Goal: Information Seeking & Learning: Learn about a topic

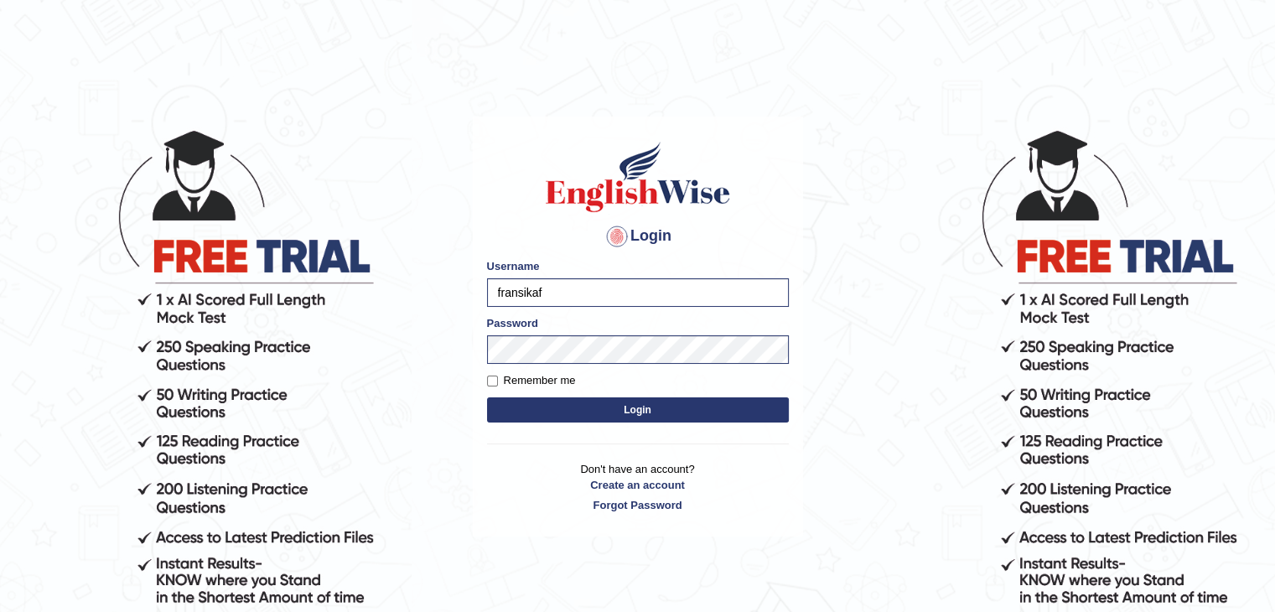
click at [630, 408] on button "Login" at bounding box center [638, 409] width 302 height 25
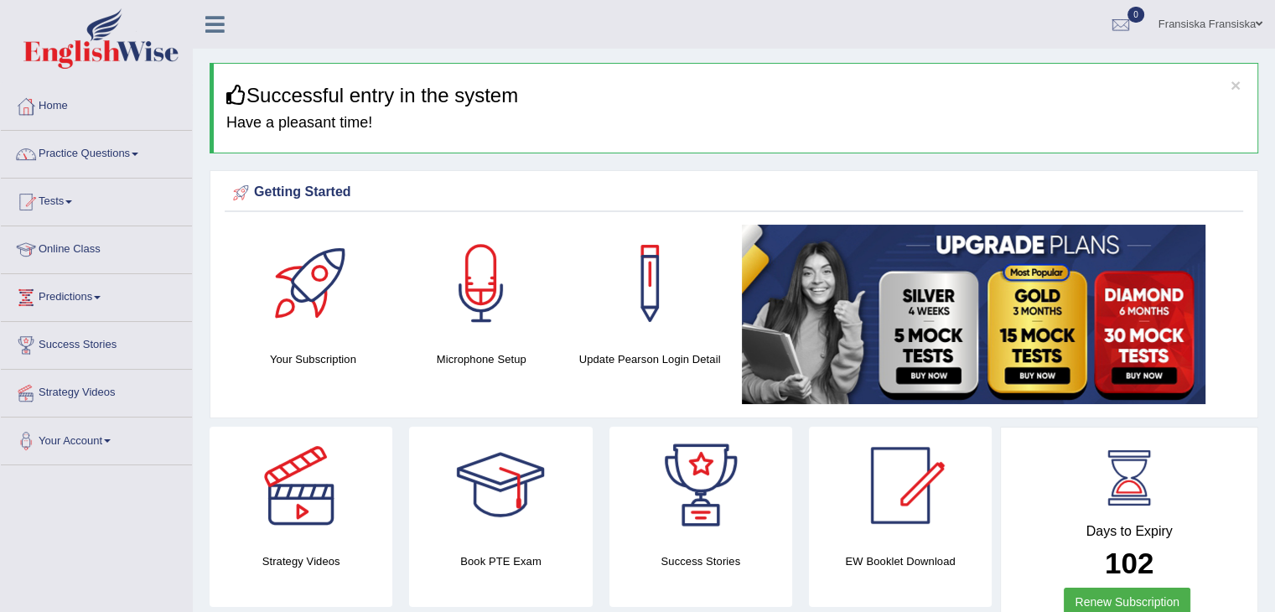
click at [146, 158] on link "Practice Questions" at bounding box center [96, 152] width 191 height 42
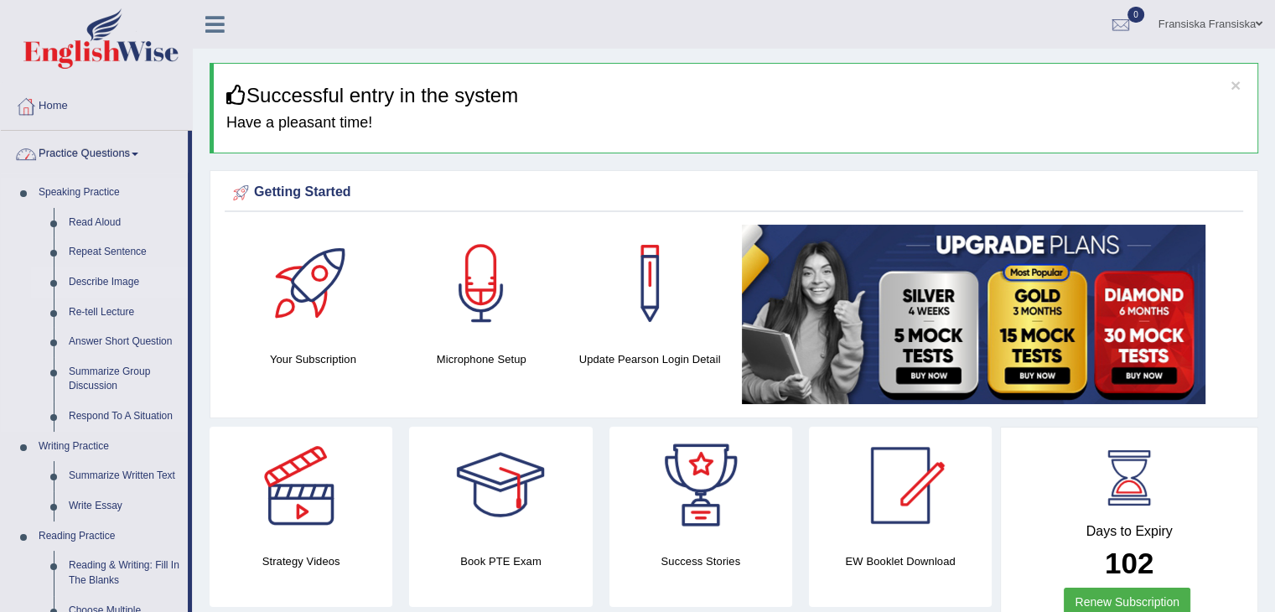
click at [122, 276] on link "Describe Image" at bounding box center [124, 282] width 127 height 30
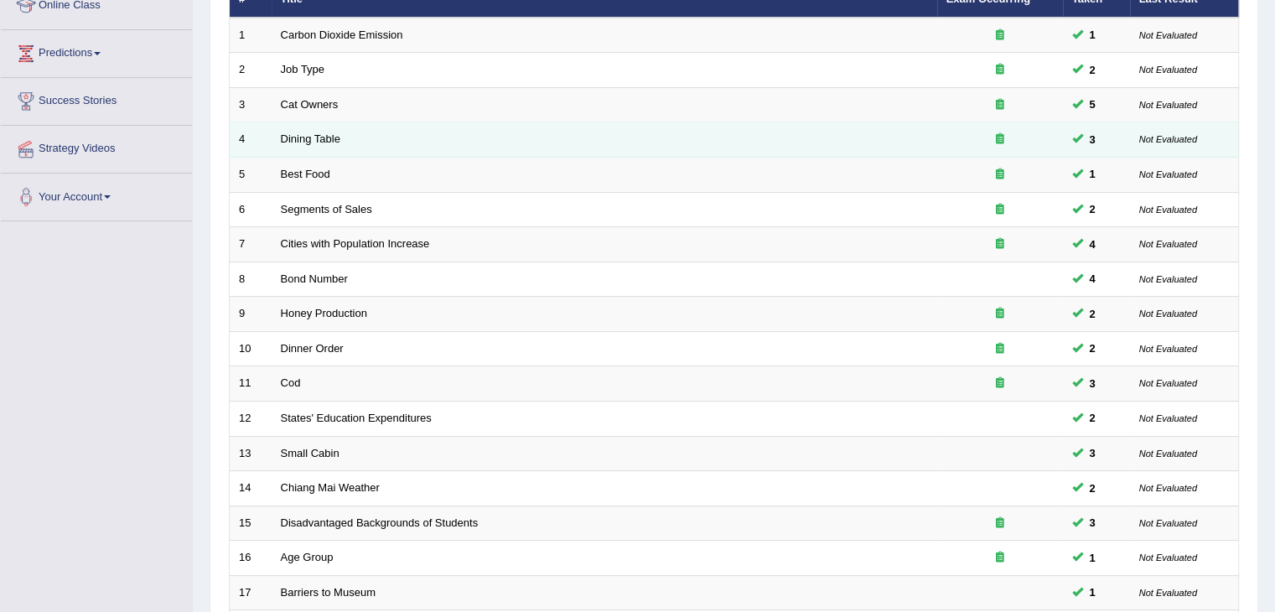
scroll to position [493, 0]
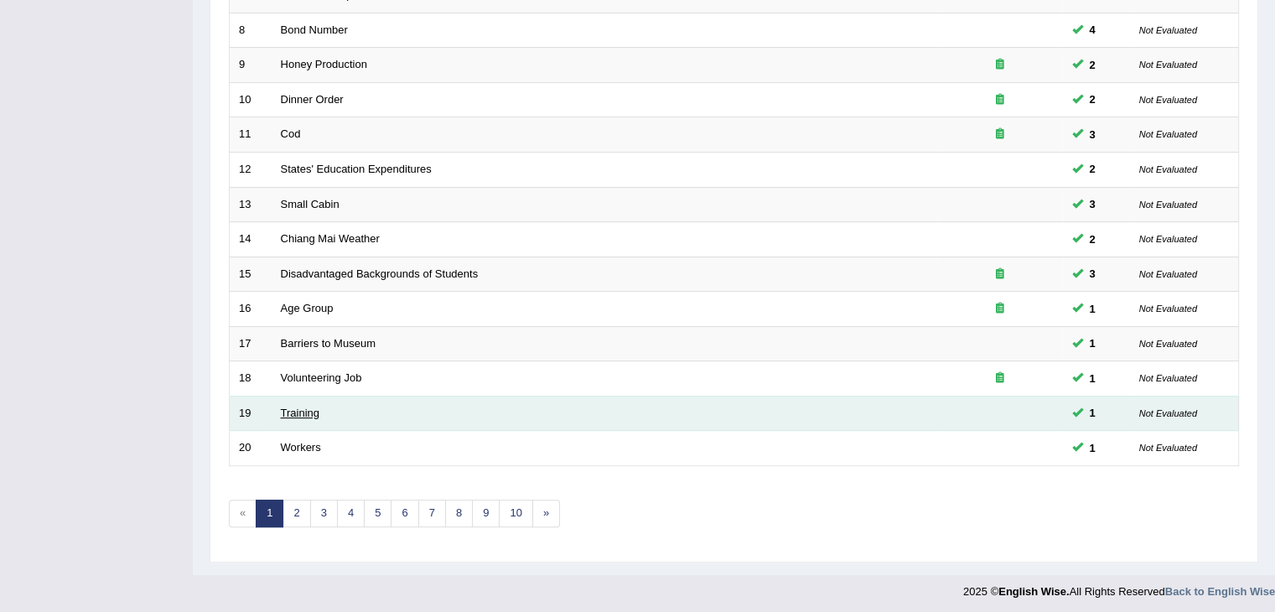
click at [295, 409] on link "Training" at bounding box center [300, 413] width 39 height 13
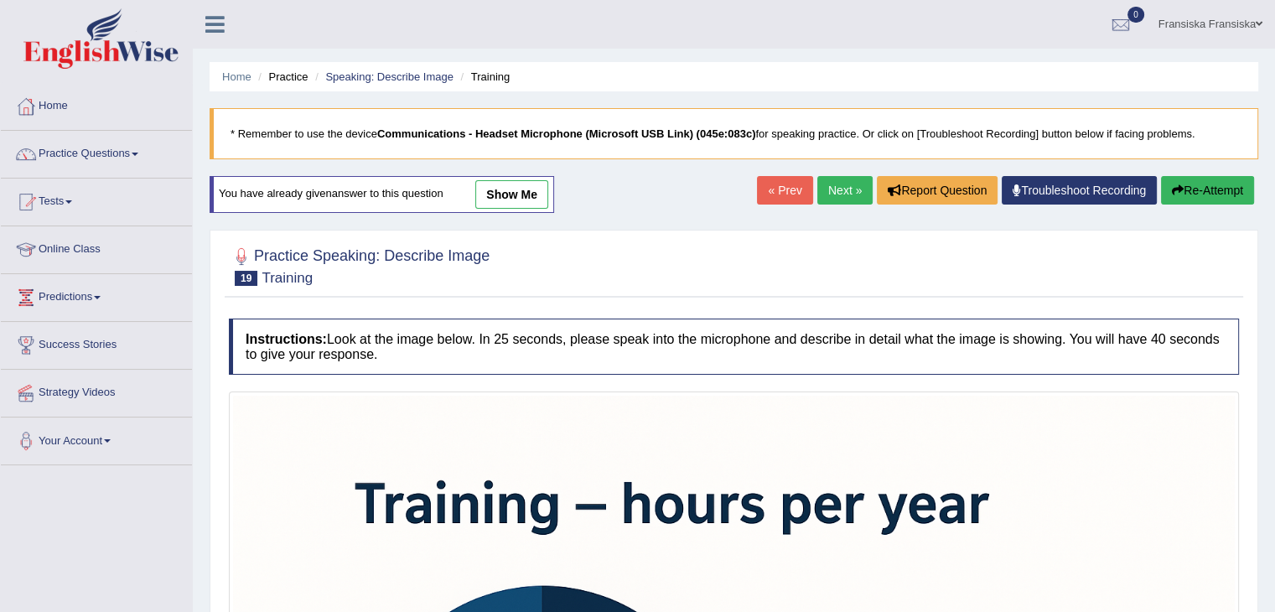
click at [526, 197] on link "show me" at bounding box center [511, 194] width 73 height 29
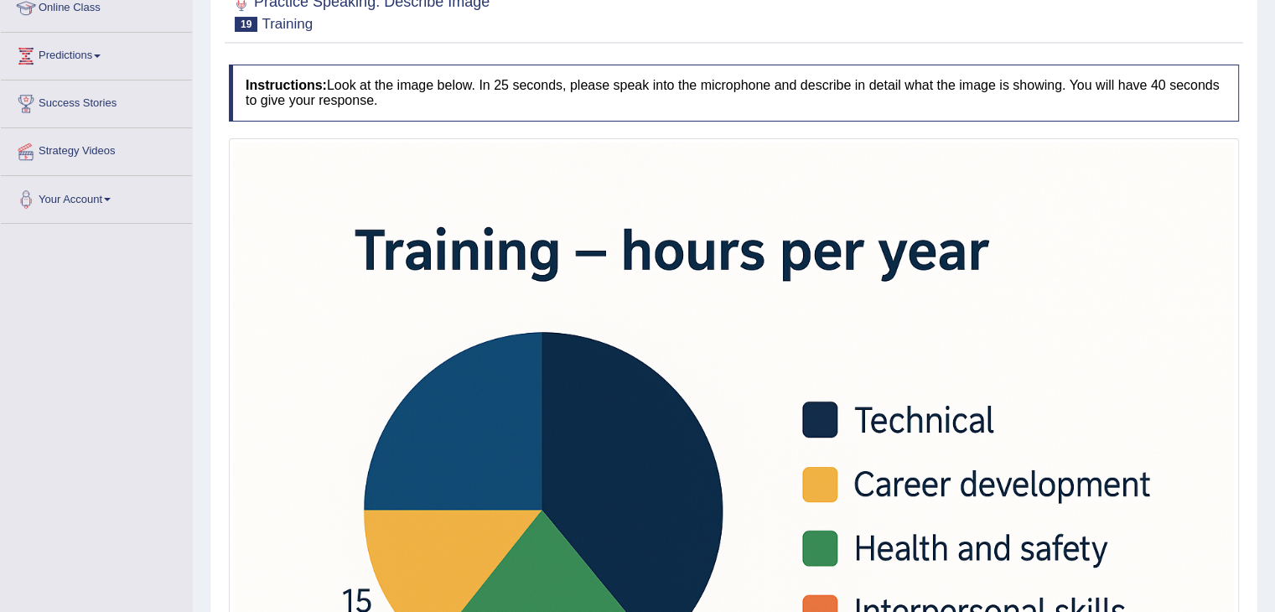
scroll to position [84, 0]
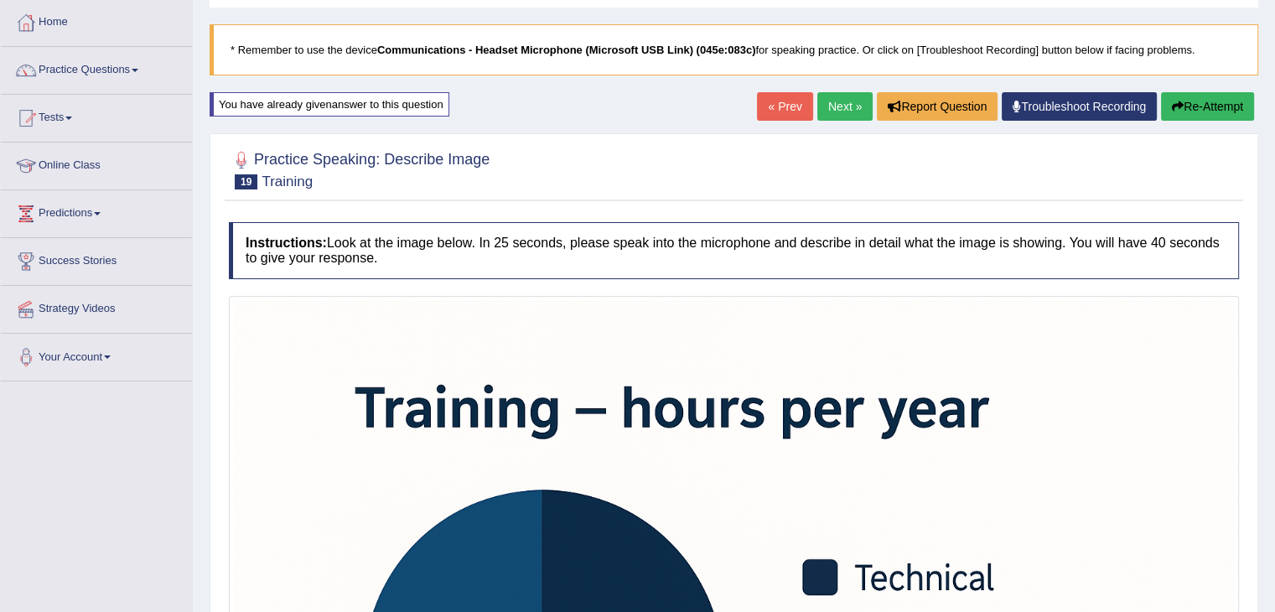
click at [111, 92] on li "Practice Questions Speaking Practice Read Aloud Repeat Sentence Describe Image …" at bounding box center [96, 71] width 191 height 48
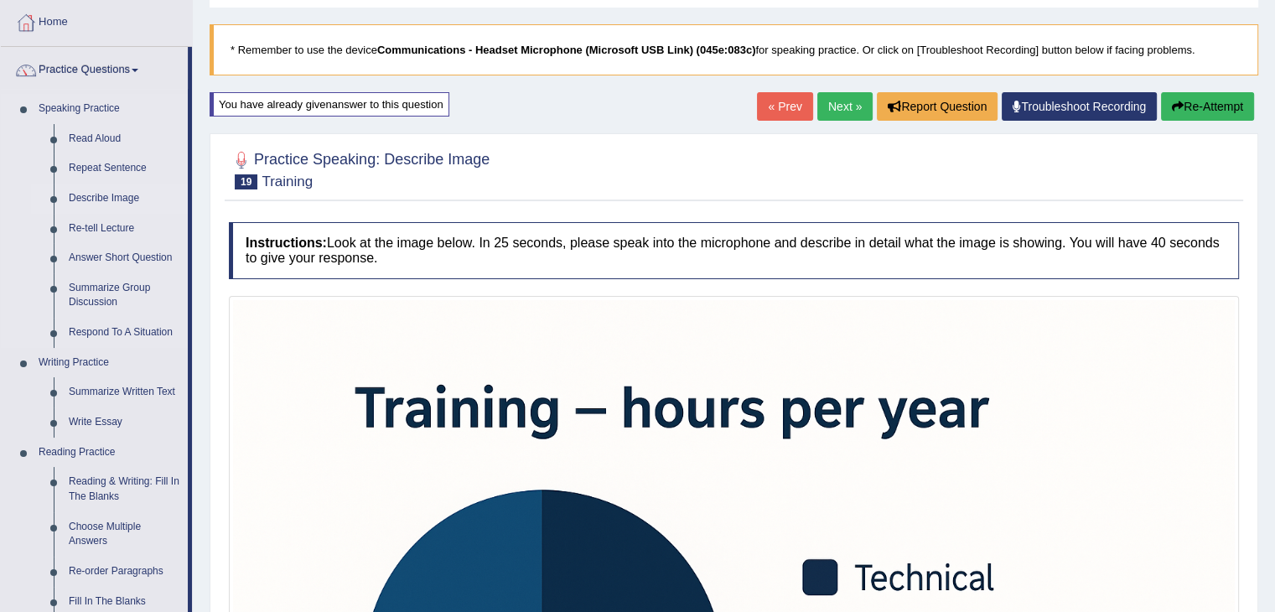
click at [92, 191] on link "Describe Image" at bounding box center [124, 199] width 127 height 30
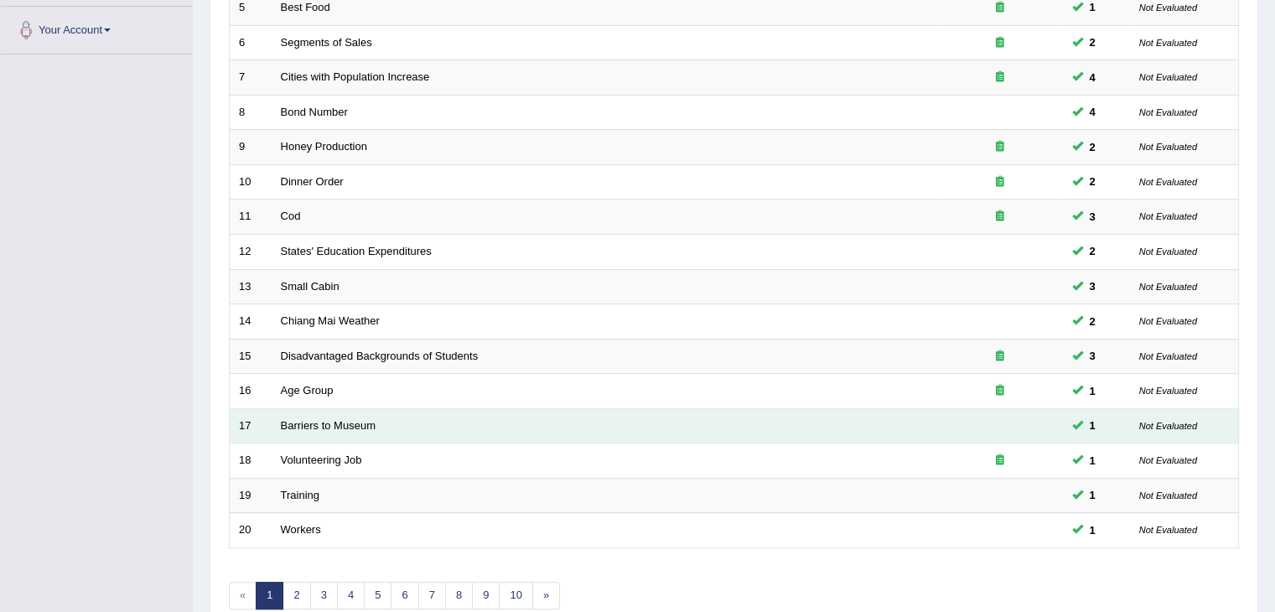
scroll to position [493, 0]
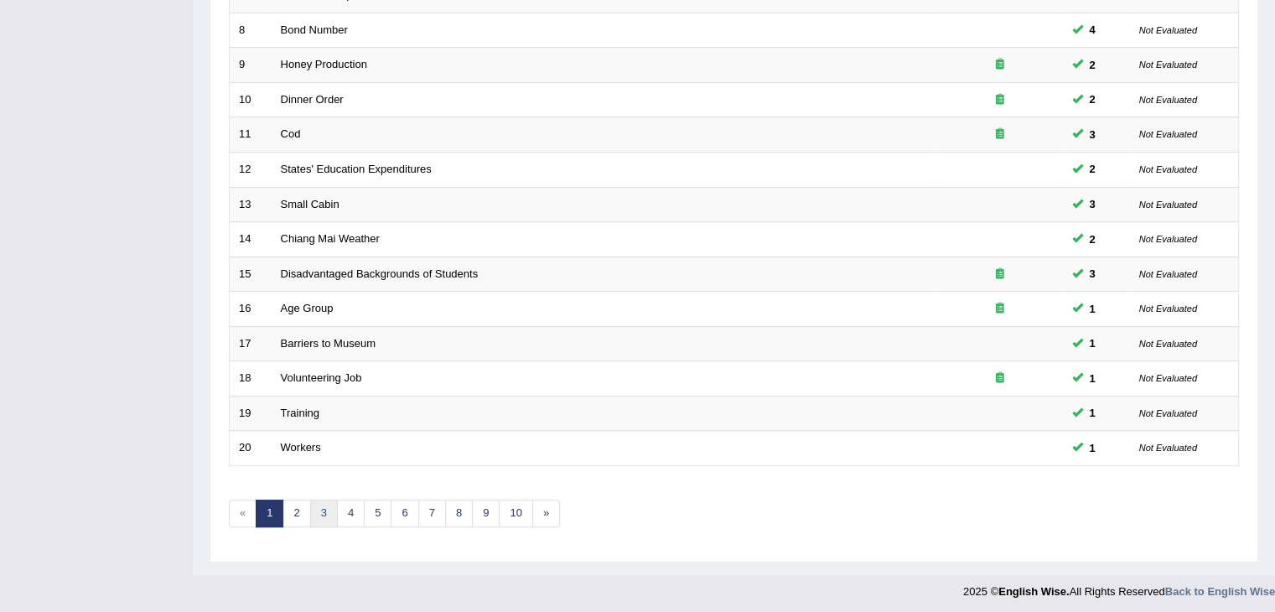
click at [322, 512] on link "3" at bounding box center [324, 514] width 28 height 28
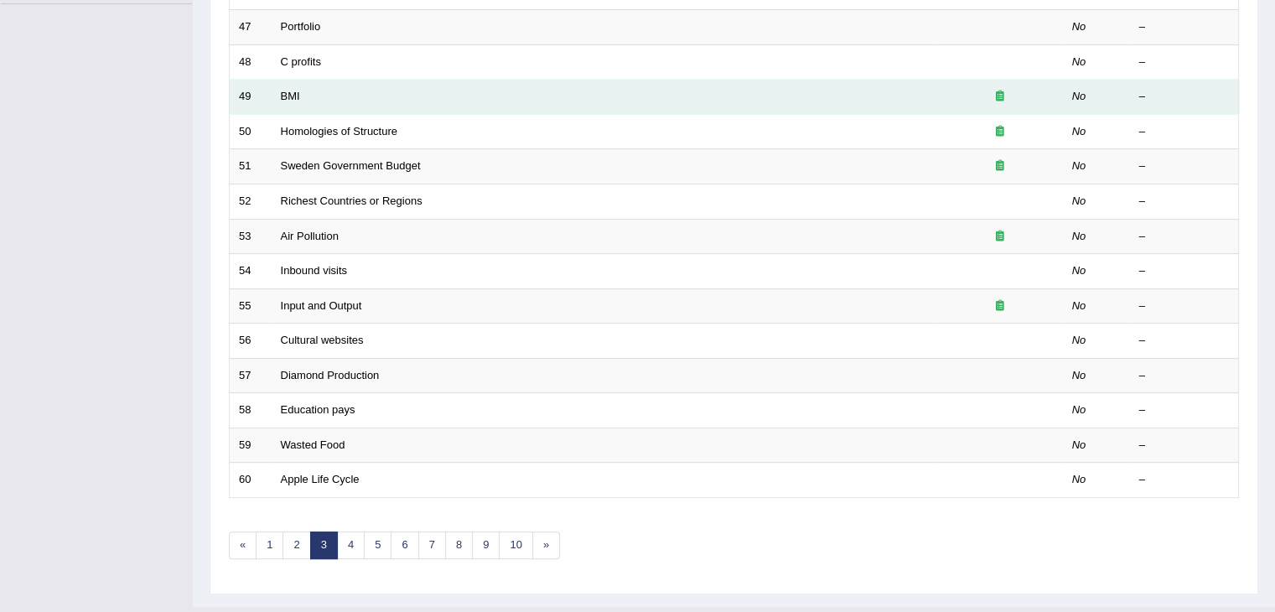
scroll to position [493, 0]
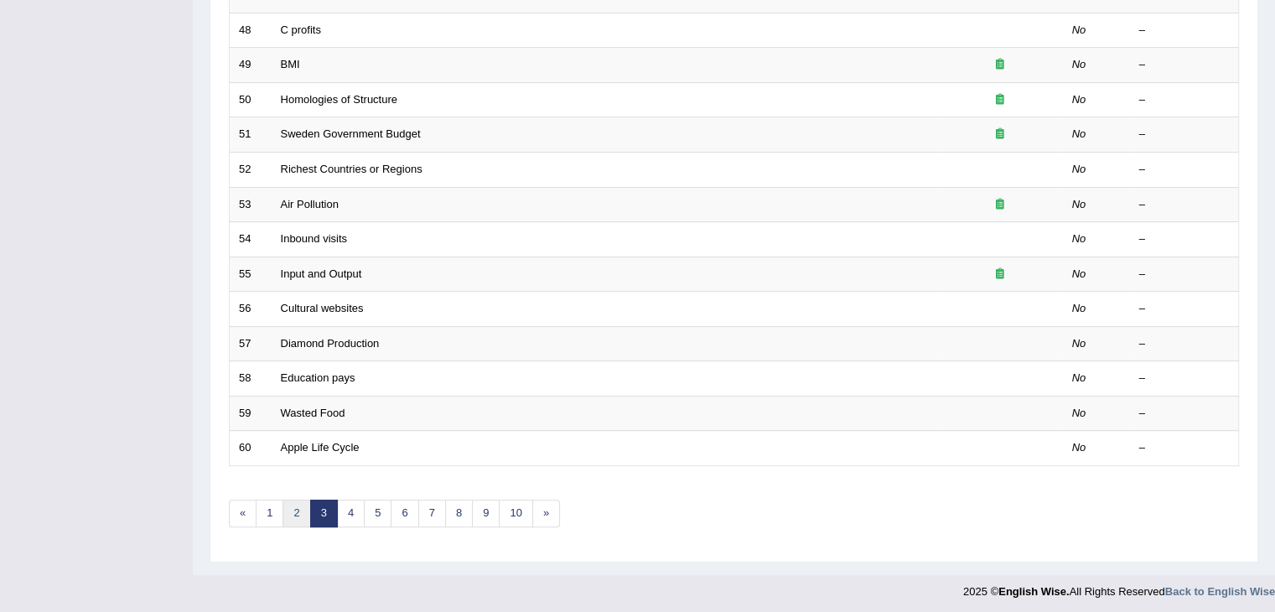
click at [302, 505] on link "2" at bounding box center [297, 514] width 28 height 28
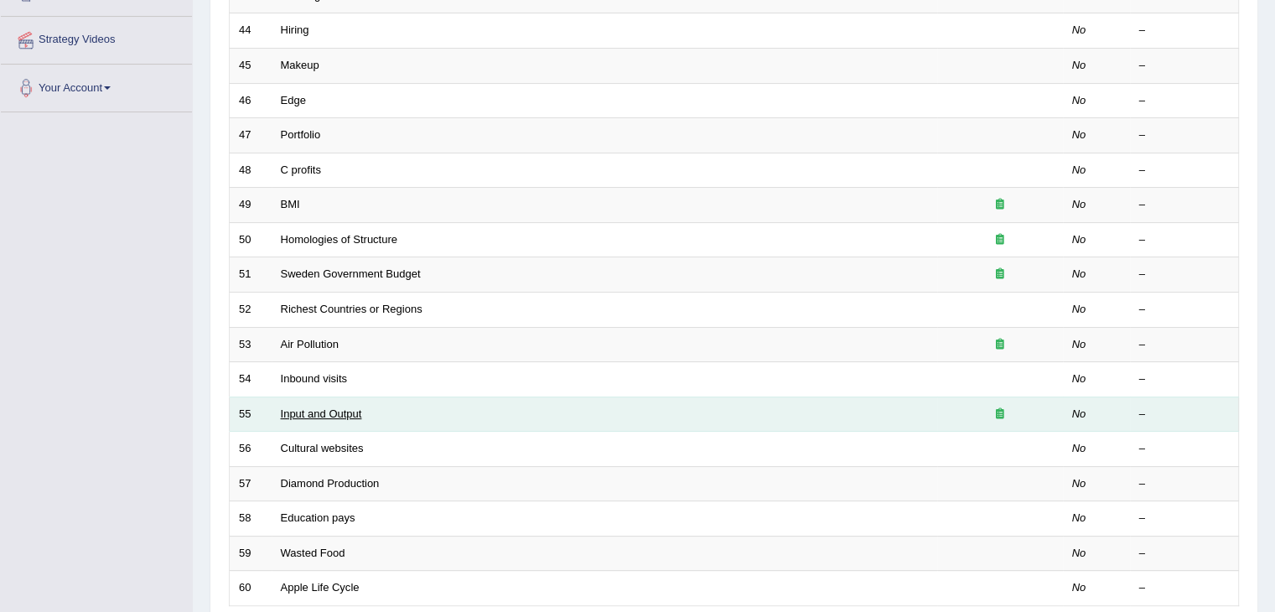
scroll to position [158, 0]
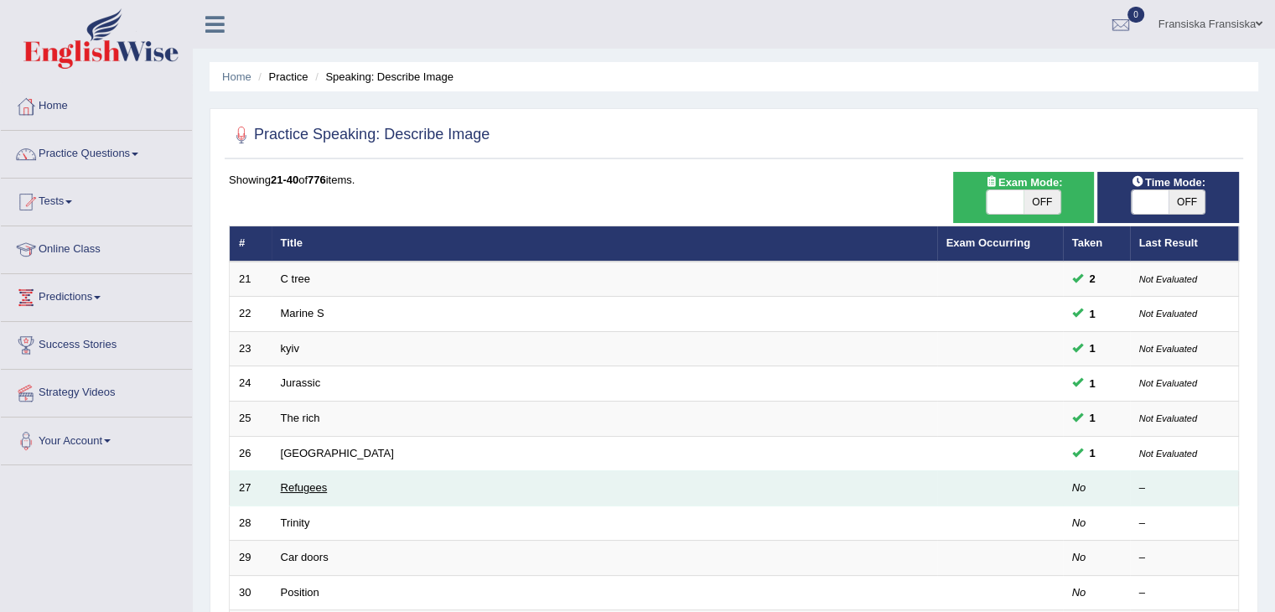
click at [293, 483] on link "Refugees" at bounding box center [304, 487] width 47 height 13
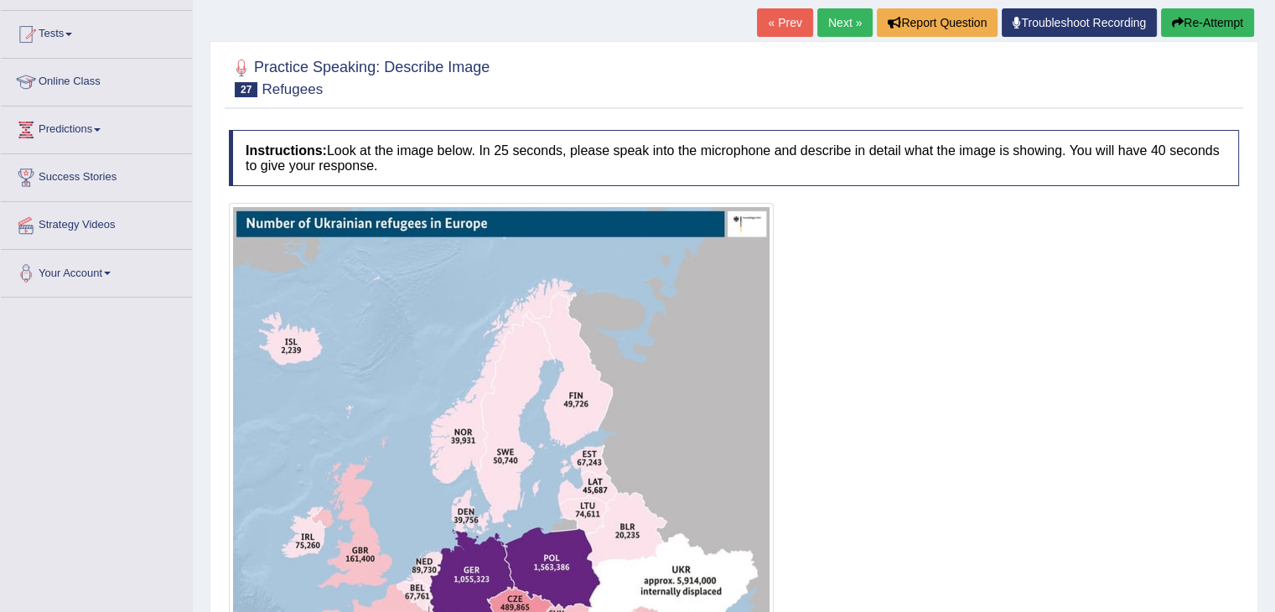
scroll to position [251, 0]
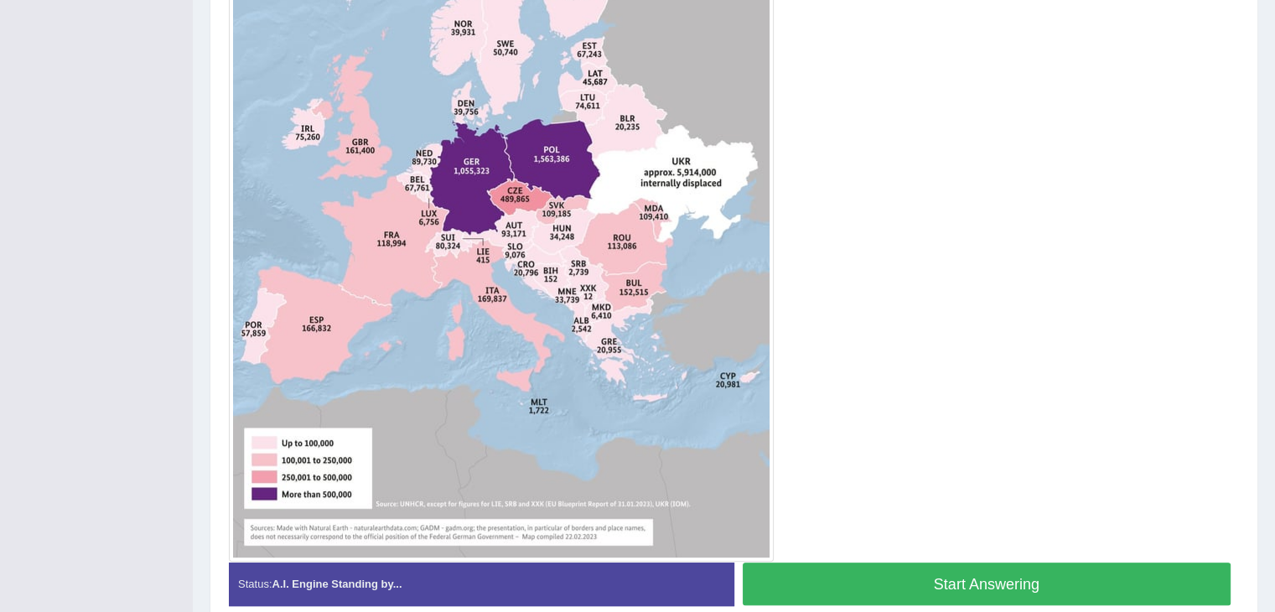
scroll to position [580, 0]
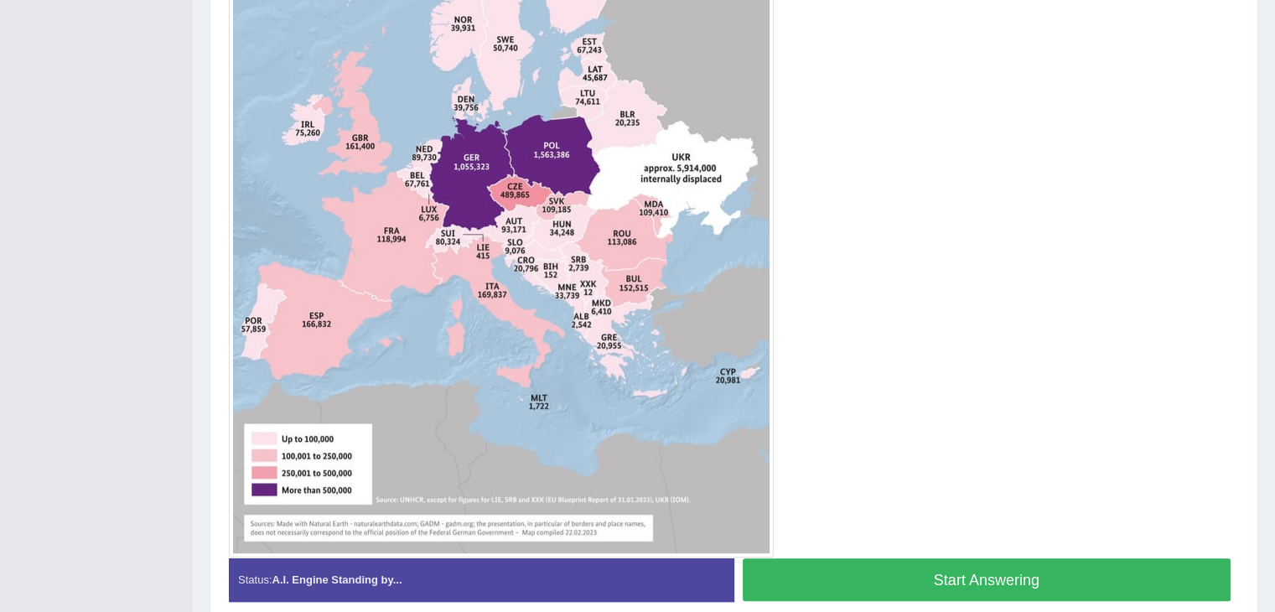
click at [1046, 566] on button "Start Answering" at bounding box center [987, 579] width 489 height 43
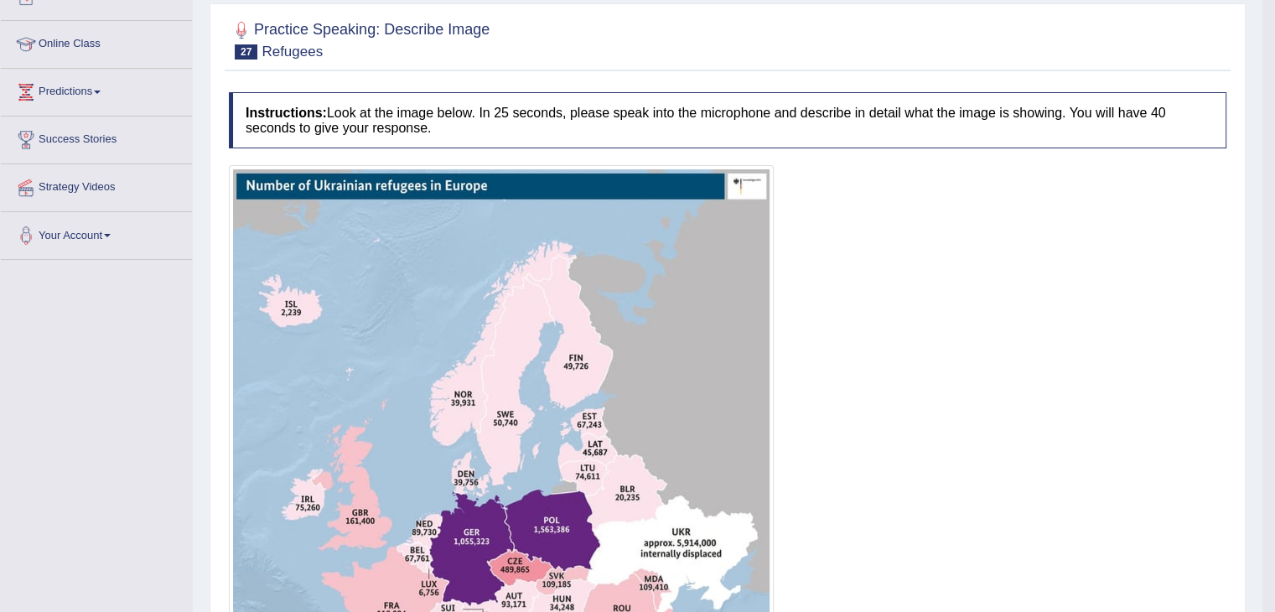
scroll to position [166, 0]
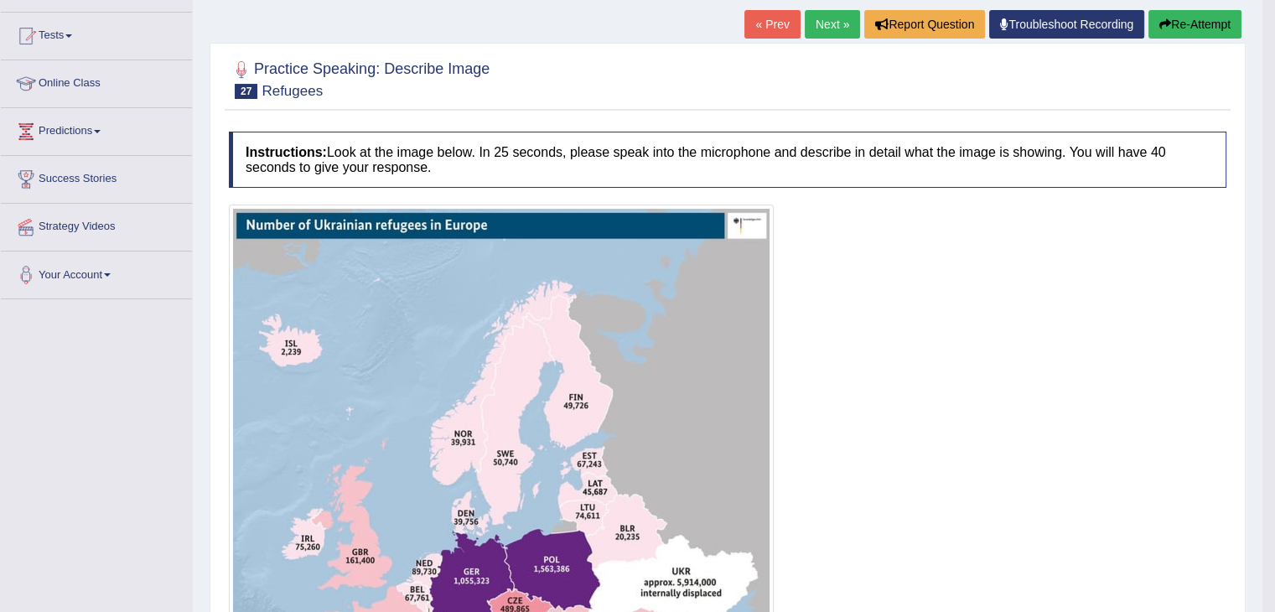
click at [1157, 29] on button "Re-Attempt" at bounding box center [1194, 24] width 93 height 29
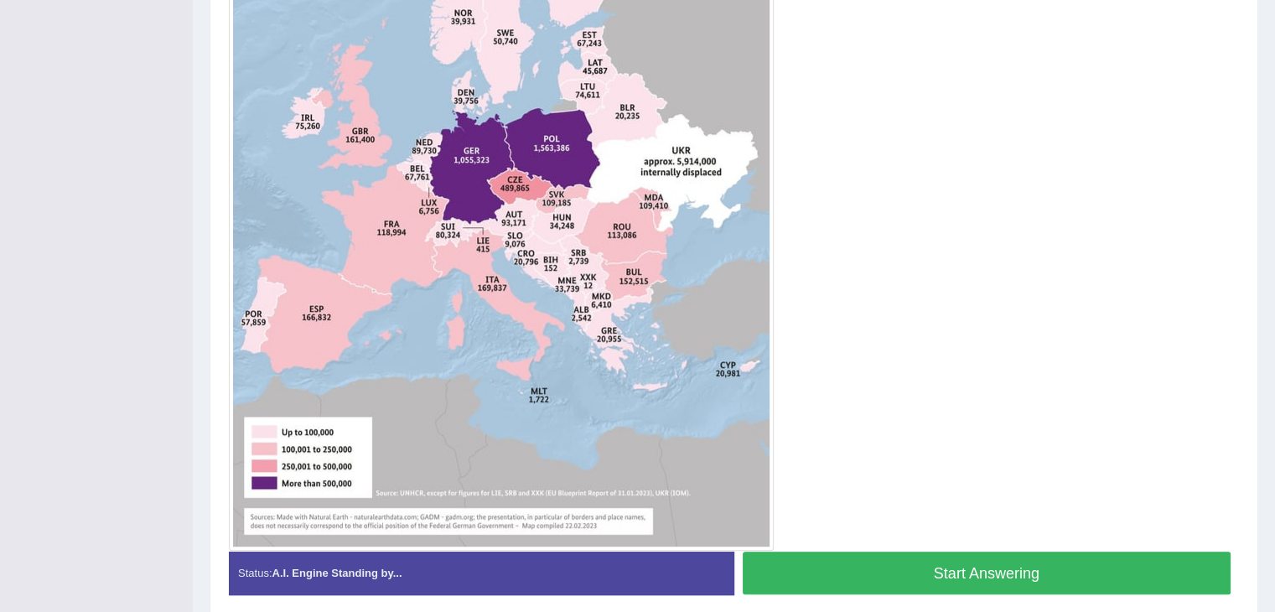
scroll to position [674, 0]
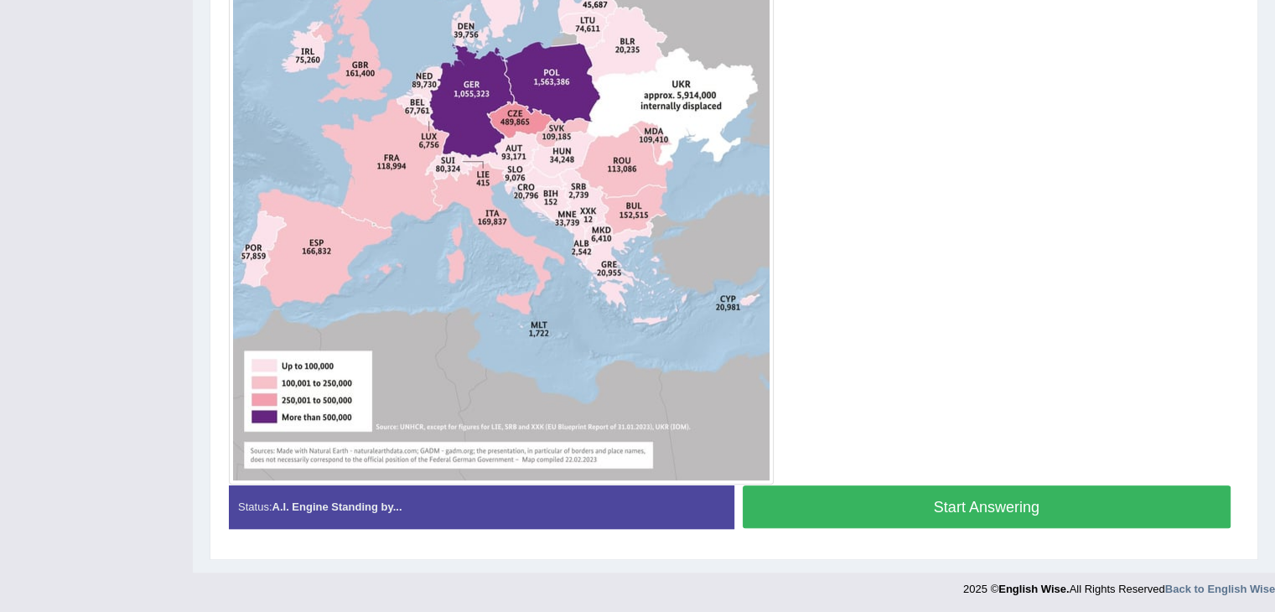
click at [828, 518] on button "Start Answering" at bounding box center [987, 506] width 489 height 43
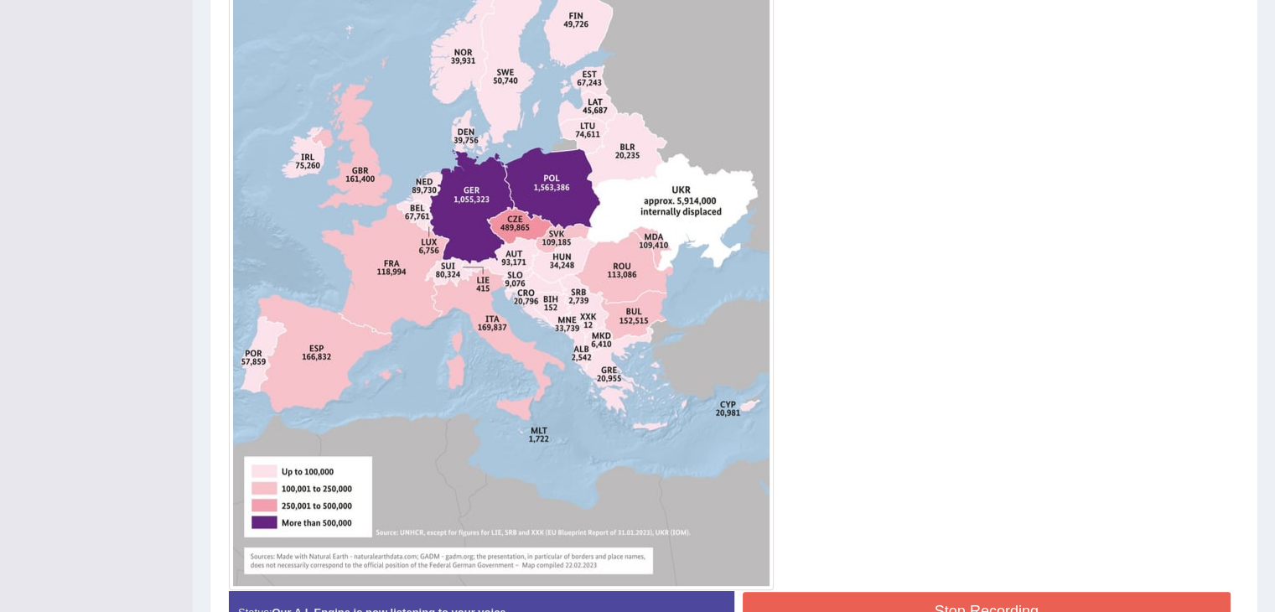
scroll to position [594, 0]
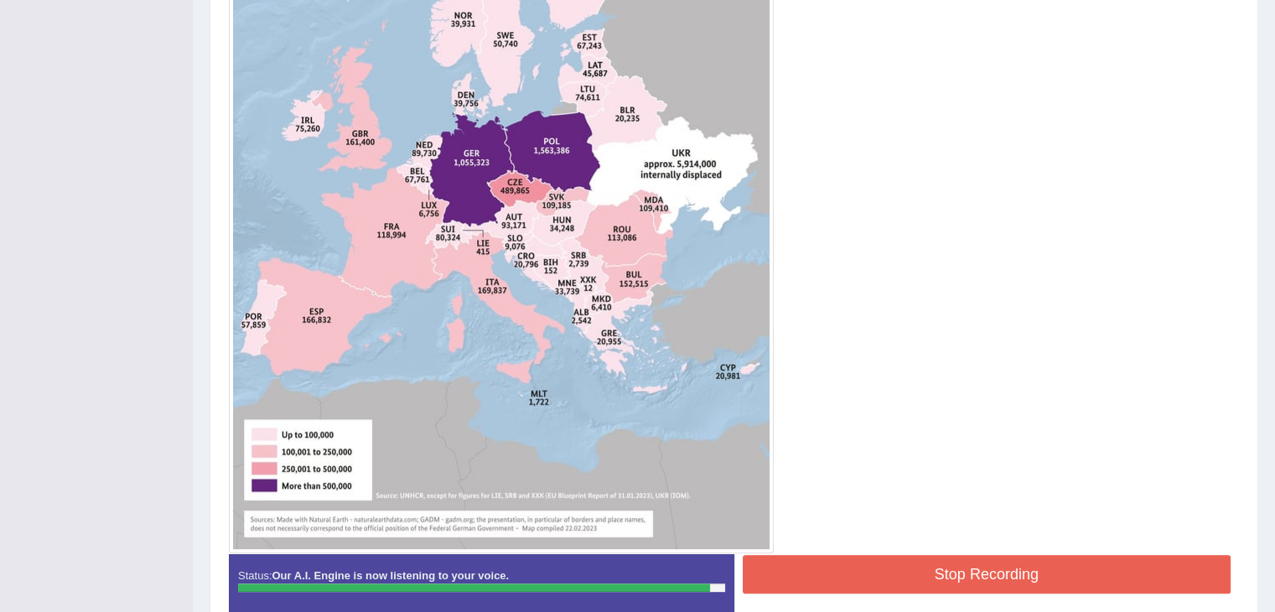
click at [822, 562] on button "Stop Recording" at bounding box center [987, 574] width 489 height 39
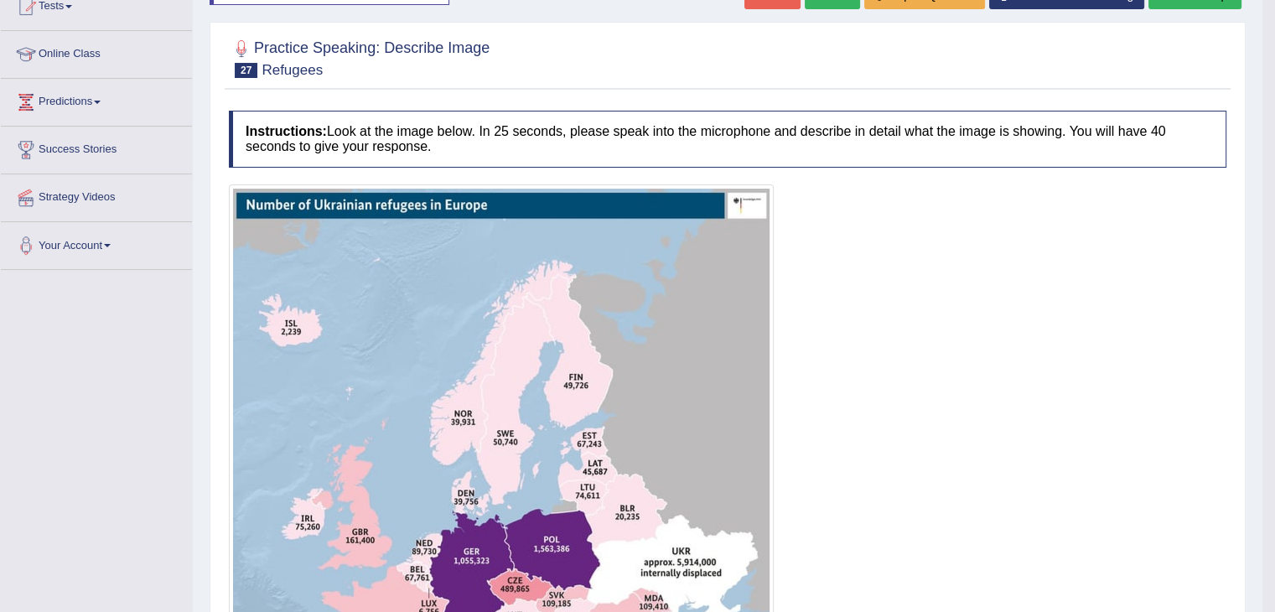
scroll to position [174, 0]
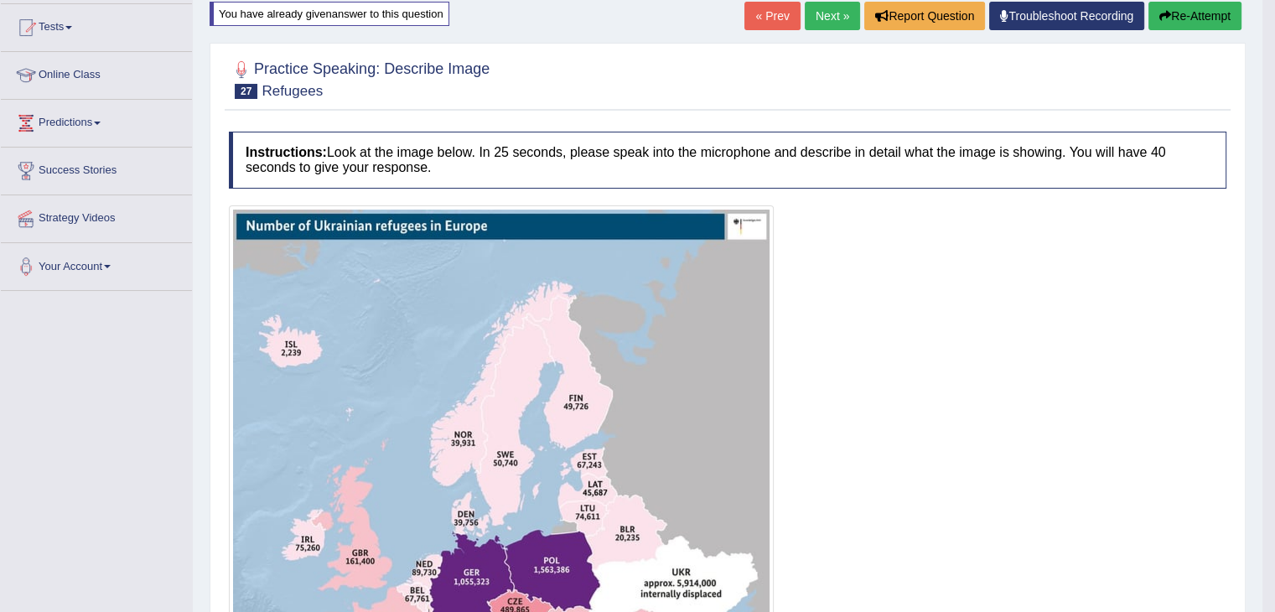
click at [823, 14] on link "Next »" at bounding box center [832, 16] width 55 height 29
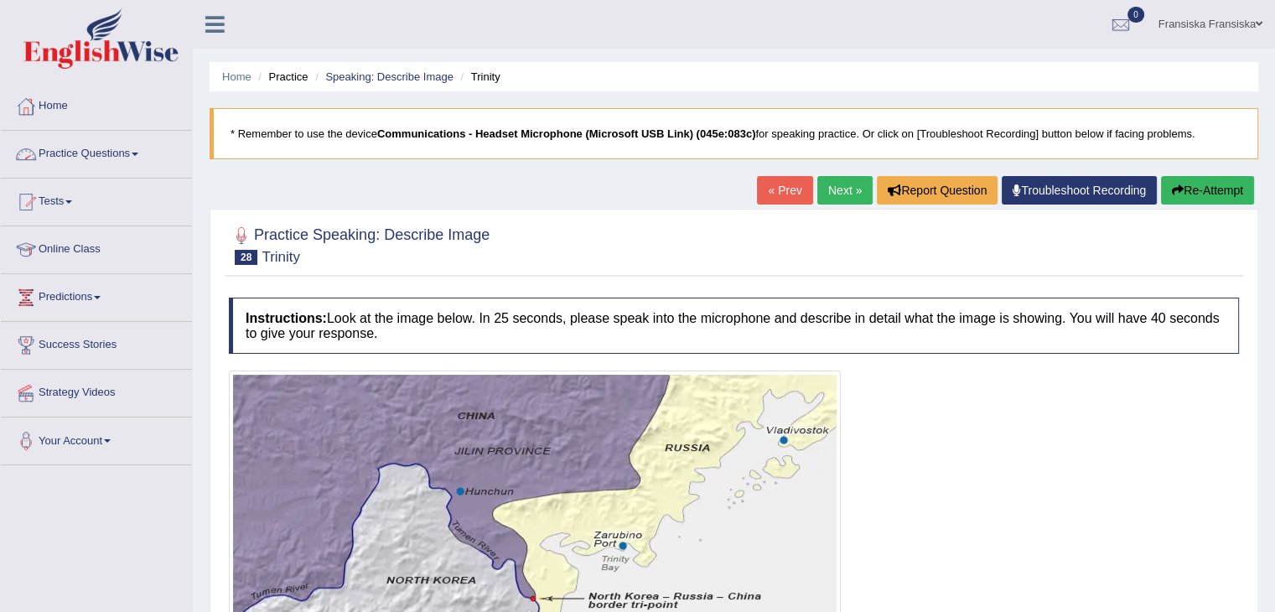
click at [70, 148] on link "Practice Questions" at bounding box center [96, 152] width 191 height 42
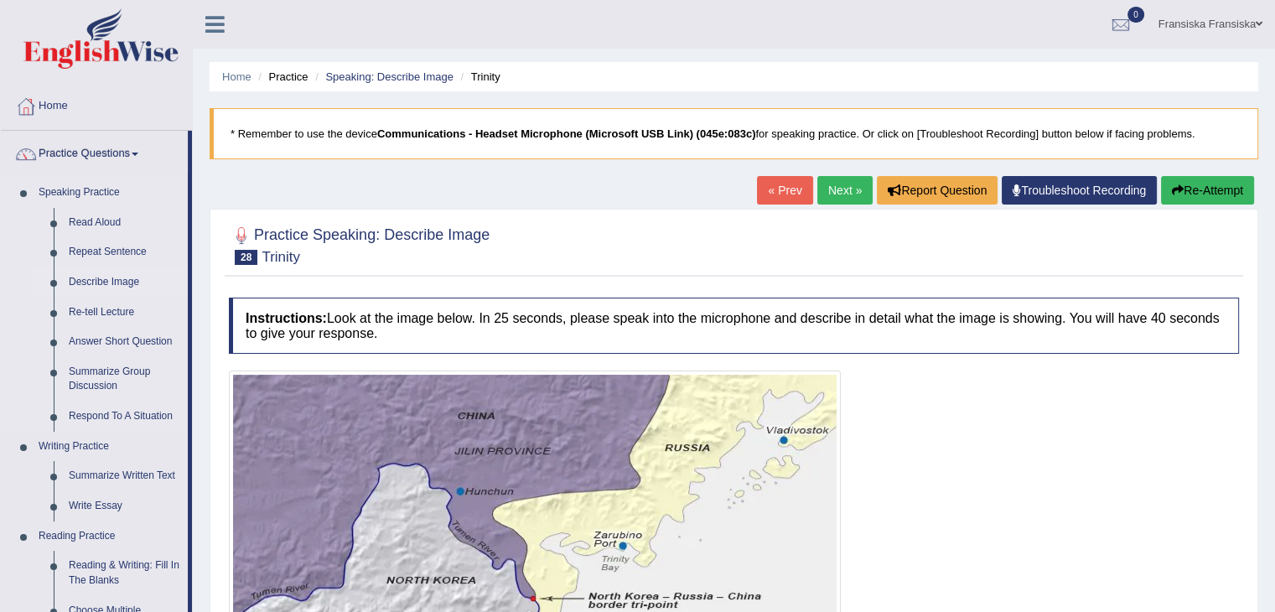
click at [91, 281] on link "Describe Image" at bounding box center [124, 282] width 127 height 30
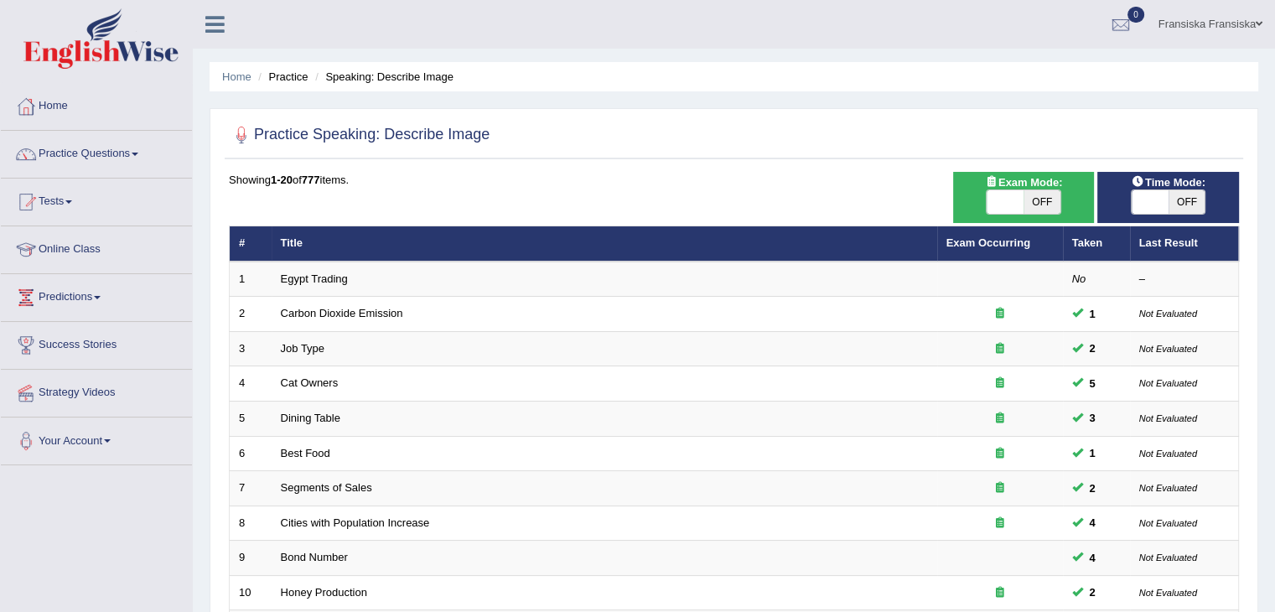
click at [1041, 202] on span "OFF" at bounding box center [1042, 201] width 37 height 23
checkbox input "true"
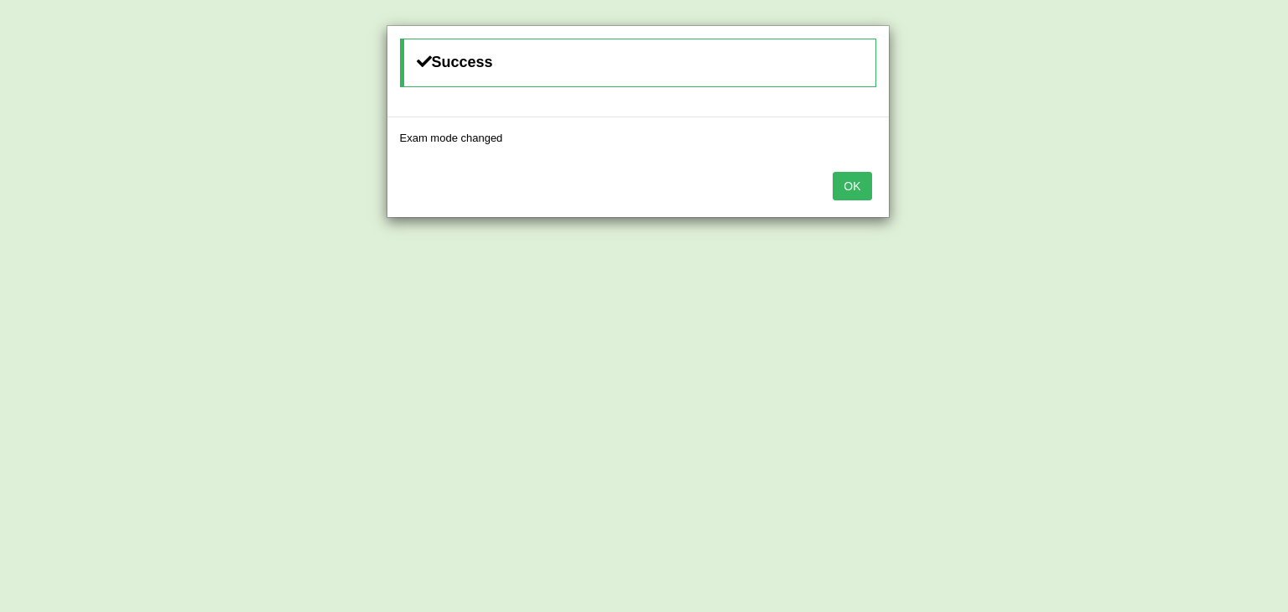
click at [853, 174] on button "OK" at bounding box center [851, 186] width 39 height 29
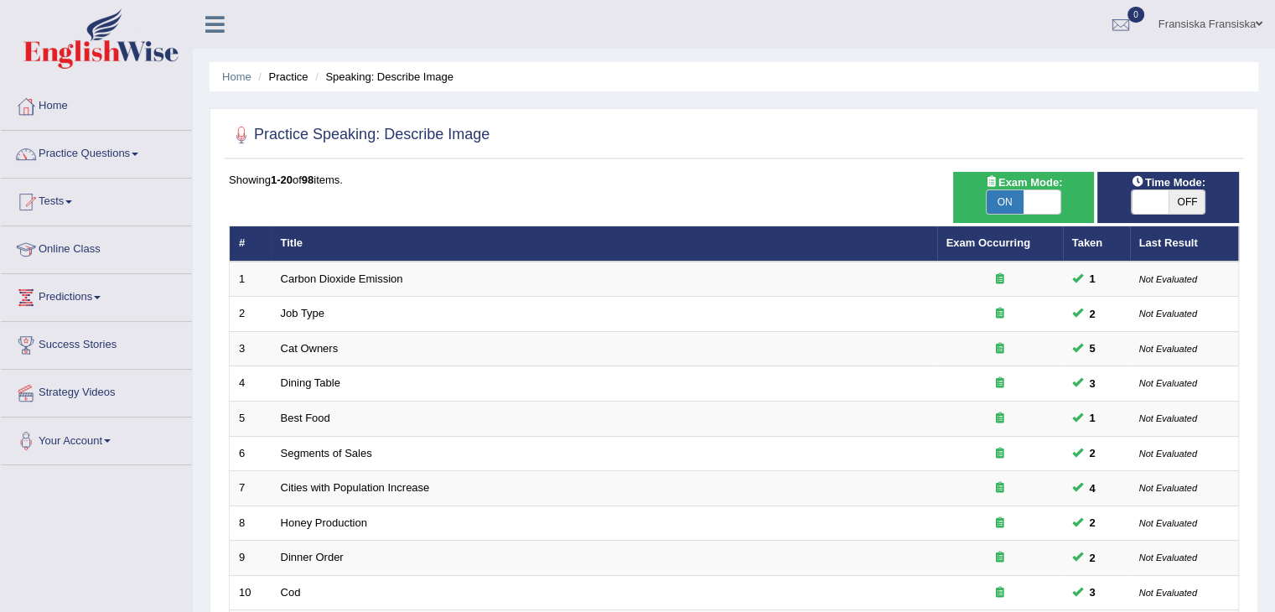
click at [1190, 200] on span "OFF" at bounding box center [1187, 201] width 37 height 23
checkbox input "true"
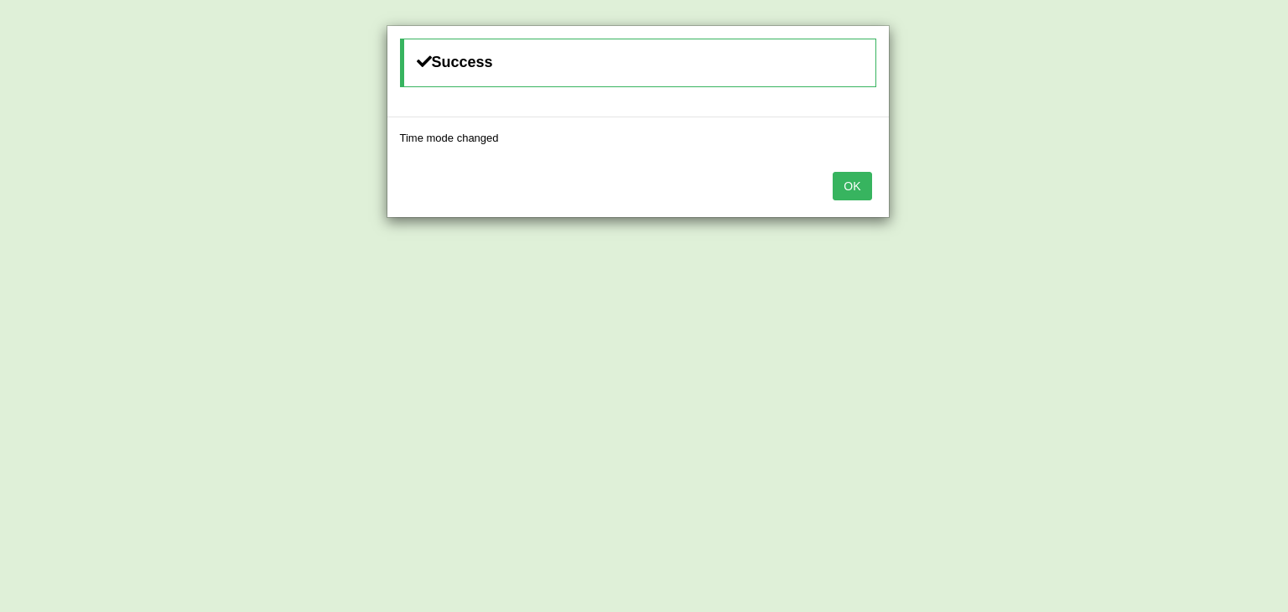
click at [863, 178] on button "OK" at bounding box center [851, 186] width 39 height 29
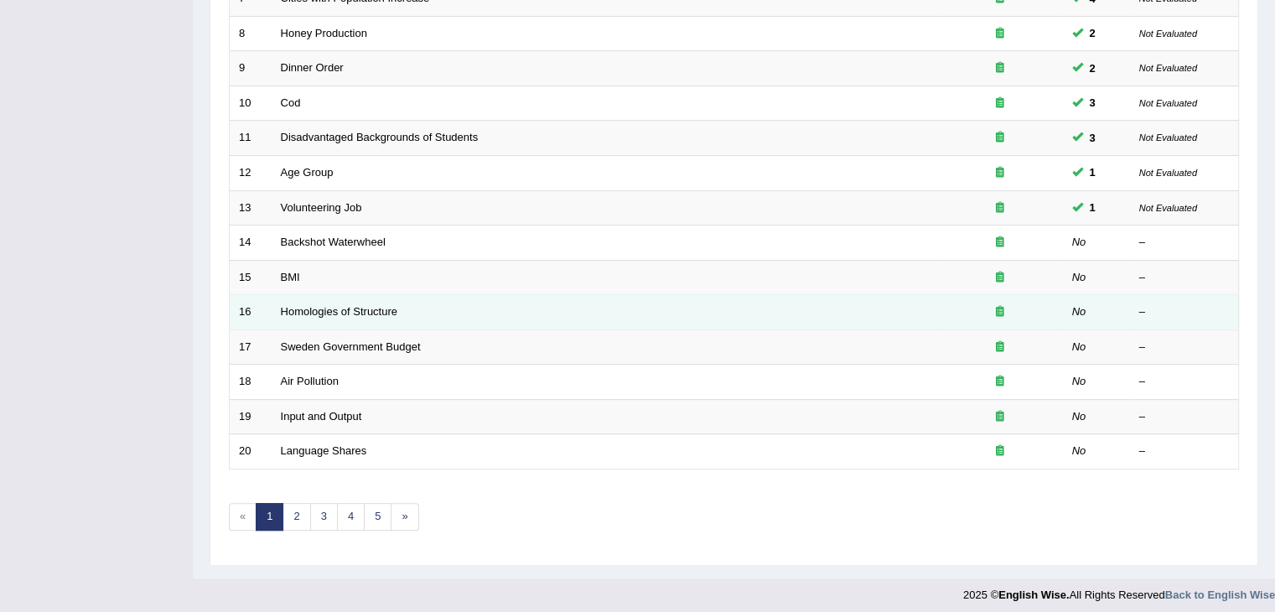
scroll to position [493, 0]
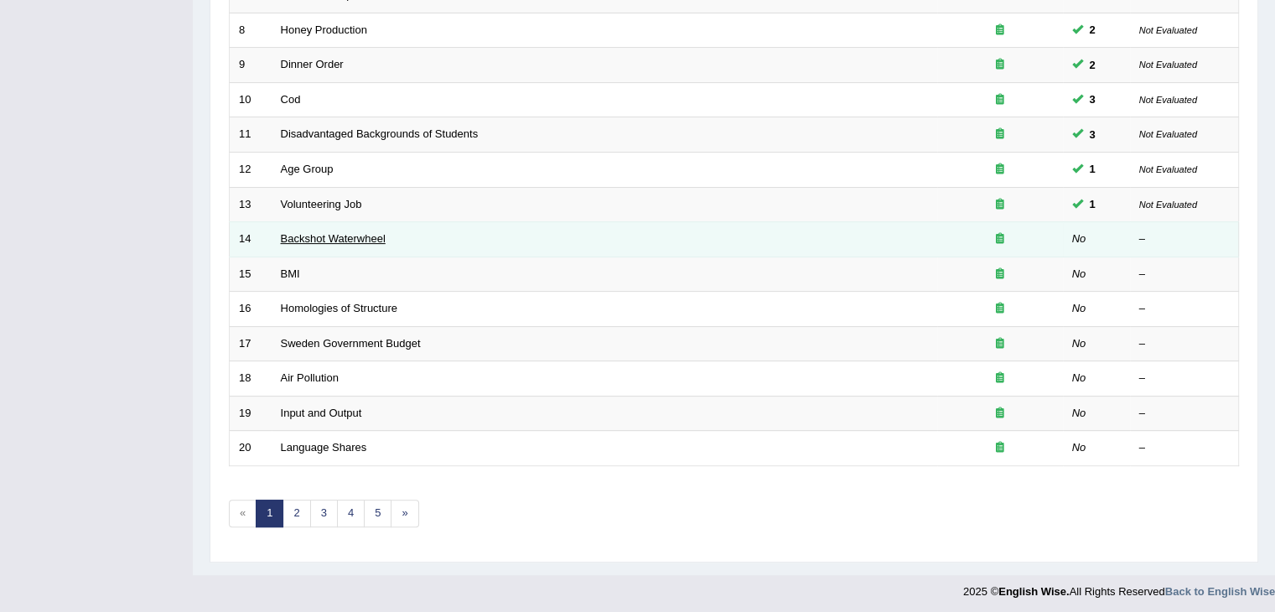
click at [299, 240] on link "Backshot Waterwheel" at bounding box center [333, 238] width 105 height 13
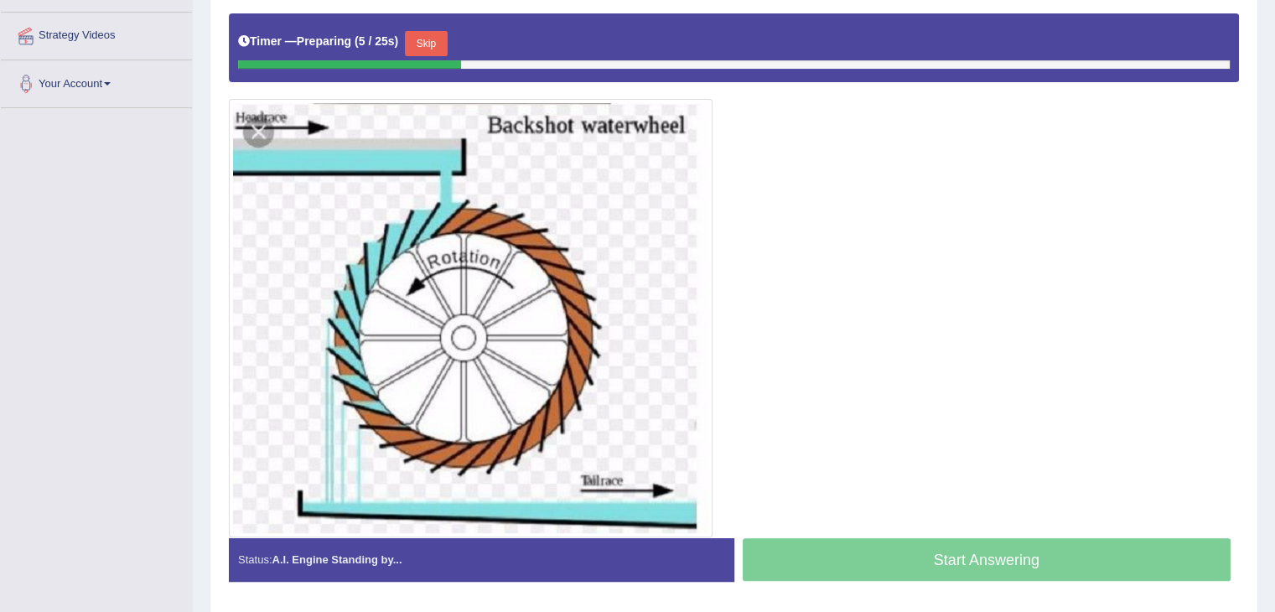
scroll to position [360, 0]
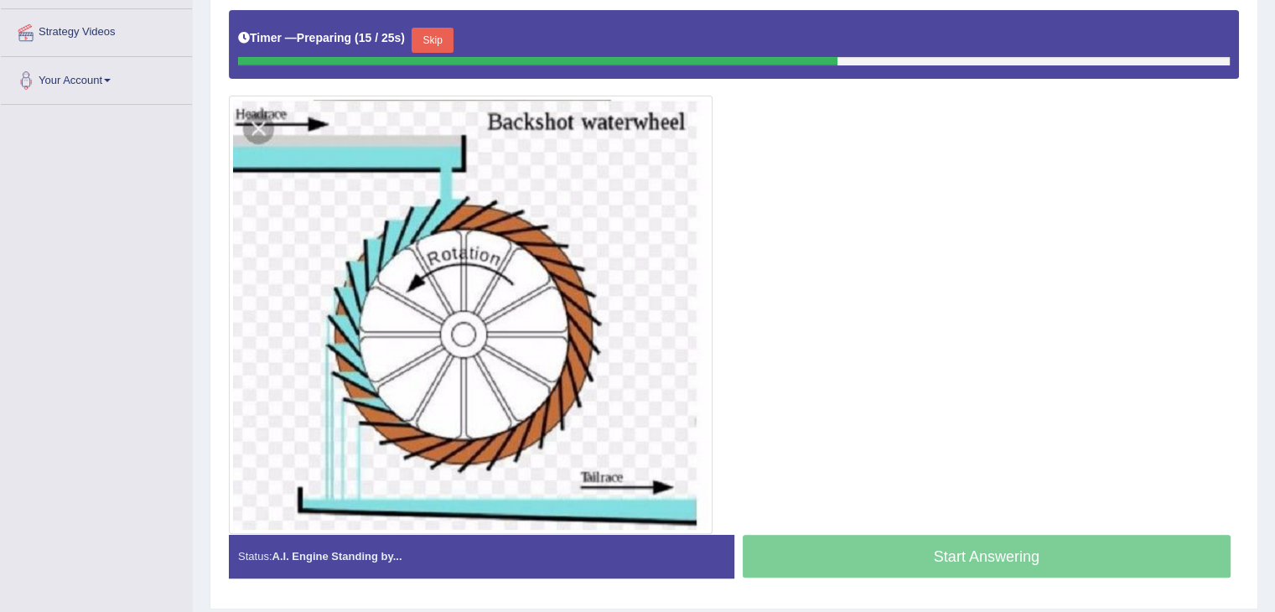
click at [435, 40] on button "Skip" at bounding box center [433, 40] width 42 height 25
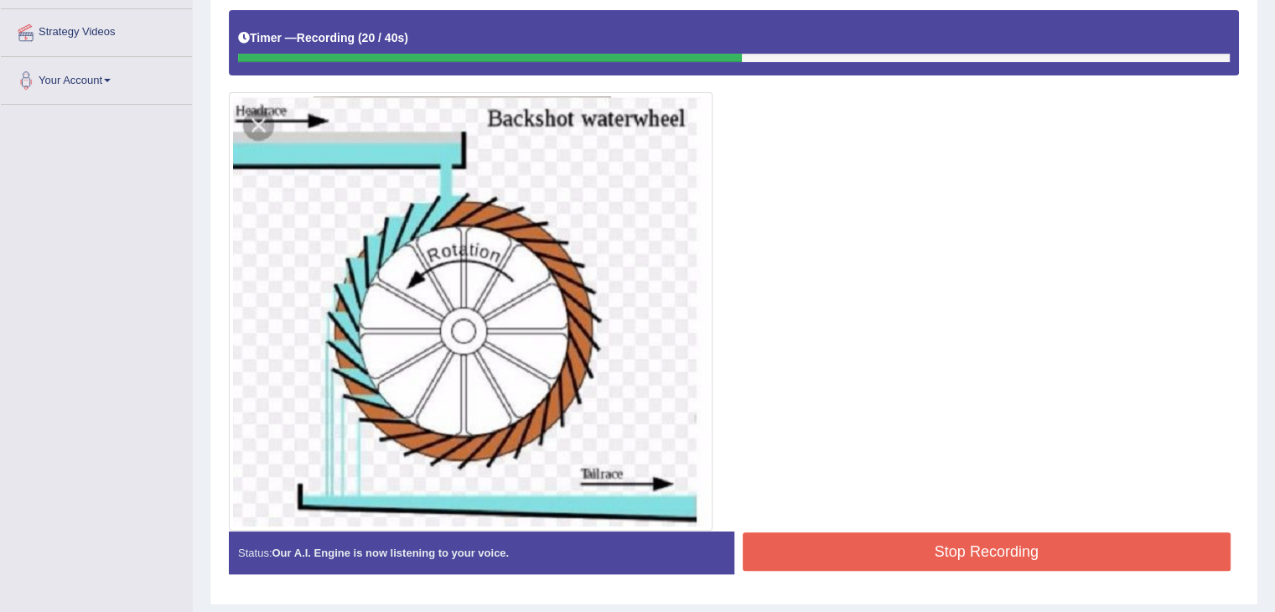
click at [788, 550] on button "Stop Recording" at bounding box center [987, 551] width 489 height 39
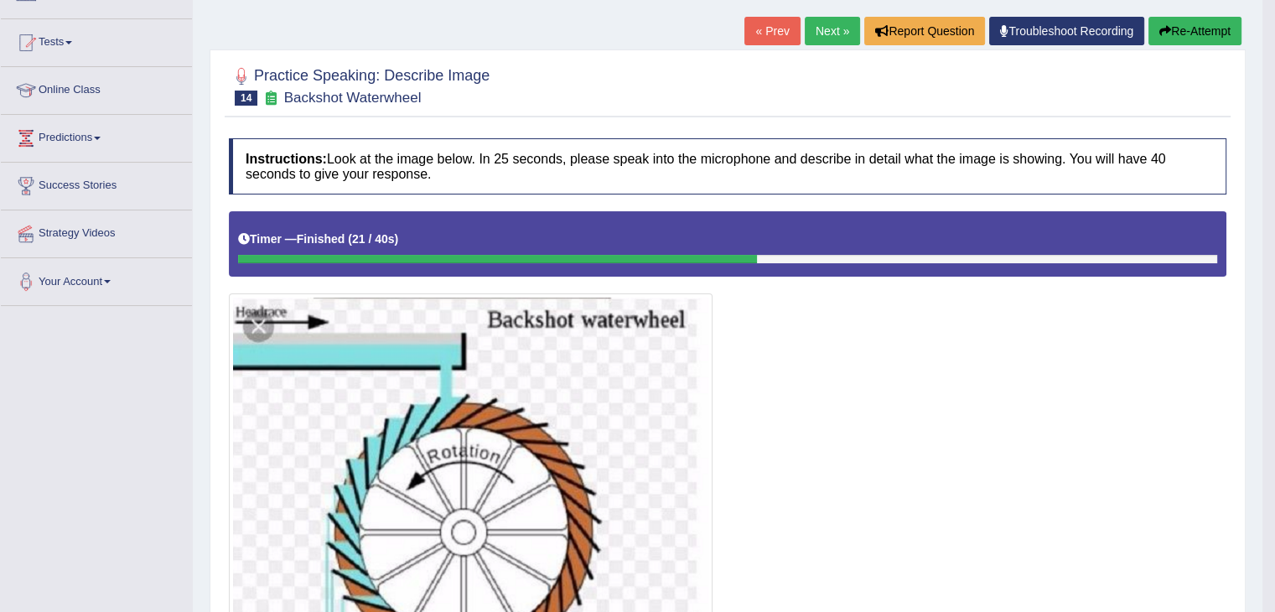
scroll to position [70, 0]
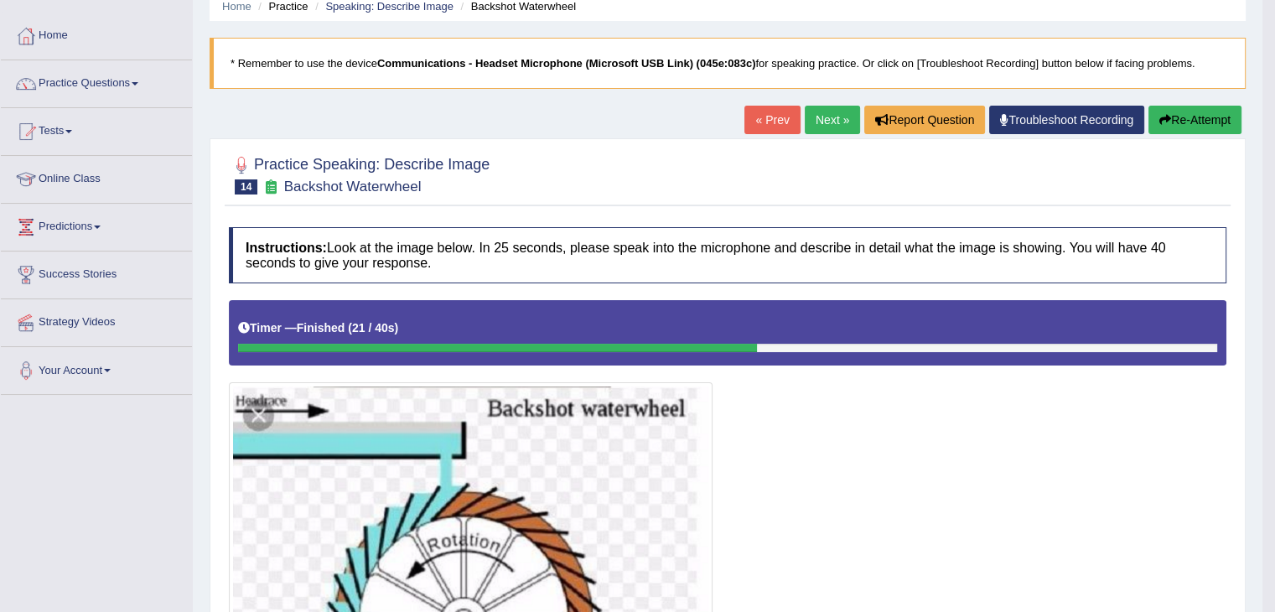
click at [841, 120] on link "Next »" at bounding box center [832, 120] width 55 height 29
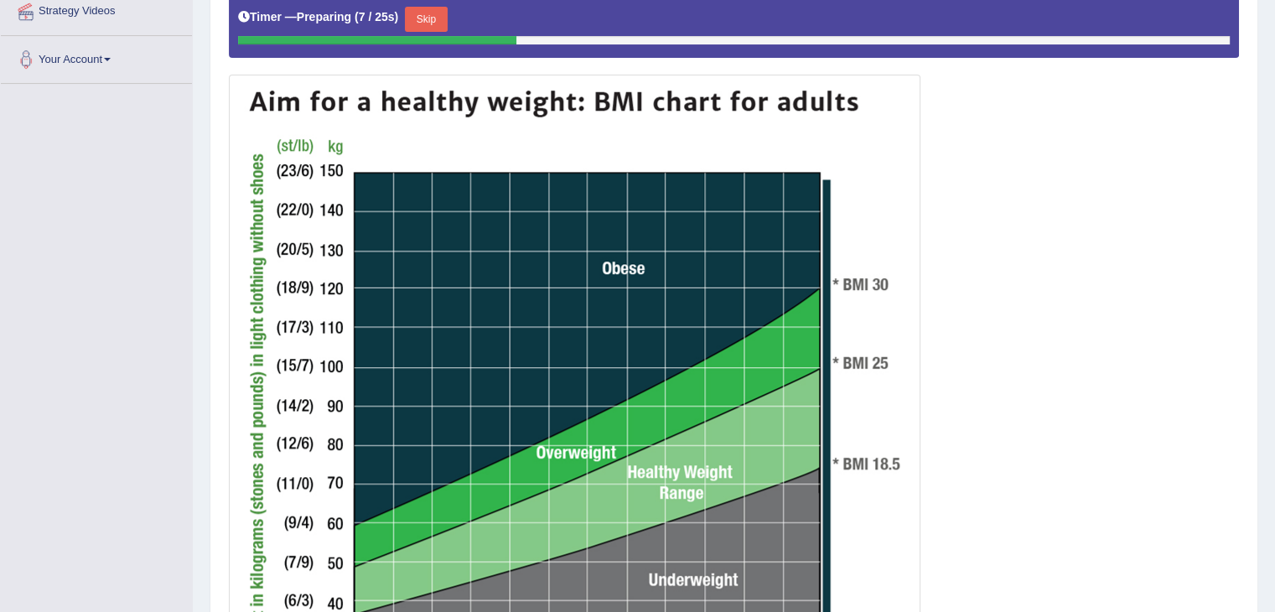
scroll to position [376, 0]
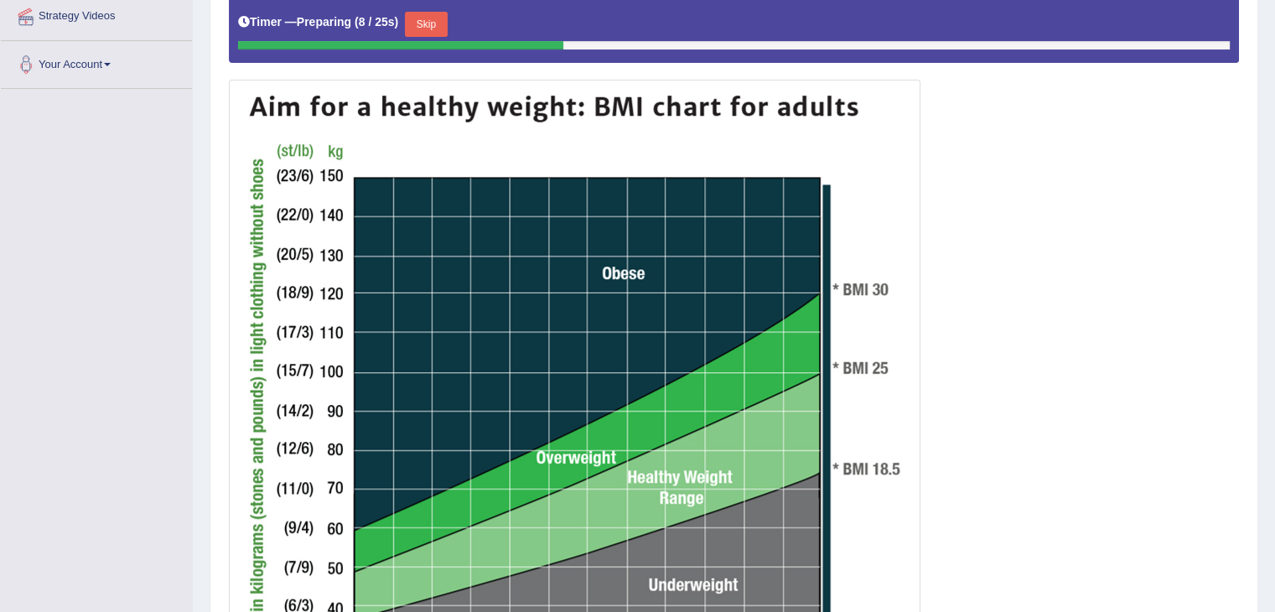
click at [422, 28] on button "Skip" at bounding box center [426, 24] width 42 height 25
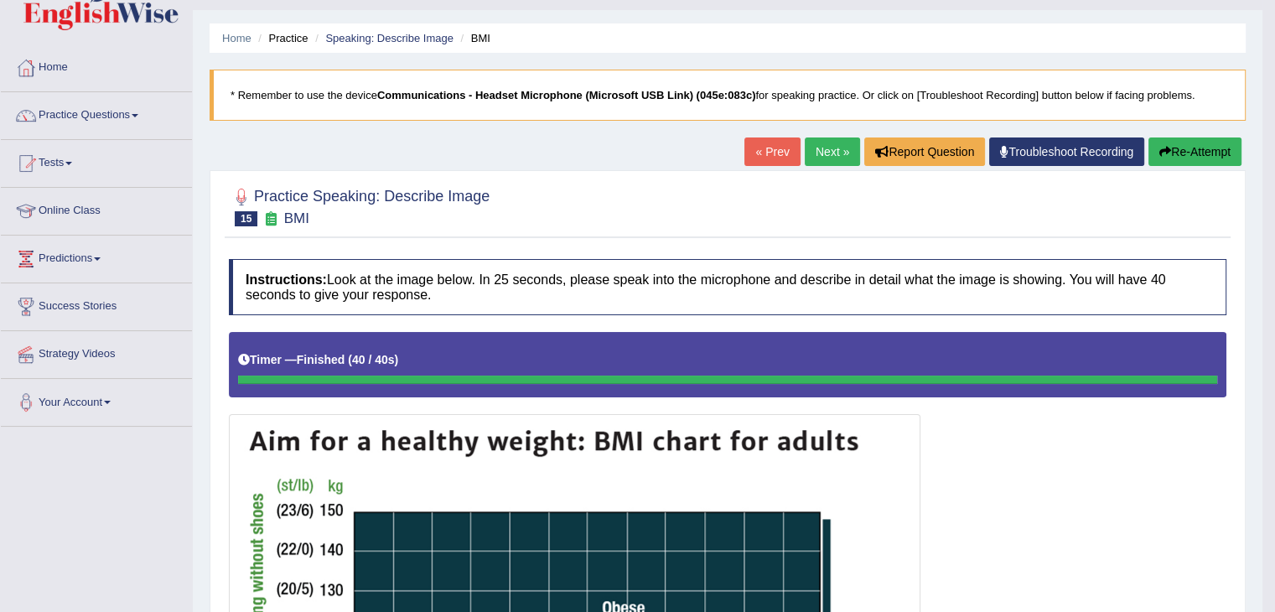
scroll to position [6, 0]
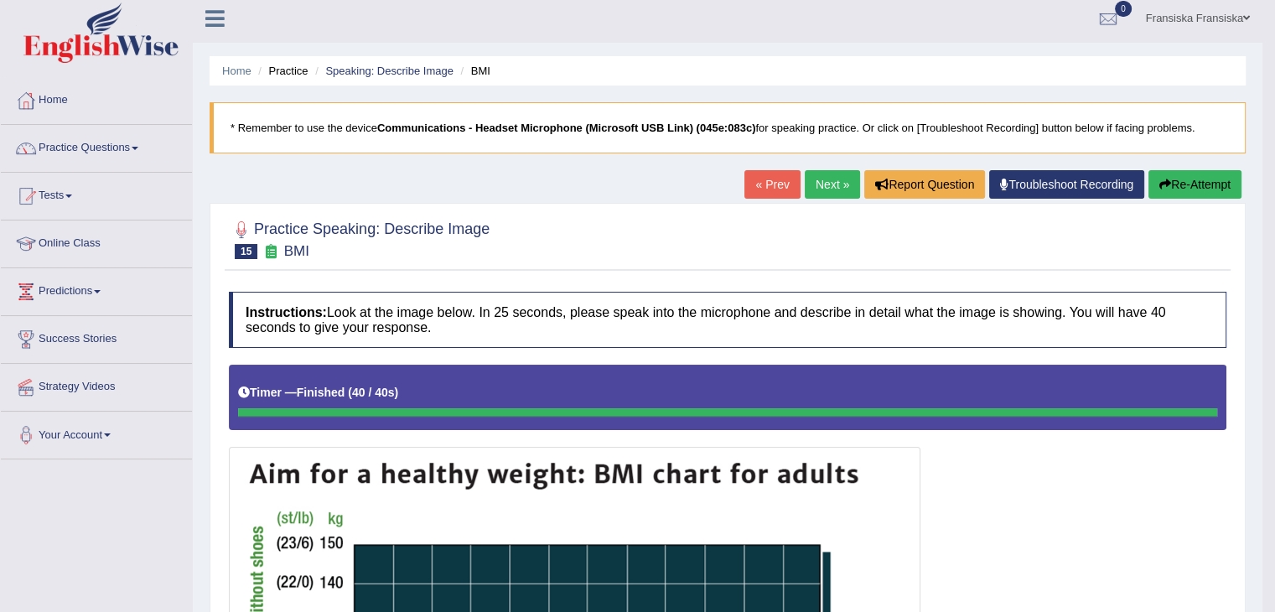
click at [835, 179] on link "Next »" at bounding box center [832, 184] width 55 height 29
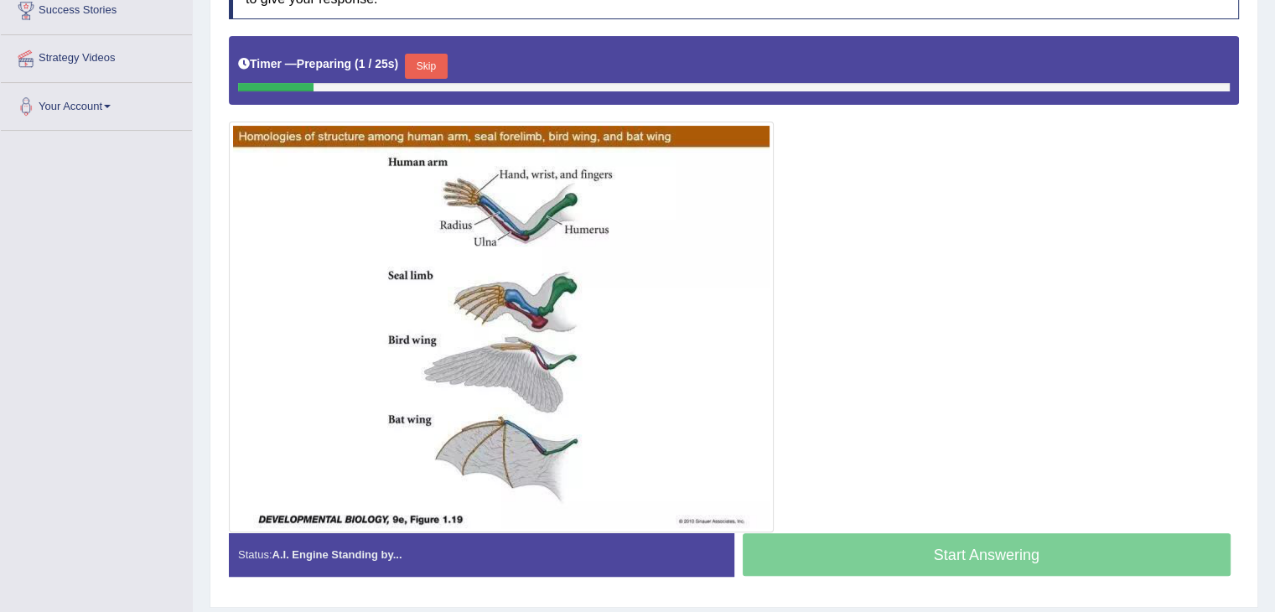
scroll to position [335, 0]
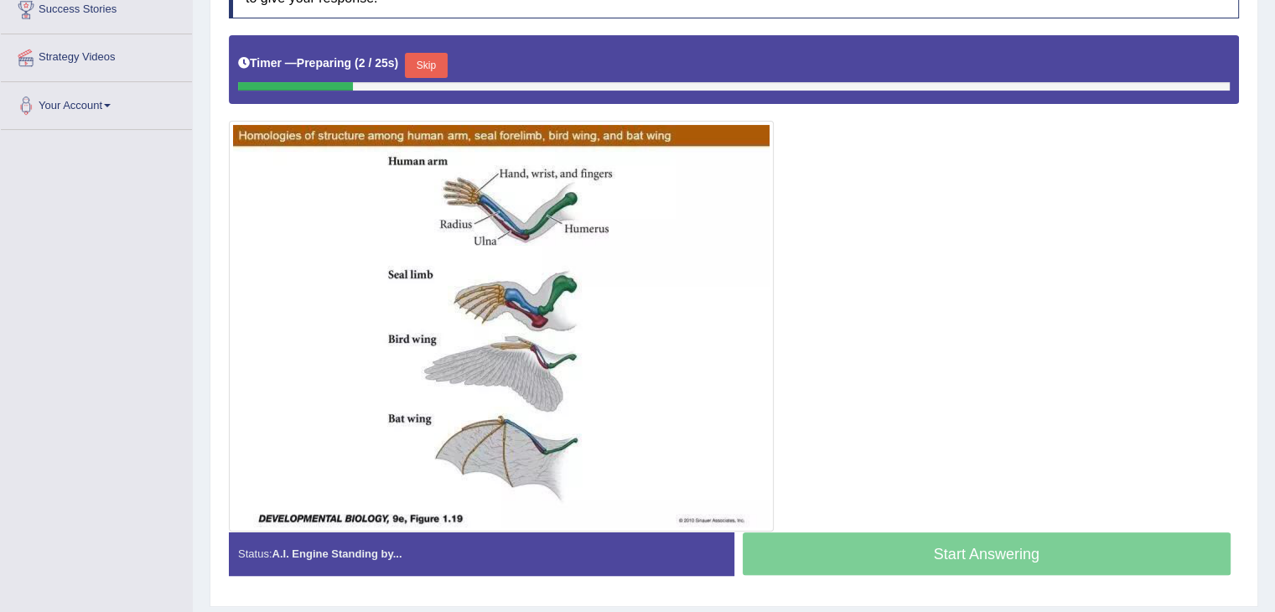
click at [445, 68] on button "Skip" at bounding box center [426, 65] width 42 height 25
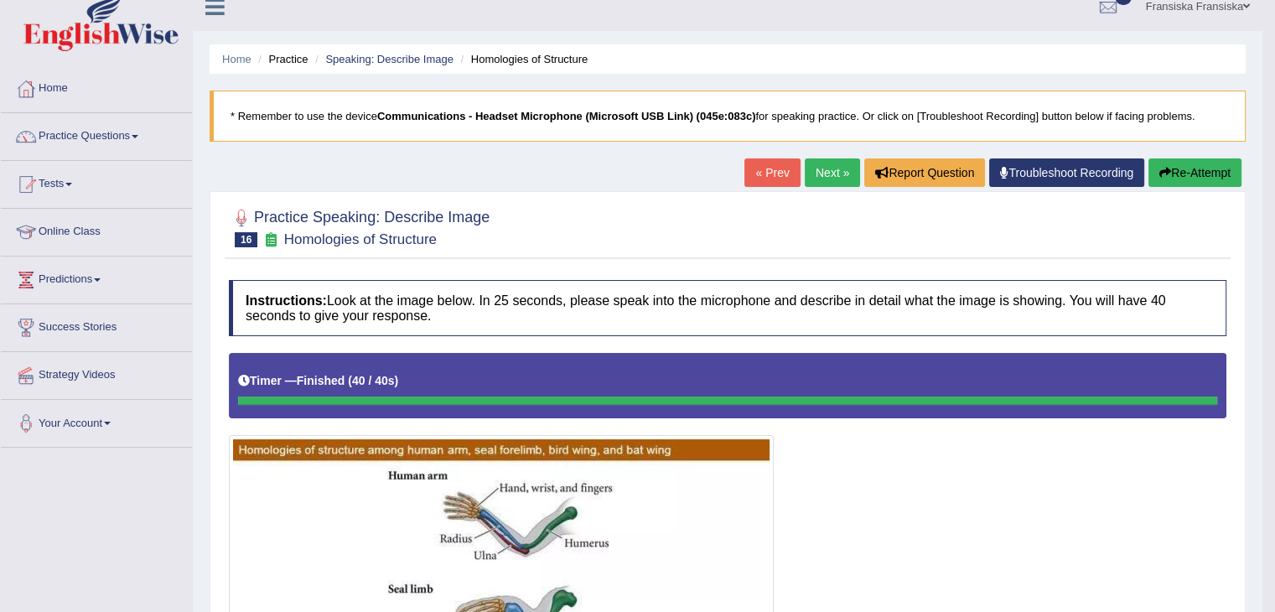
scroll to position [0, 0]
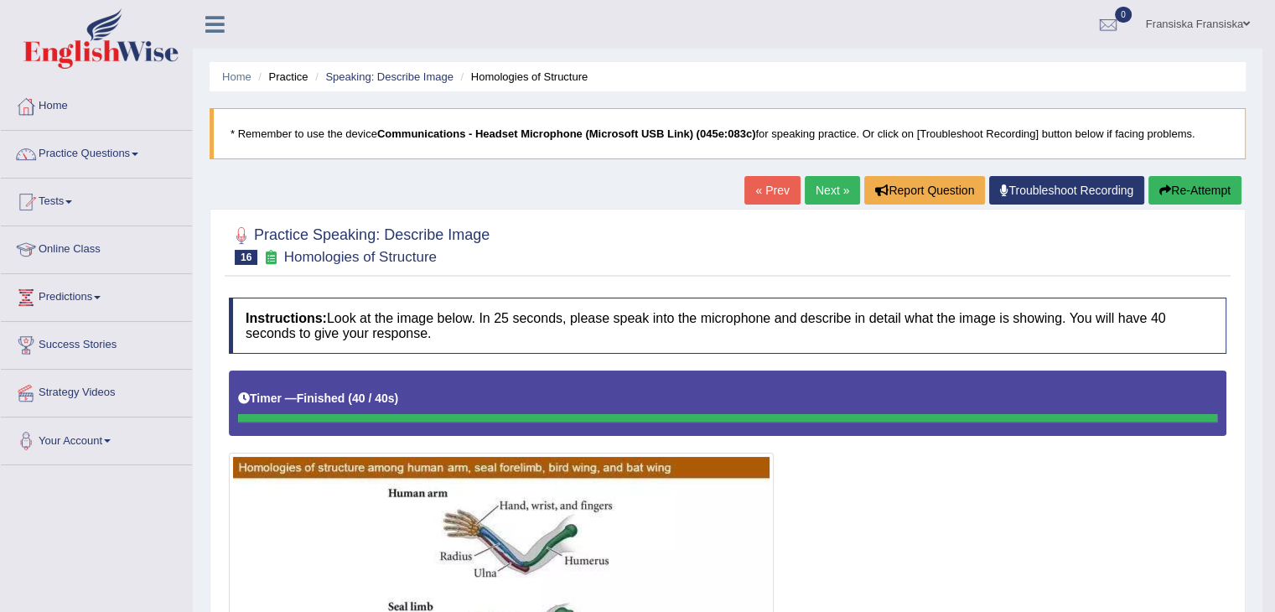
click at [834, 194] on link "Next »" at bounding box center [832, 190] width 55 height 29
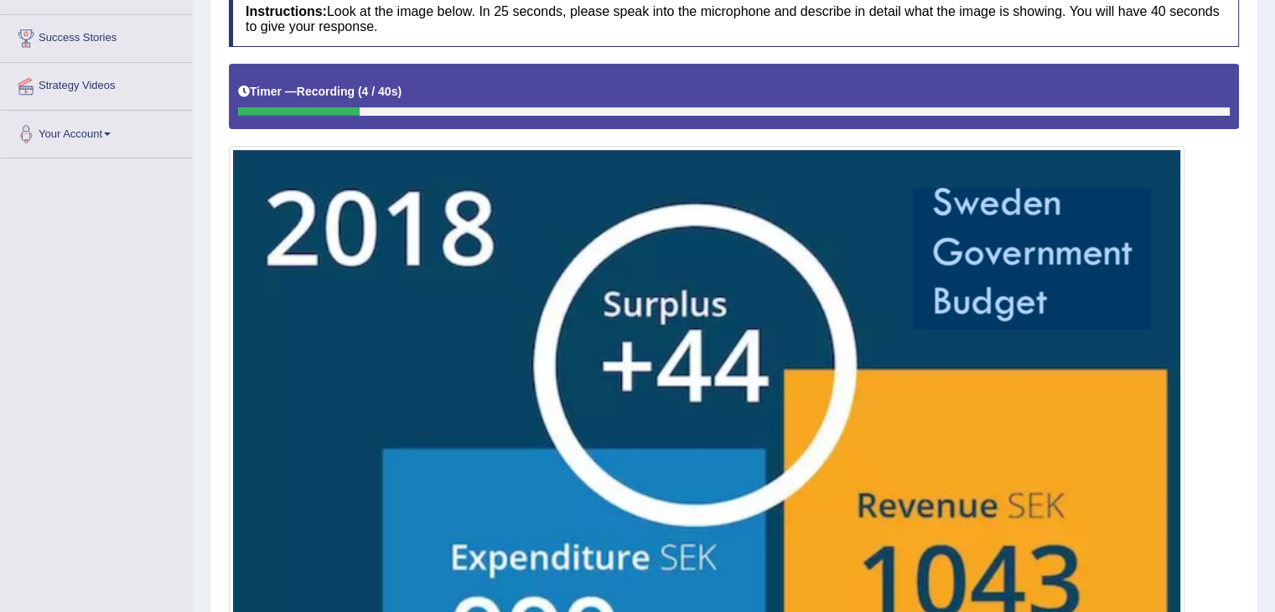
scroll to position [625, 0]
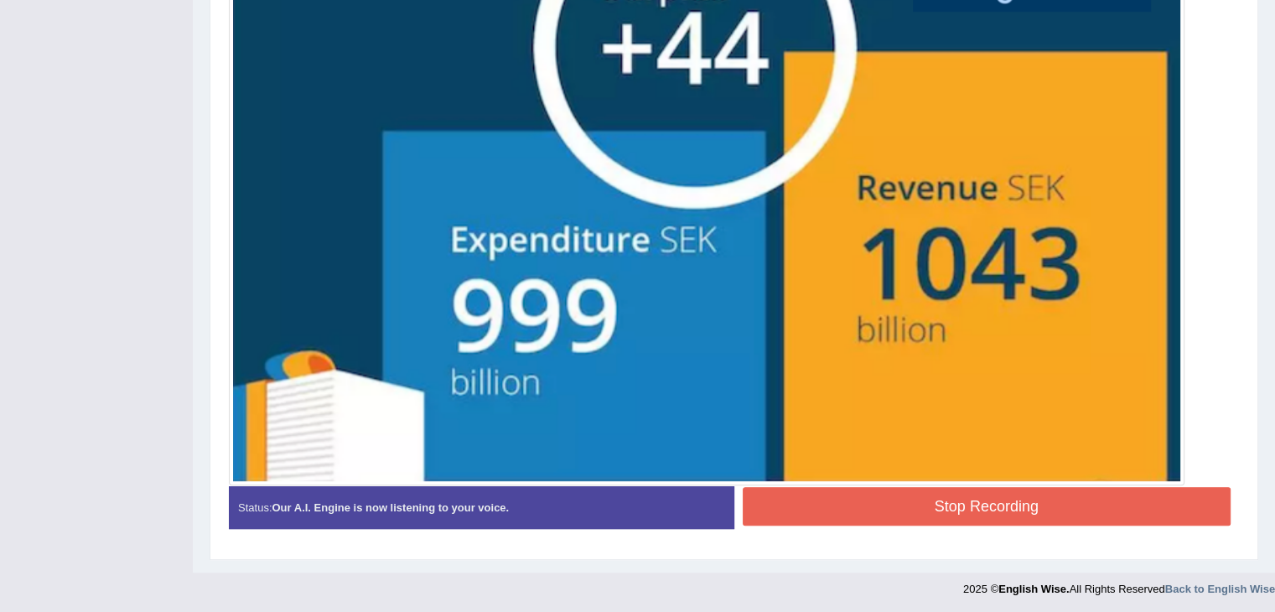
click at [966, 504] on button "Stop Recording" at bounding box center [987, 506] width 489 height 39
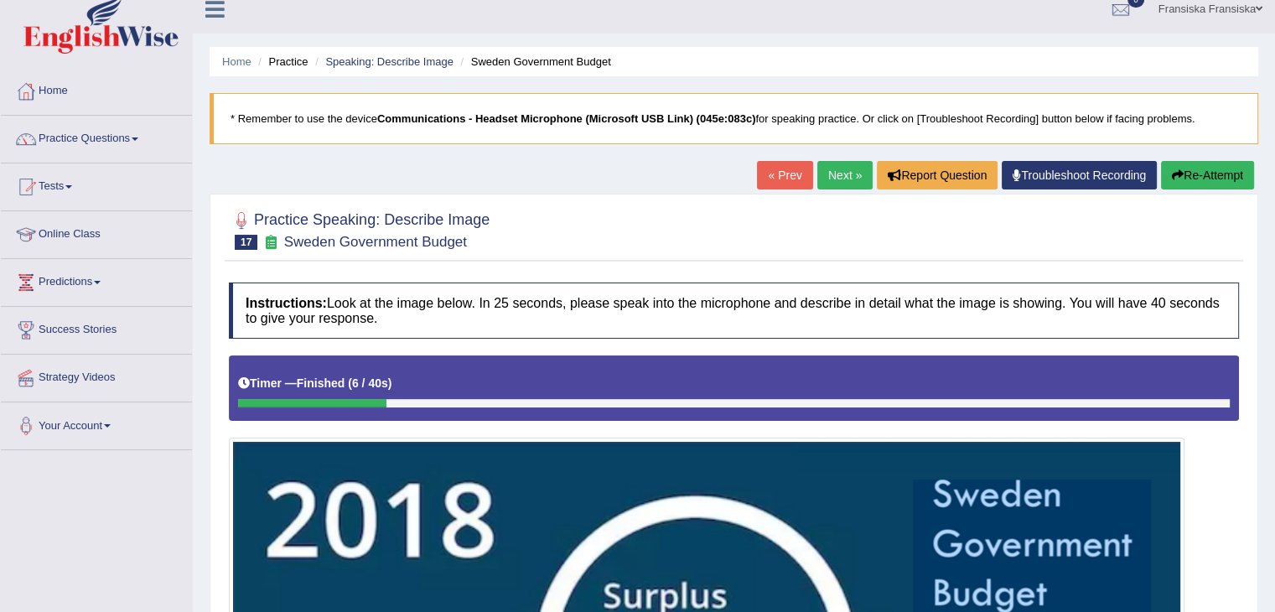
scroll to position [0, 0]
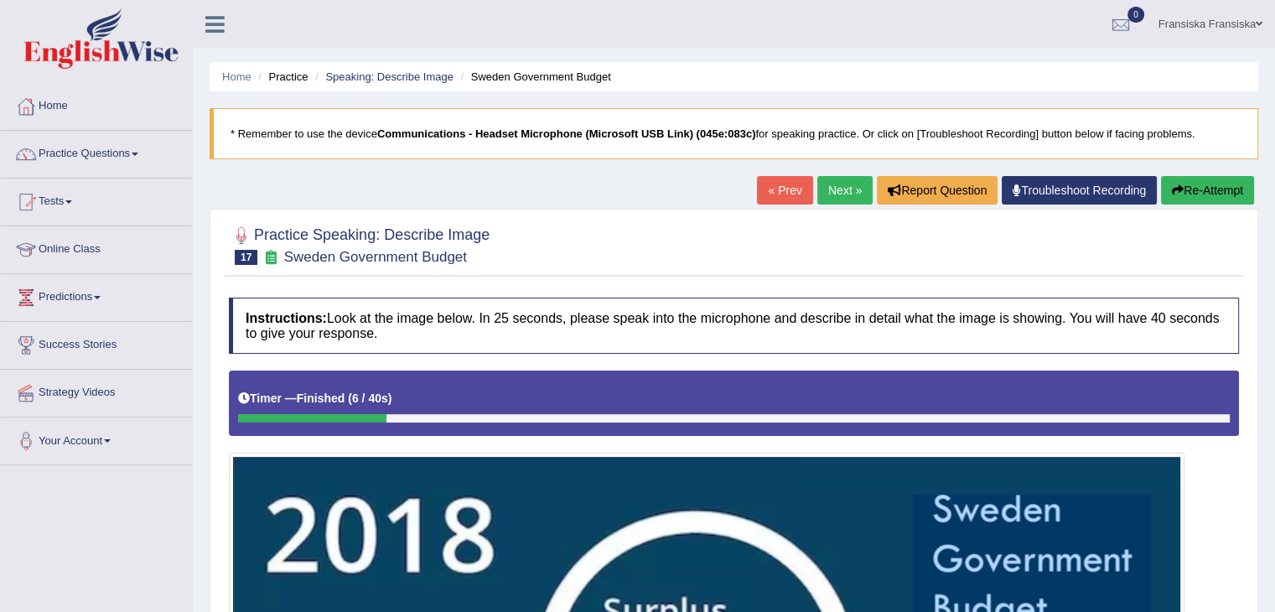
click at [1169, 205] on div "« Prev Next » Report Question Troubleshoot Recording Re-Attempt" at bounding box center [1007, 192] width 501 height 33
click at [1169, 200] on button "Re-Attempt" at bounding box center [1207, 190] width 93 height 29
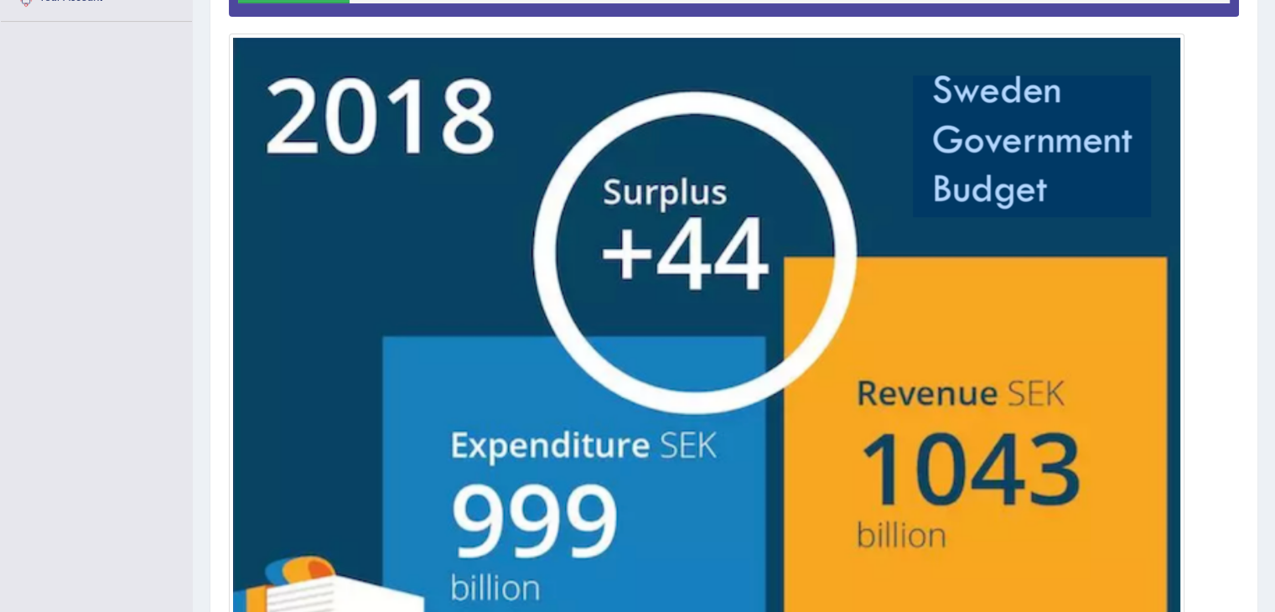
scroll to position [314, 0]
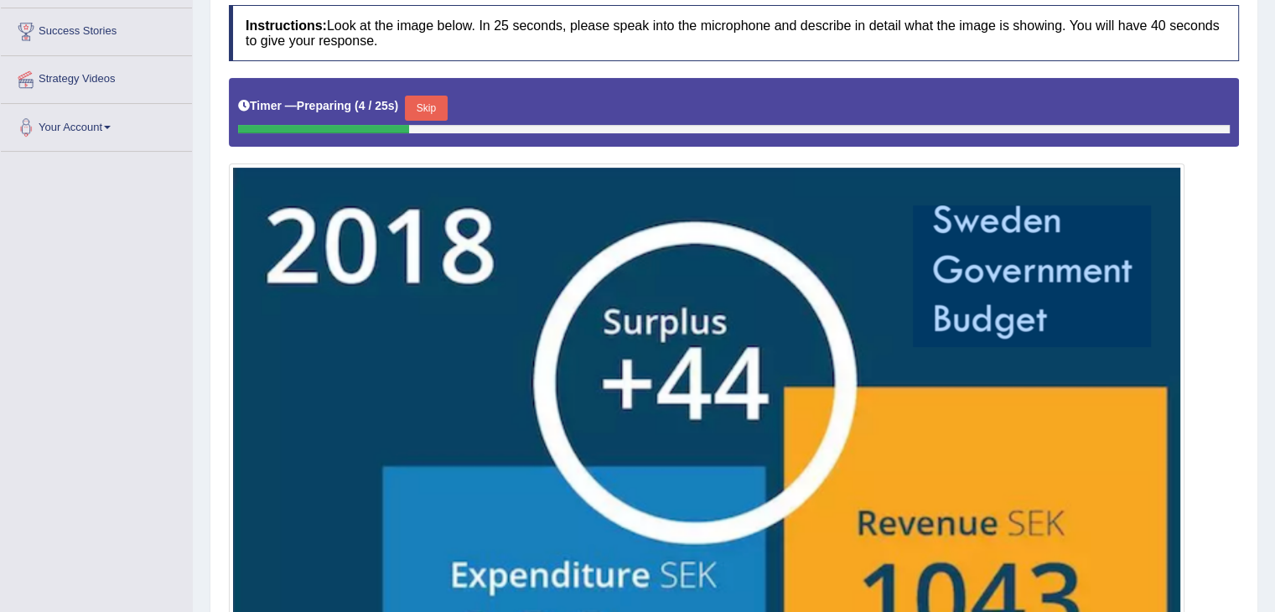
click at [432, 103] on button "Skip" at bounding box center [426, 108] width 42 height 25
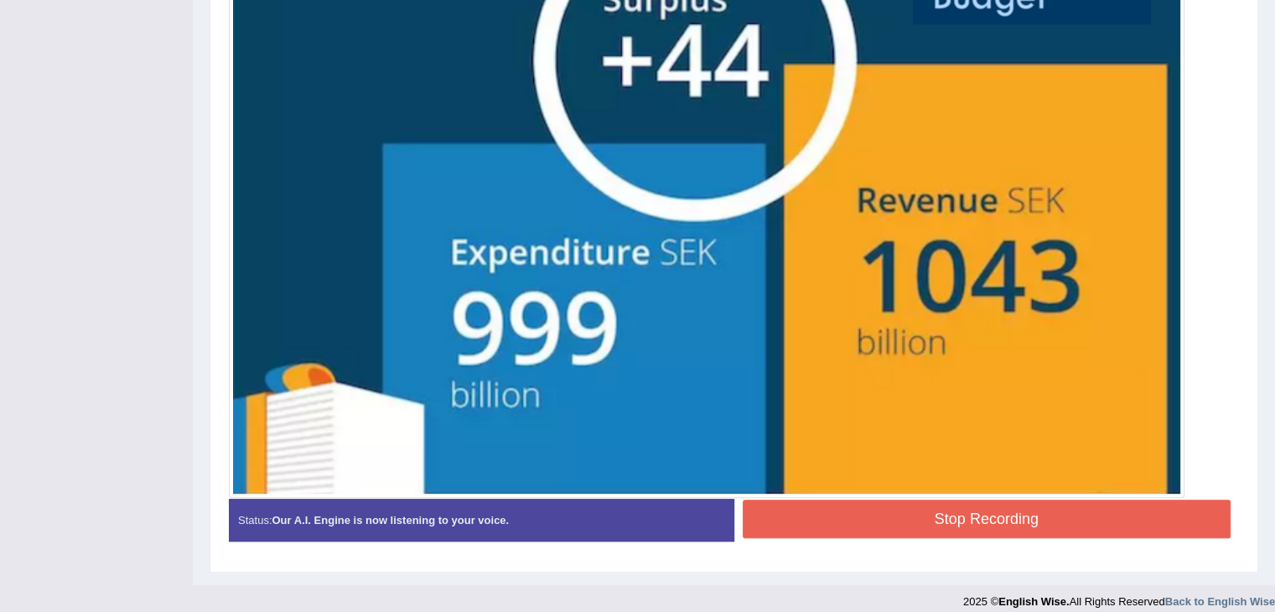
scroll to position [633, 0]
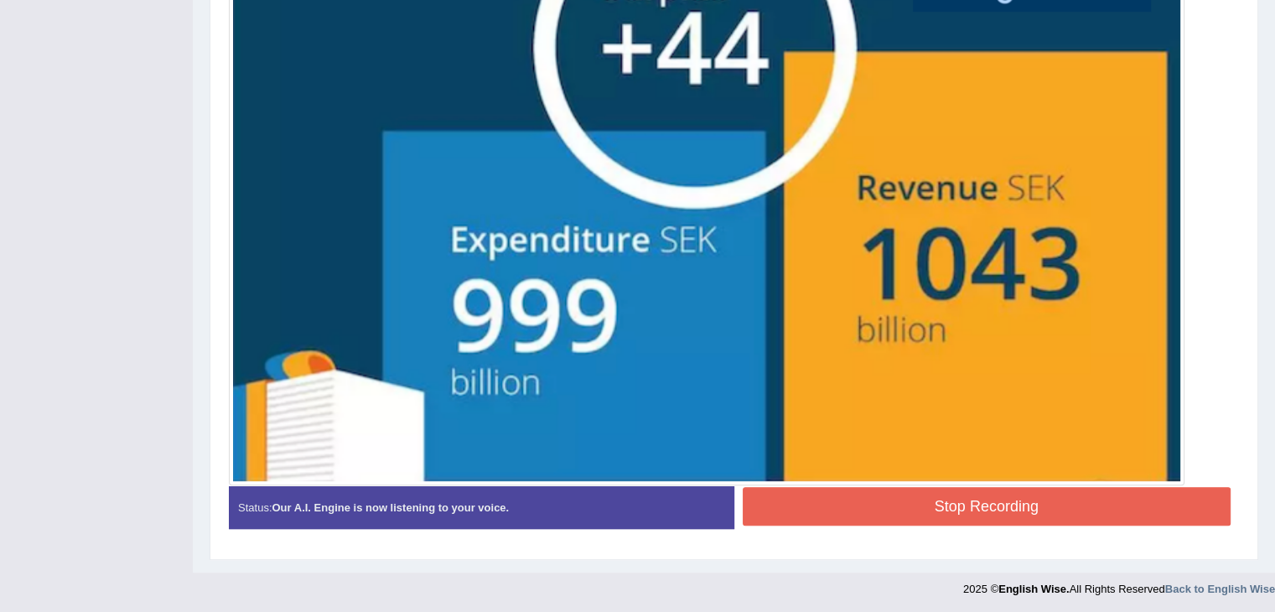
click at [871, 499] on button "Stop Recording" at bounding box center [987, 506] width 489 height 39
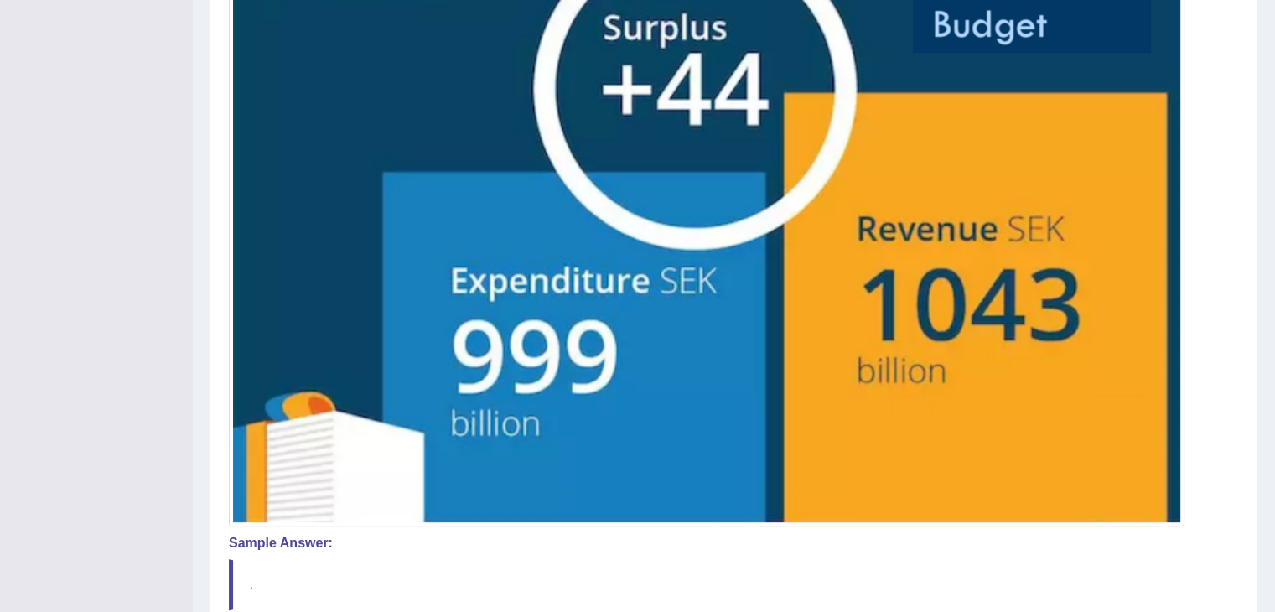
scroll to position [648, 0]
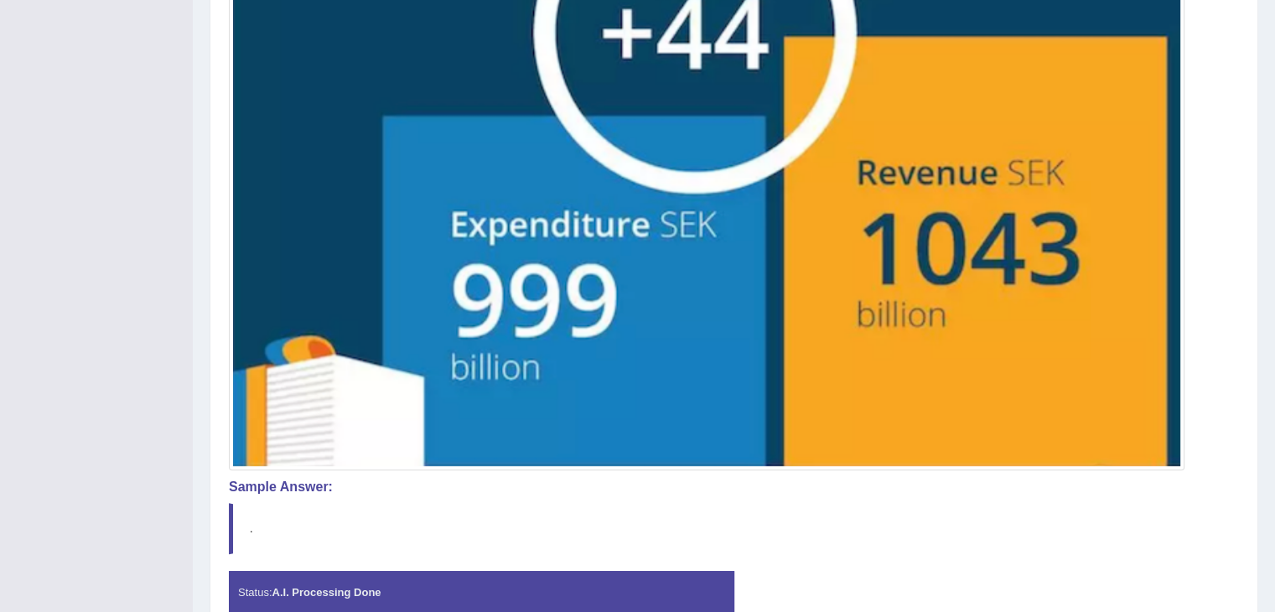
click at [587, 583] on div "Status: A.I. Processing Done" at bounding box center [481, 592] width 505 height 43
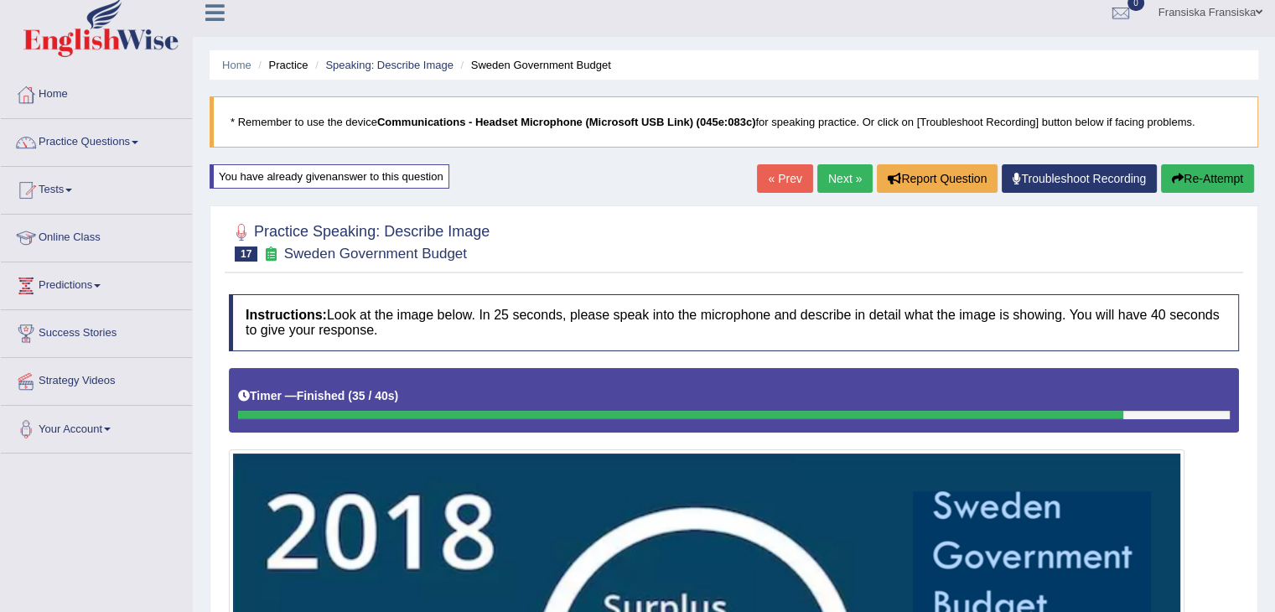
scroll to position [0, 0]
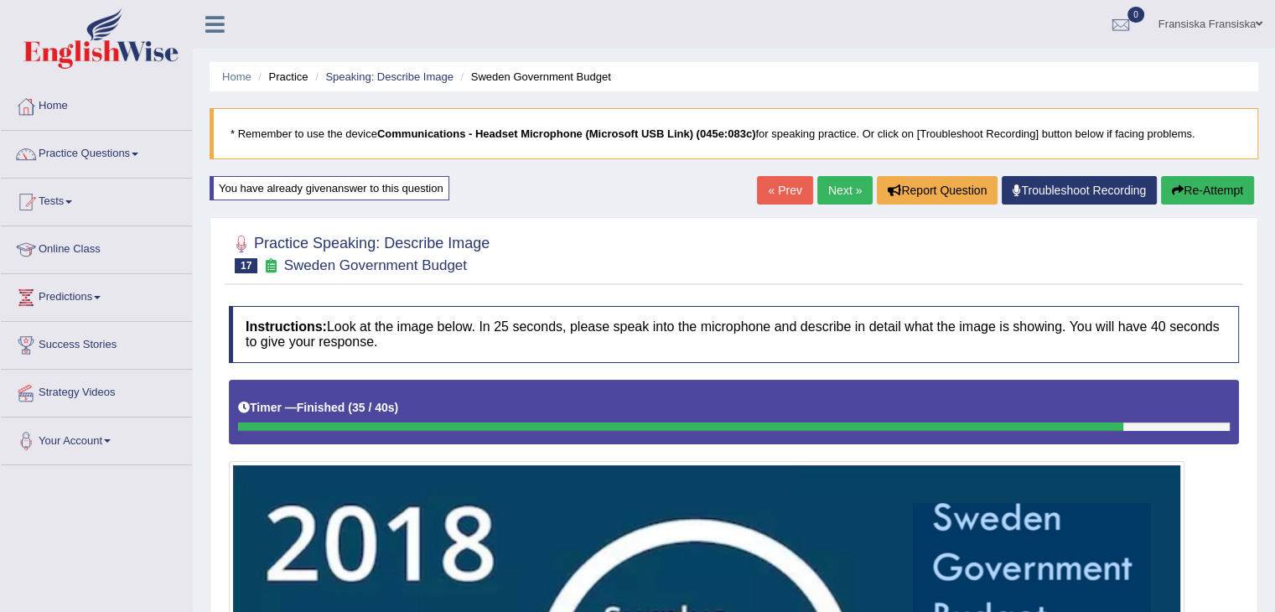
click at [835, 186] on link "Next »" at bounding box center [844, 190] width 55 height 29
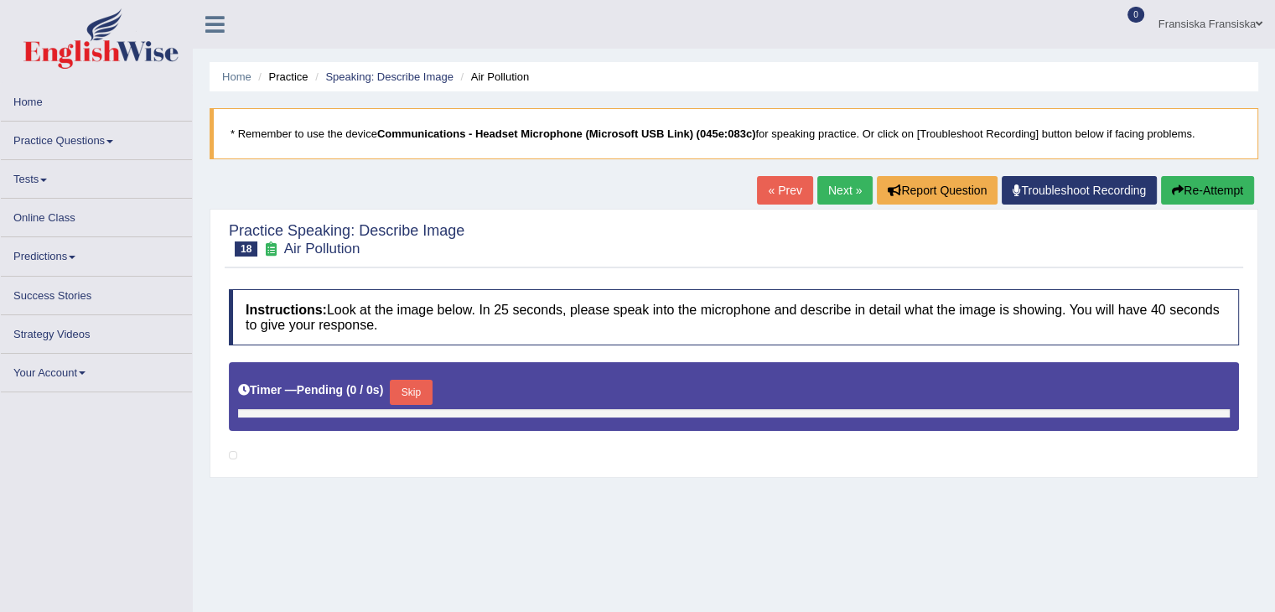
click at [770, 185] on link "« Prev" at bounding box center [784, 190] width 55 height 29
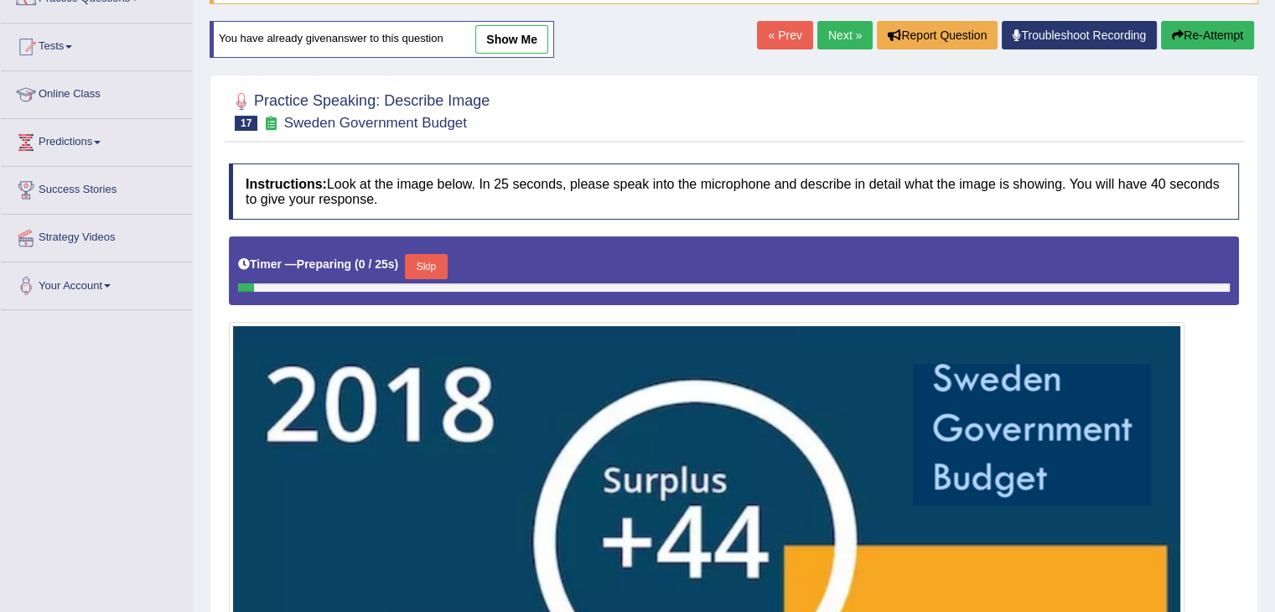
scroll to position [124, 0]
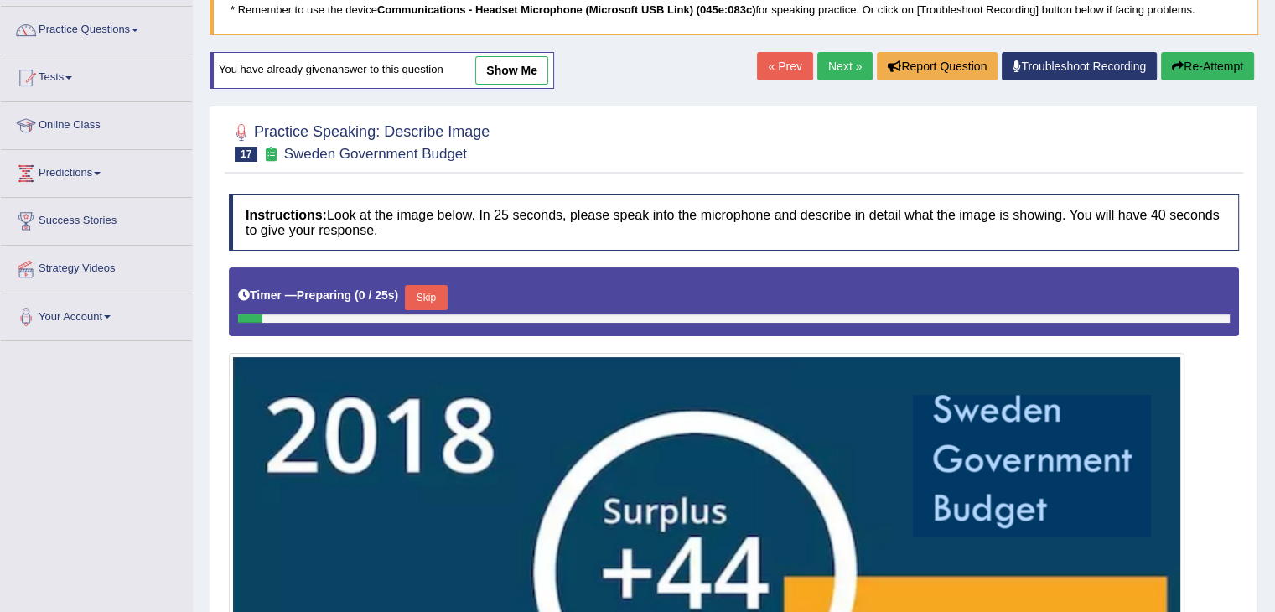
click at [533, 68] on link "show me" at bounding box center [511, 70] width 73 height 29
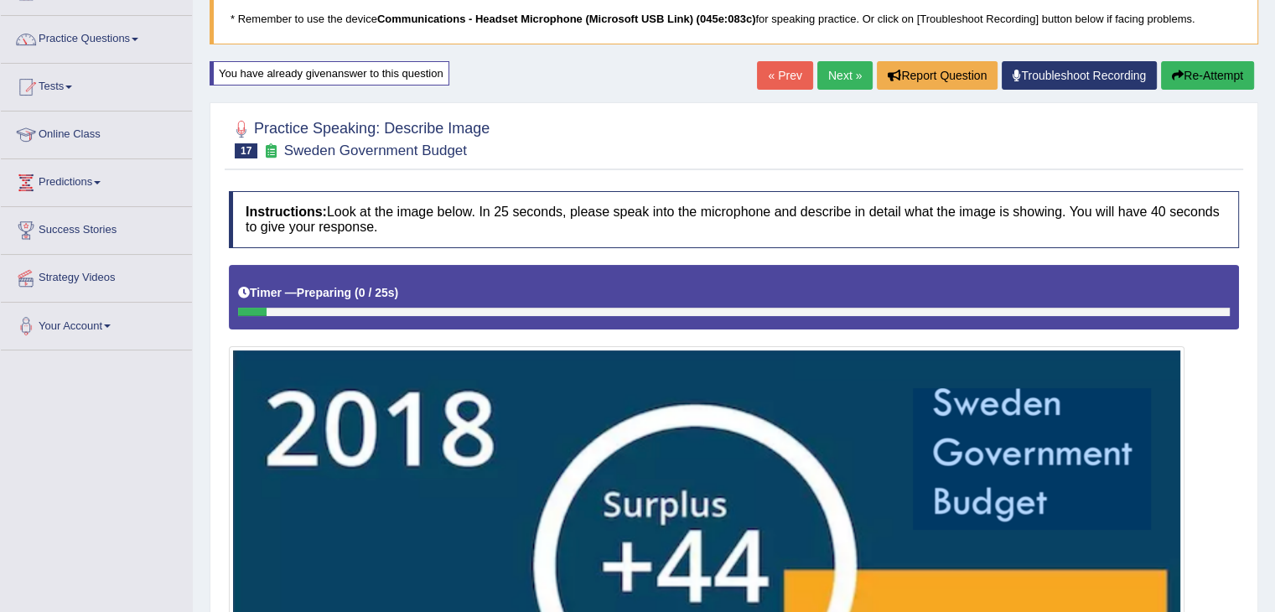
scroll to position [70, 0]
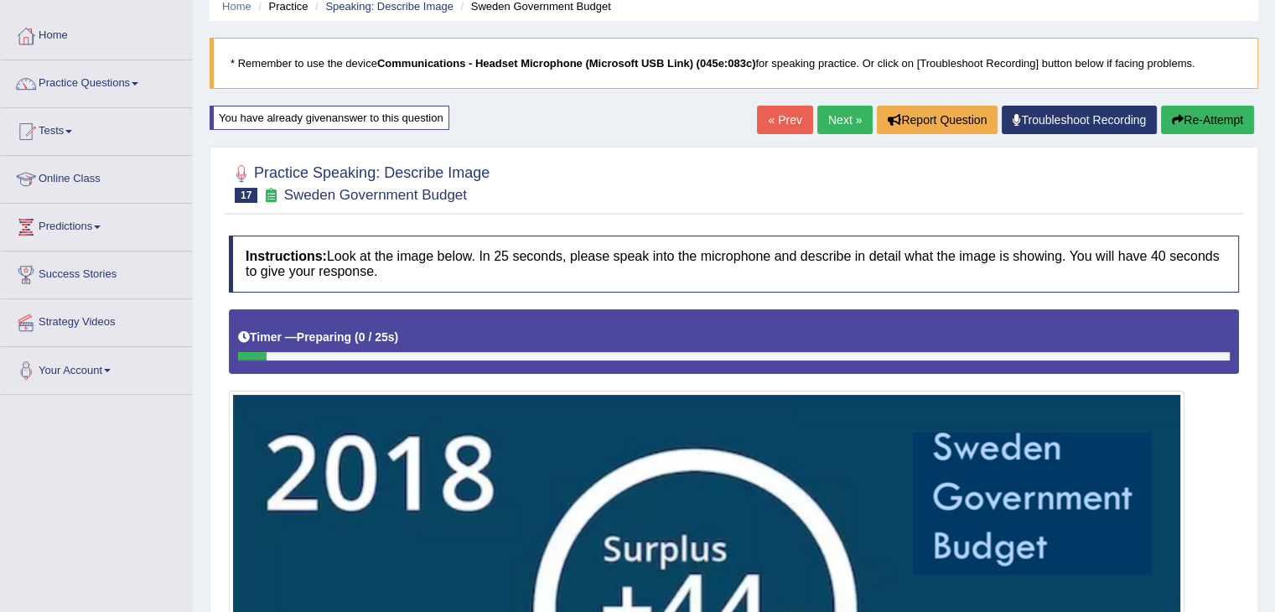
click at [839, 115] on link "Next »" at bounding box center [844, 120] width 55 height 29
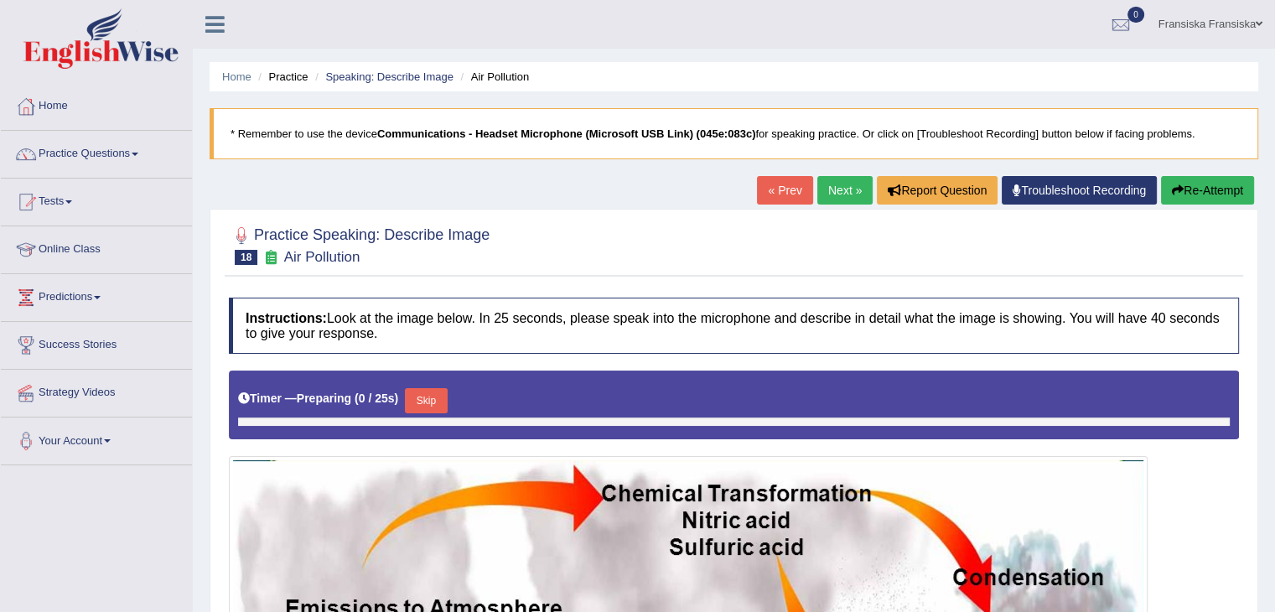
click at [767, 184] on link "« Prev" at bounding box center [784, 190] width 55 height 29
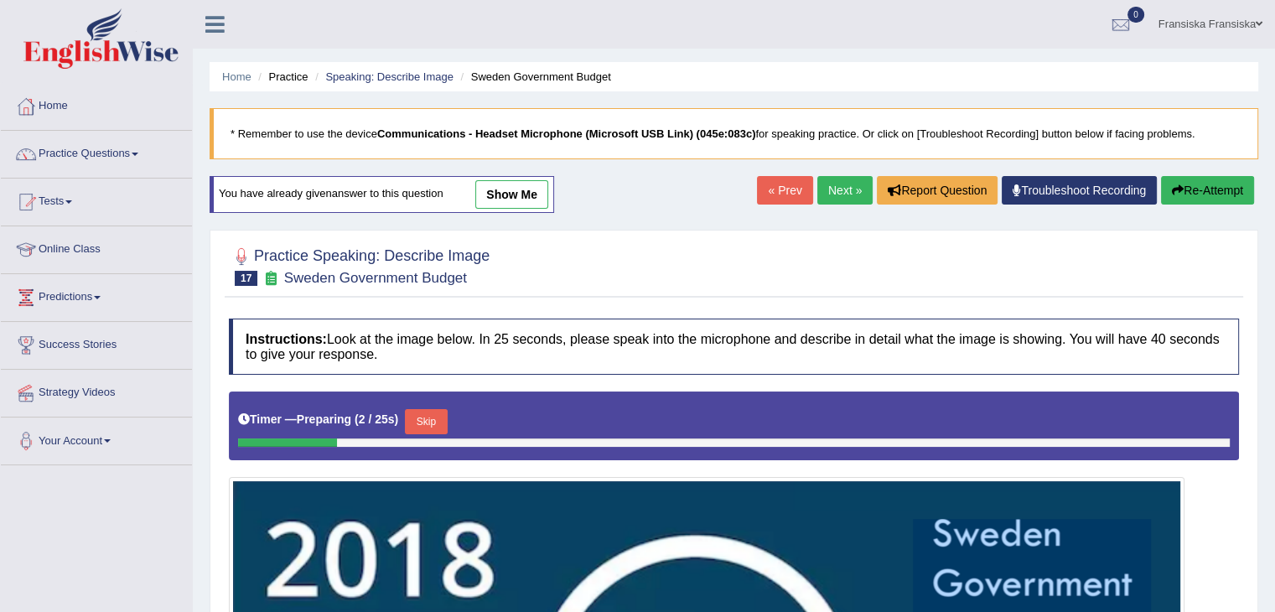
click at [521, 205] on link "show me" at bounding box center [511, 194] width 73 height 29
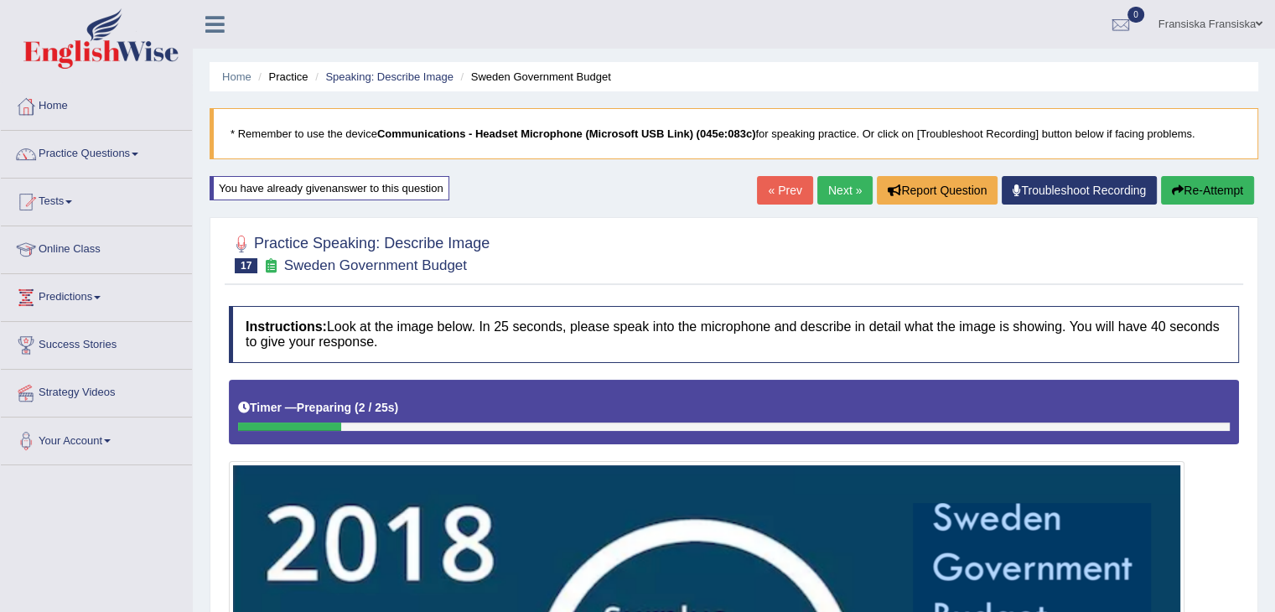
click at [1197, 178] on button "Re-Attempt" at bounding box center [1207, 190] width 93 height 29
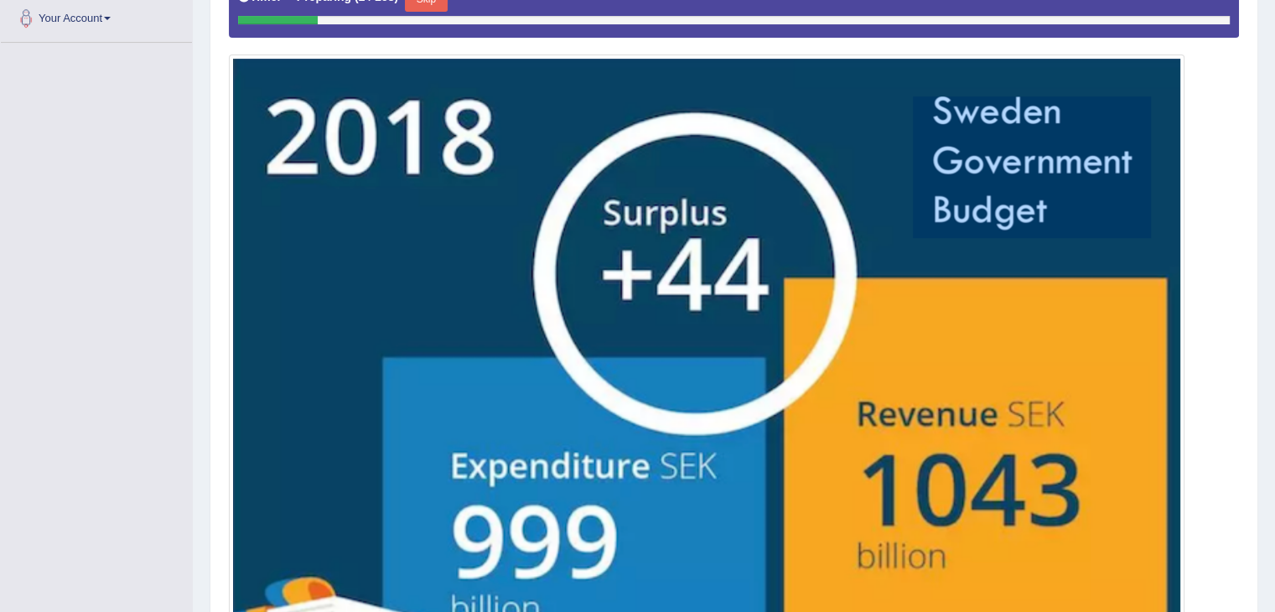
scroll to position [251, 0]
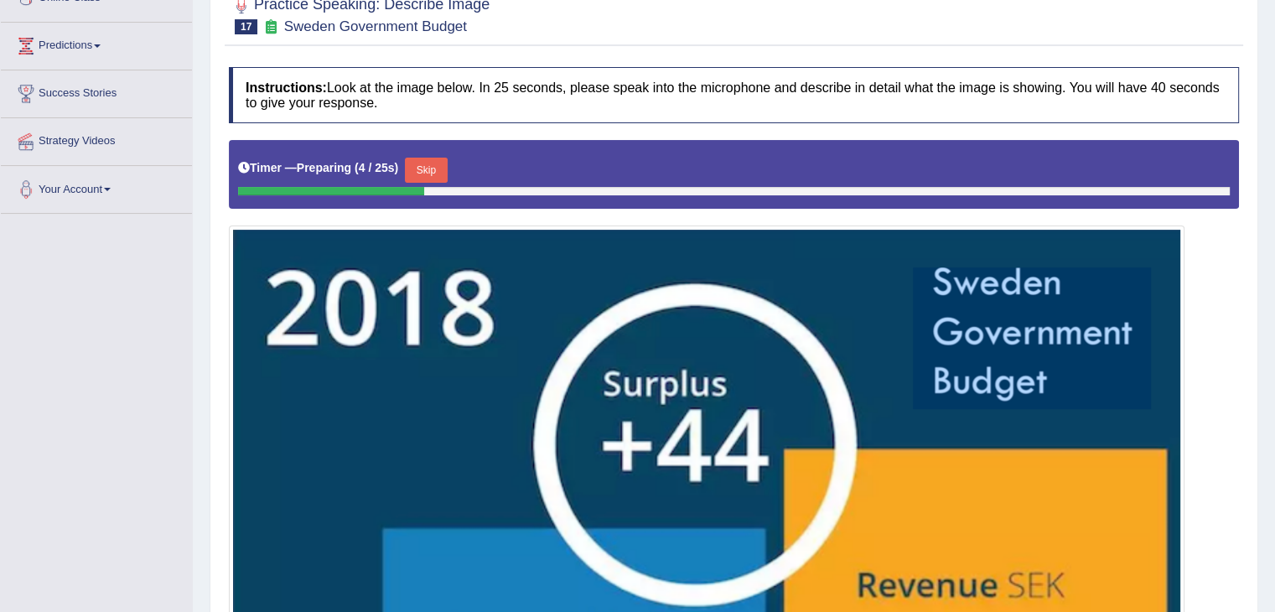
click at [421, 174] on button "Skip" at bounding box center [426, 170] width 42 height 25
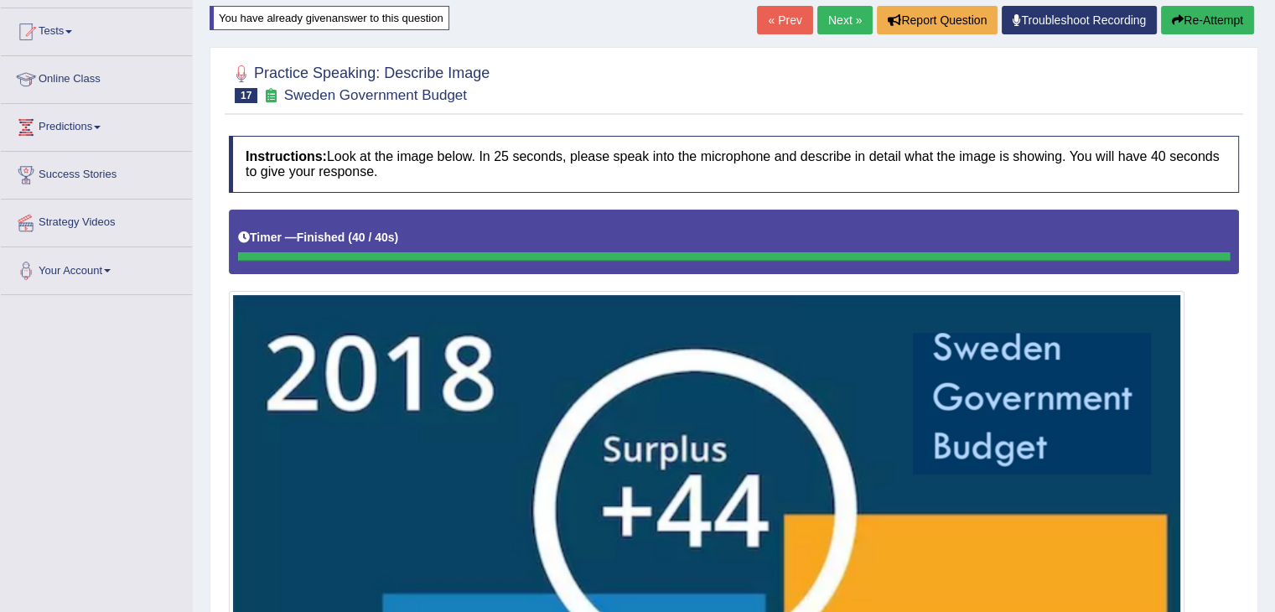
scroll to position [145, 0]
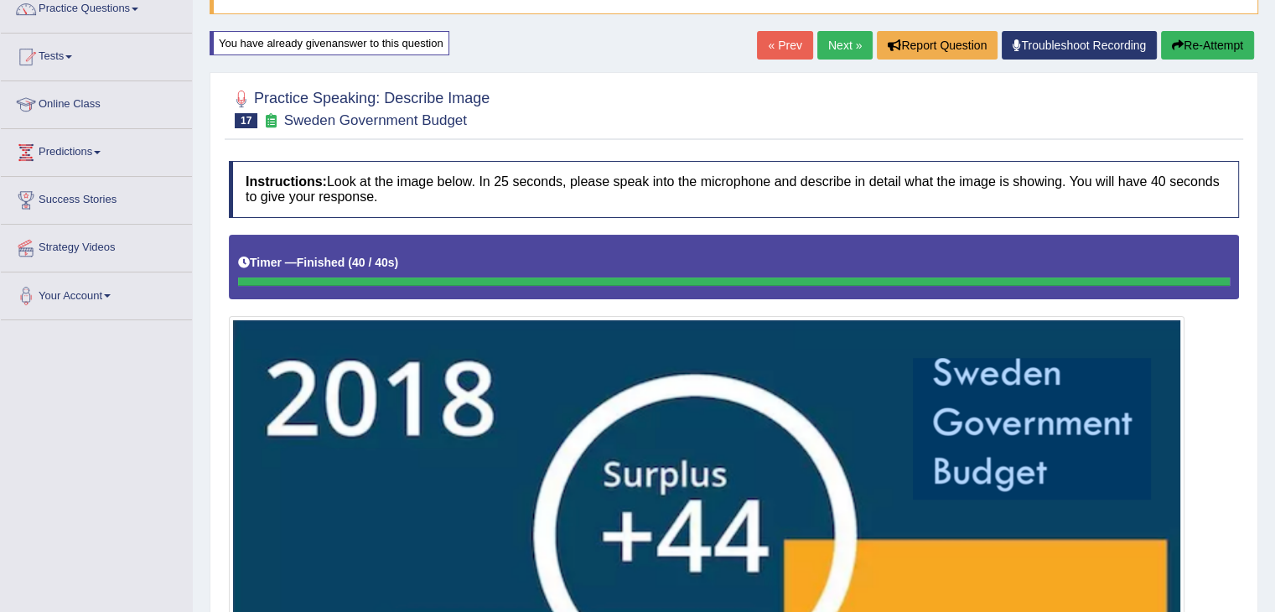
click at [767, 41] on link "« Prev" at bounding box center [784, 45] width 55 height 29
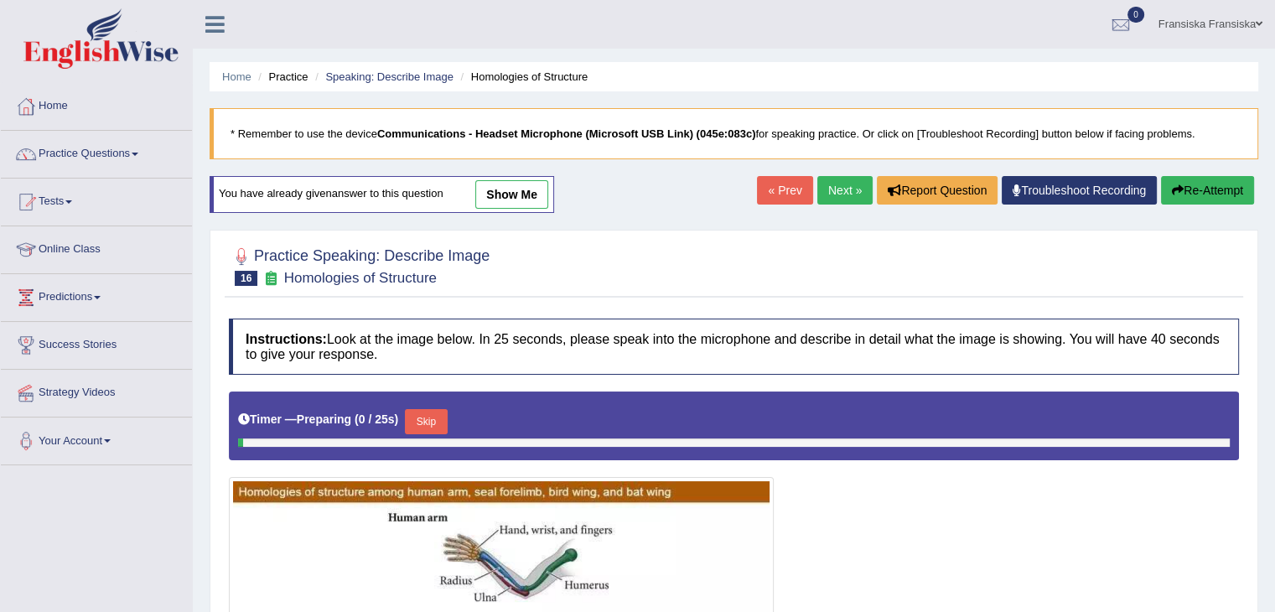
click at [517, 201] on link "show me" at bounding box center [511, 194] width 73 height 29
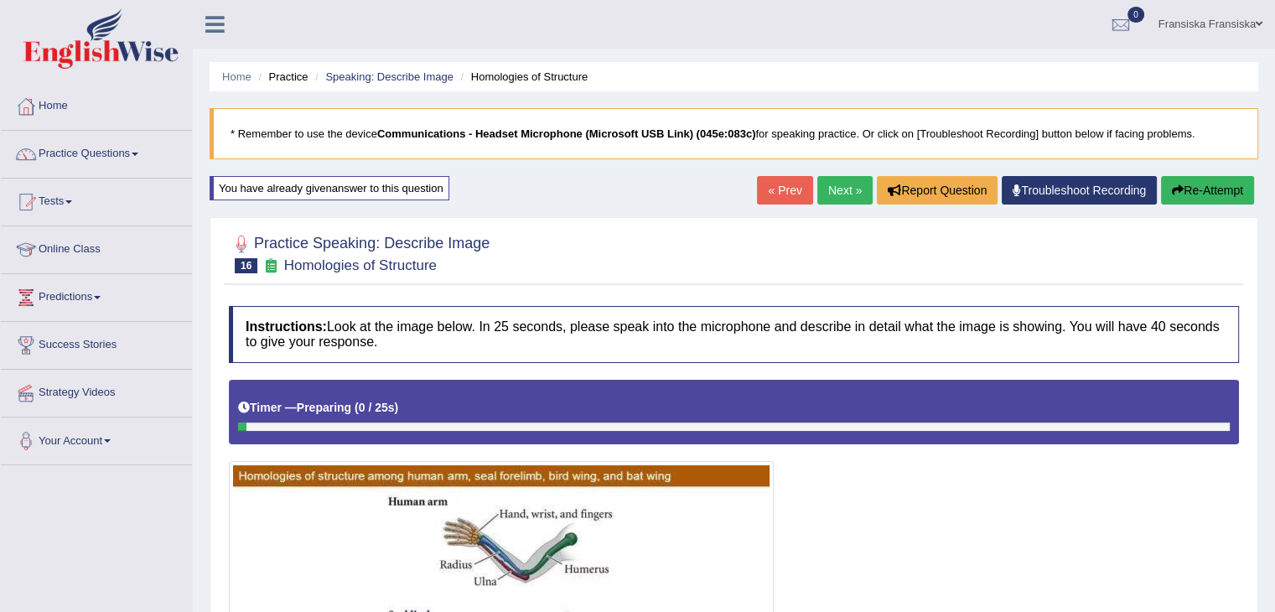
click at [837, 185] on link "Next »" at bounding box center [844, 190] width 55 height 29
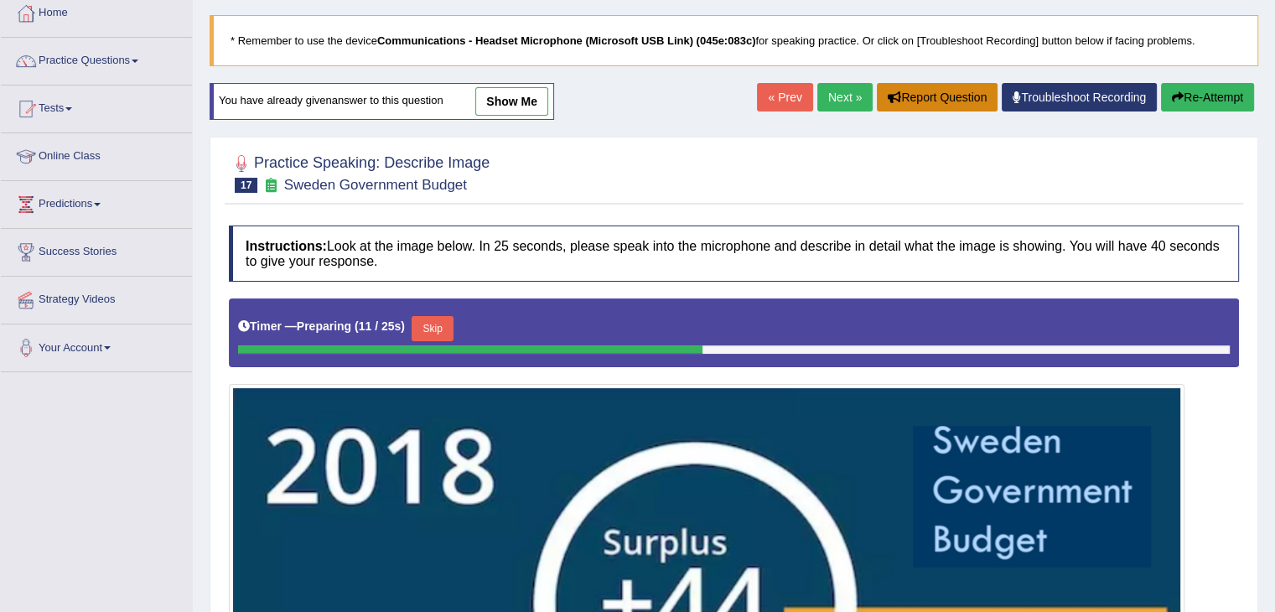
scroll to position [84, 0]
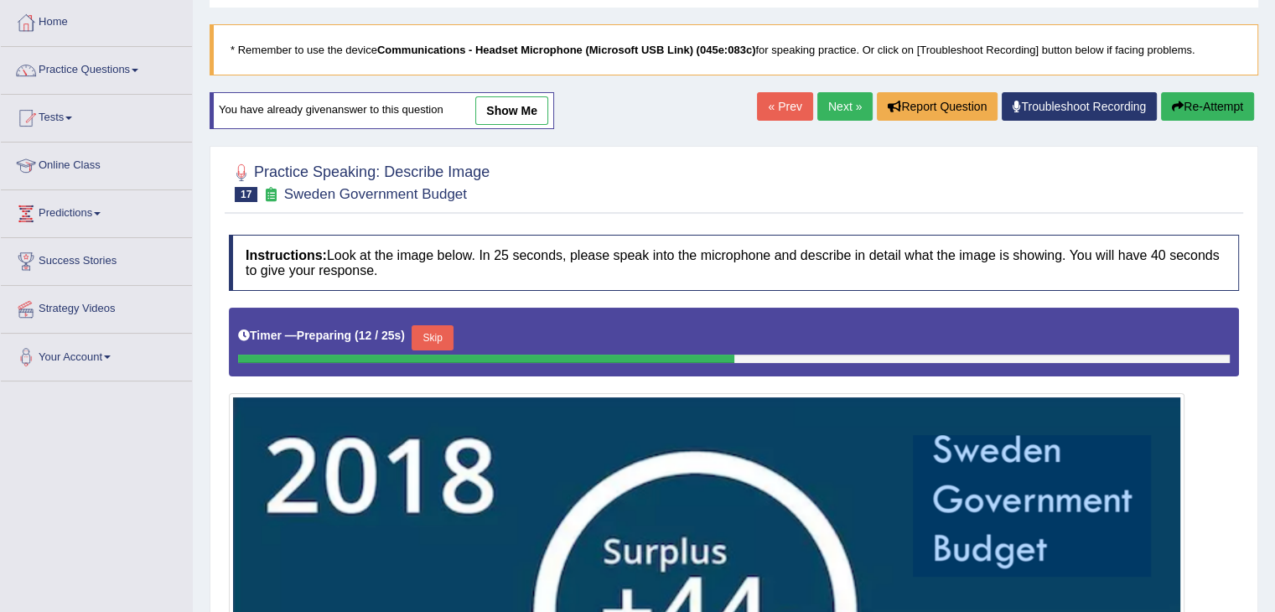
click at [832, 106] on link "Next »" at bounding box center [844, 106] width 55 height 29
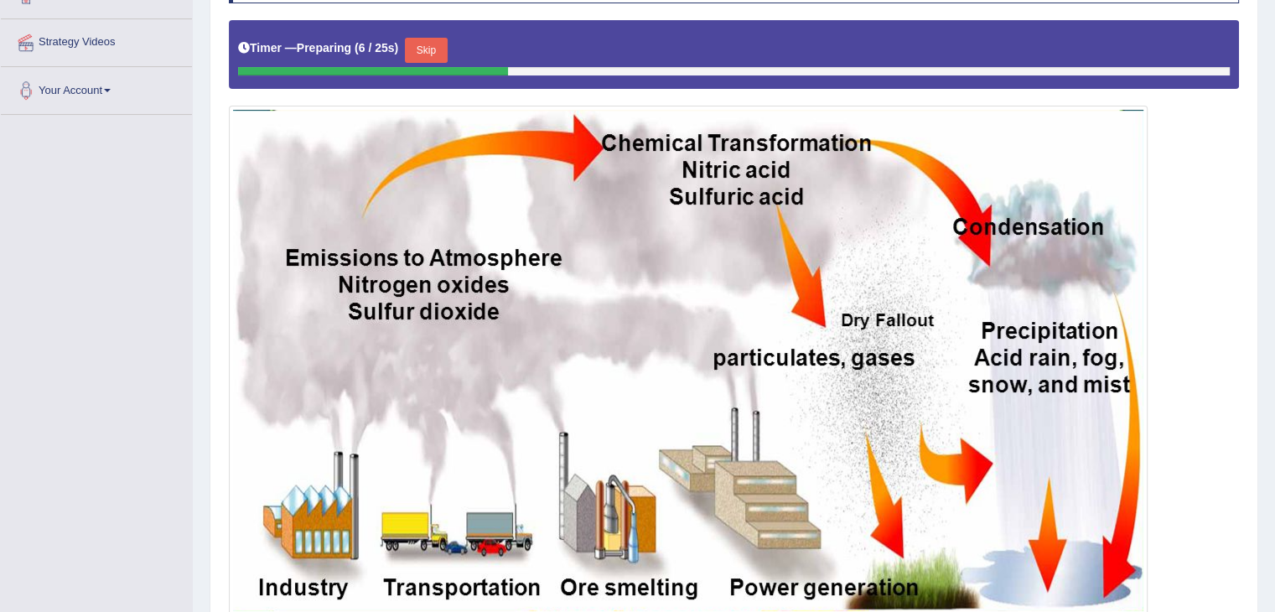
scroll to position [322, 0]
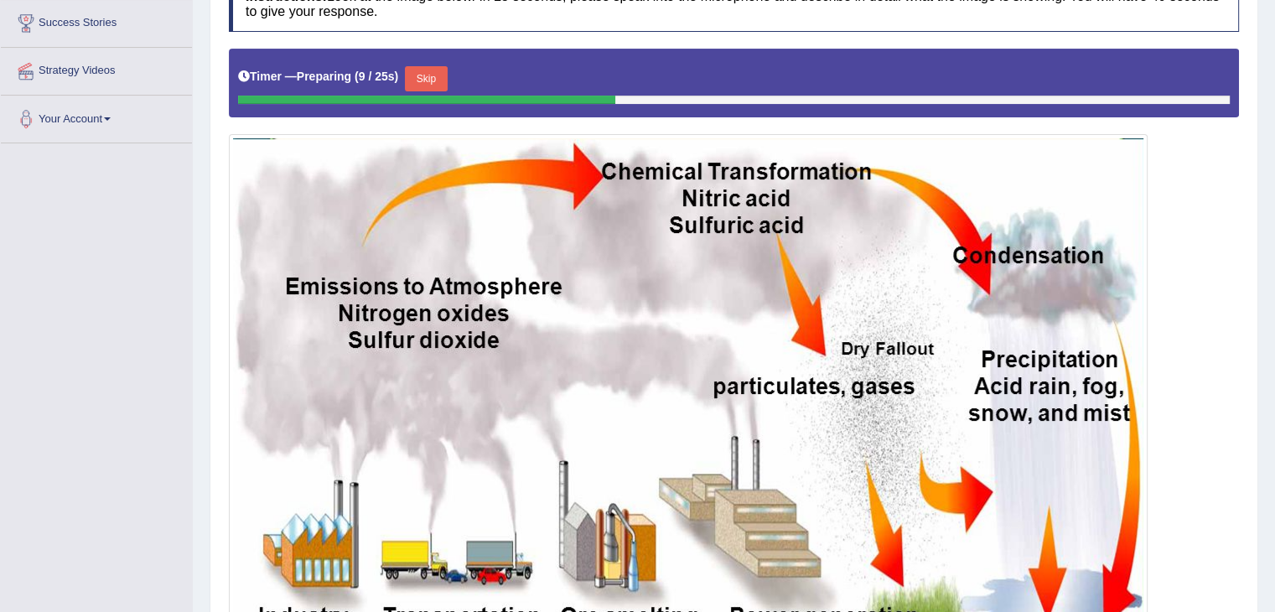
click at [422, 88] on button "Skip" at bounding box center [426, 78] width 42 height 25
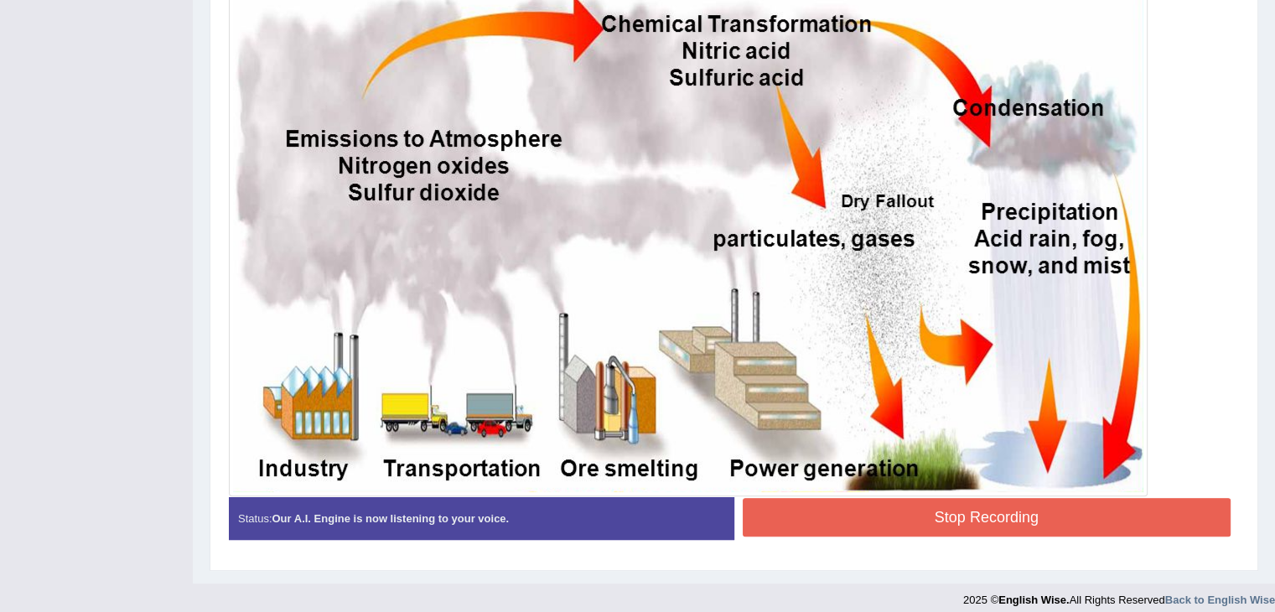
scroll to position [477, 0]
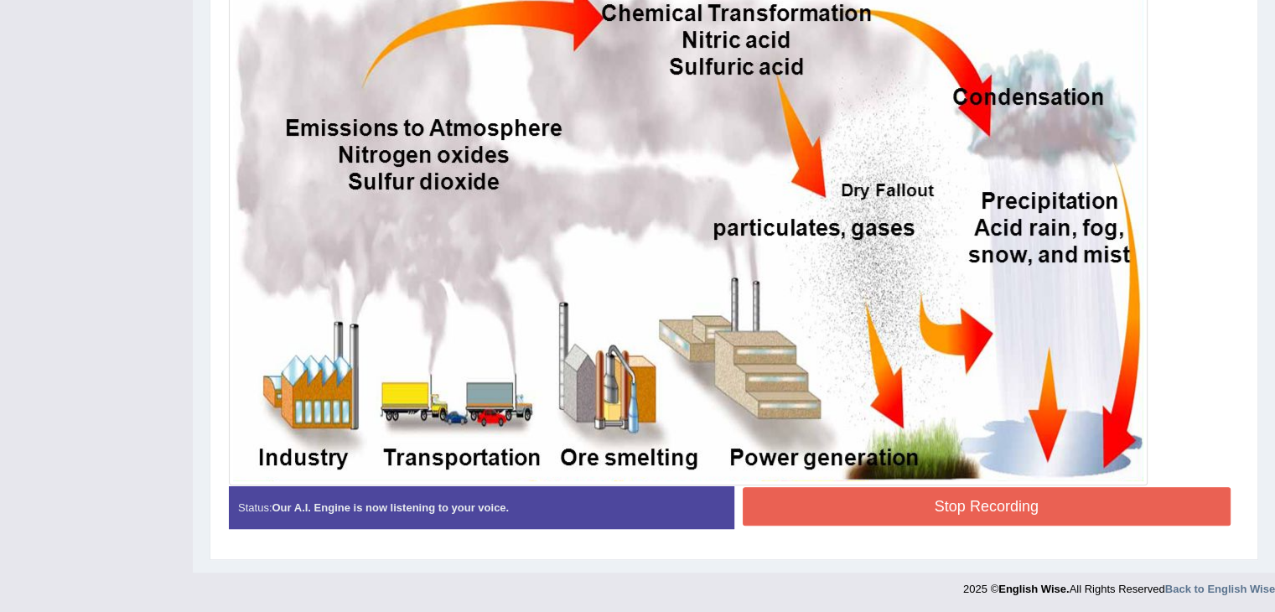
click at [888, 498] on button "Stop Recording" at bounding box center [987, 506] width 489 height 39
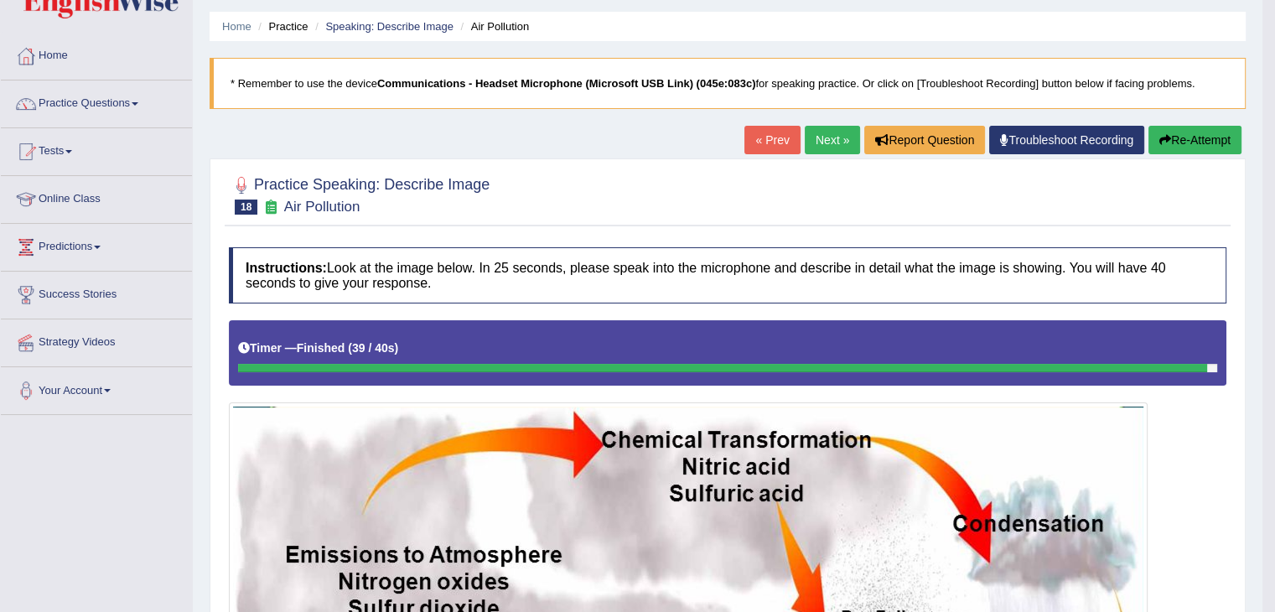
scroll to position [0, 0]
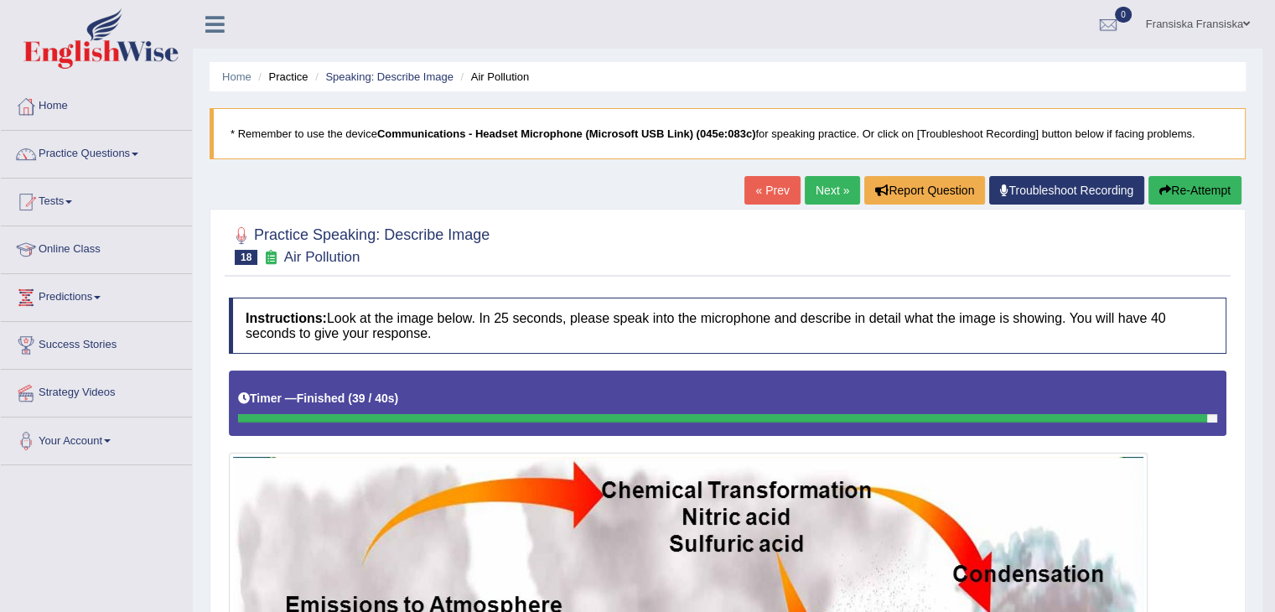
click at [838, 182] on link "Next »" at bounding box center [832, 190] width 55 height 29
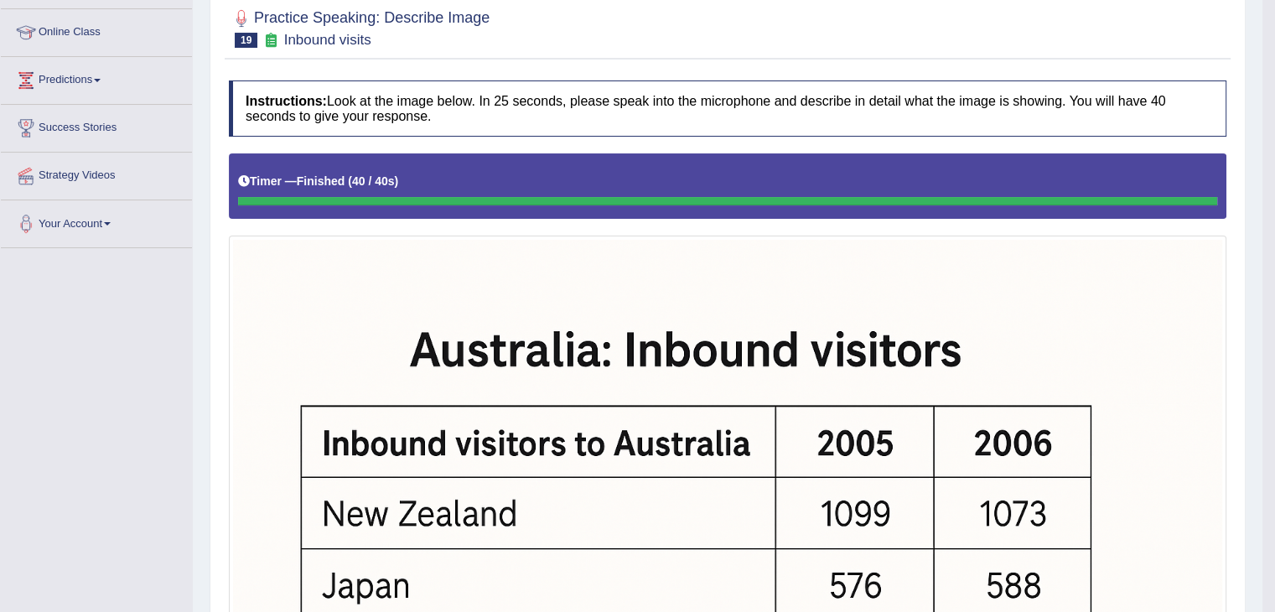
scroll to position [175, 0]
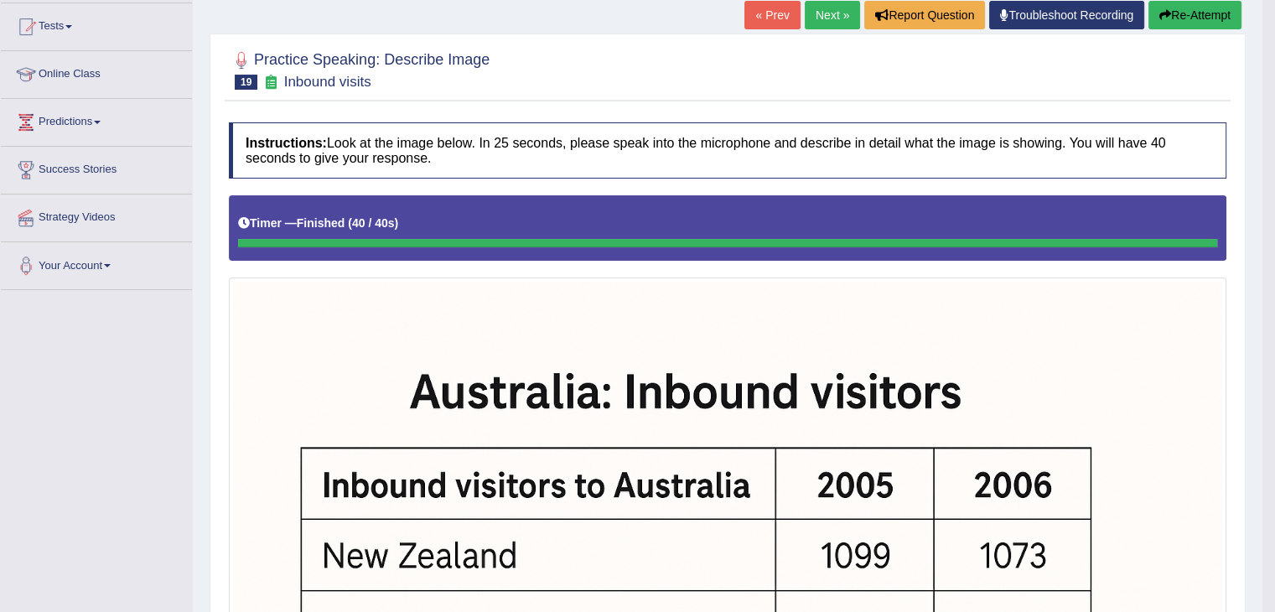
click at [835, 25] on link "Next »" at bounding box center [832, 15] width 55 height 29
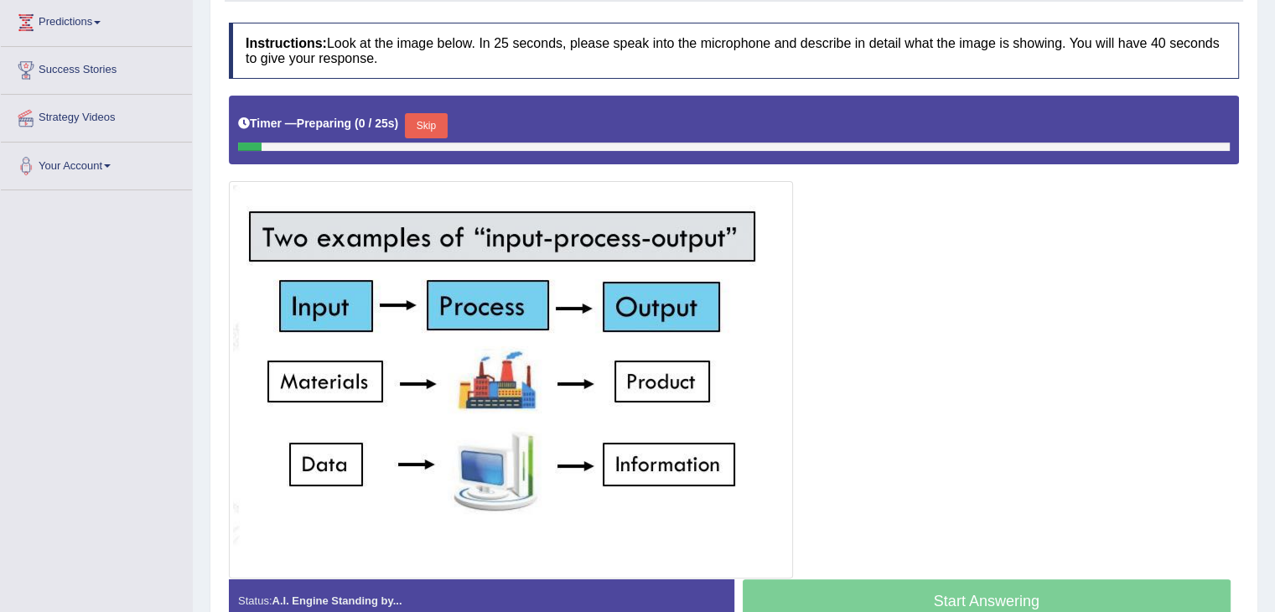
scroll to position [369, 0]
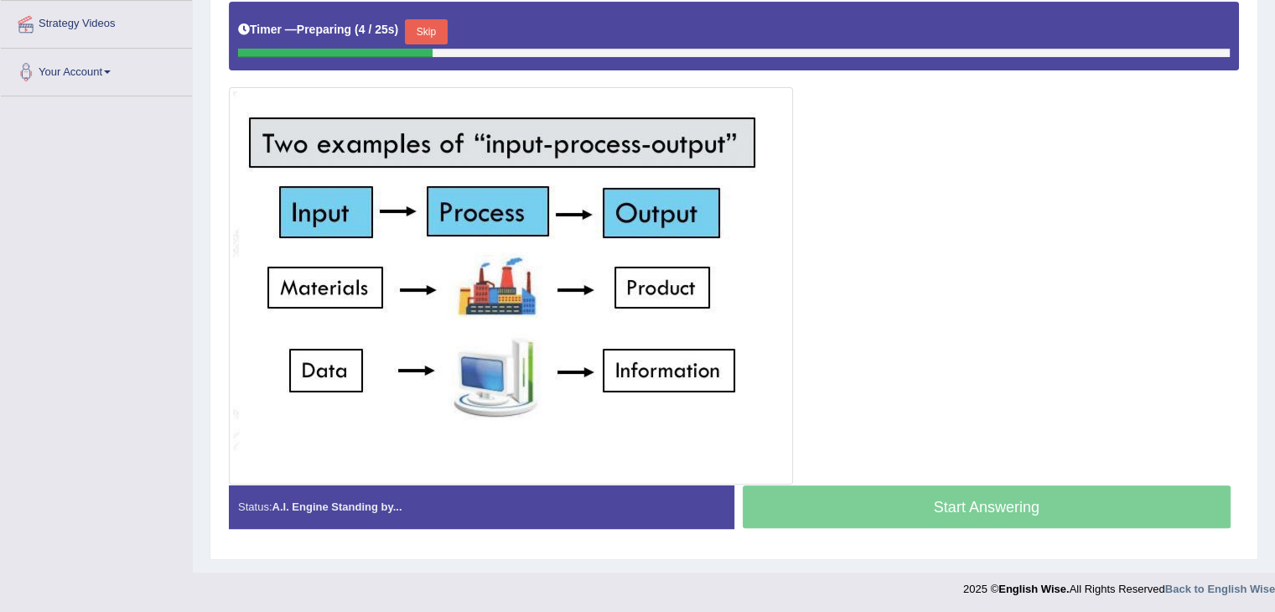
click at [431, 28] on button "Skip" at bounding box center [426, 31] width 42 height 25
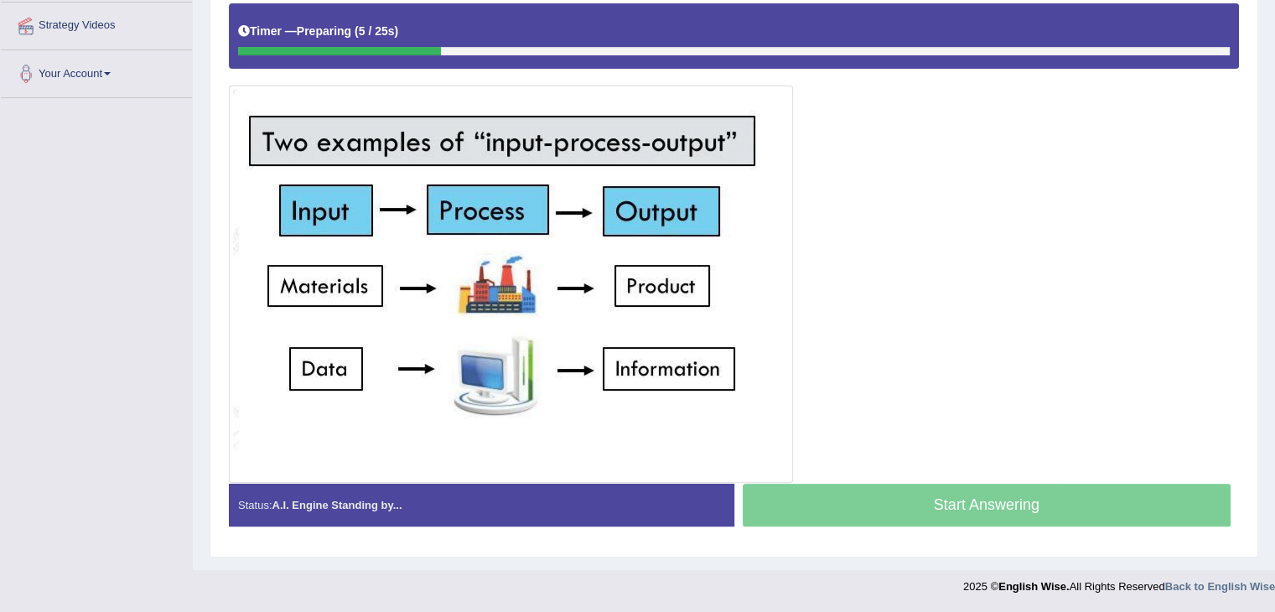
scroll to position [365, 0]
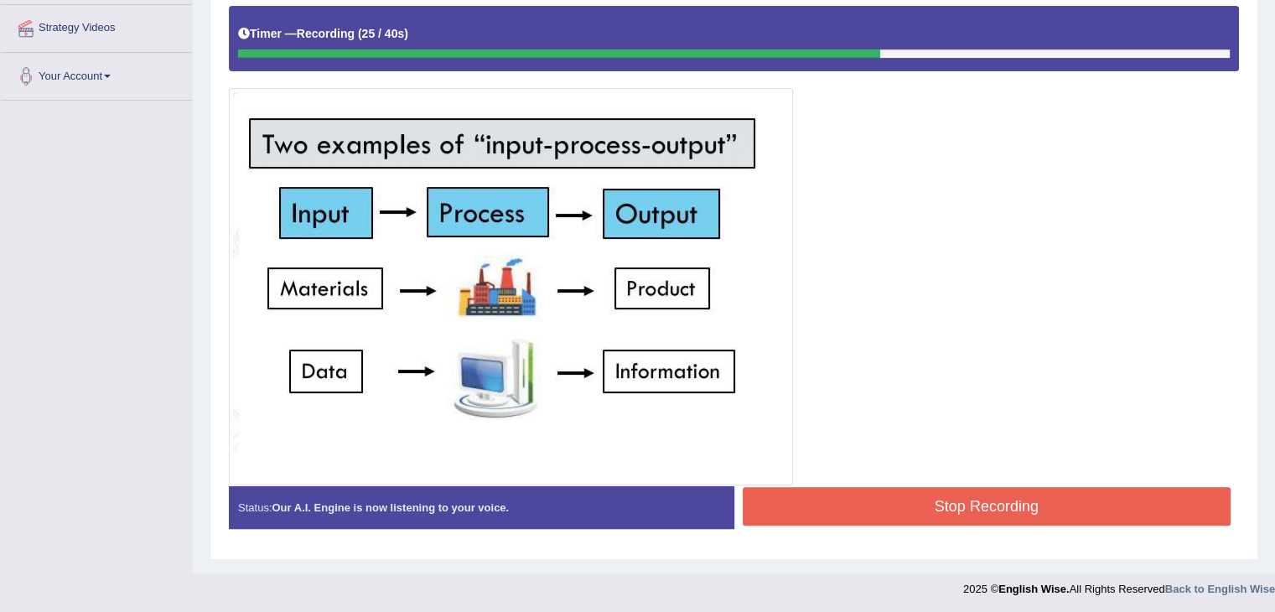
click at [824, 505] on button "Stop Recording" at bounding box center [987, 506] width 489 height 39
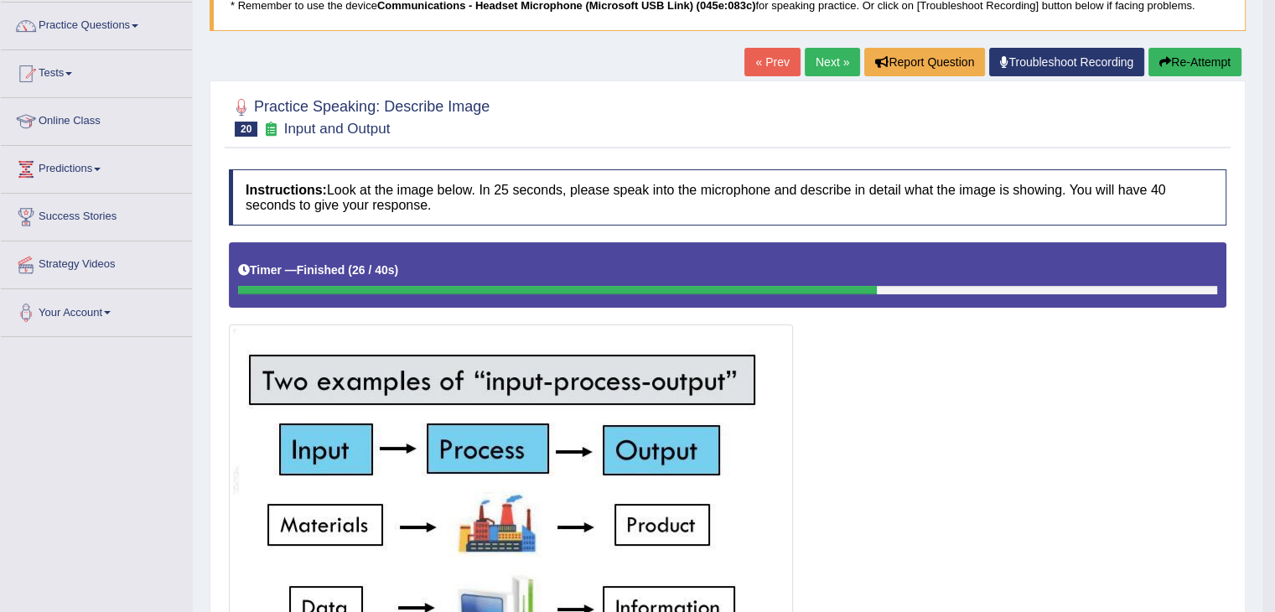
scroll to position [84, 0]
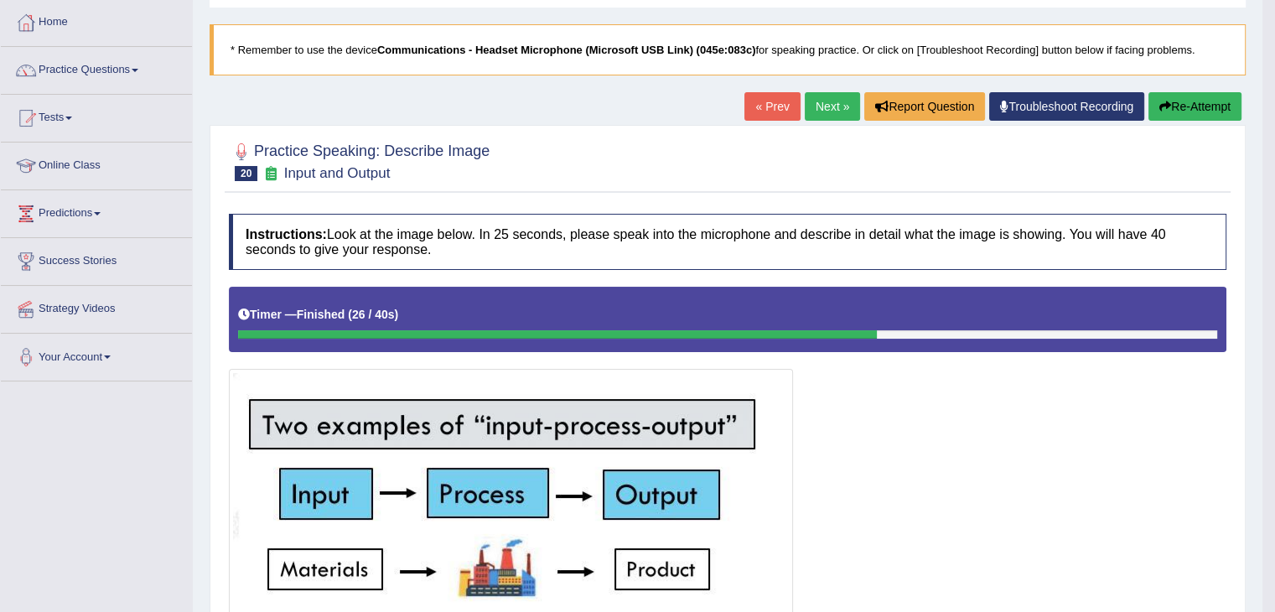
click at [832, 106] on link "Next »" at bounding box center [832, 106] width 55 height 29
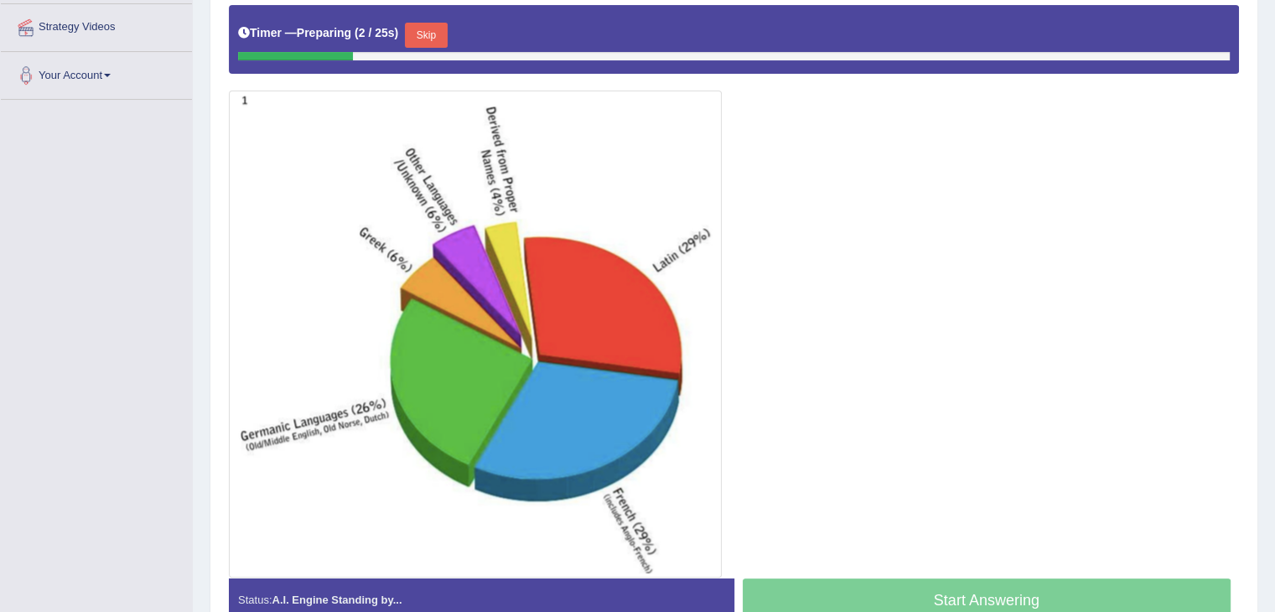
scroll to position [366, 0]
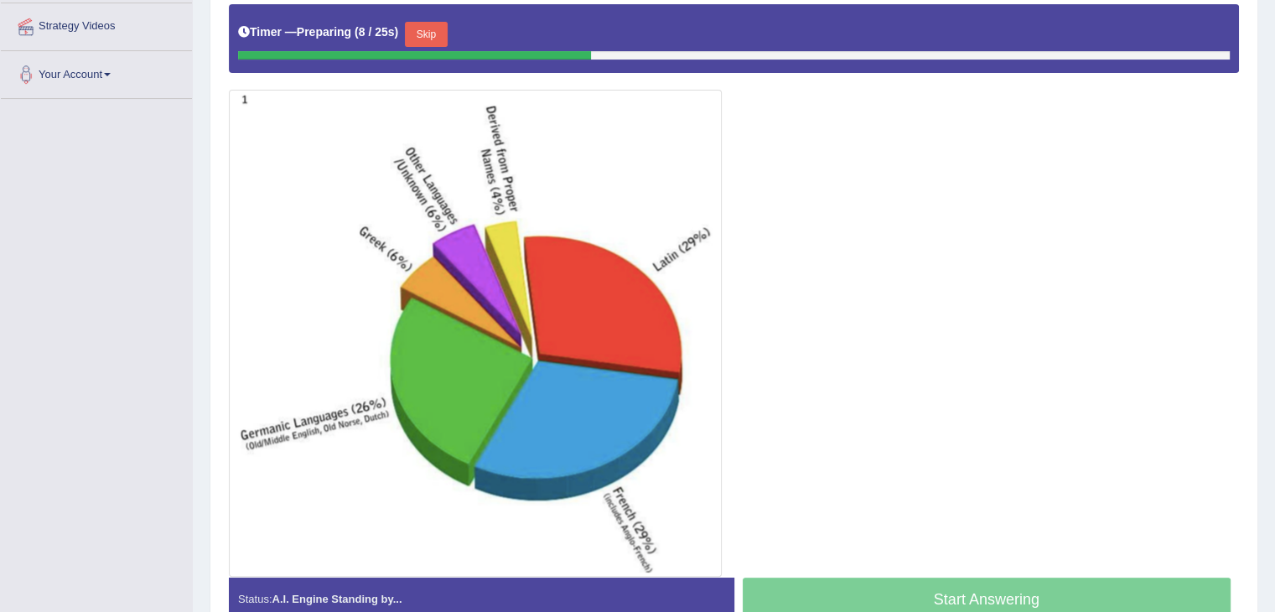
drag, startPoint x: 1157, startPoint y: 410, endPoint x: 930, endPoint y: 540, distance: 261.7
click at [443, 28] on button "Skip" at bounding box center [426, 34] width 42 height 25
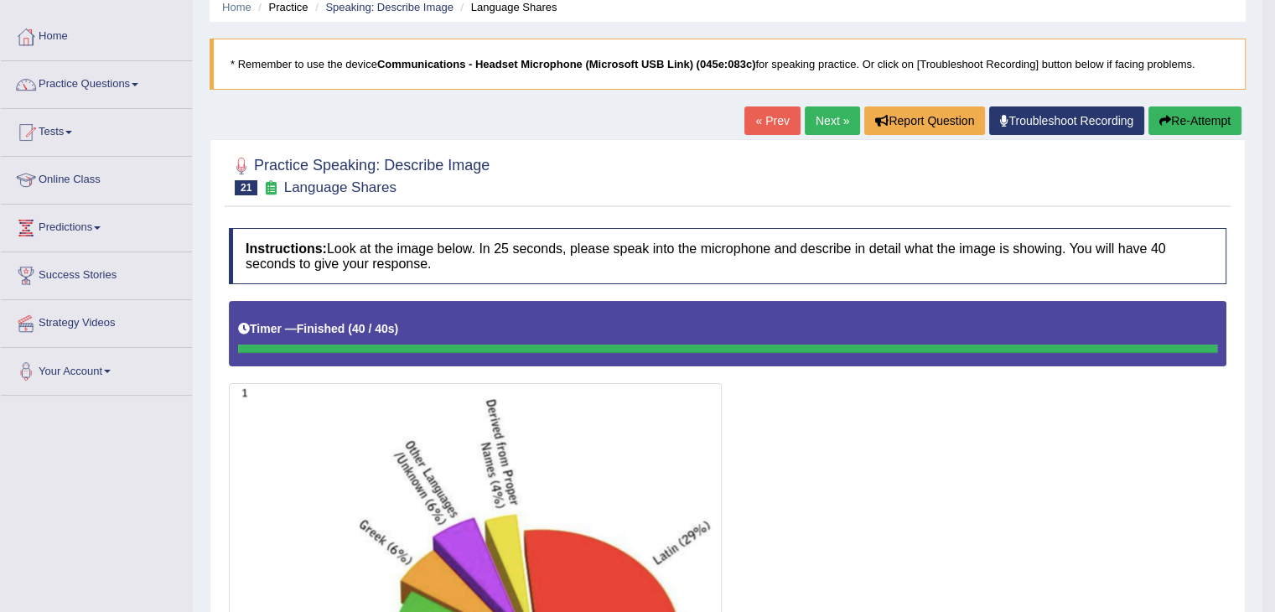
scroll to position [0, 0]
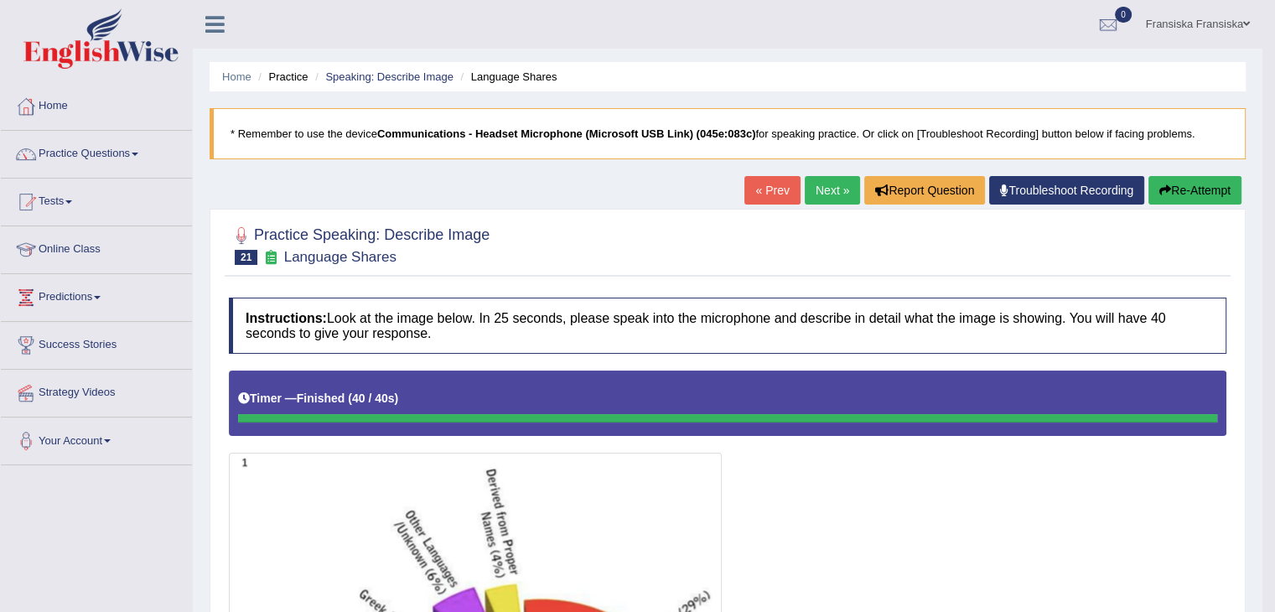
click at [811, 178] on link "Next »" at bounding box center [832, 190] width 55 height 29
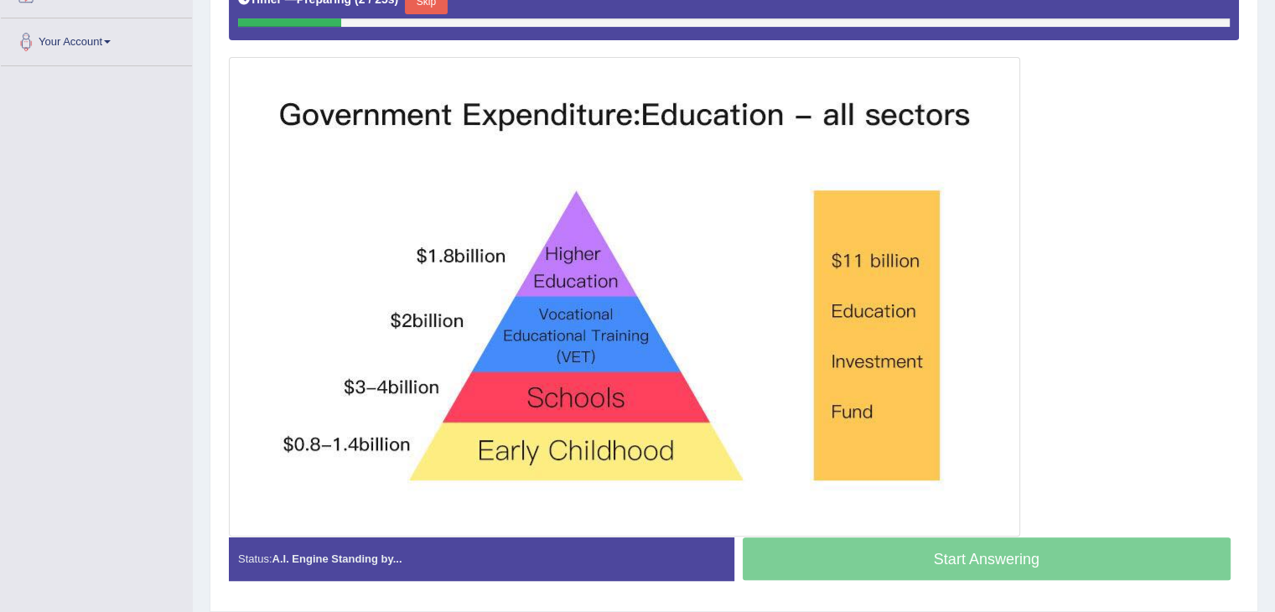
scroll to position [385, 0]
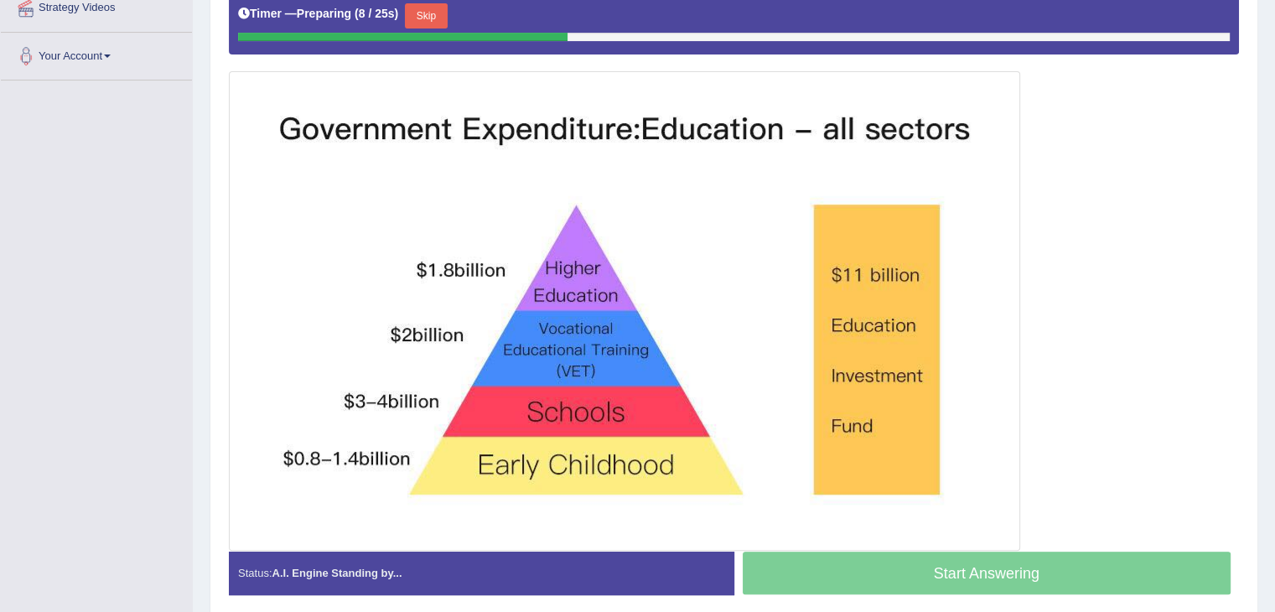
click at [439, 10] on button "Skip" at bounding box center [426, 15] width 42 height 25
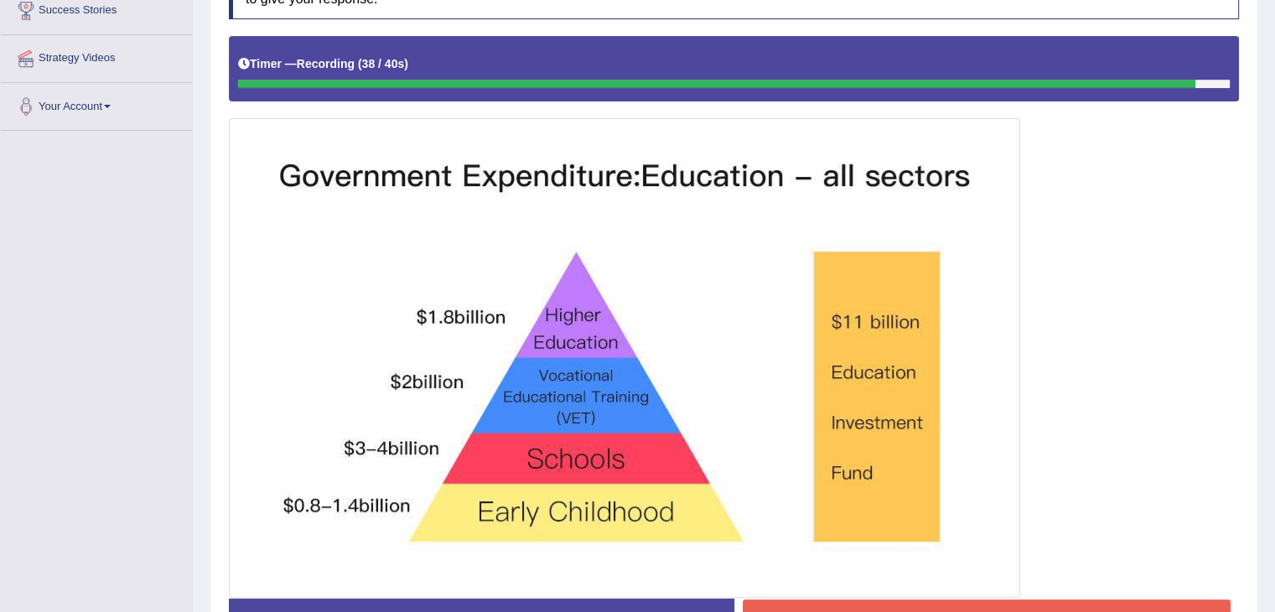
scroll to position [363, 0]
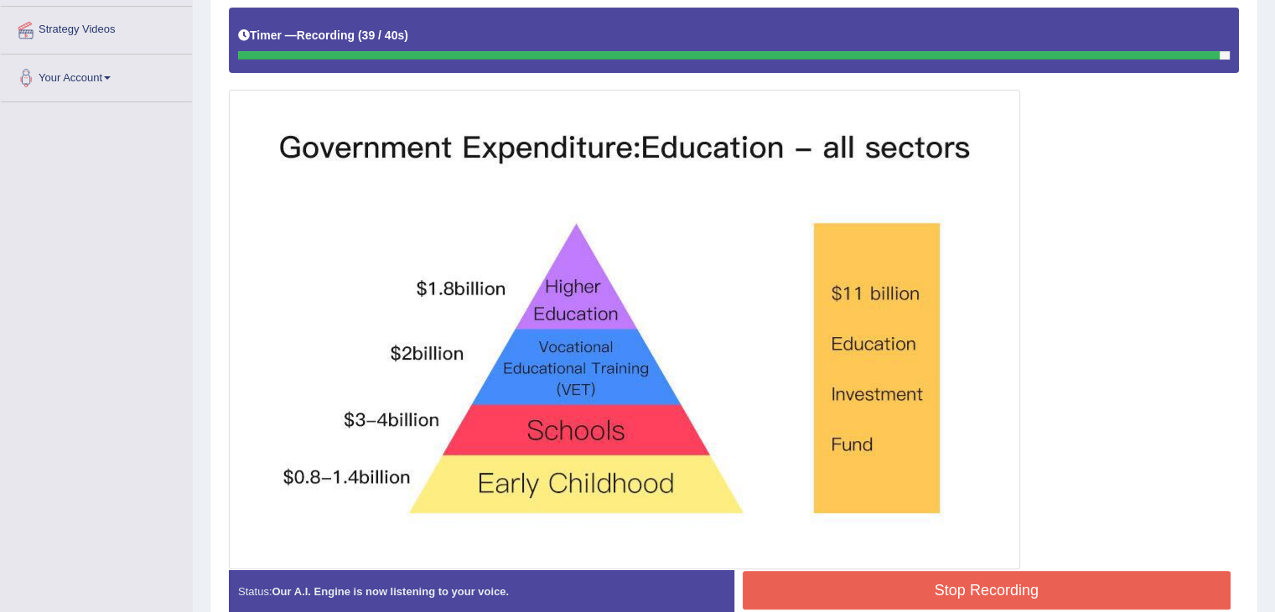
click at [811, 580] on button "Stop Recording" at bounding box center [987, 590] width 489 height 39
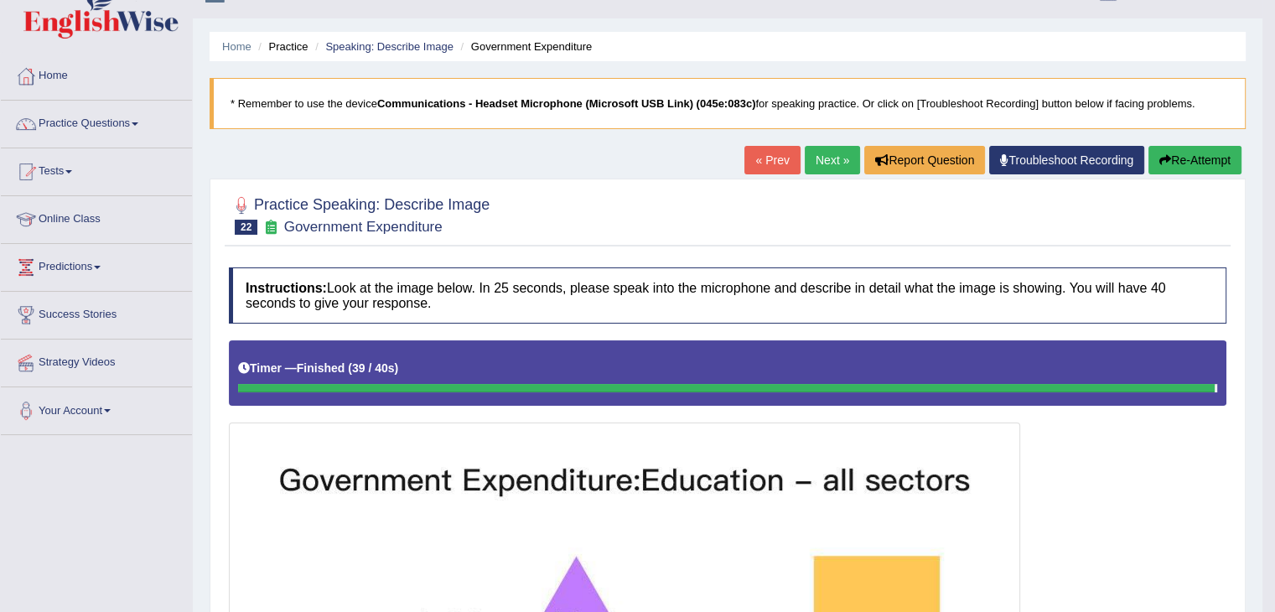
scroll to position [28, 0]
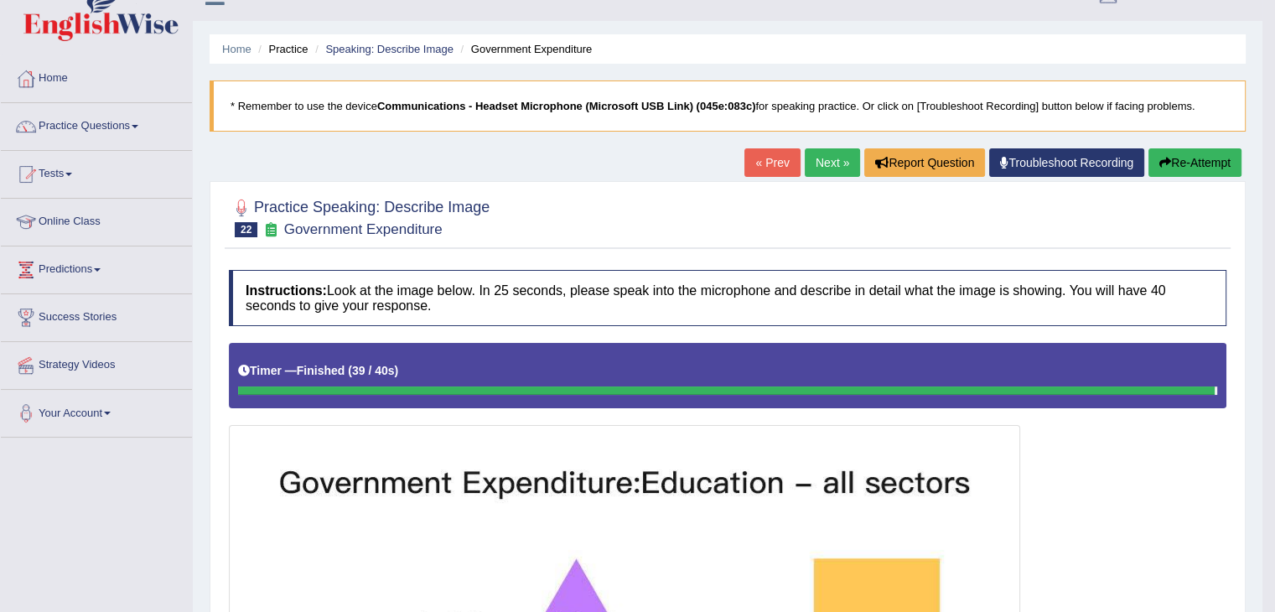
click at [827, 158] on link "Next »" at bounding box center [832, 162] width 55 height 29
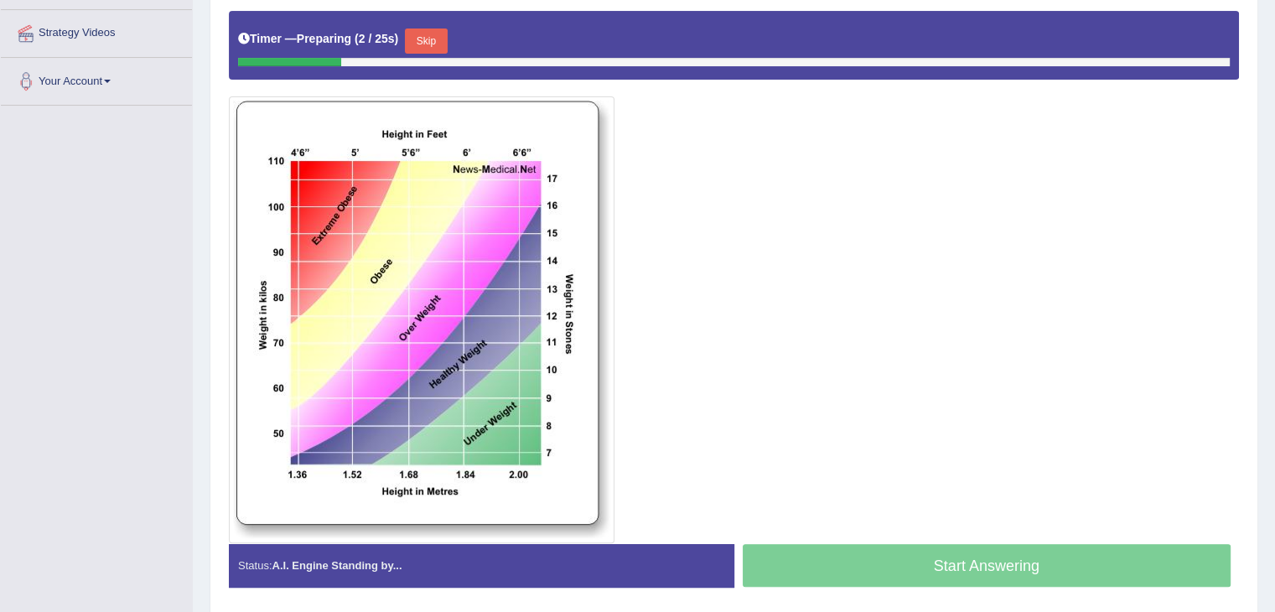
scroll to position [365, 0]
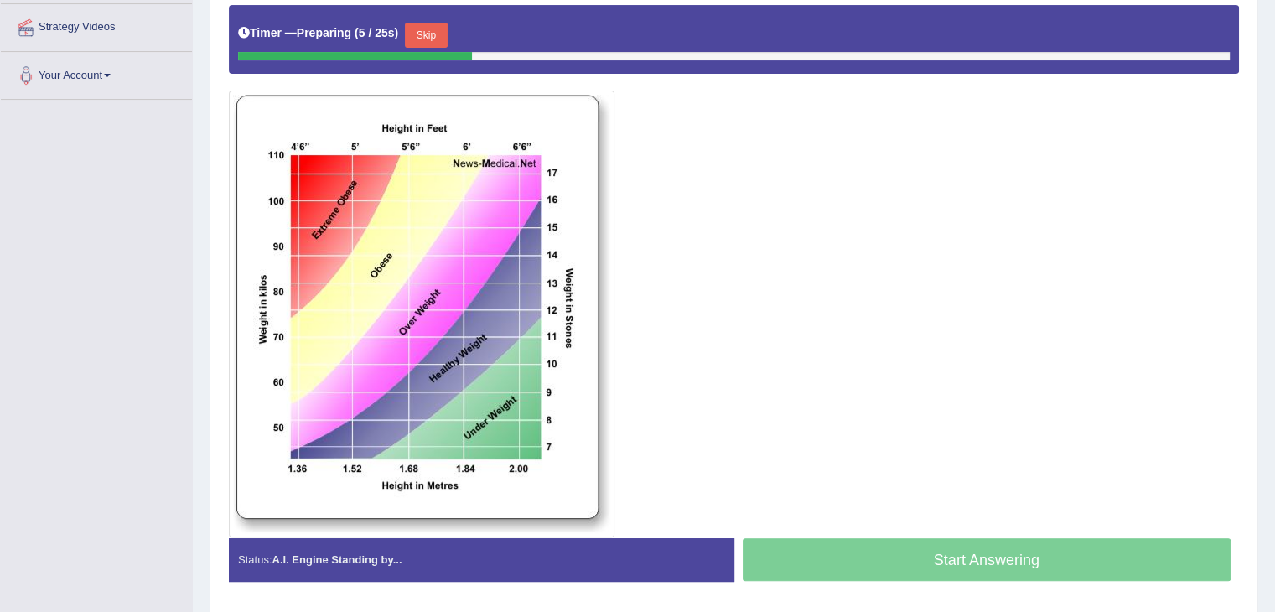
click at [414, 45] on div "Skip" at bounding box center [426, 37] width 42 height 29
click at [426, 33] on button "Skip" at bounding box center [426, 35] width 42 height 25
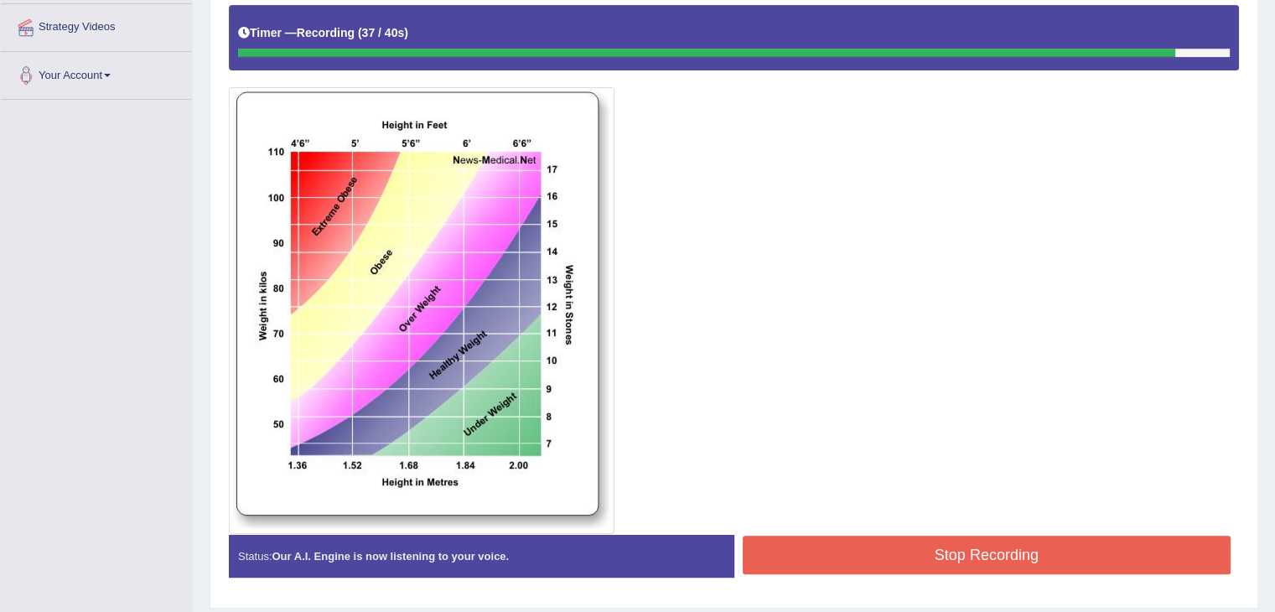
click at [797, 541] on button "Stop Recording" at bounding box center [987, 555] width 489 height 39
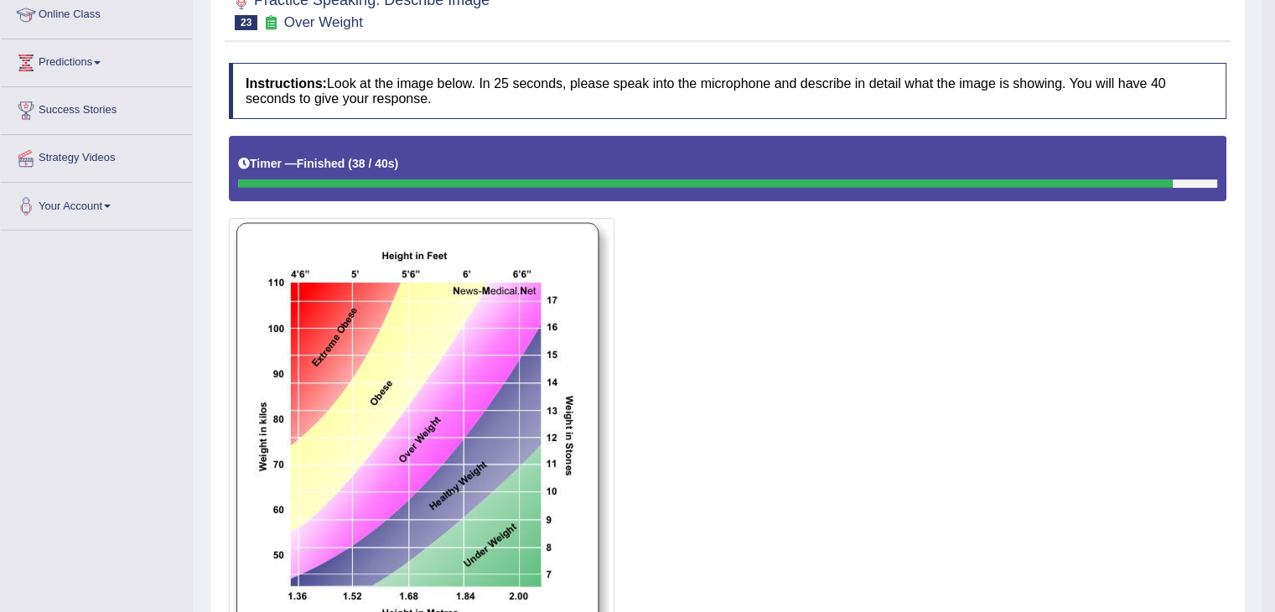
scroll to position [114, 0]
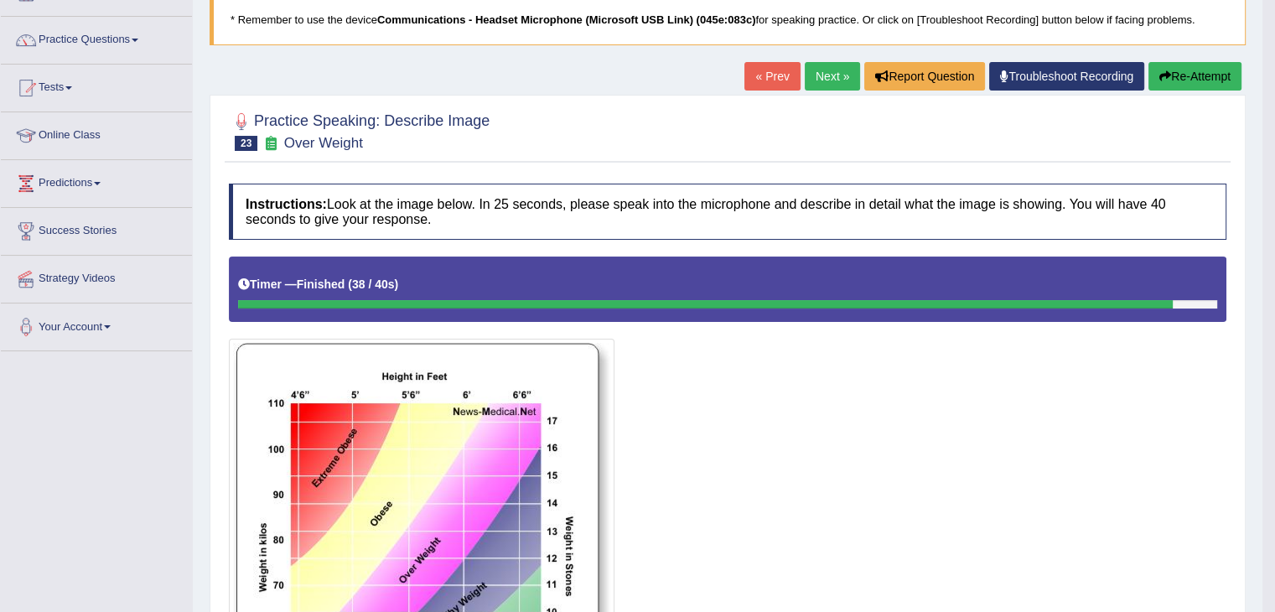
click at [809, 85] on link "Next »" at bounding box center [832, 76] width 55 height 29
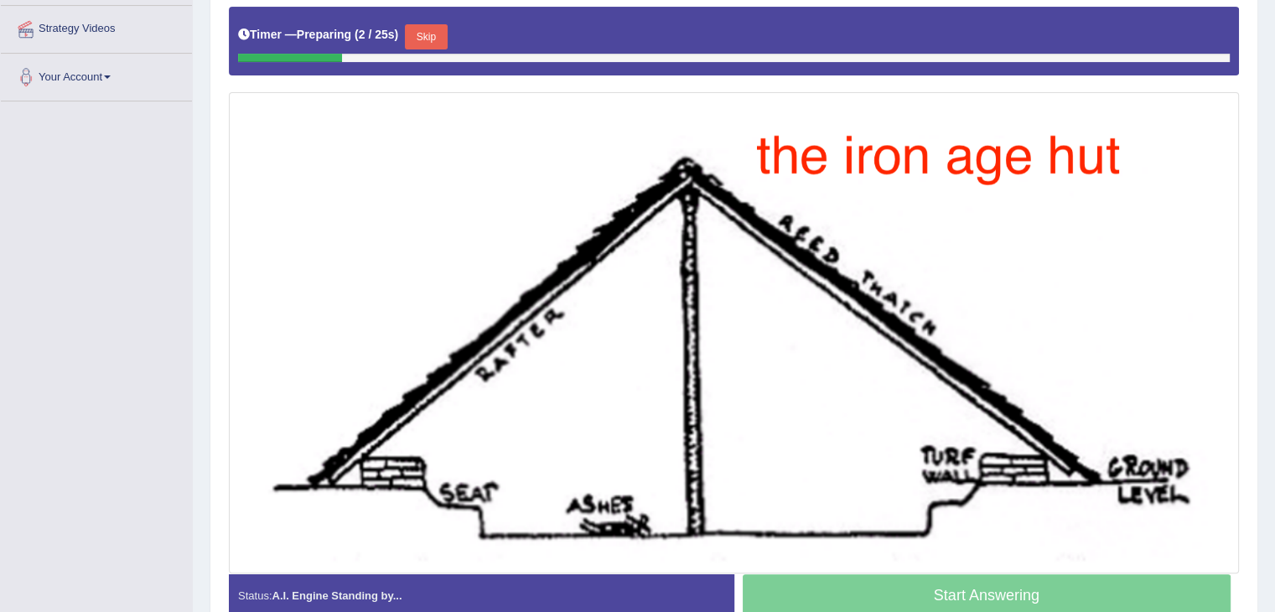
scroll to position [335, 0]
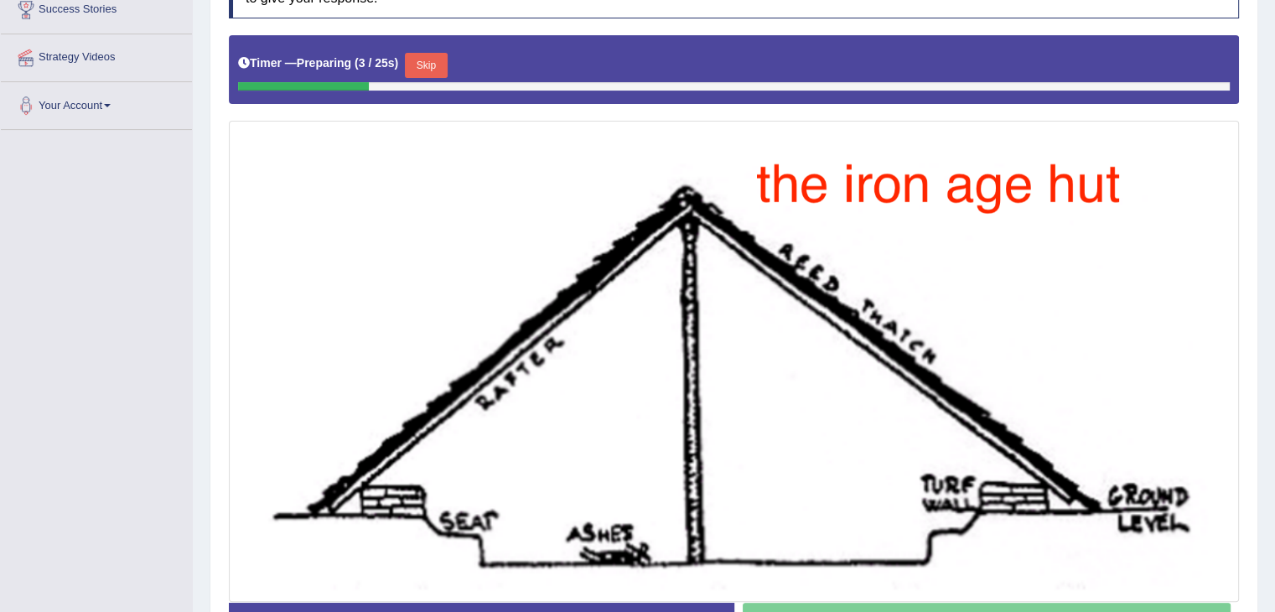
click at [426, 58] on button "Skip" at bounding box center [426, 65] width 42 height 25
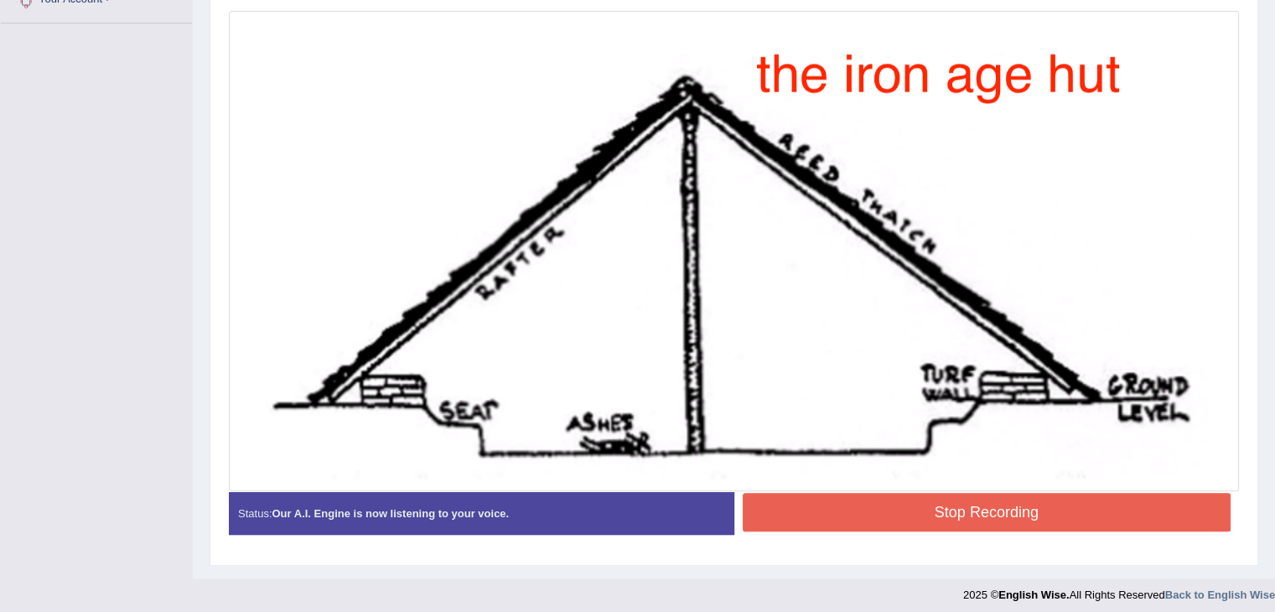
scroll to position [448, 0]
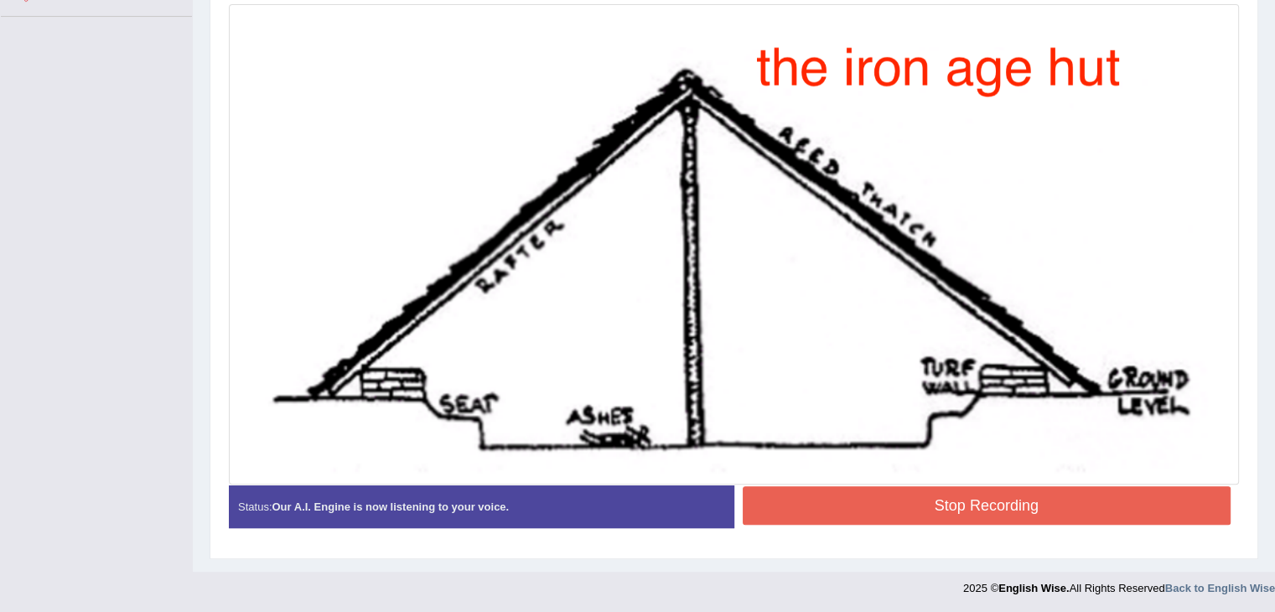
click at [884, 487] on button "Stop Recording" at bounding box center [987, 505] width 489 height 39
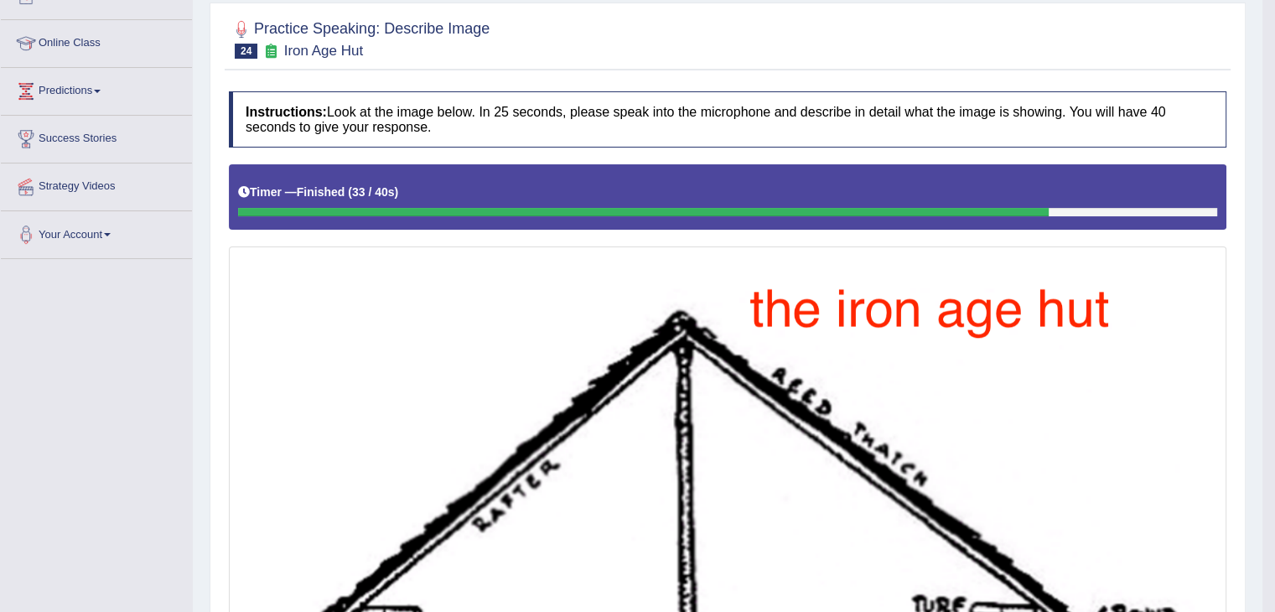
scroll to position [113, 0]
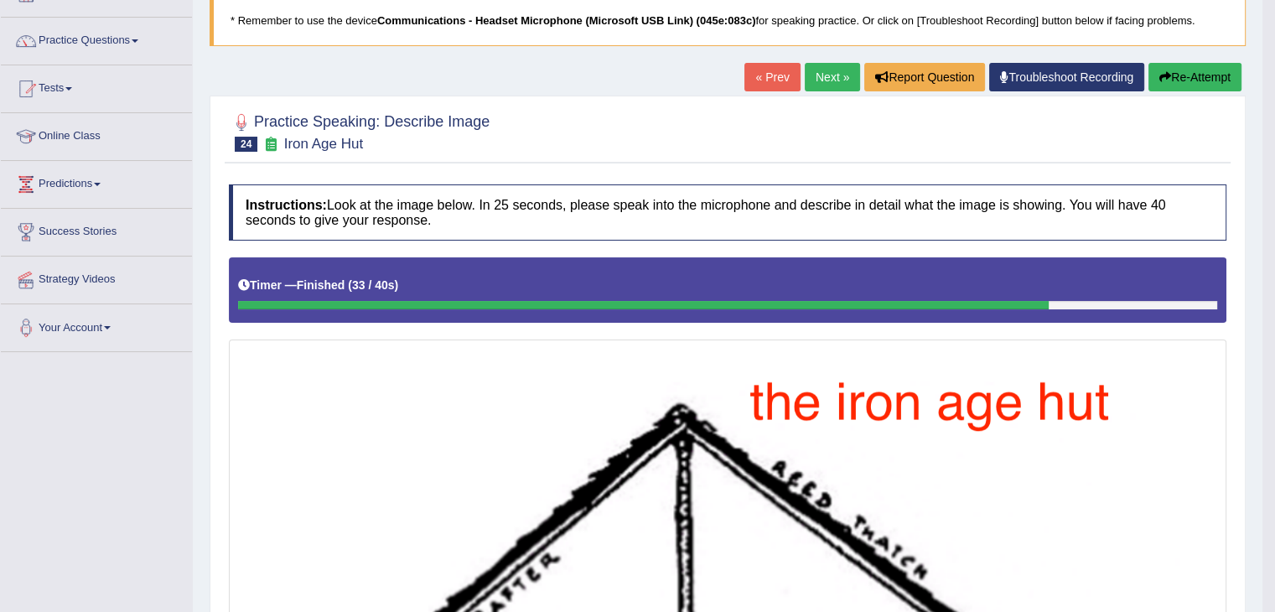
click at [832, 76] on link "Next »" at bounding box center [832, 77] width 55 height 29
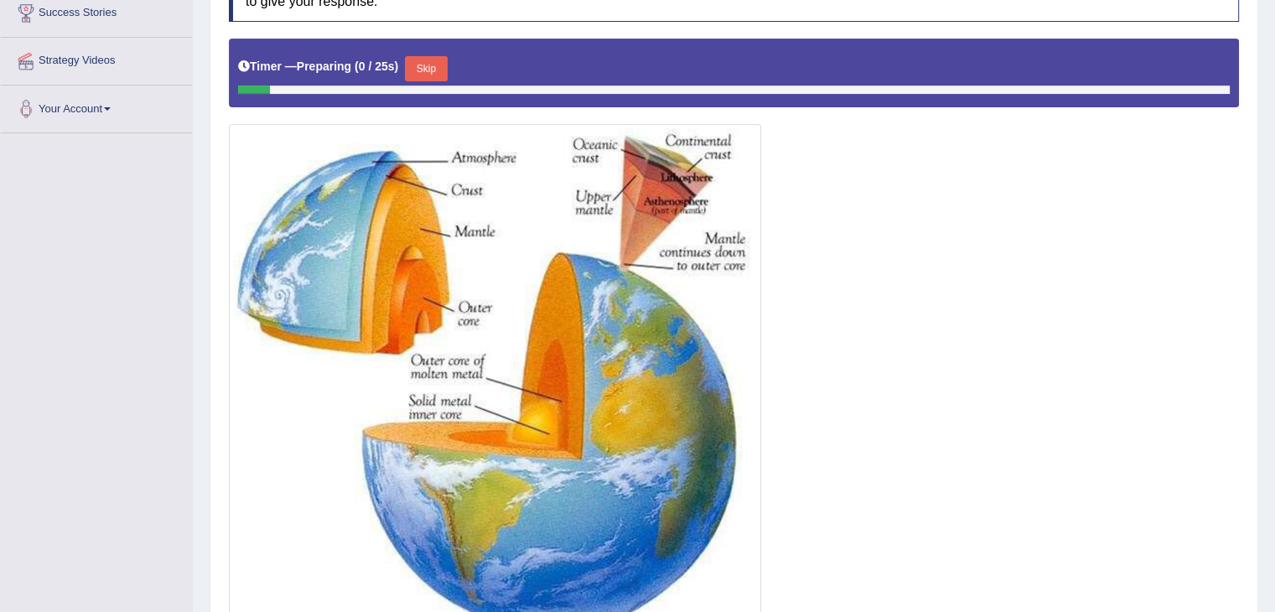
scroll to position [335, 0]
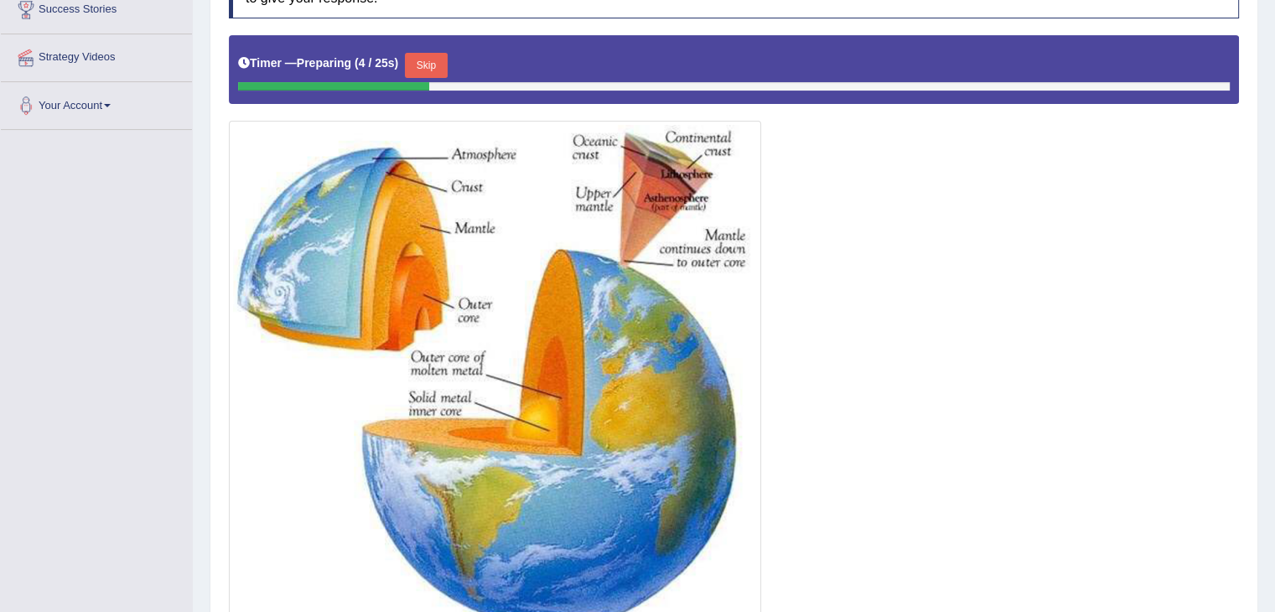
drag, startPoint x: 490, startPoint y: 269, endPoint x: 538, endPoint y: 273, distance: 48.8
click at [447, 79] on div "Skip" at bounding box center [433, 67] width 42 height 29
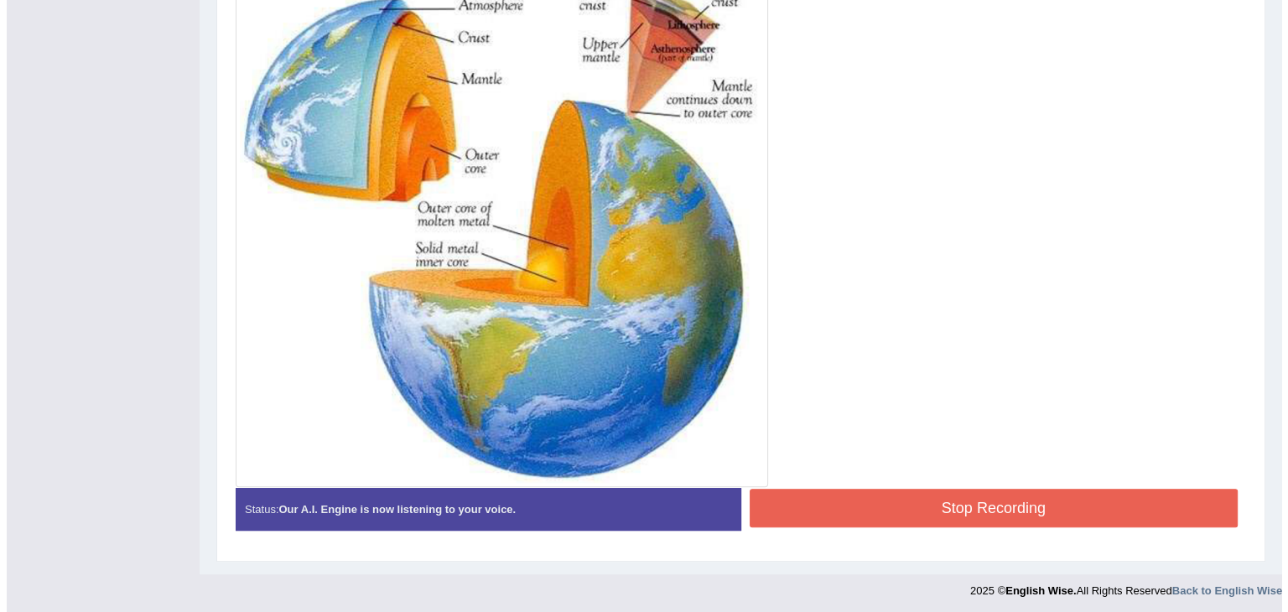
scroll to position [483, 0]
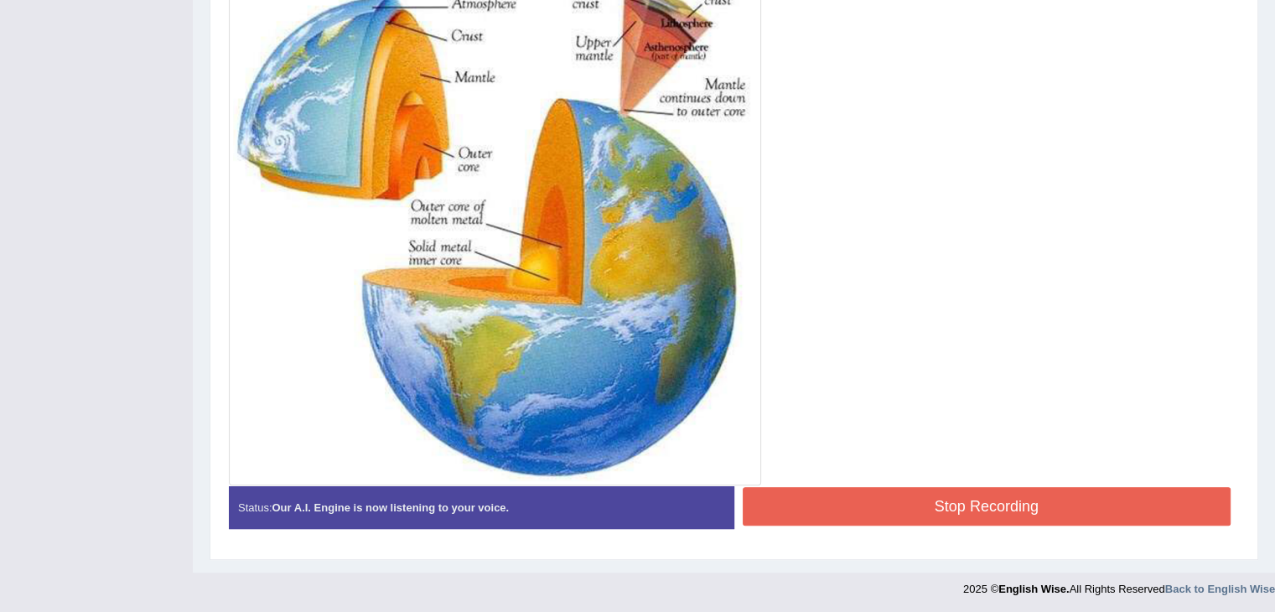
click at [796, 492] on button "Stop Recording" at bounding box center [987, 506] width 489 height 39
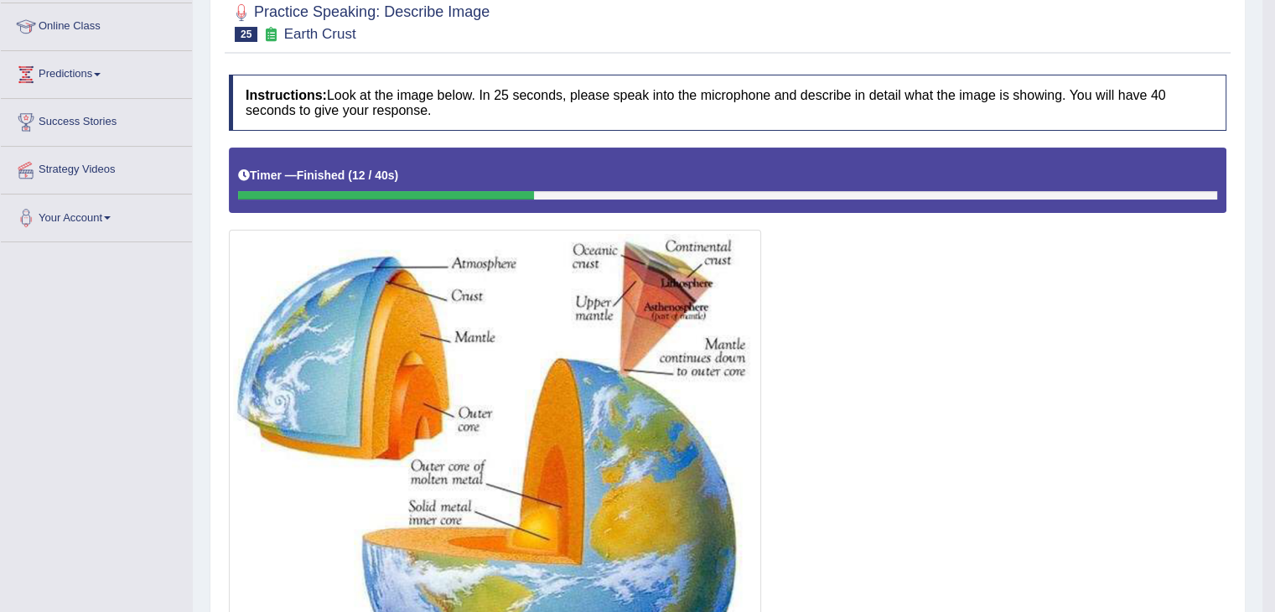
scroll to position [163, 0]
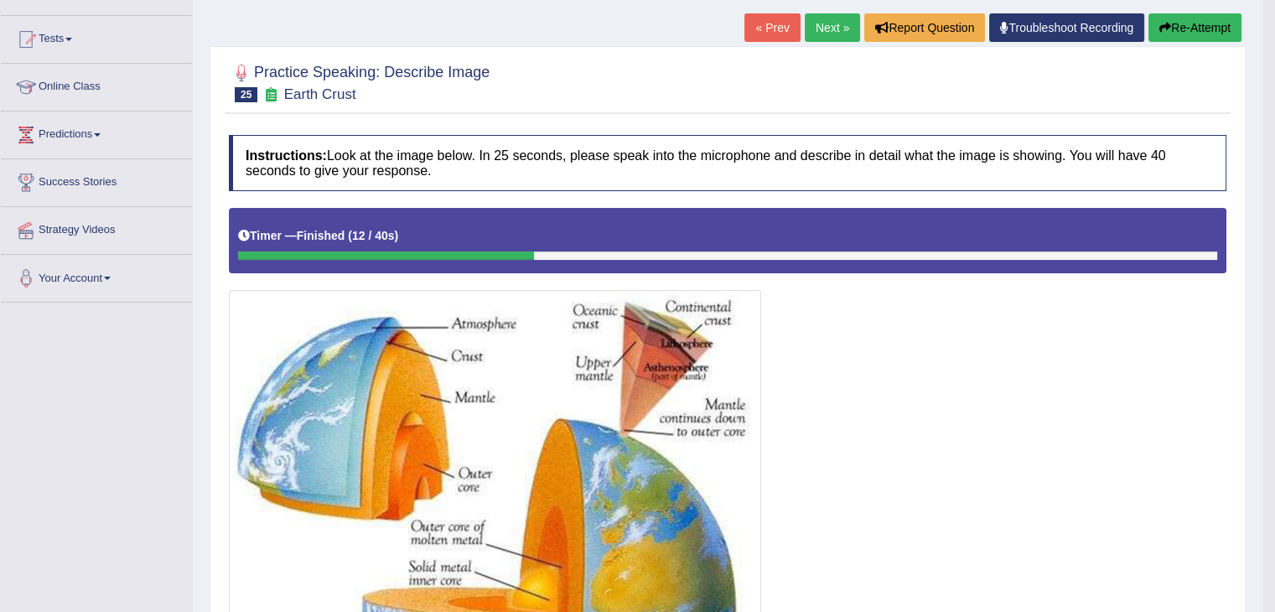
click at [1185, 26] on button "Re-Attempt" at bounding box center [1194, 27] width 93 height 29
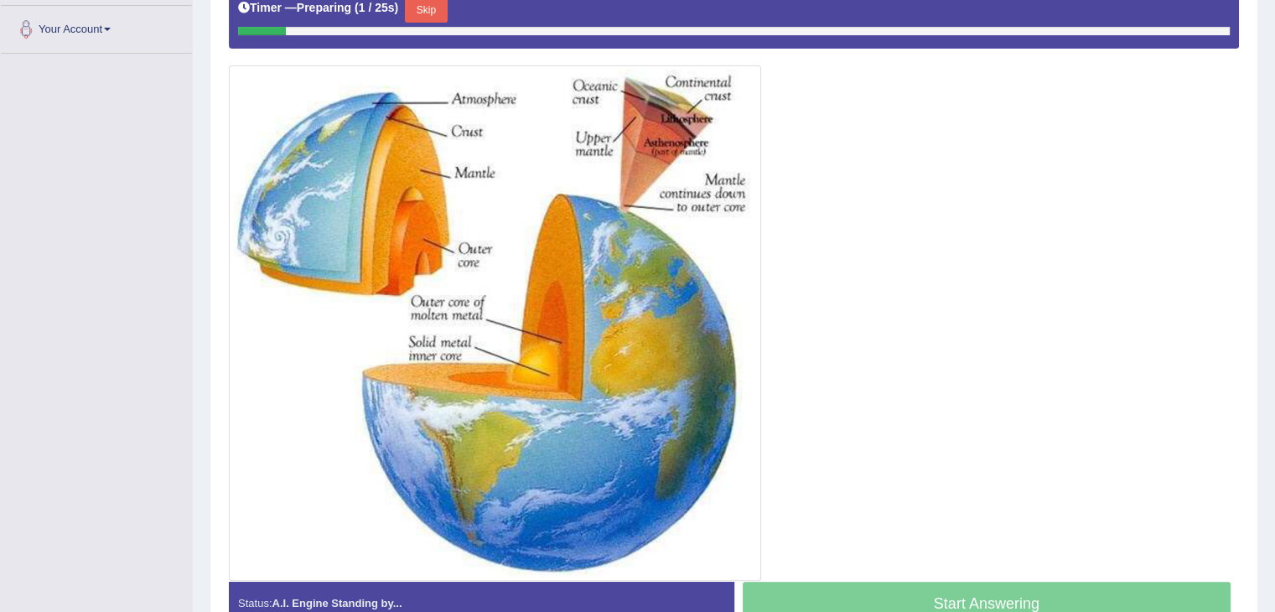
scroll to position [340, 0]
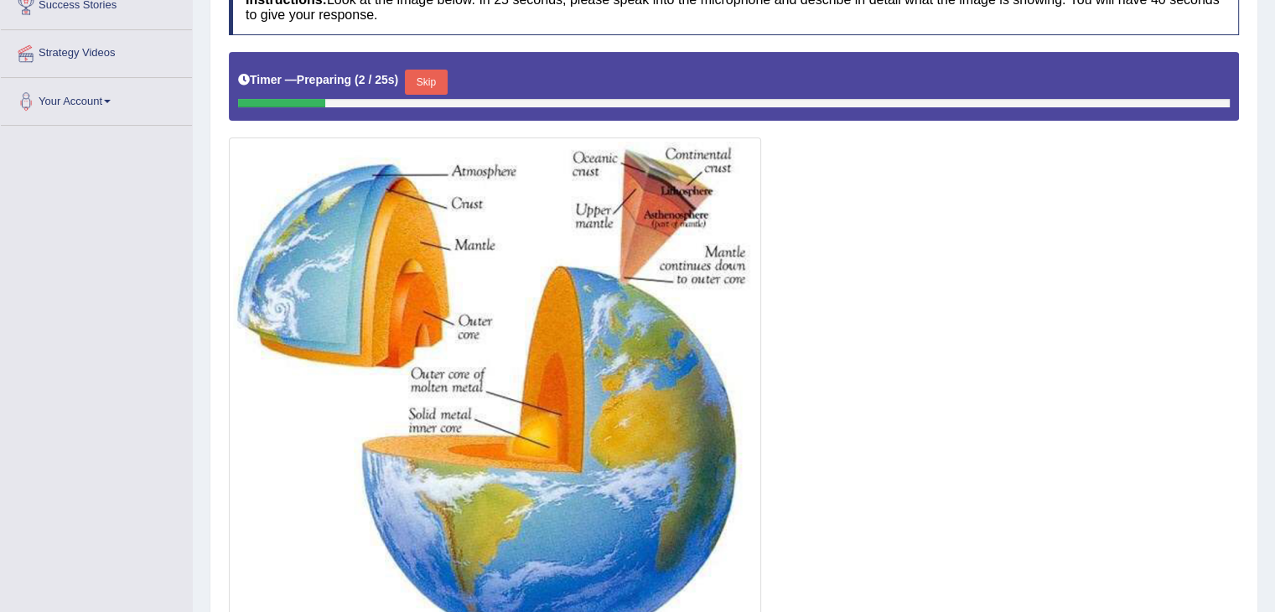
click at [435, 76] on button "Skip" at bounding box center [426, 82] width 42 height 25
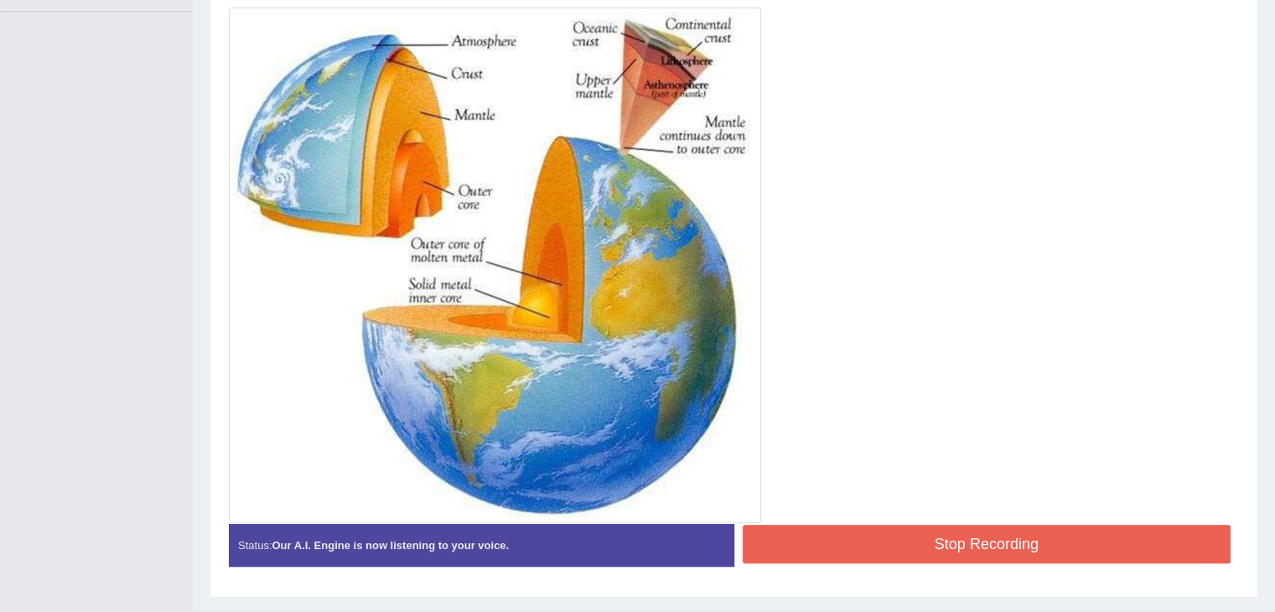
scroll to position [491, 0]
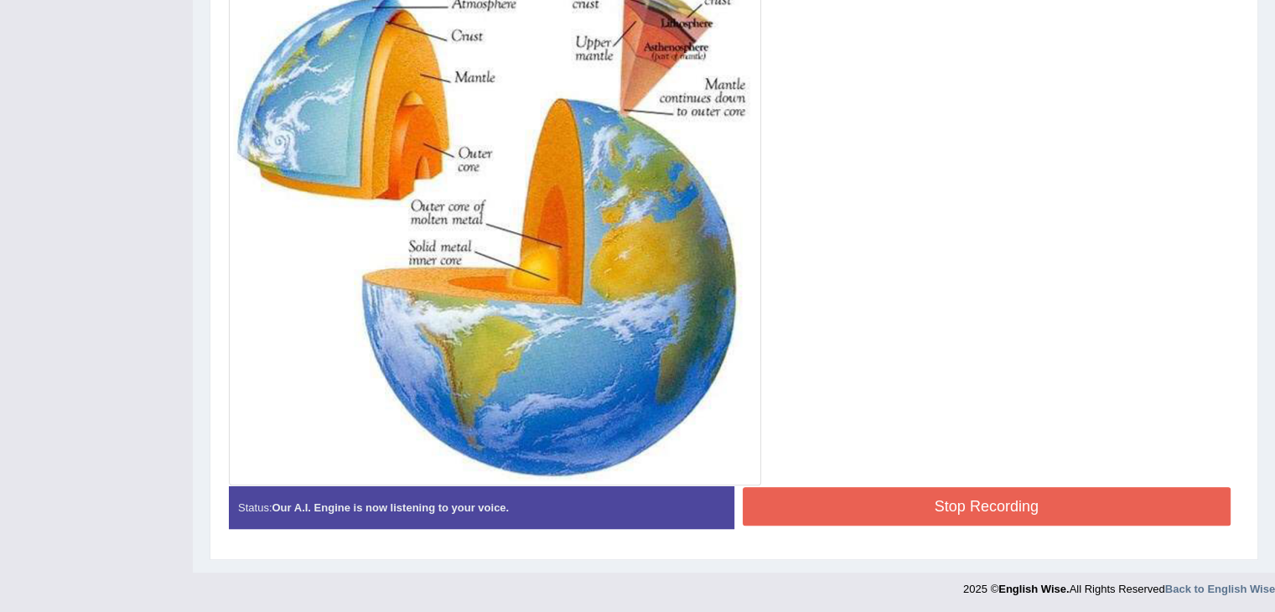
click at [805, 504] on button "Stop Recording" at bounding box center [987, 506] width 489 height 39
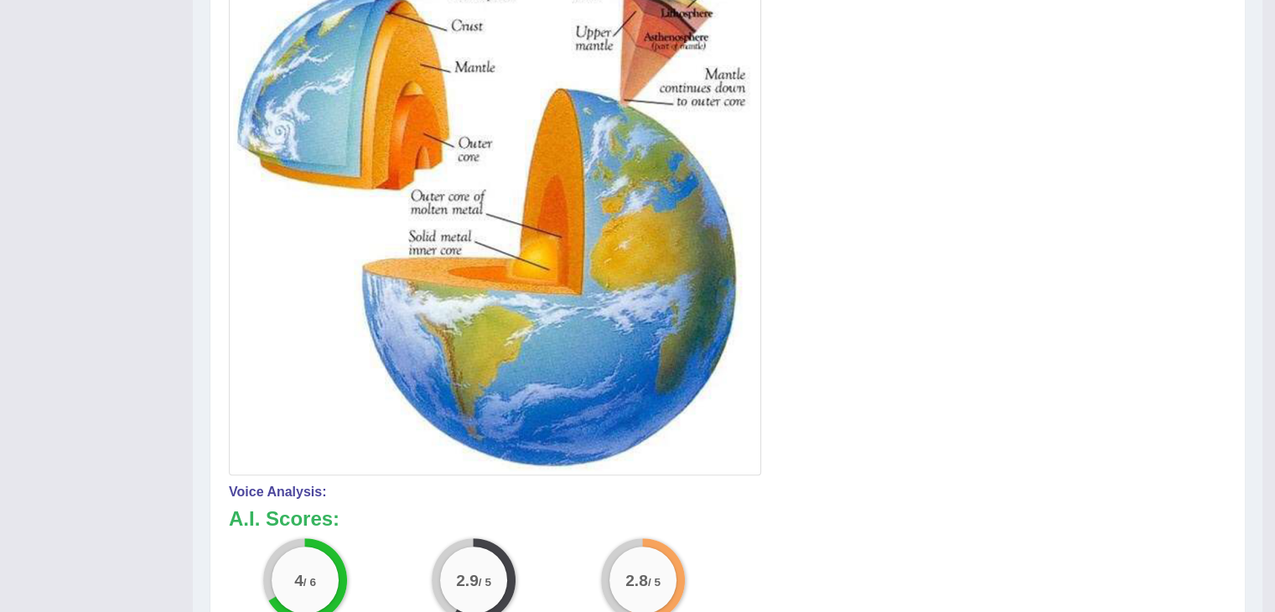
scroll to position [156, 0]
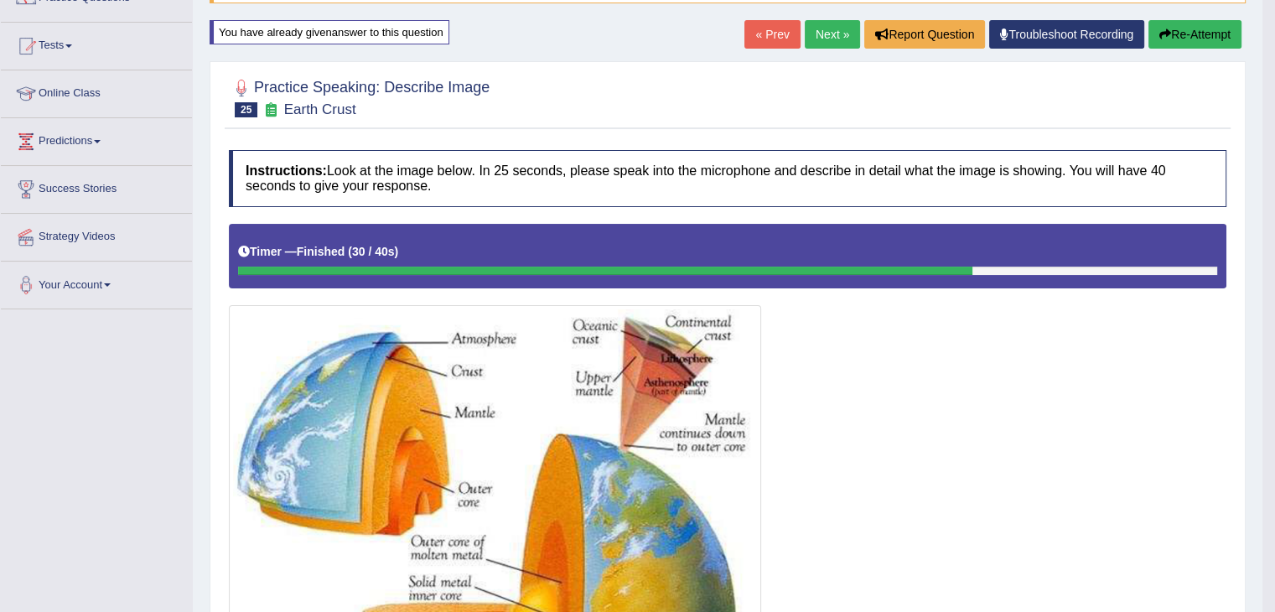
click at [829, 31] on link "Next »" at bounding box center [832, 34] width 55 height 29
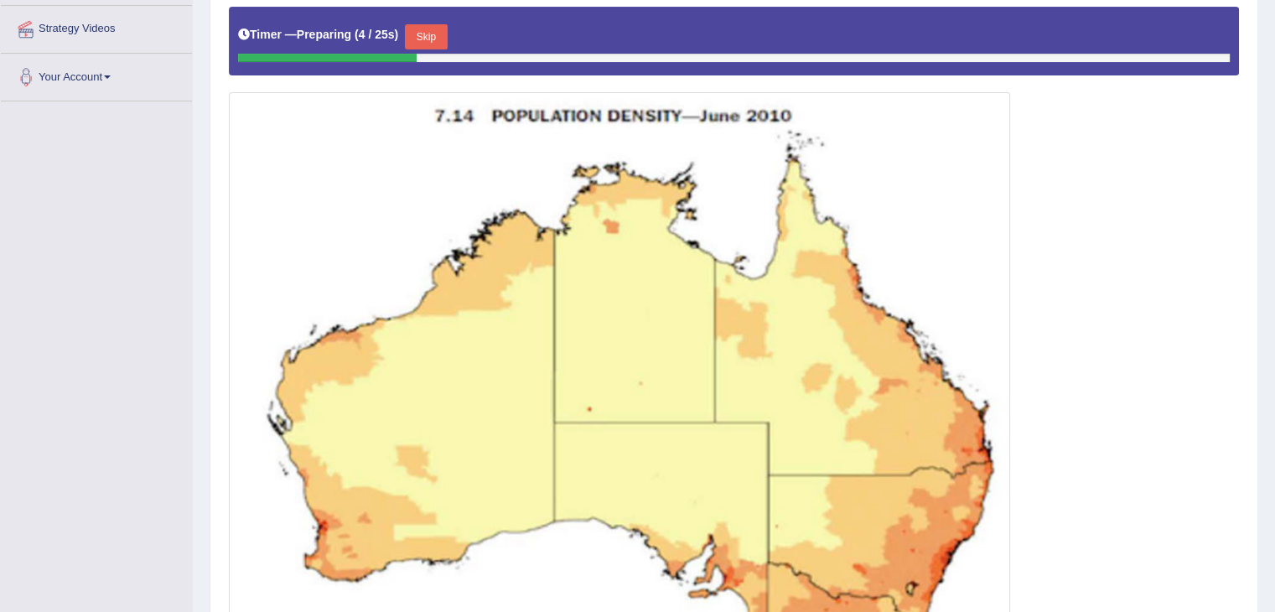
scroll to position [335, 0]
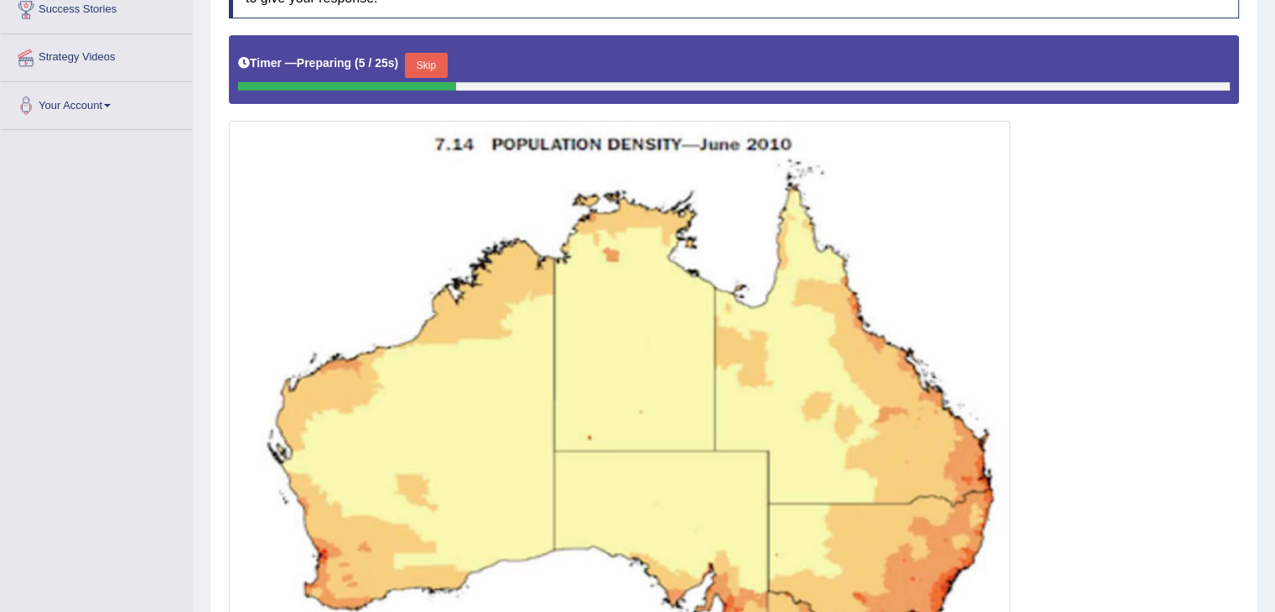
click at [447, 58] on button "Skip" at bounding box center [426, 65] width 42 height 25
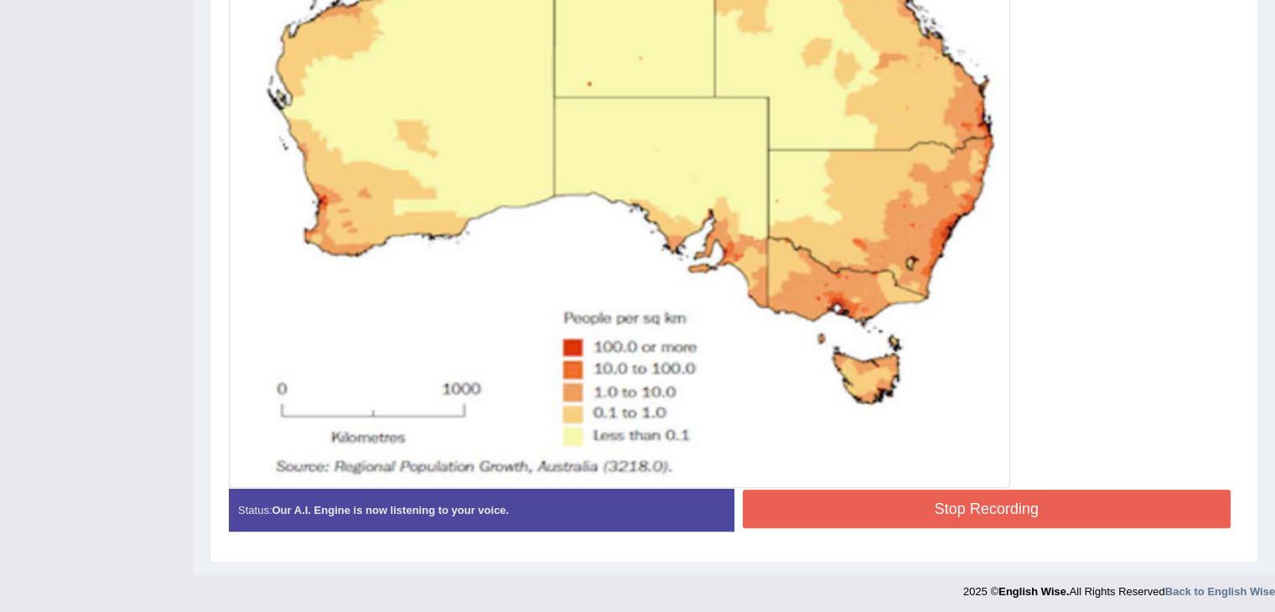
scroll to position [688, 0]
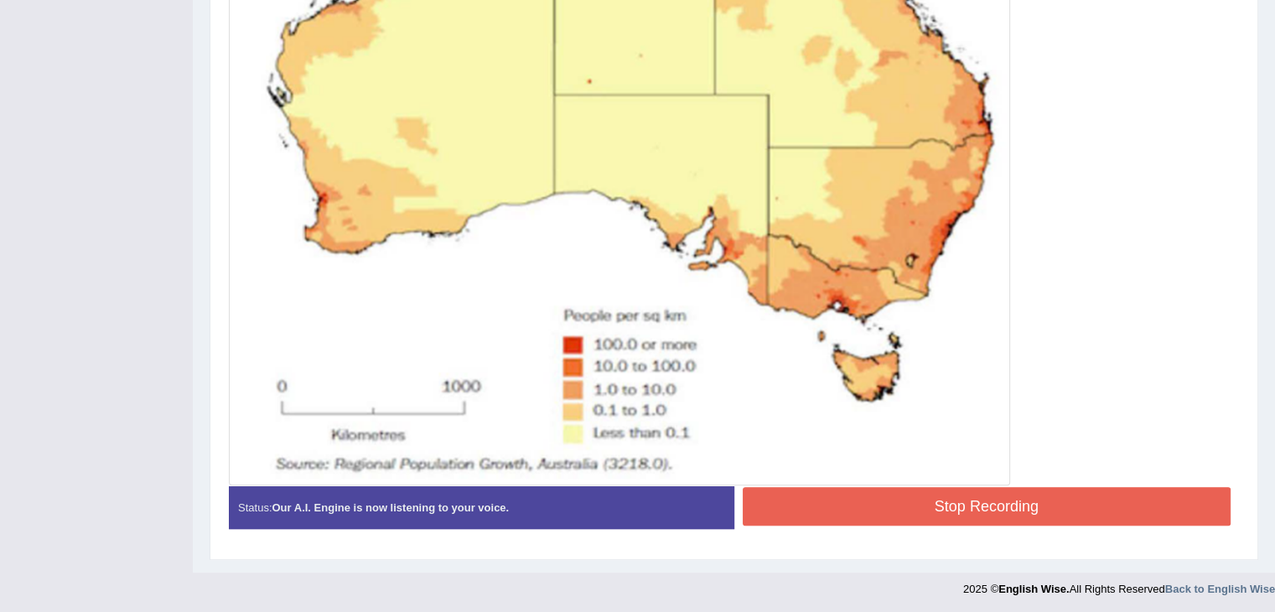
click at [929, 516] on button "Stop Recording" at bounding box center [987, 506] width 489 height 39
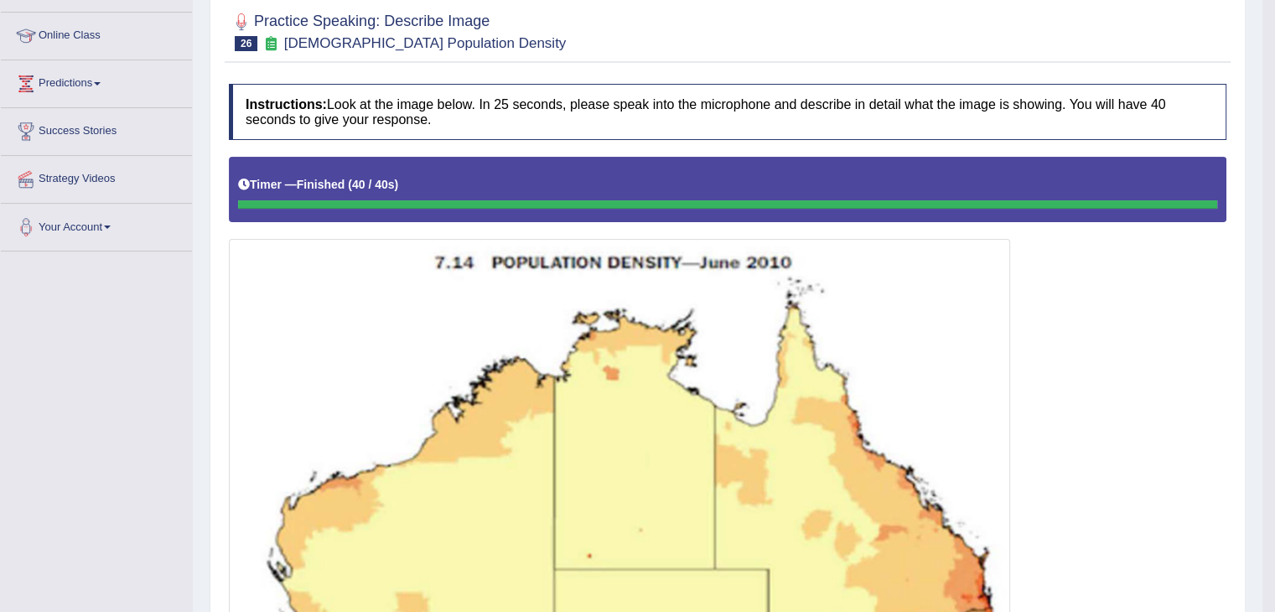
scroll to position [185, 0]
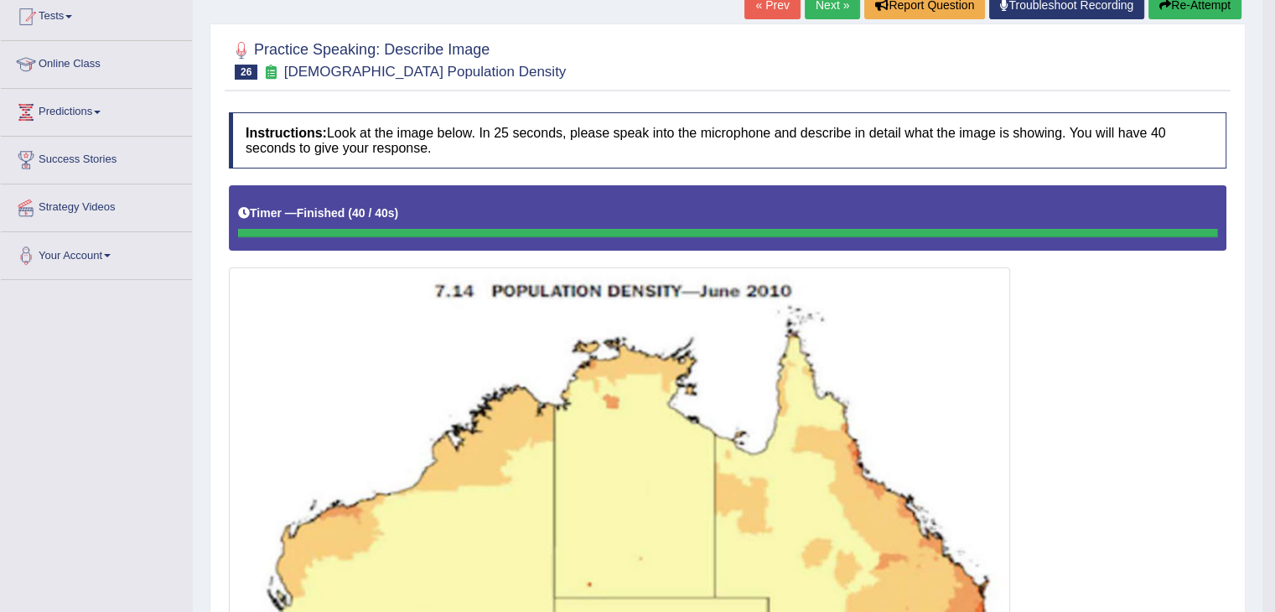
click at [832, 11] on link "Next »" at bounding box center [832, 5] width 55 height 29
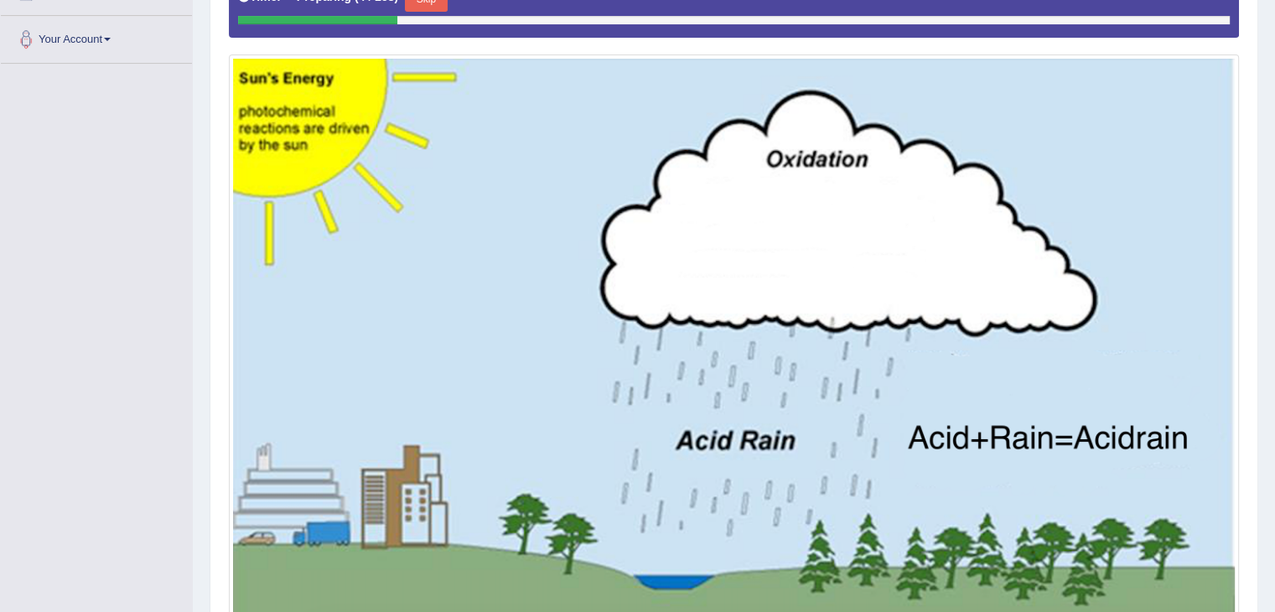
scroll to position [369, 0]
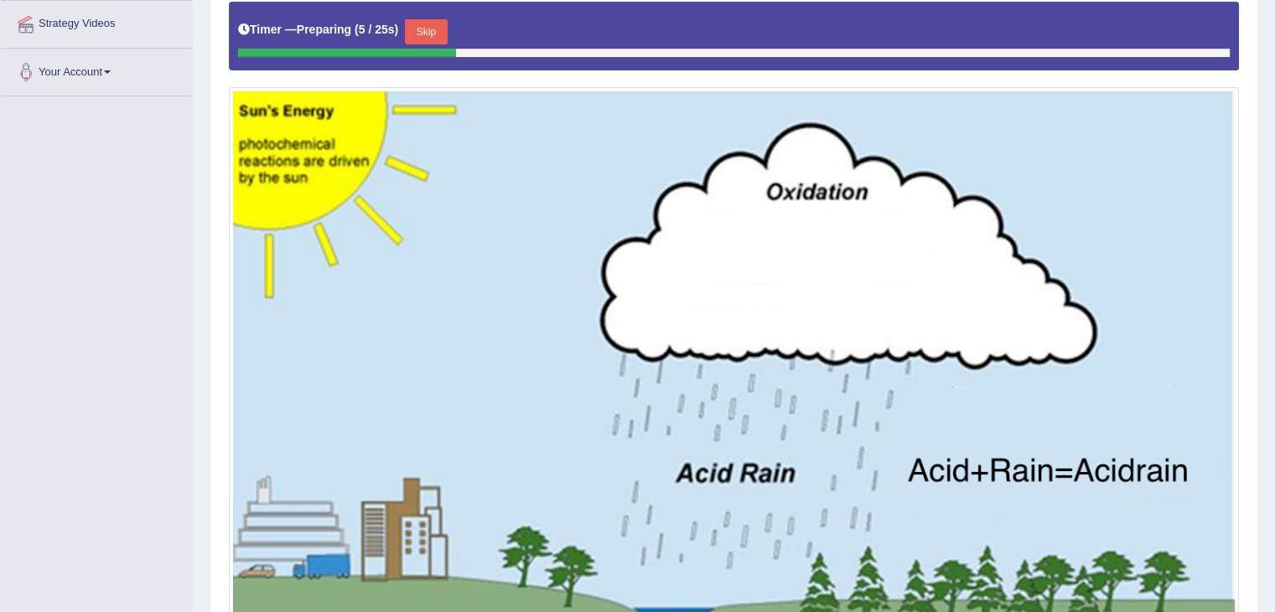
click at [439, 28] on button "Skip" at bounding box center [426, 31] width 42 height 25
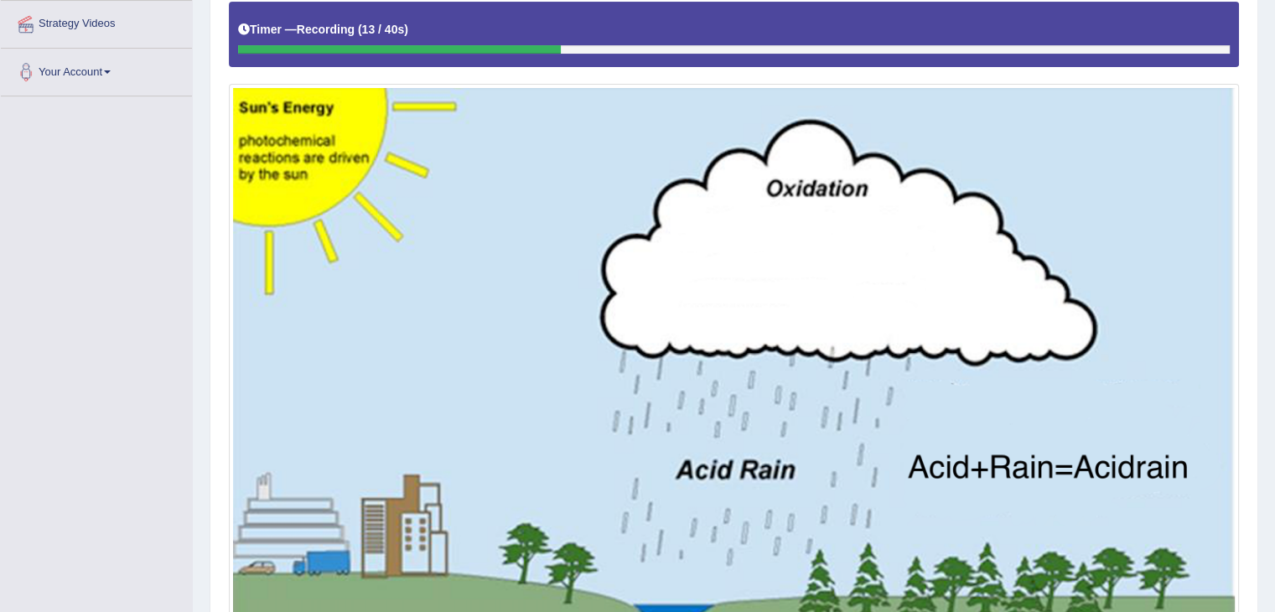
drag, startPoint x: 789, startPoint y: 218, endPoint x: 779, endPoint y: 286, distance: 68.6
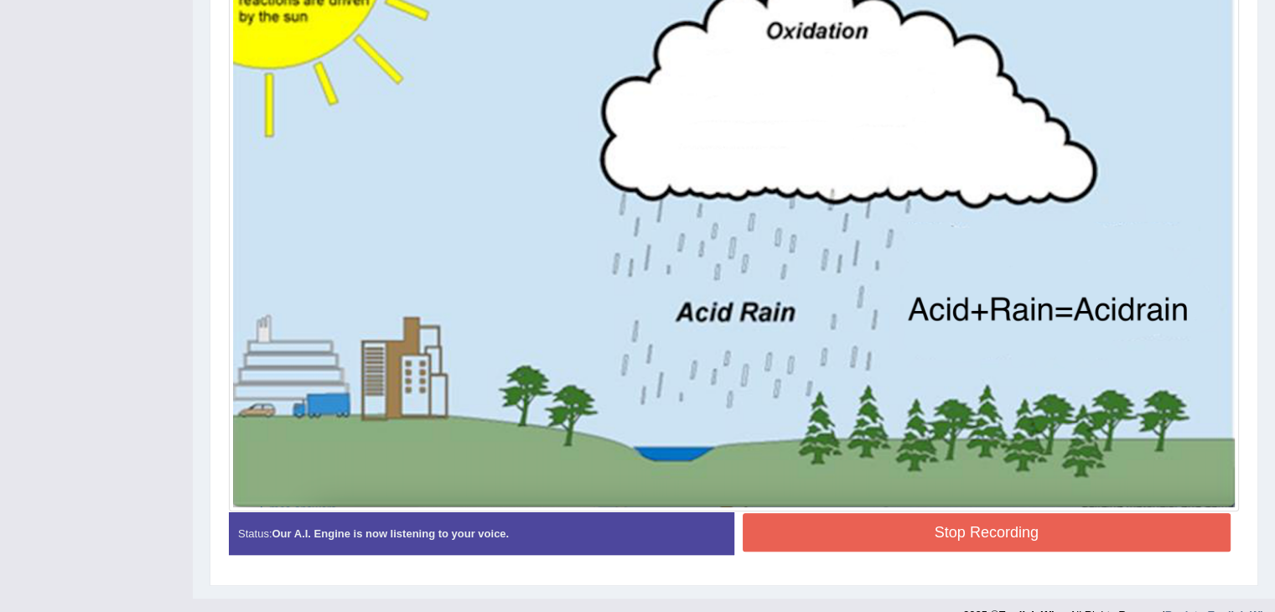
scroll to position [537, 0]
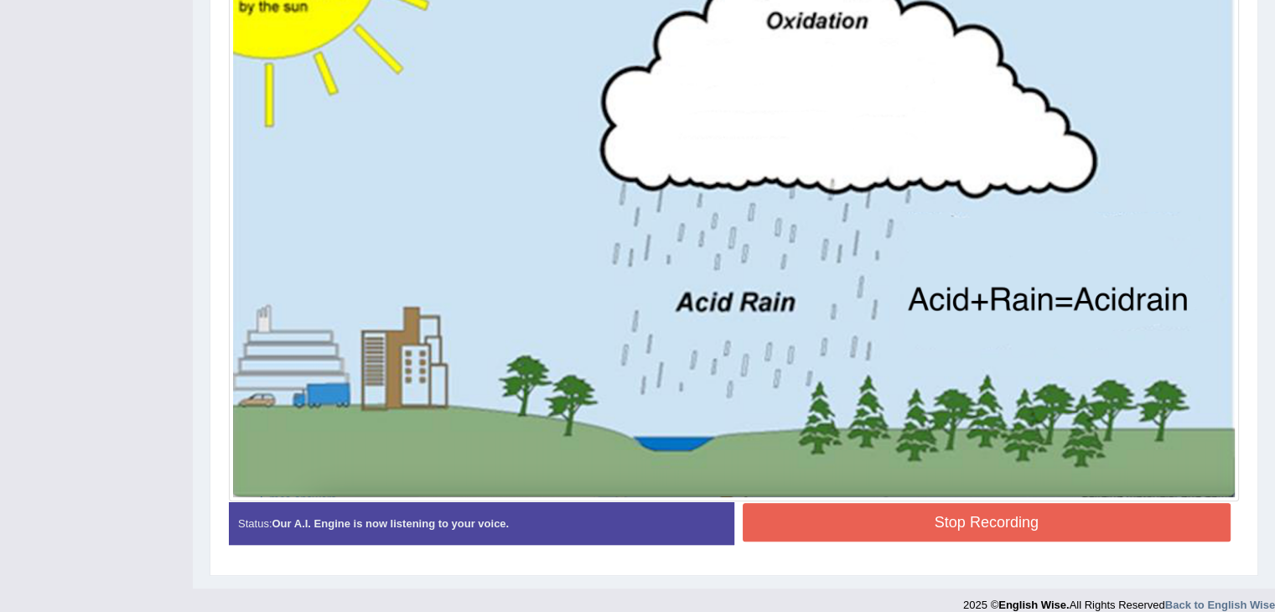
click at [852, 526] on button "Stop Recording" at bounding box center [987, 522] width 489 height 39
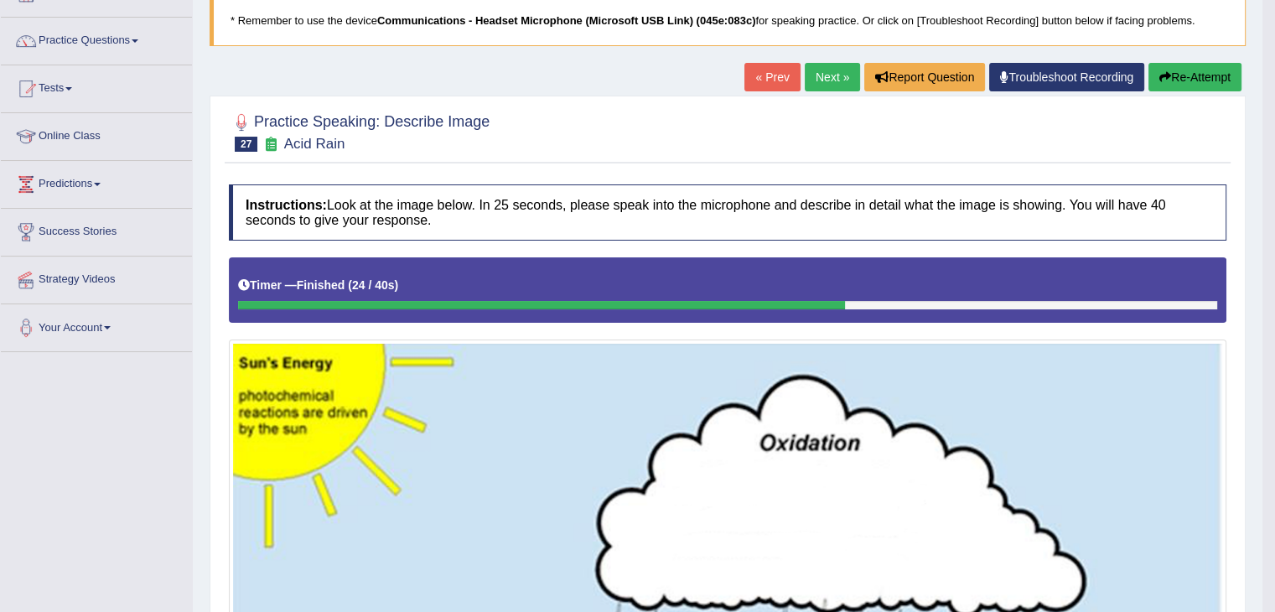
scroll to position [34, 0]
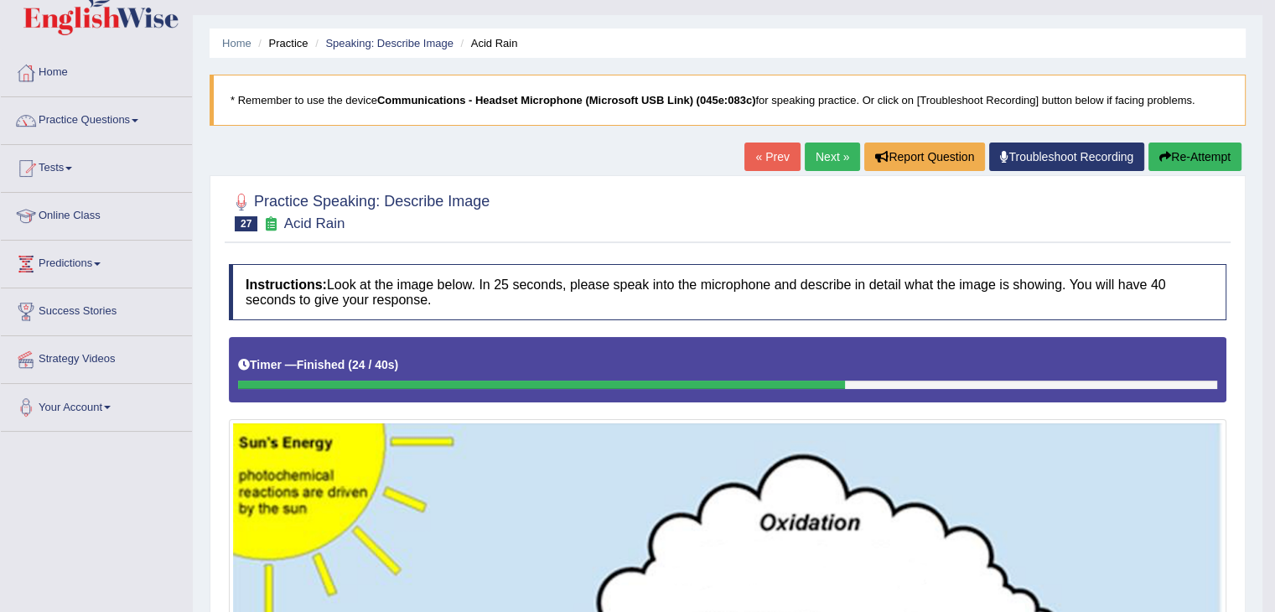
click at [832, 148] on link "Next »" at bounding box center [832, 157] width 55 height 29
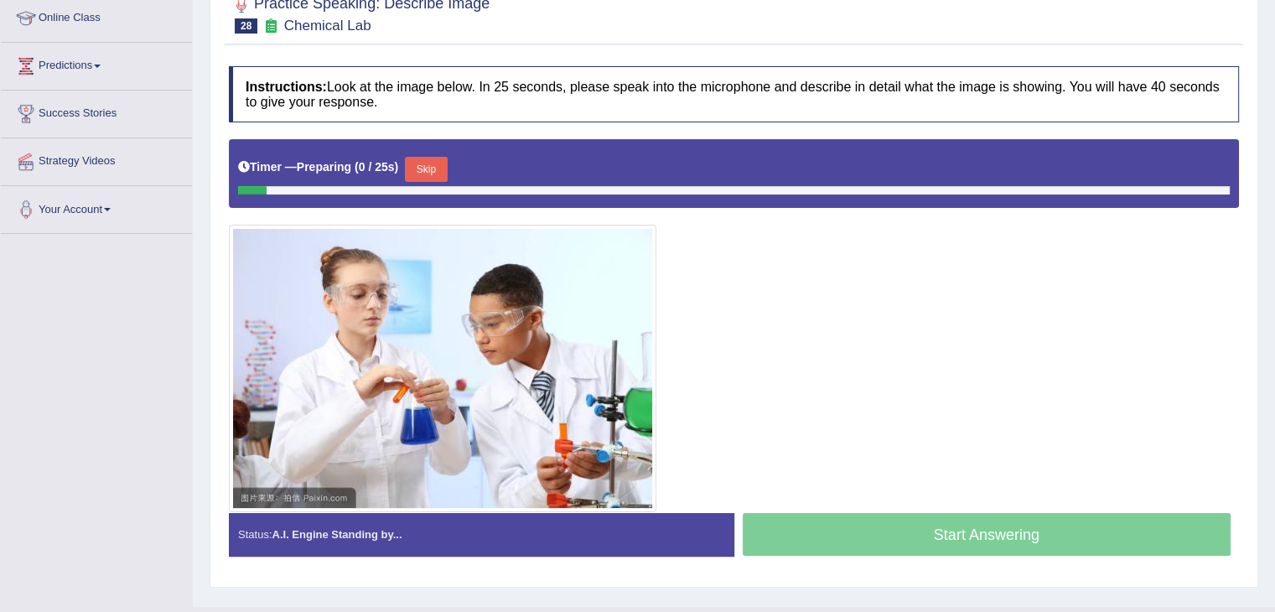
scroll to position [251, 0]
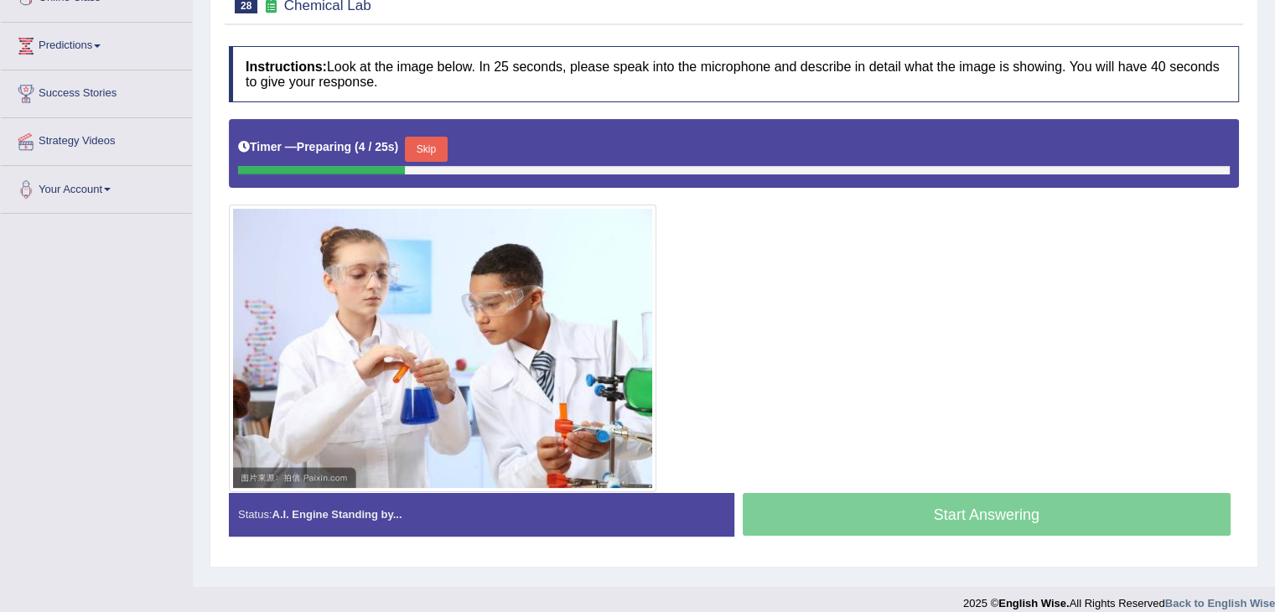
click at [436, 148] on button "Skip" at bounding box center [426, 149] width 42 height 25
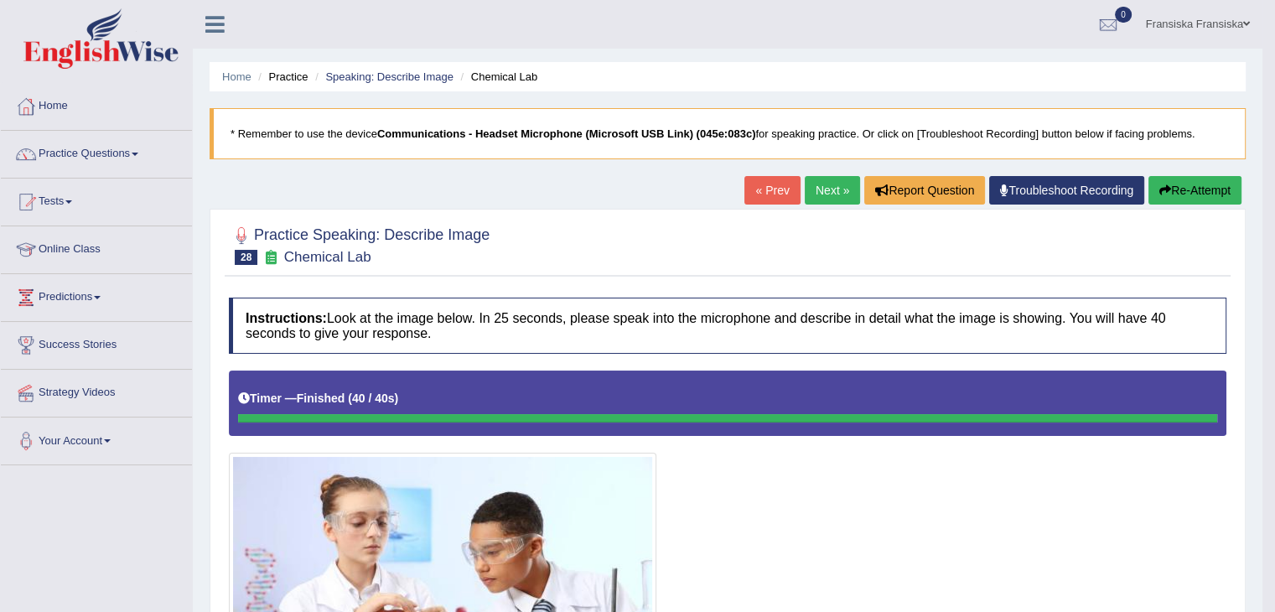
scroll to position [0, 0]
click at [825, 187] on link "Next »" at bounding box center [832, 190] width 55 height 29
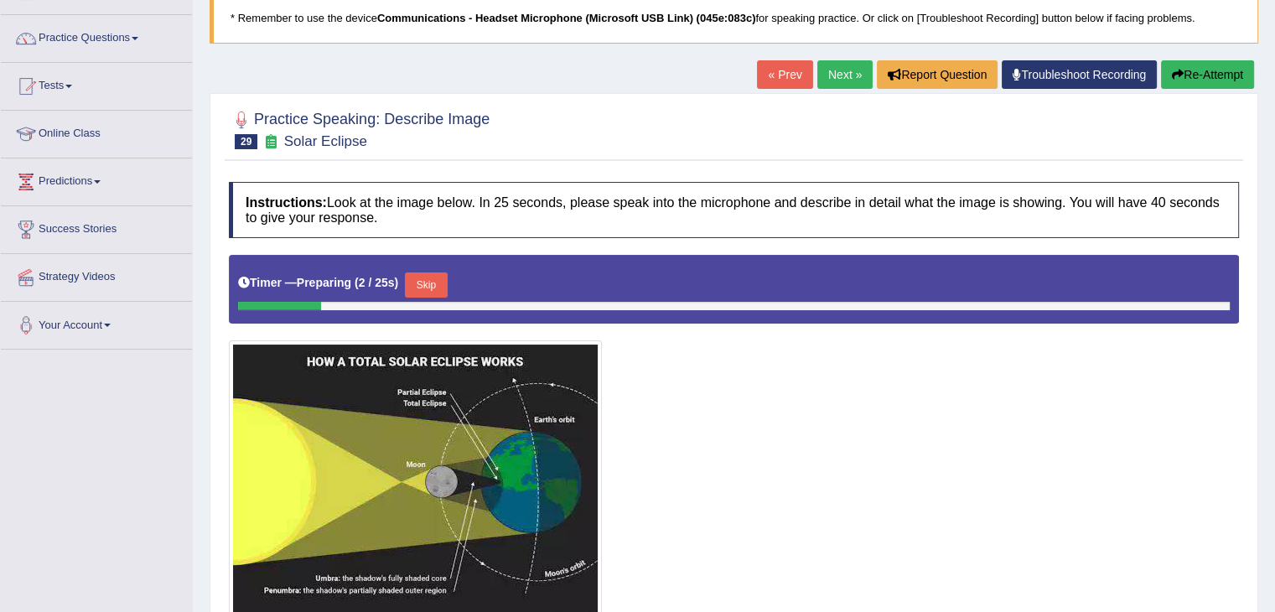
scroll to position [251, 0]
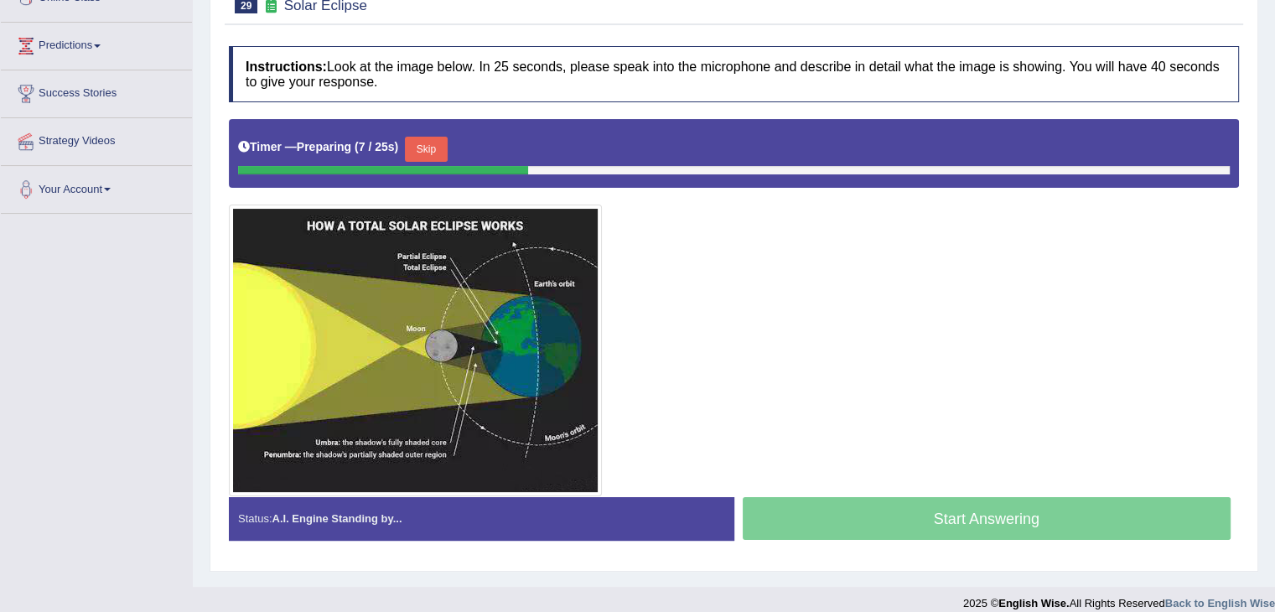
click at [434, 148] on button "Skip" at bounding box center [426, 149] width 42 height 25
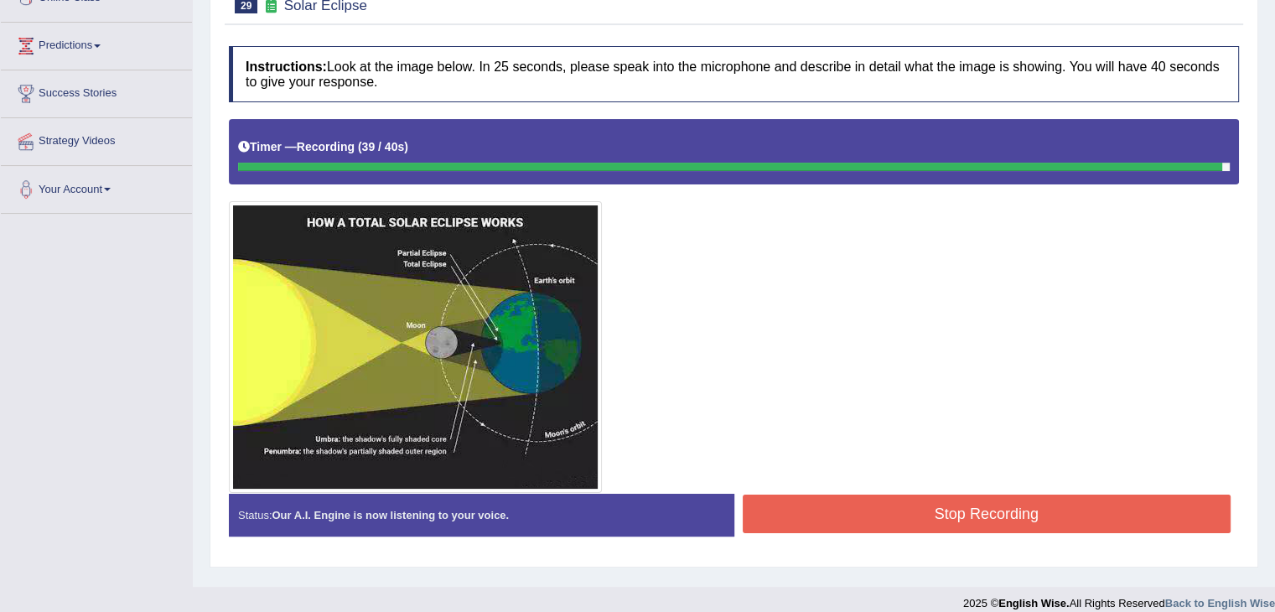
click at [807, 519] on button "Stop Recording" at bounding box center [987, 514] width 489 height 39
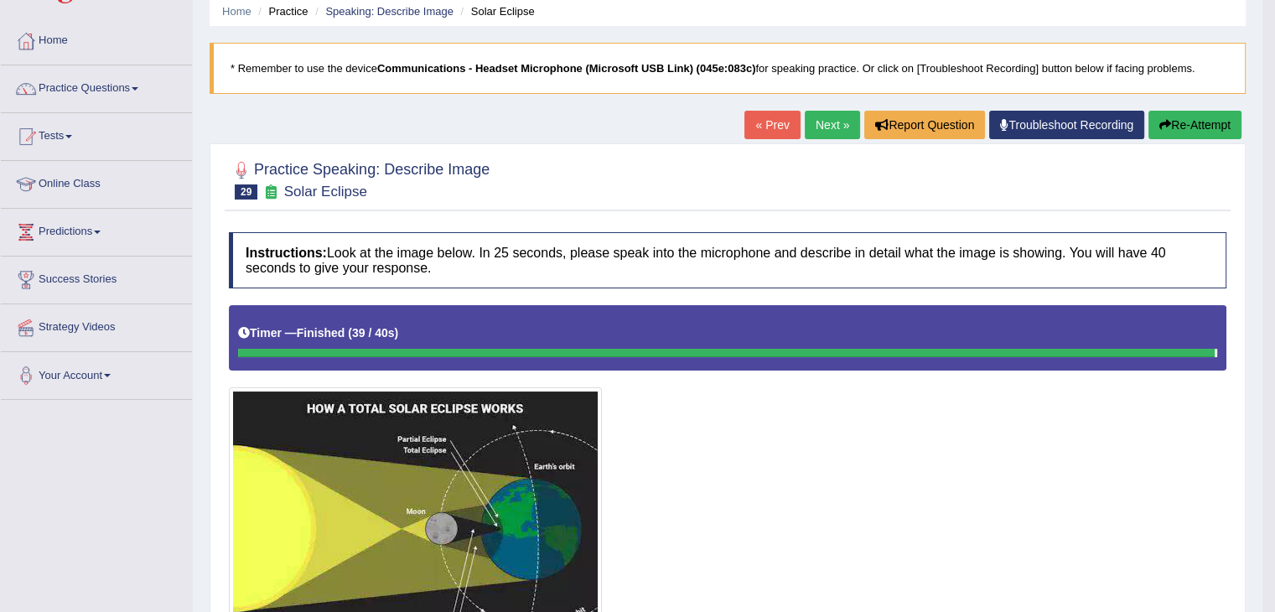
scroll to position [0, 0]
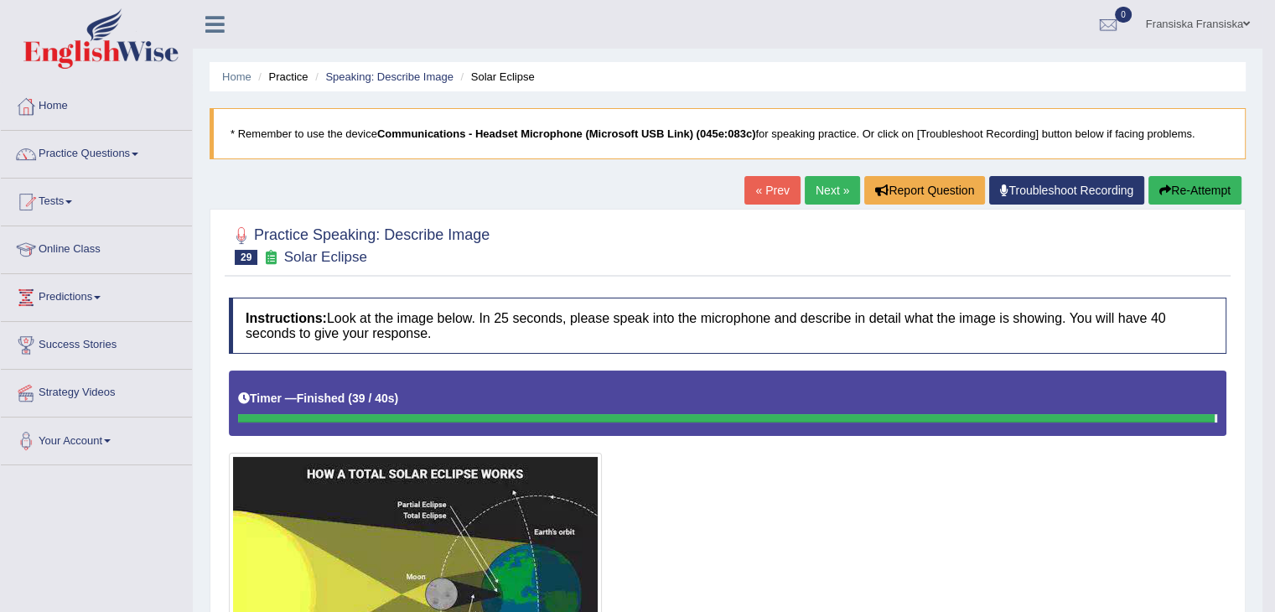
click at [835, 182] on link "Next »" at bounding box center [832, 190] width 55 height 29
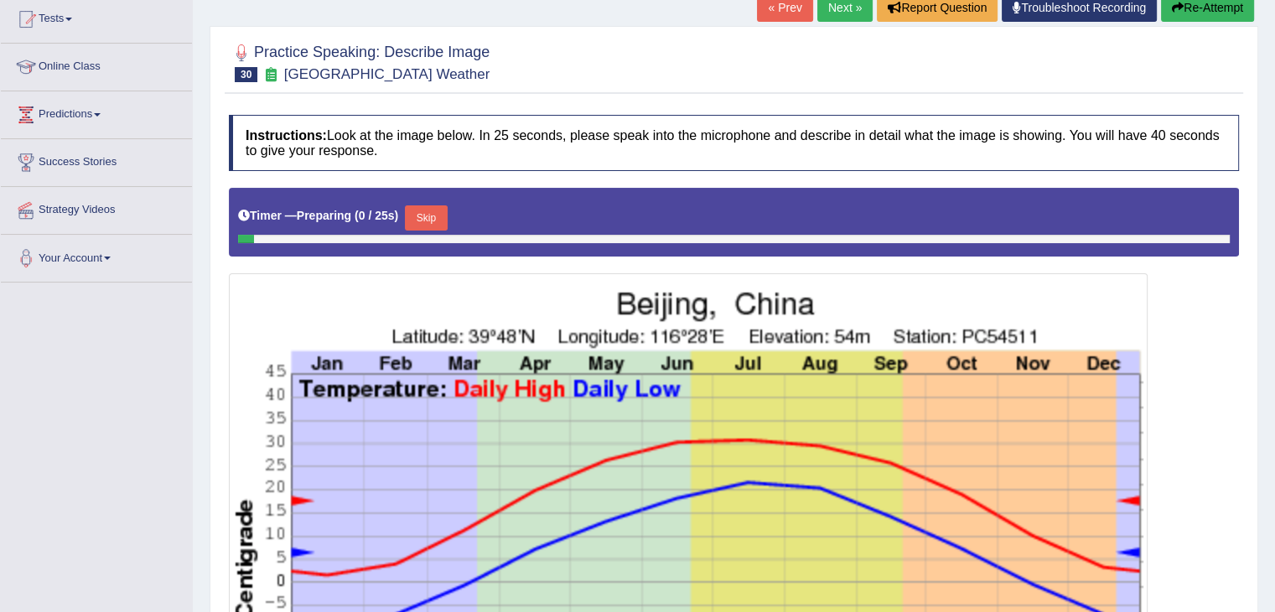
scroll to position [335, 0]
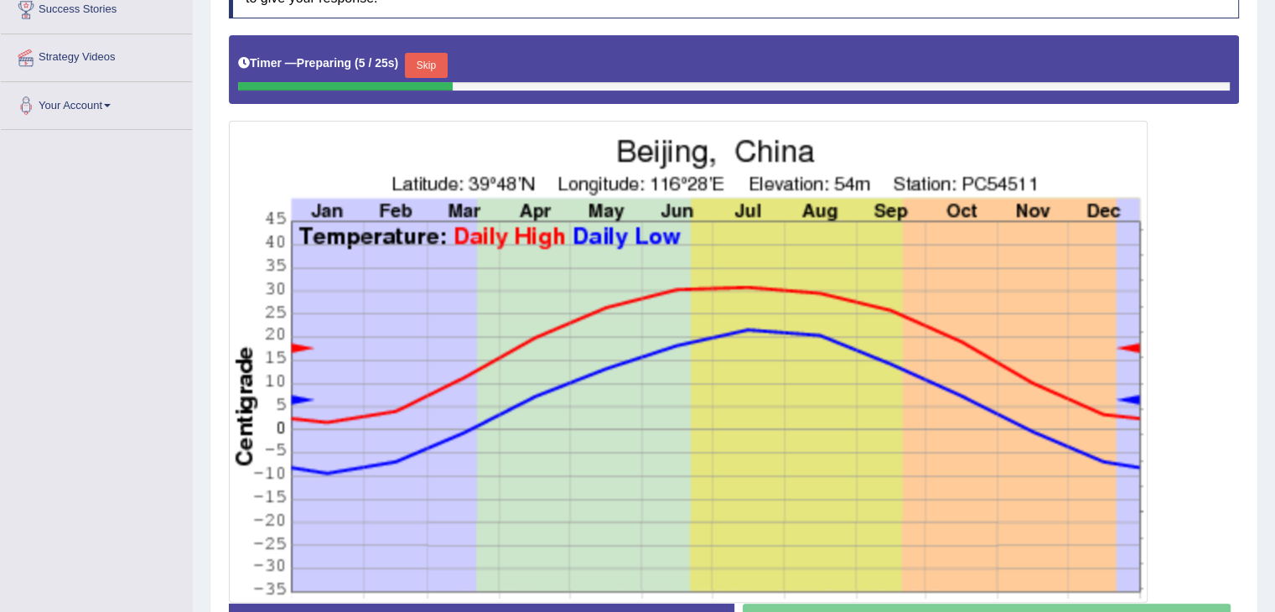
click at [421, 64] on button "Skip" at bounding box center [426, 65] width 42 height 25
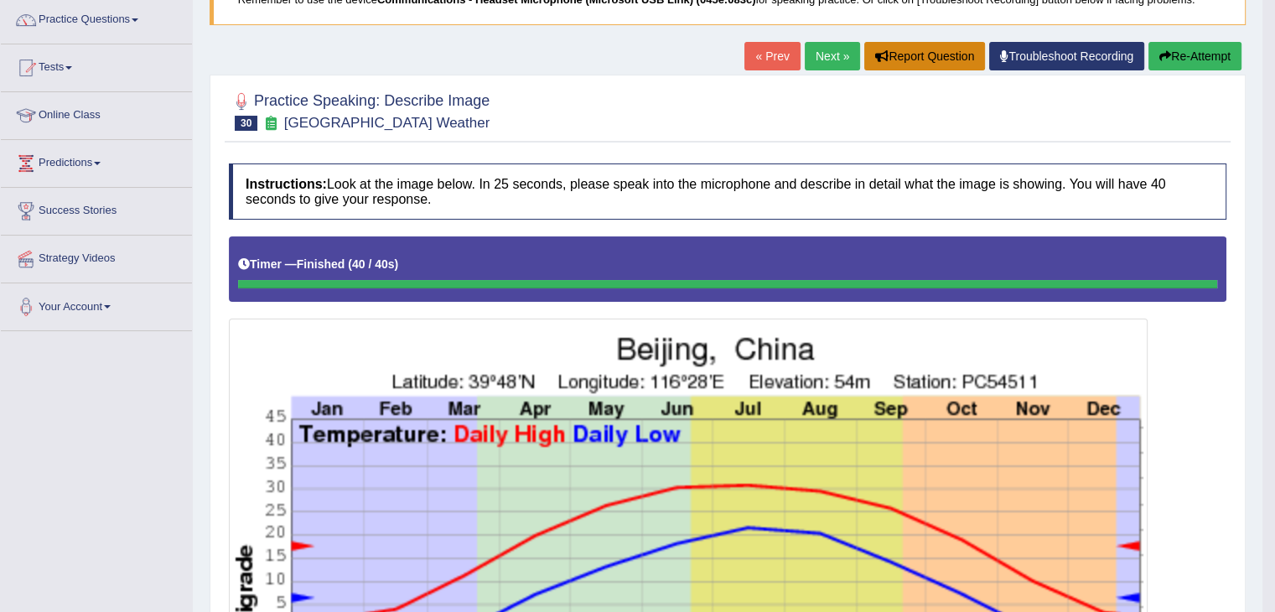
scroll to position [84, 0]
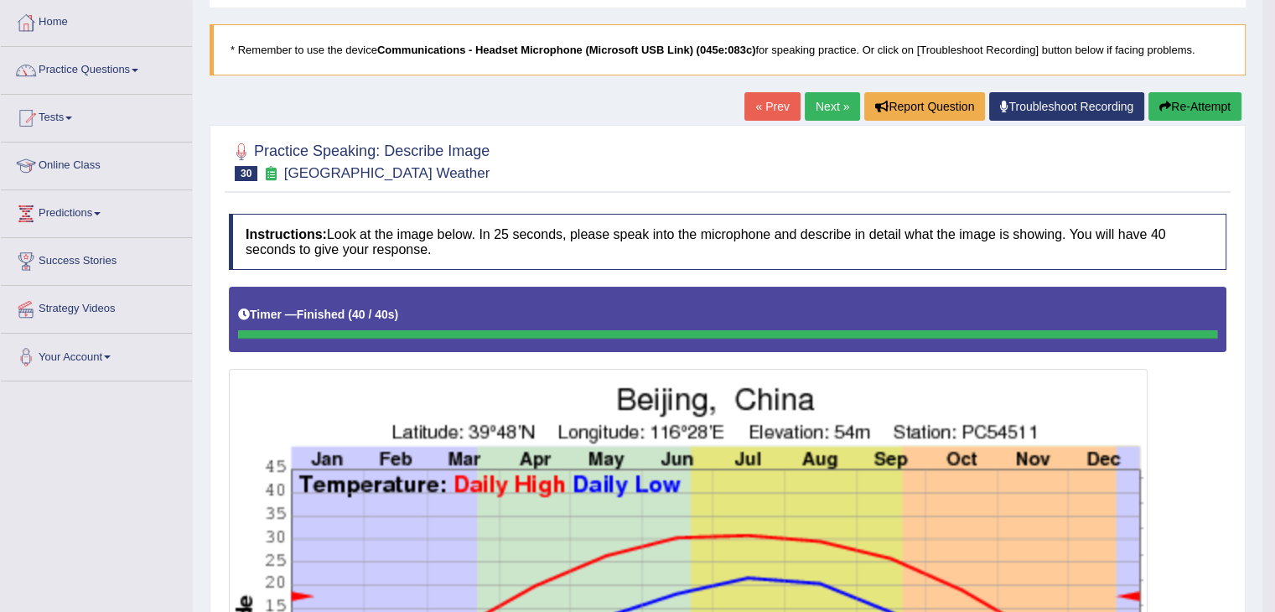
click at [842, 102] on link "Next »" at bounding box center [832, 106] width 55 height 29
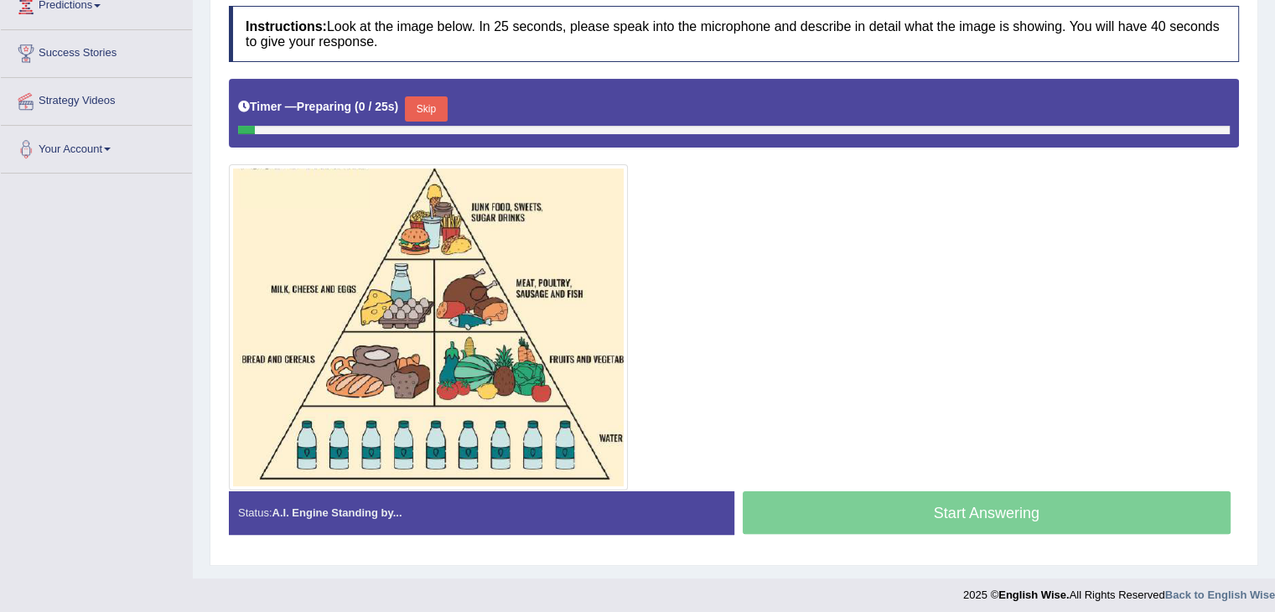
scroll to position [297, 0]
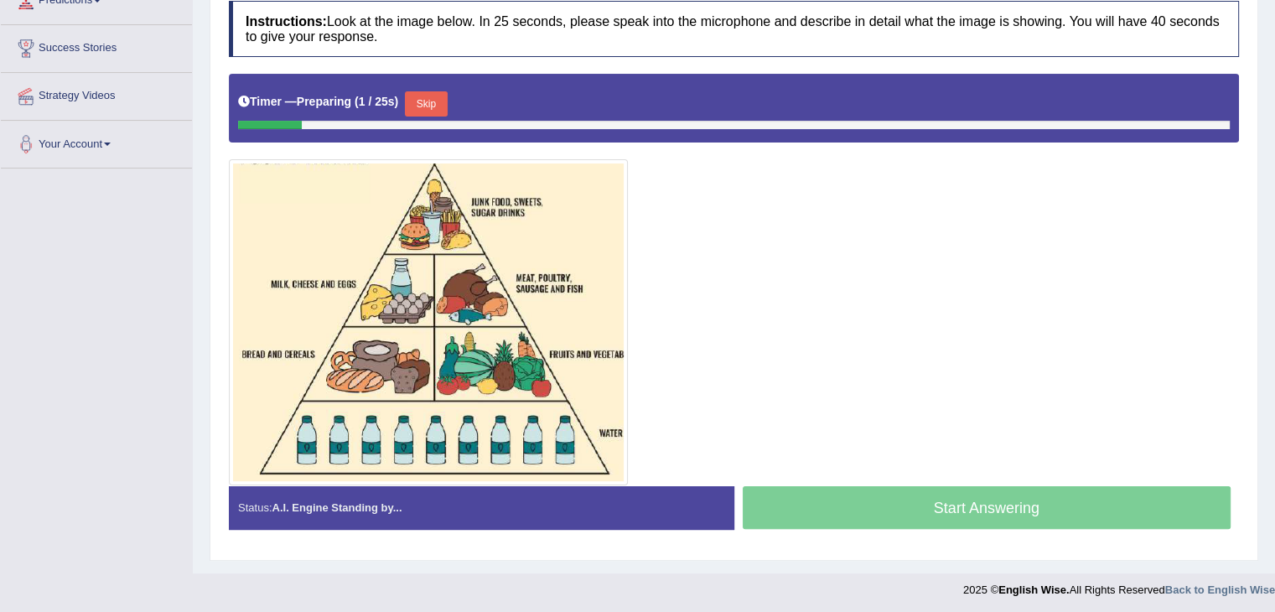
click at [447, 96] on button "Skip" at bounding box center [426, 103] width 42 height 25
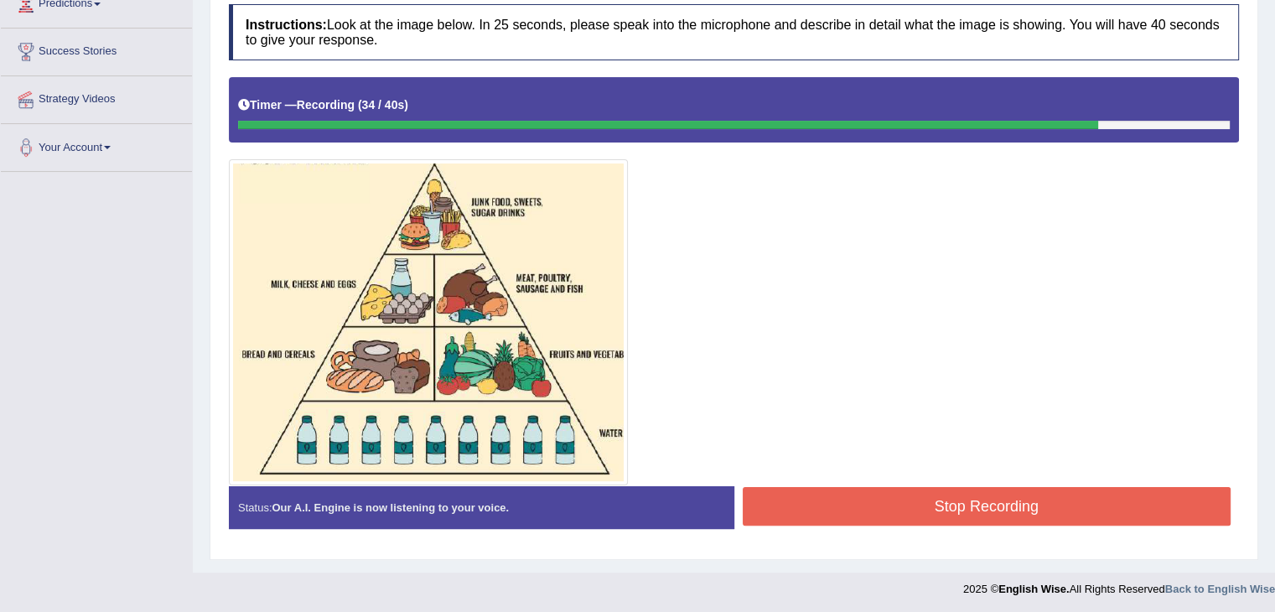
click at [778, 517] on button "Stop Recording" at bounding box center [987, 506] width 489 height 39
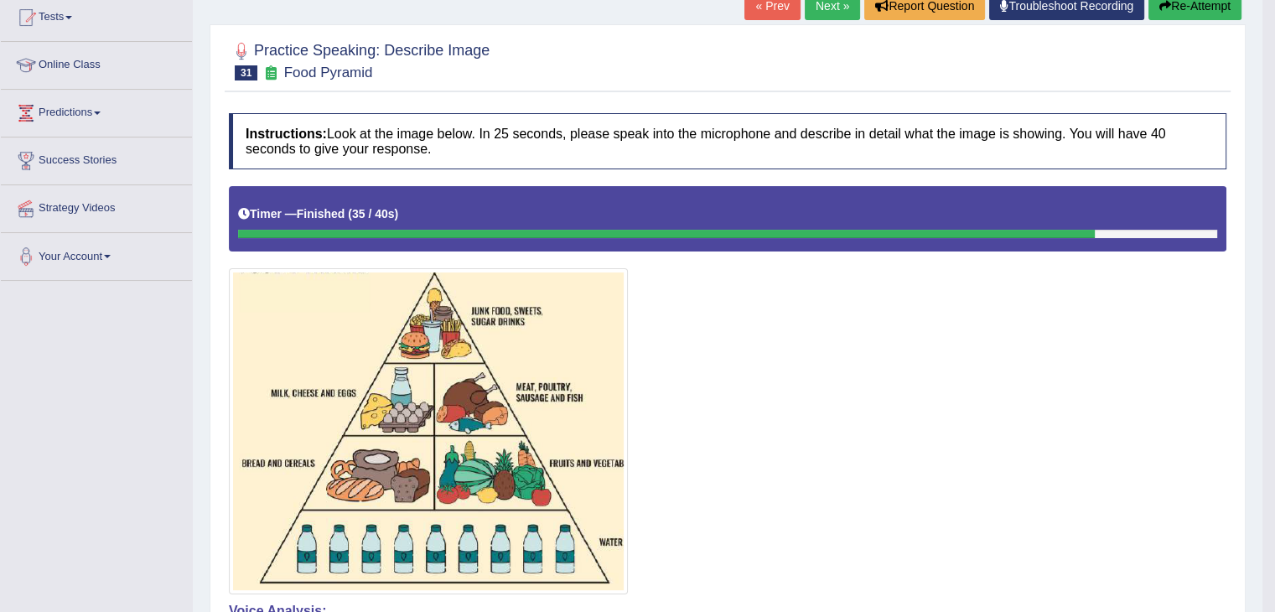
scroll to position [46, 0]
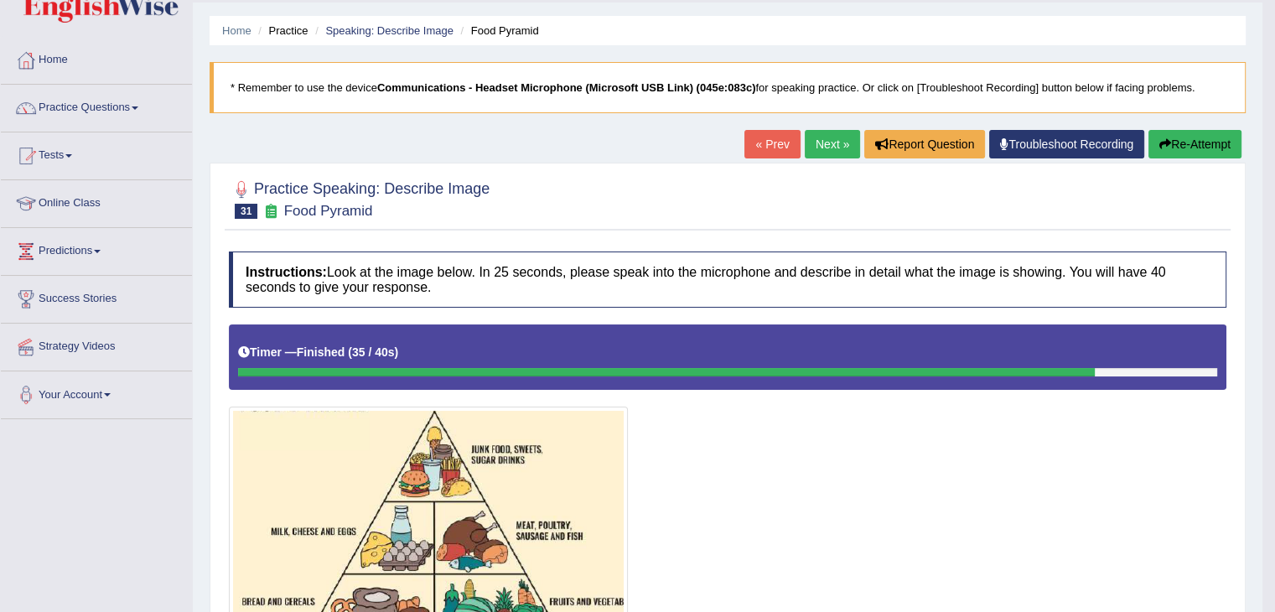
click at [809, 147] on link "Next »" at bounding box center [832, 144] width 55 height 29
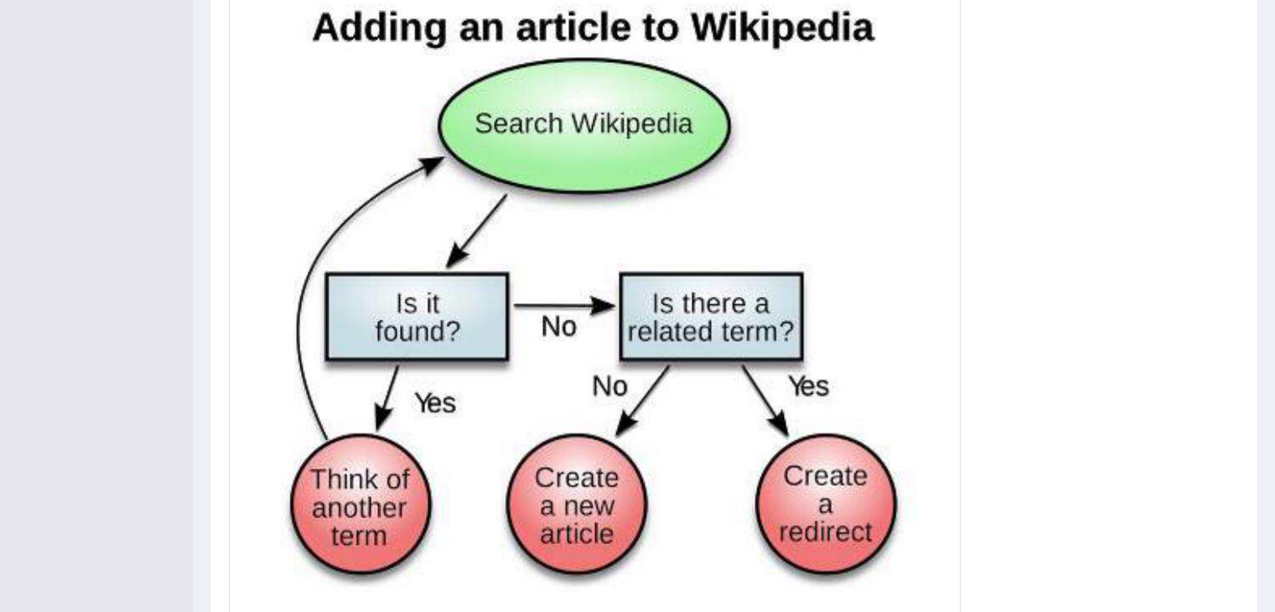
scroll to position [359, 0]
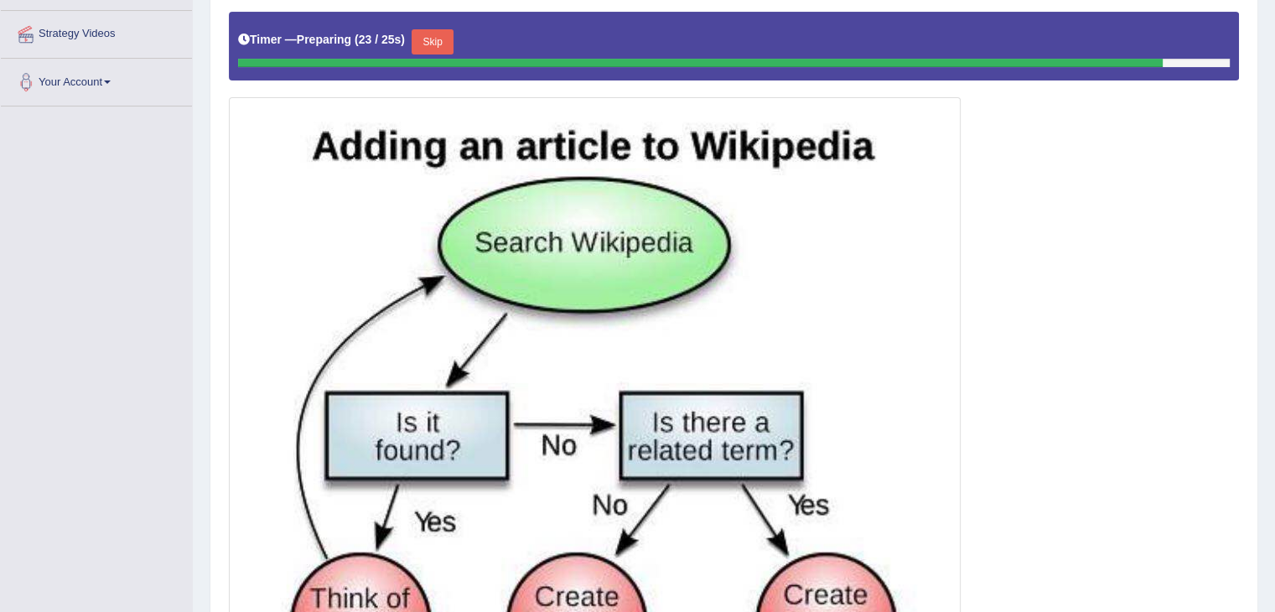
click at [431, 46] on button "Skip" at bounding box center [433, 41] width 42 height 25
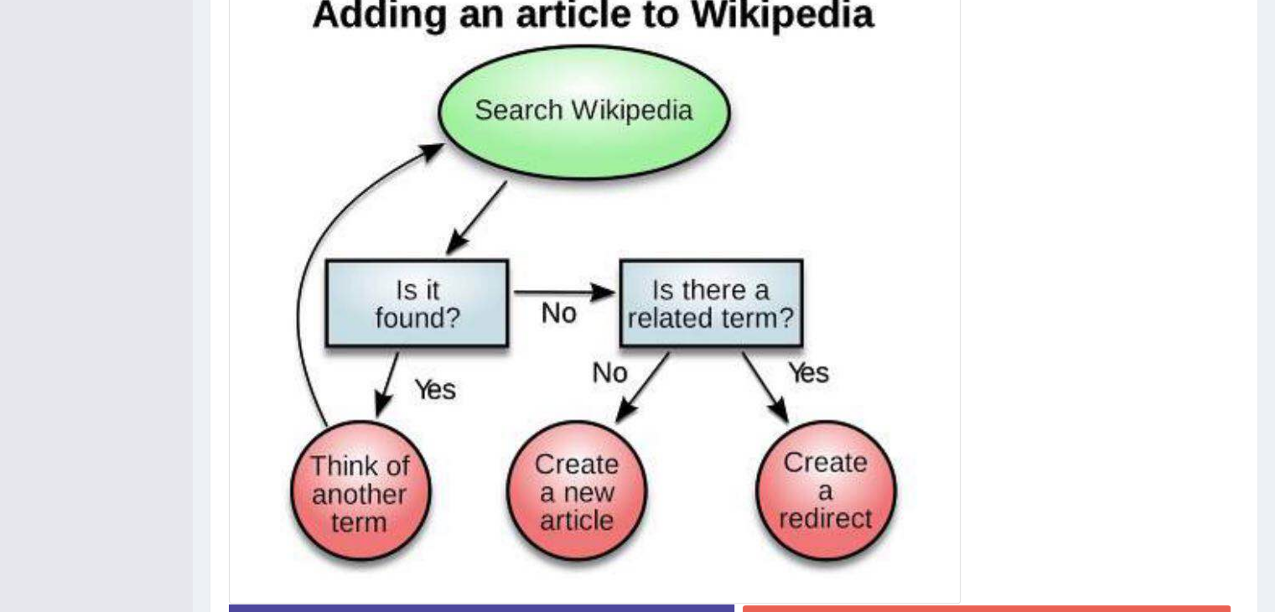
scroll to position [526, 0]
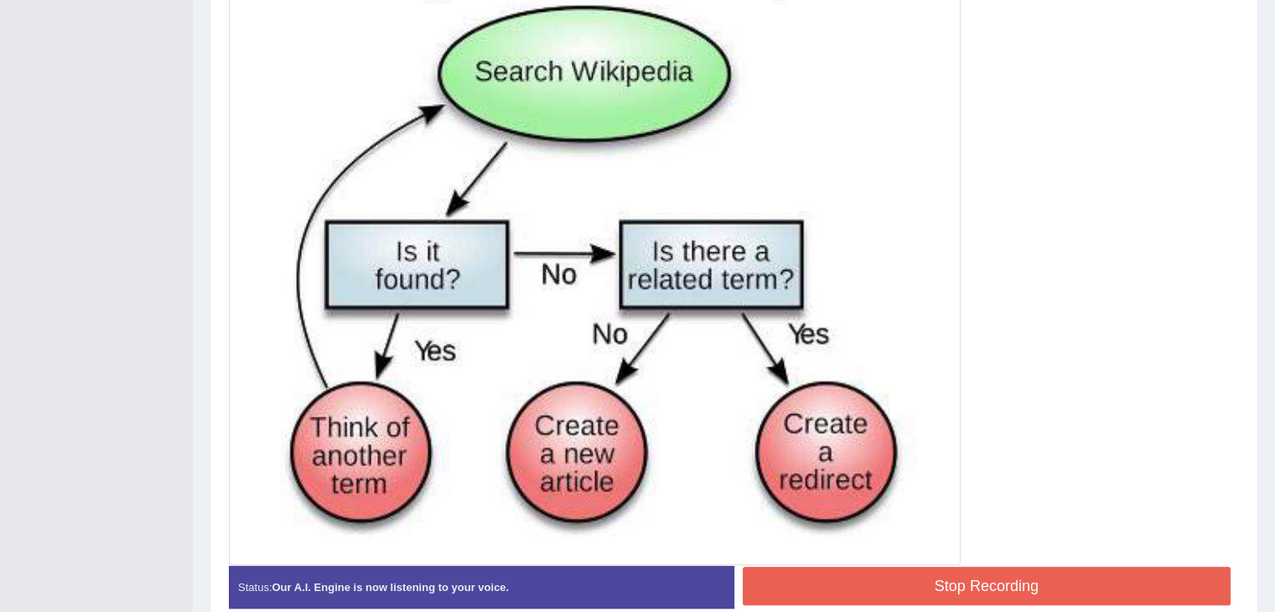
click at [807, 579] on button "Stop Recording" at bounding box center [987, 586] width 489 height 39
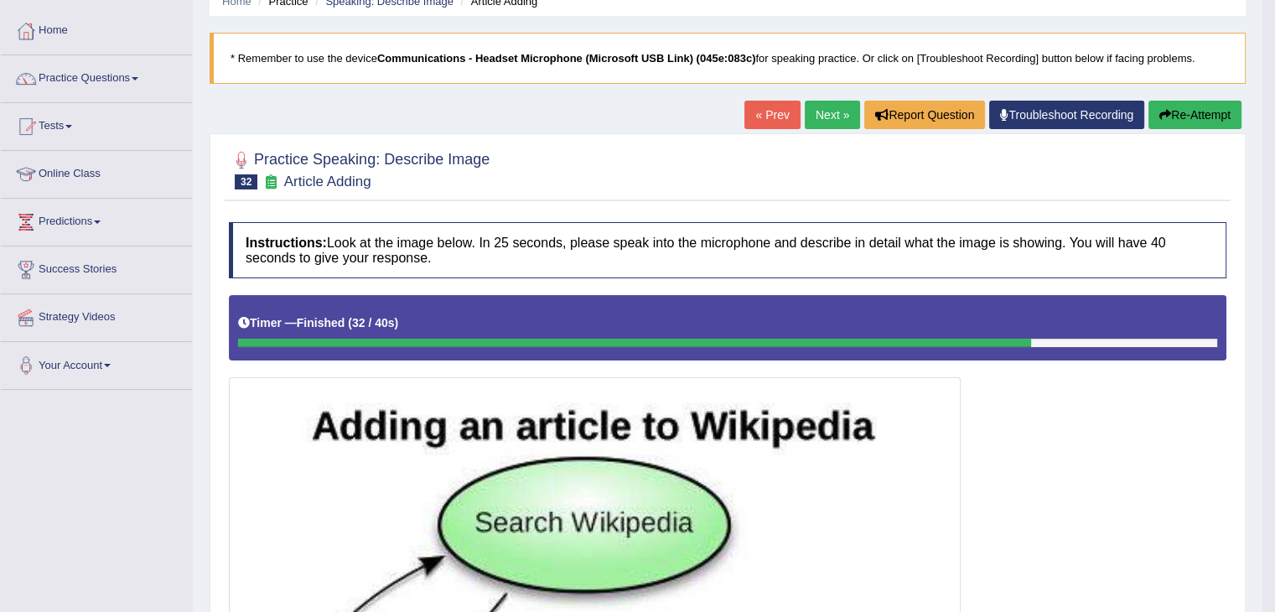
scroll to position [34, 0]
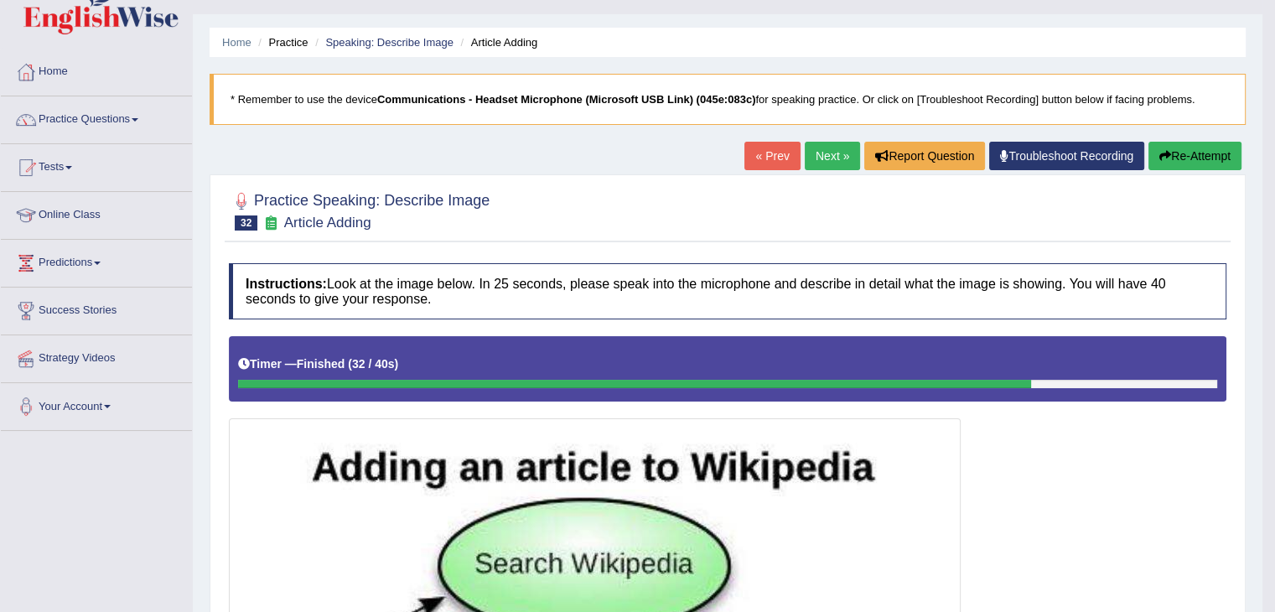
click at [820, 157] on link "Next »" at bounding box center [832, 156] width 55 height 29
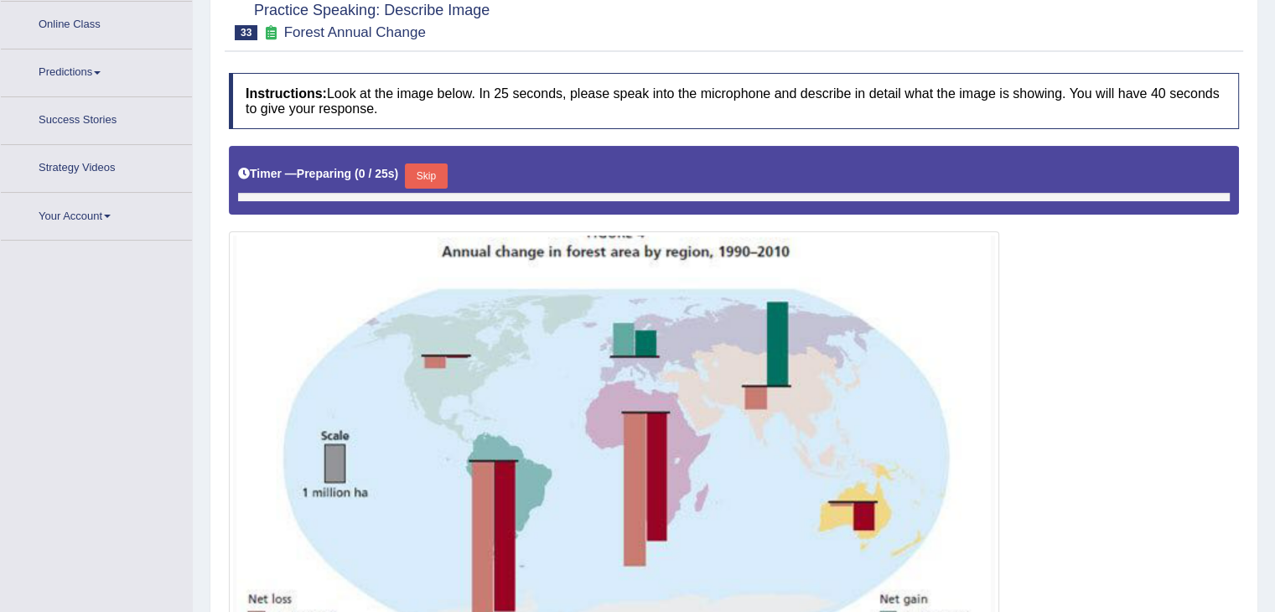
scroll to position [273, 0]
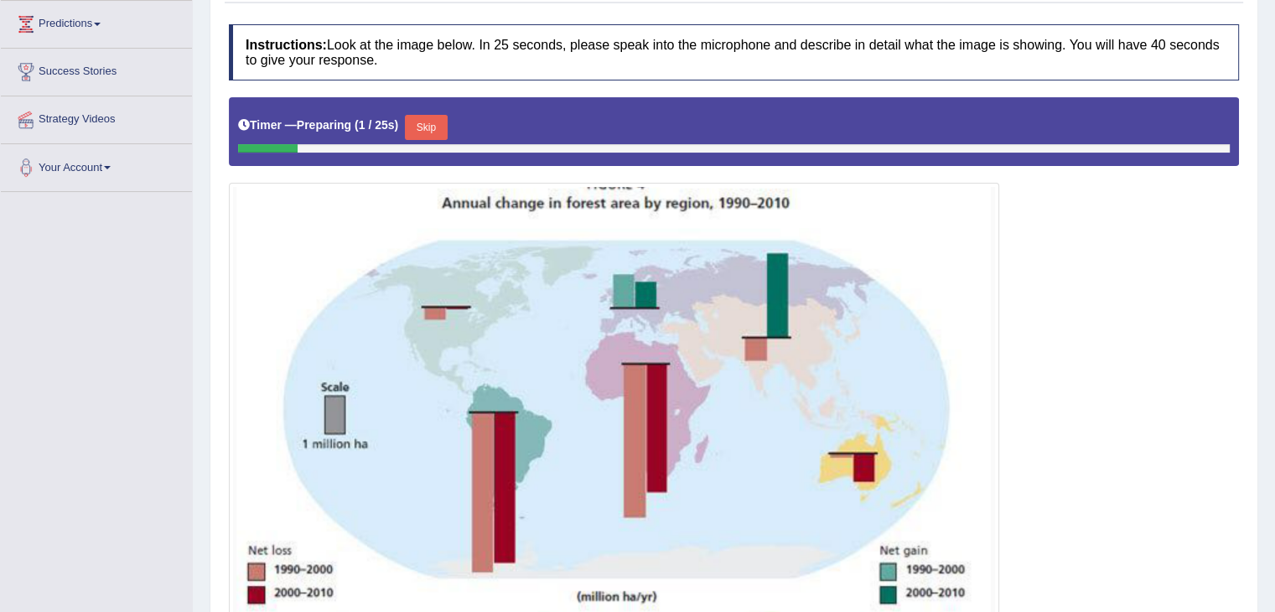
click at [446, 115] on button "Skip" at bounding box center [426, 127] width 42 height 25
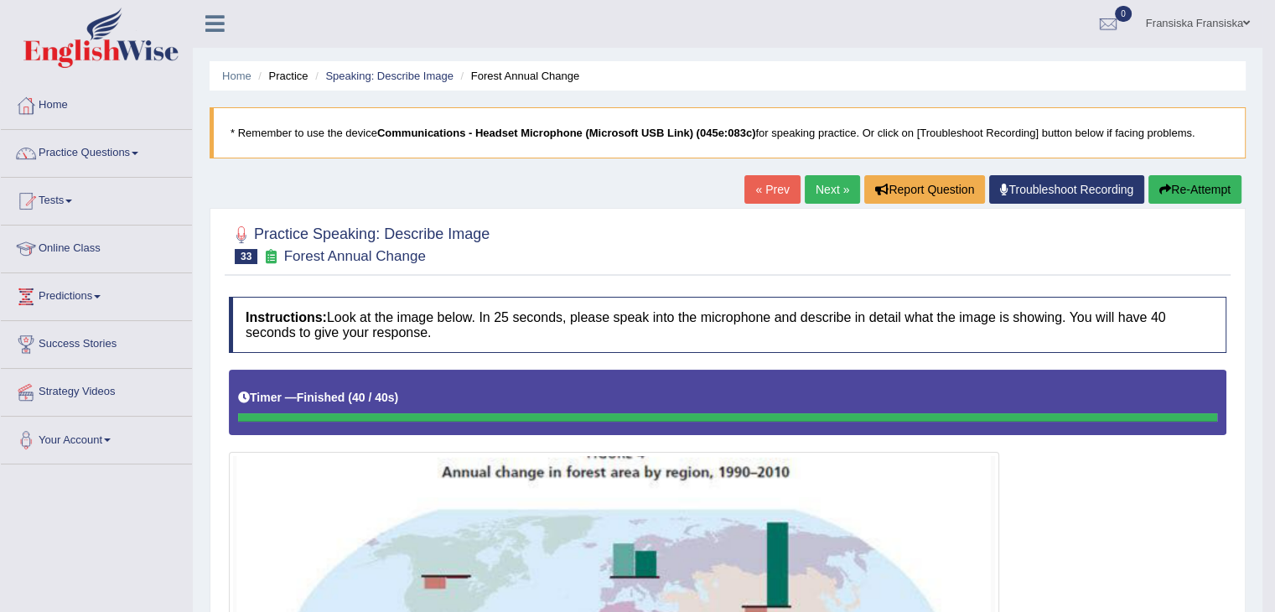
scroll to position [0, 0]
click at [815, 188] on link "Next »" at bounding box center [832, 190] width 55 height 29
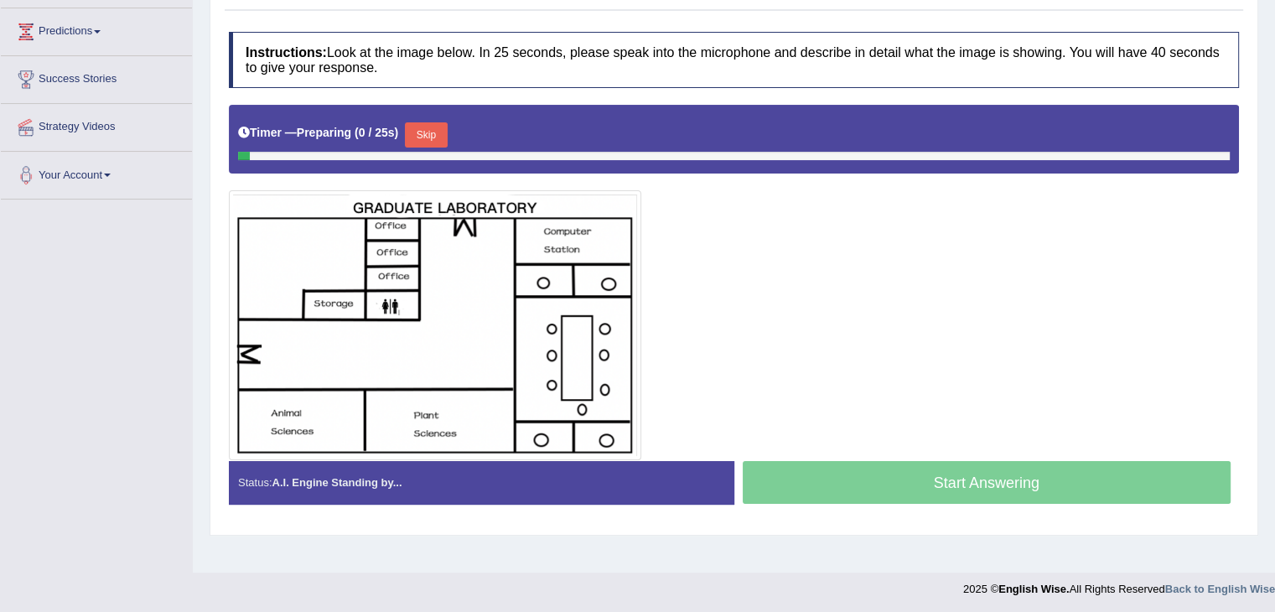
scroll to position [268, 0]
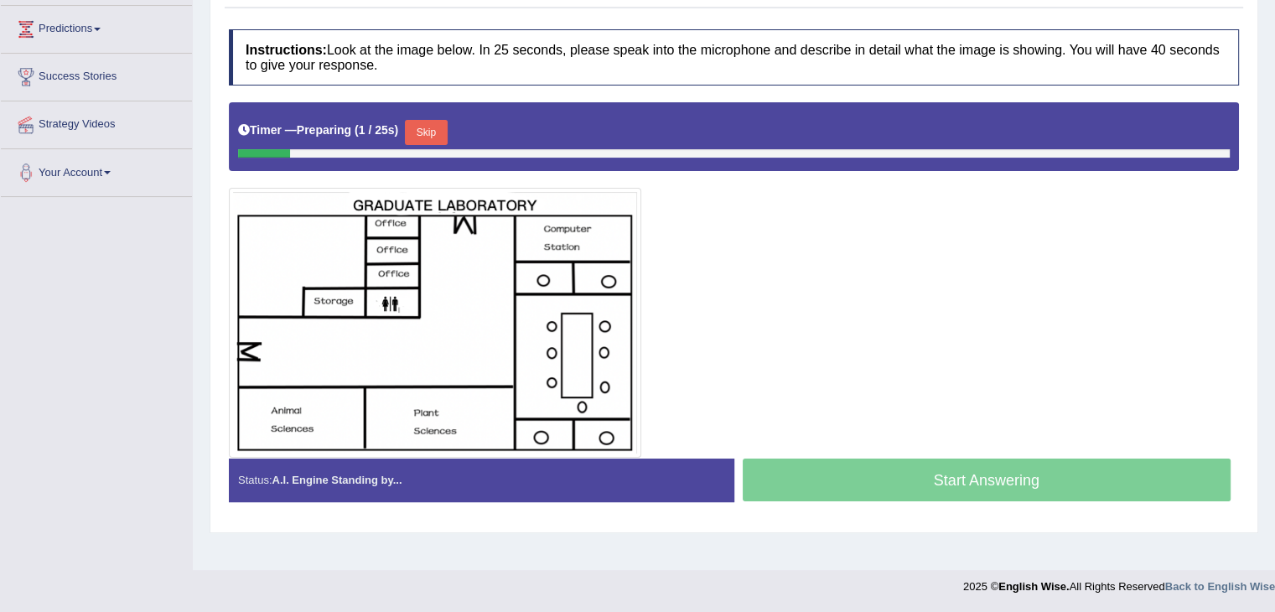
click at [433, 128] on button "Skip" at bounding box center [426, 132] width 42 height 25
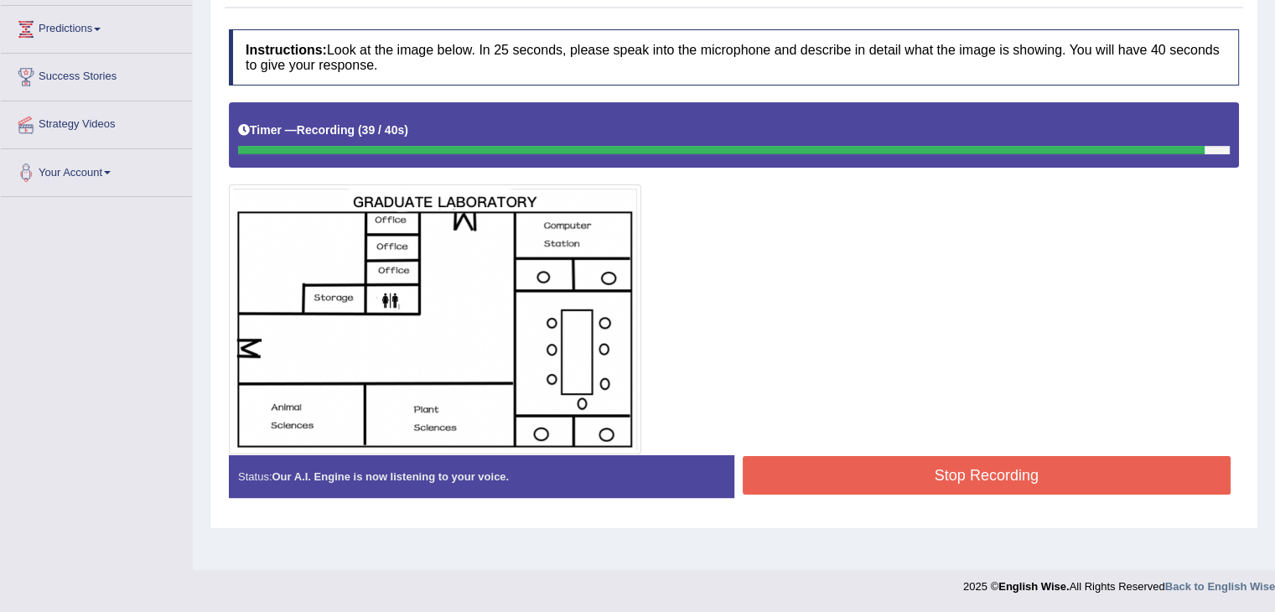
click at [931, 469] on button "Stop Recording" at bounding box center [987, 475] width 489 height 39
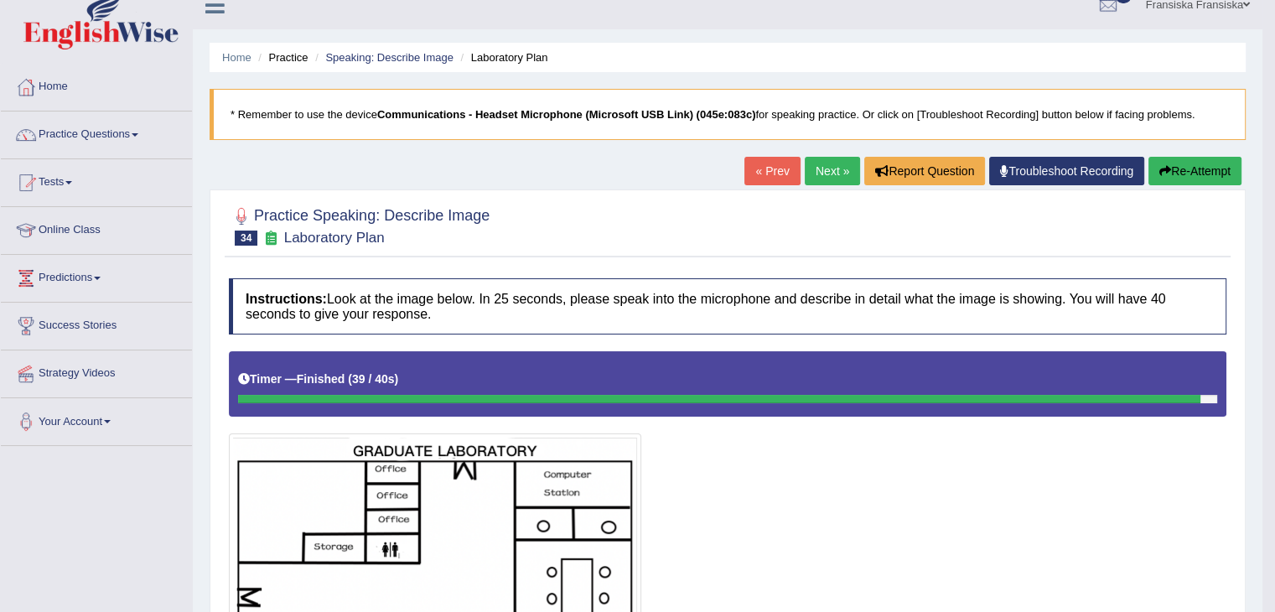
scroll to position [17, 0]
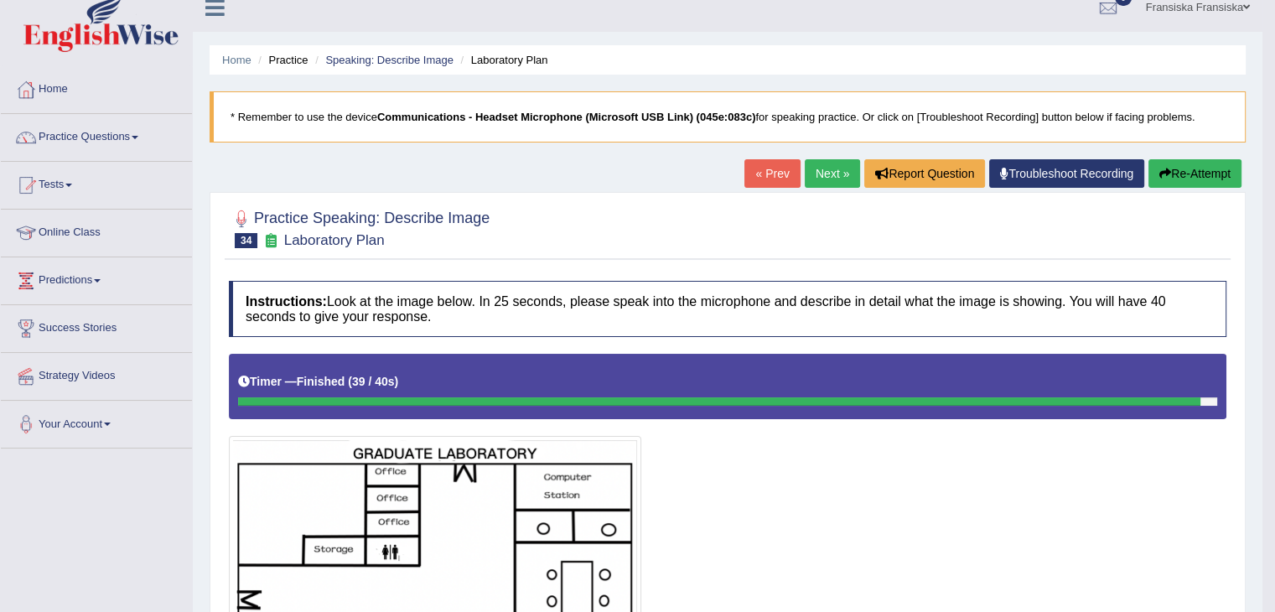
click at [834, 172] on link "Next »" at bounding box center [832, 173] width 55 height 29
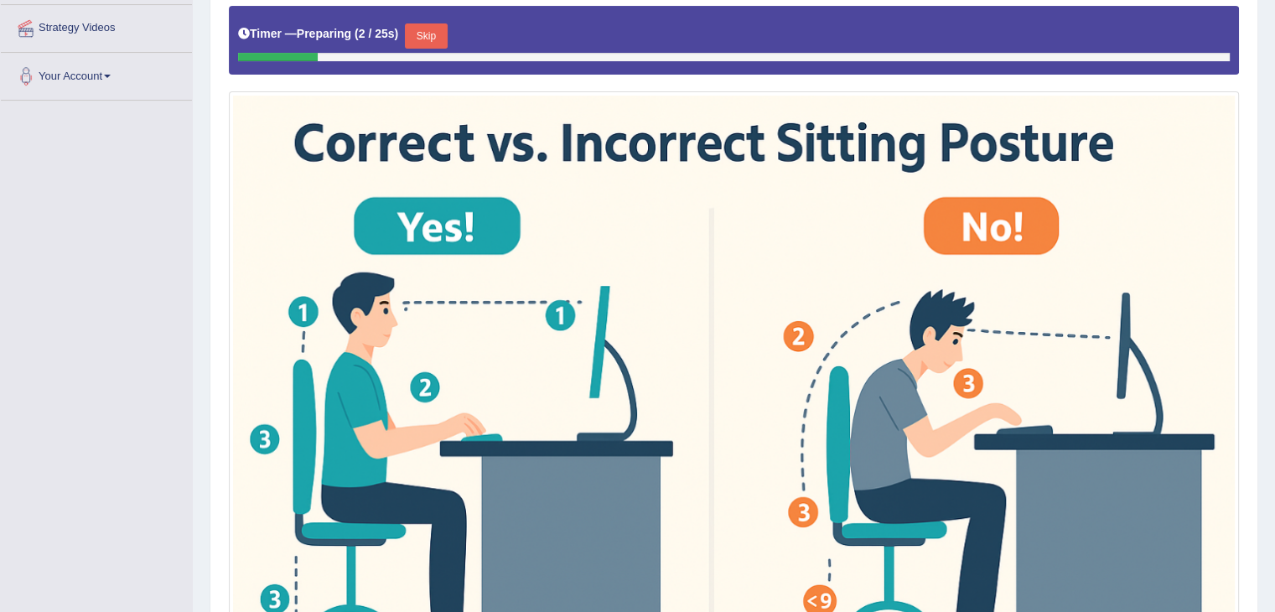
scroll to position [335, 0]
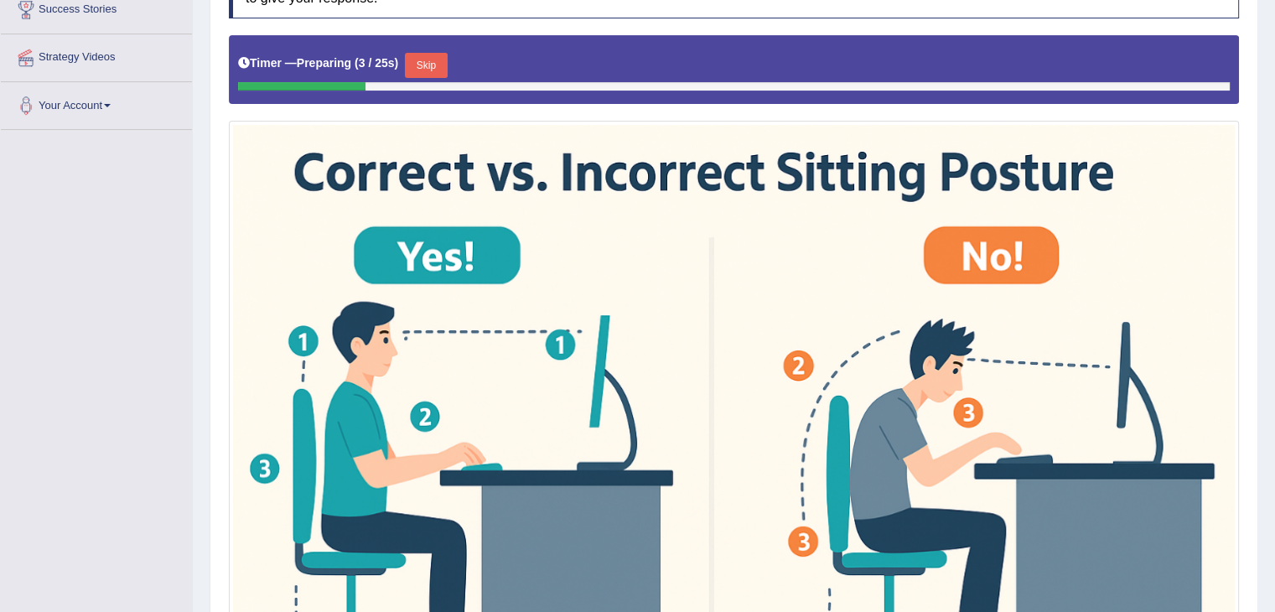
click at [427, 75] on button "Skip" at bounding box center [426, 65] width 42 height 25
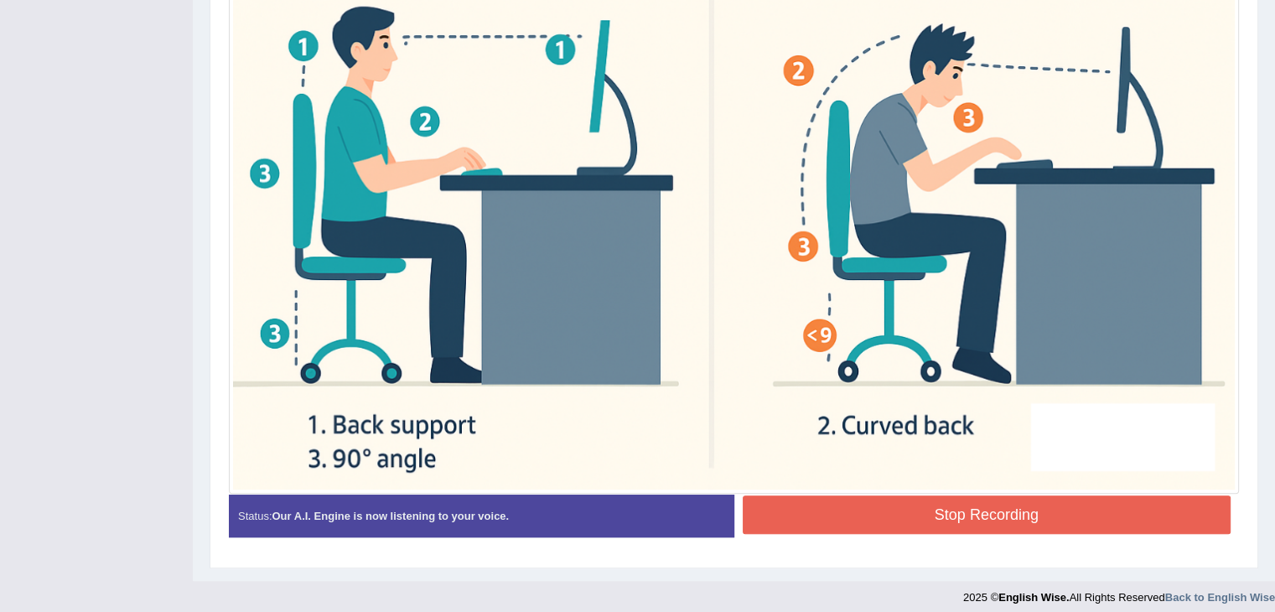
scroll to position [635, 0]
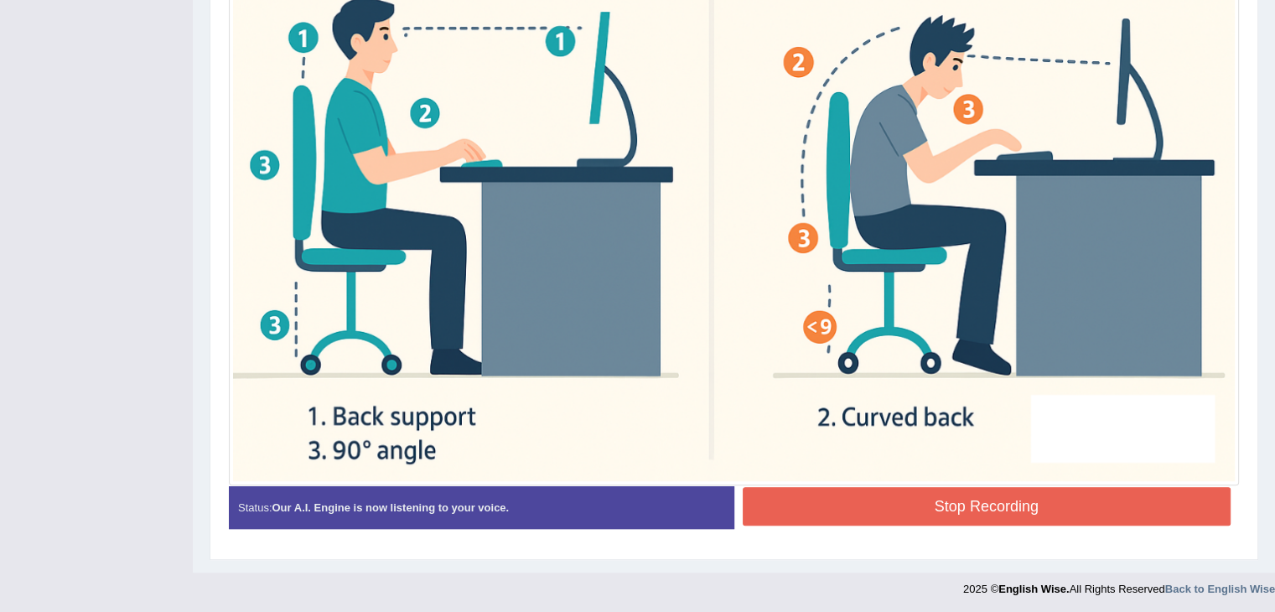
click at [816, 511] on button "Stop Recording" at bounding box center [987, 506] width 489 height 39
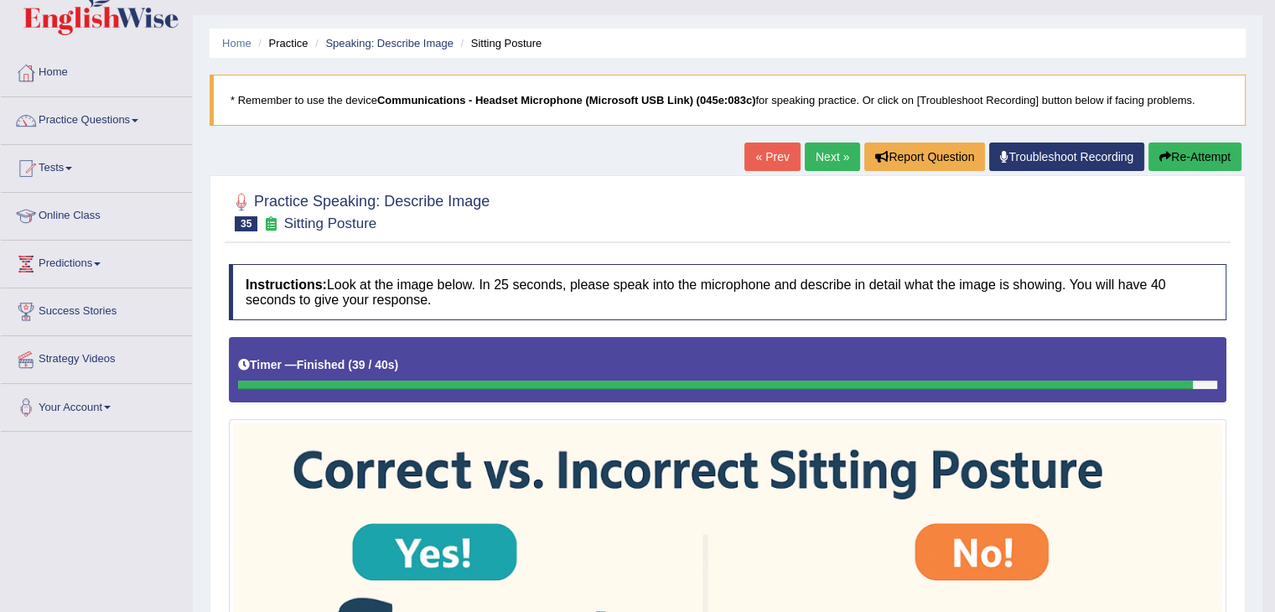
scroll to position [0, 0]
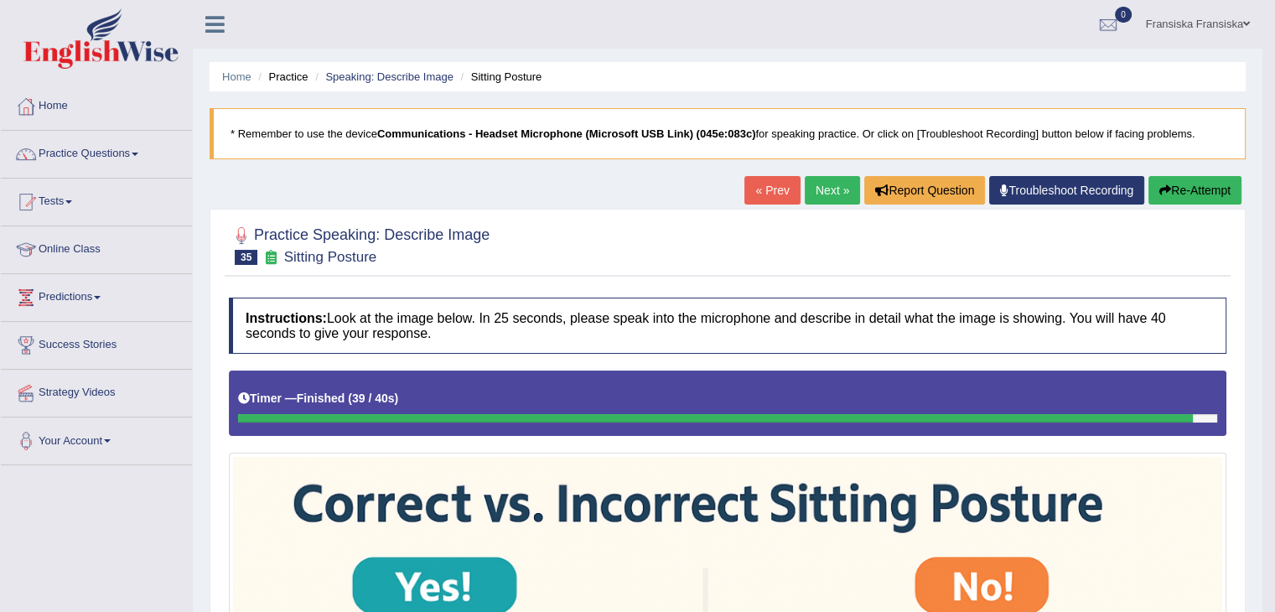
click at [835, 187] on link "Next »" at bounding box center [832, 190] width 55 height 29
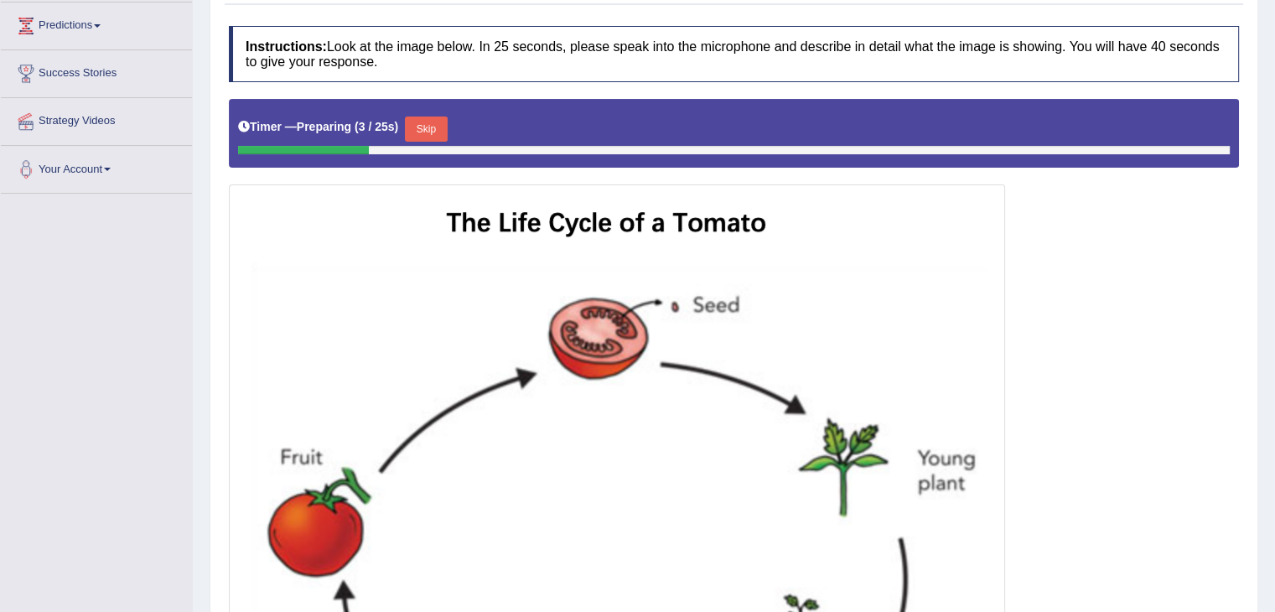
scroll to position [265, 0]
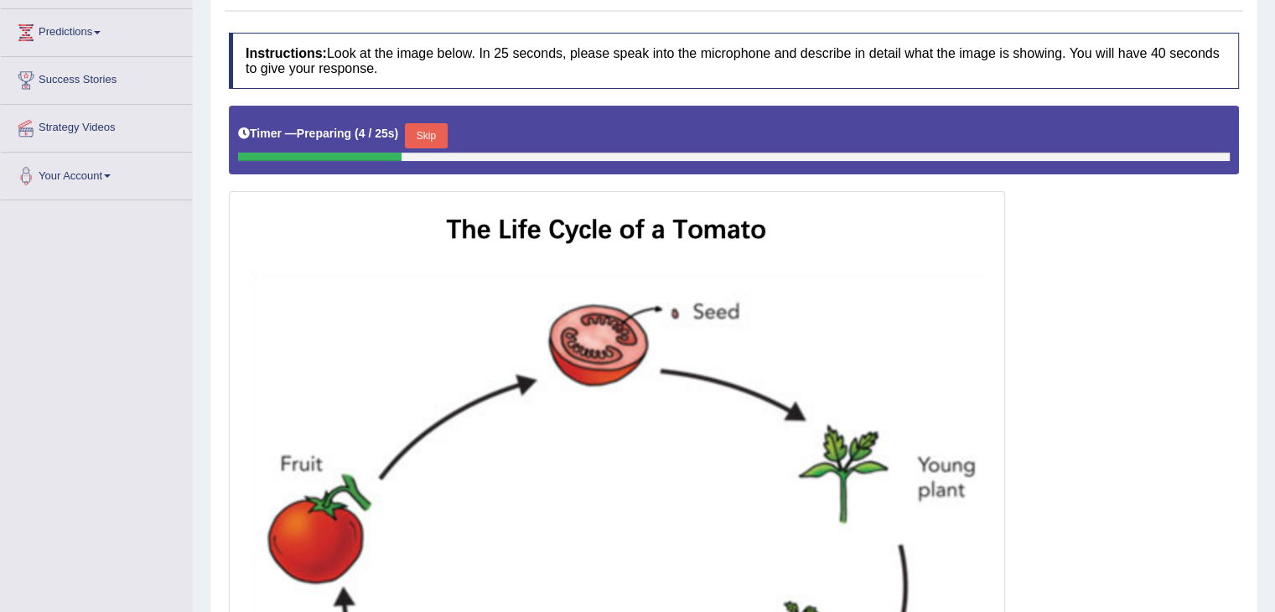
click at [444, 132] on button "Skip" at bounding box center [426, 135] width 42 height 25
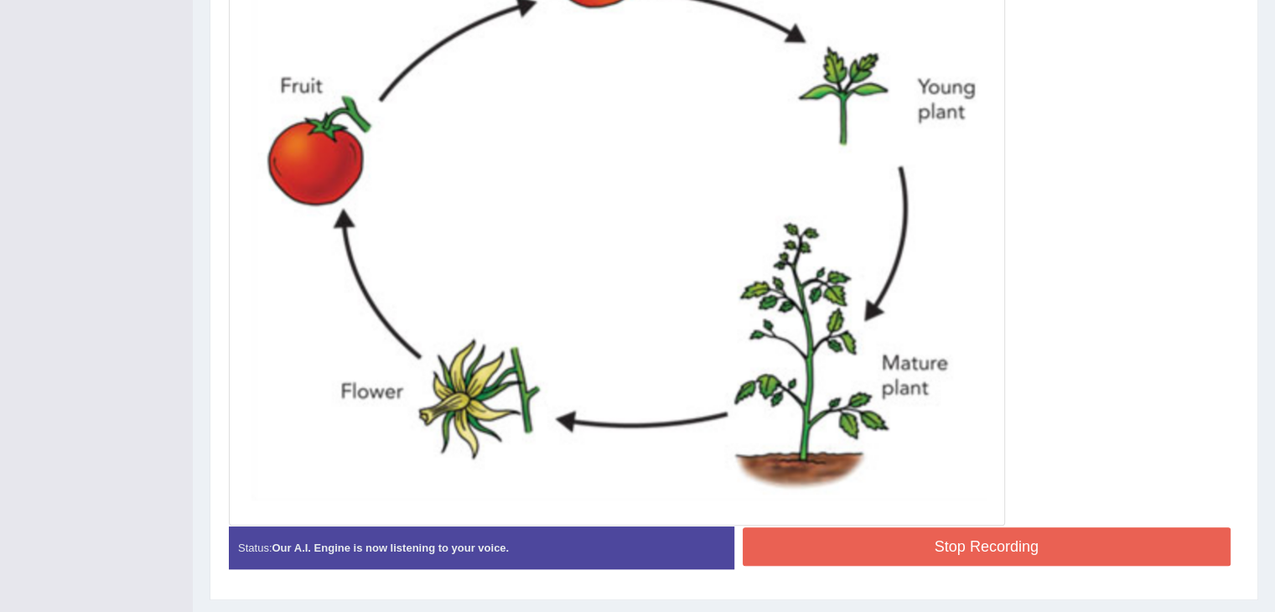
scroll to position [680, 0]
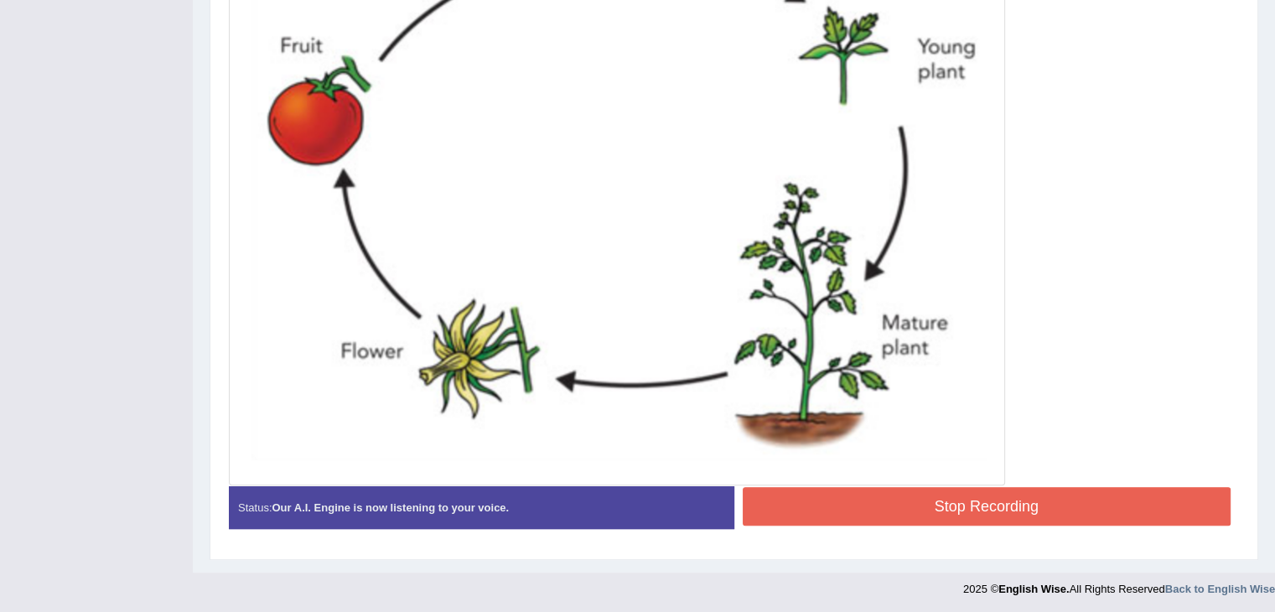
click at [780, 507] on button "Stop Recording" at bounding box center [987, 506] width 489 height 39
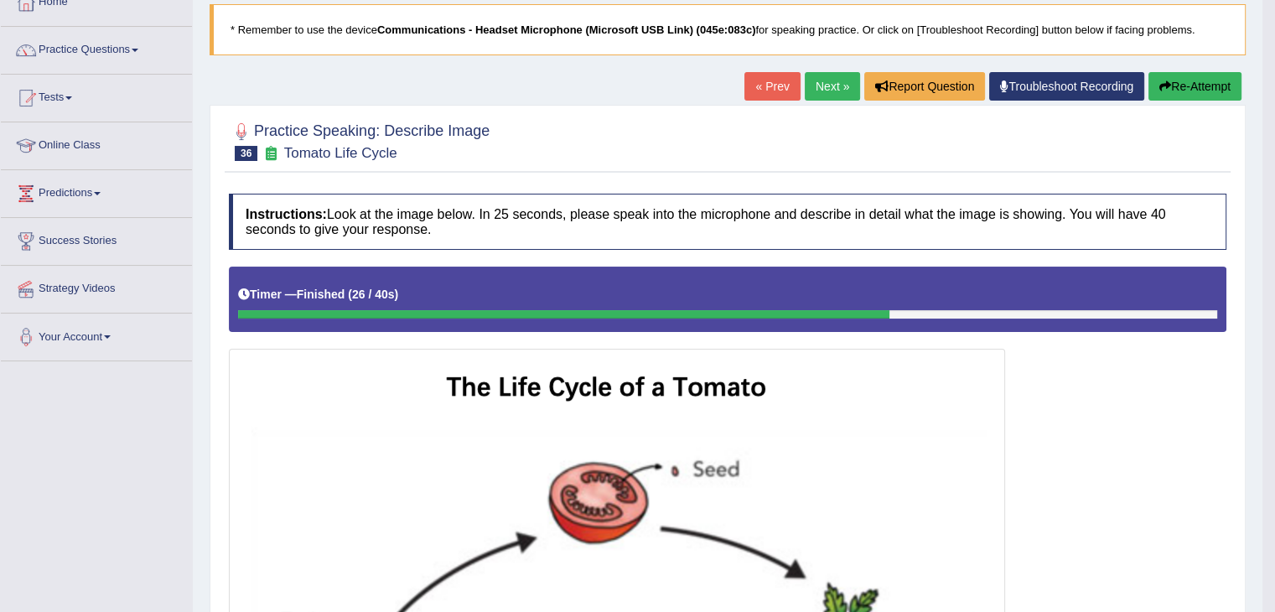
scroll to position [93, 0]
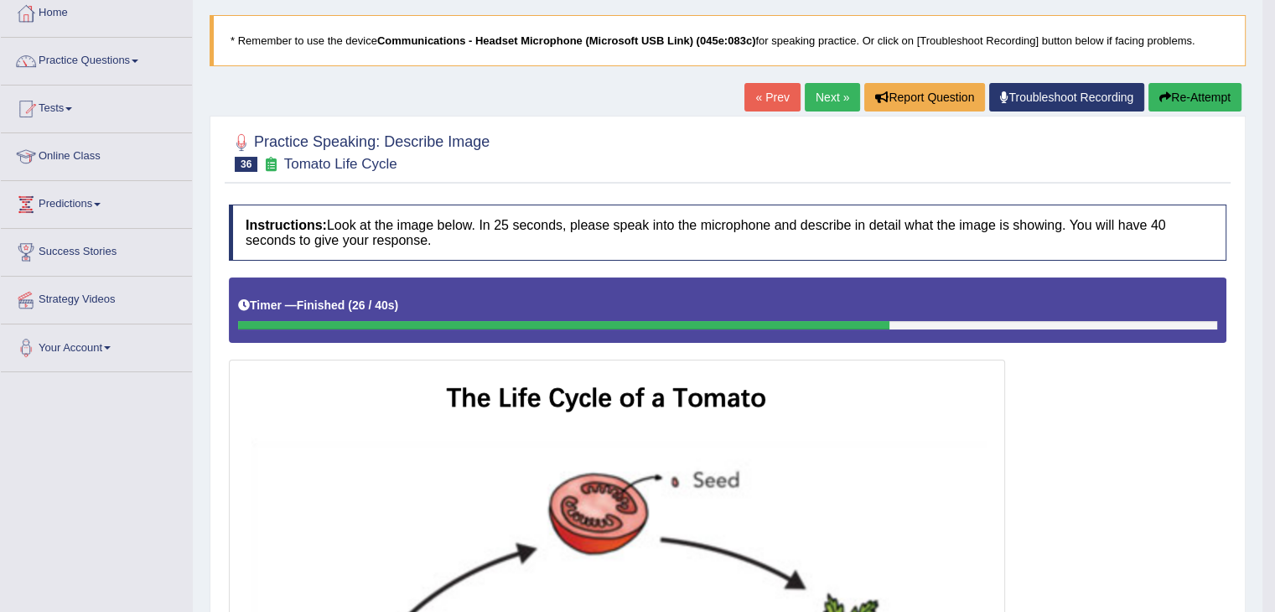
click at [805, 105] on link "Next »" at bounding box center [832, 97] width 55 height 29
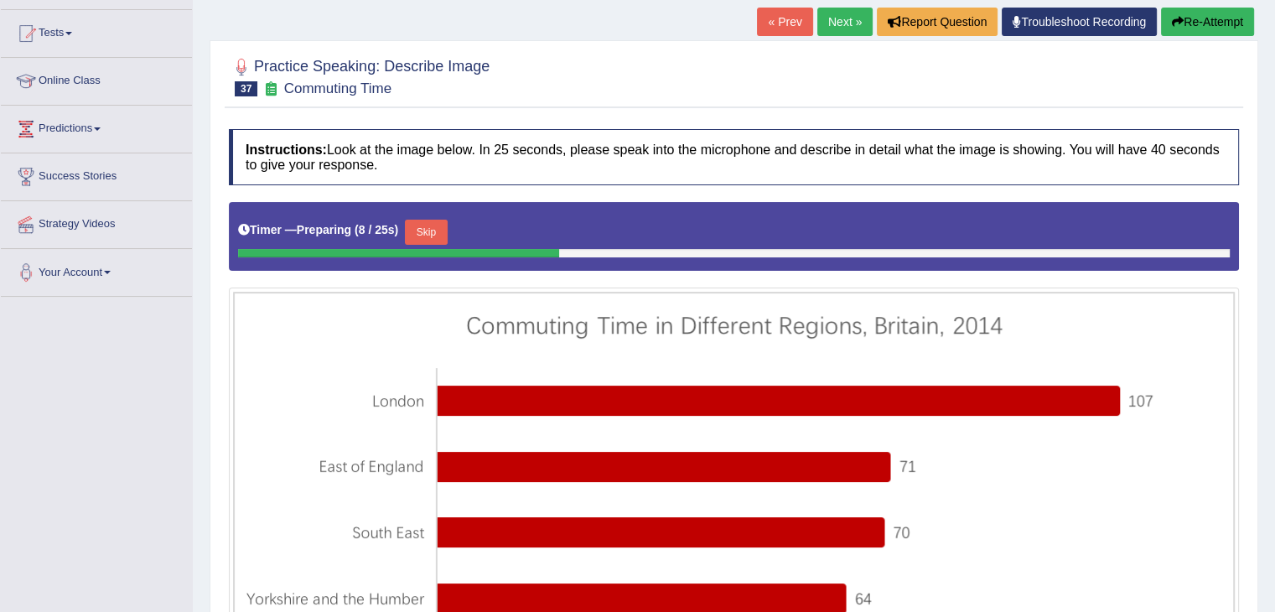
scroll to position [168, 0]
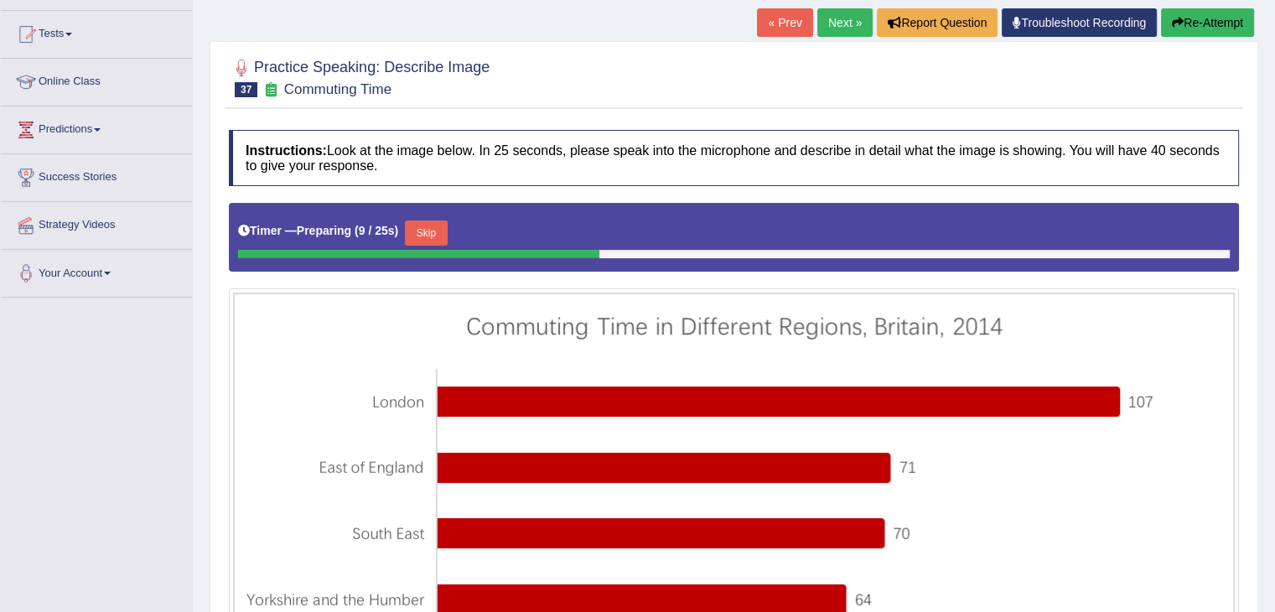
click at [433, 223] on button "Skip" at bounding box center [426, 232] width 42 height 25
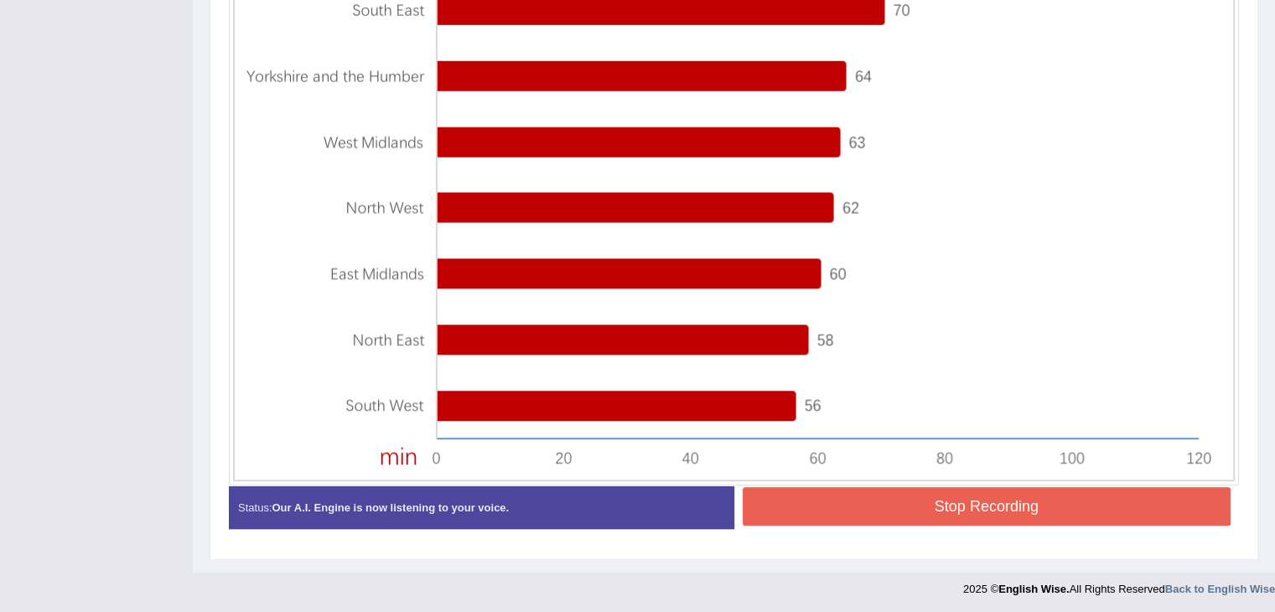
scroll to position [687, 0]
click at [966, 494] on button "Stop Recording" at bounding box center [987, 506] width 489 height 39
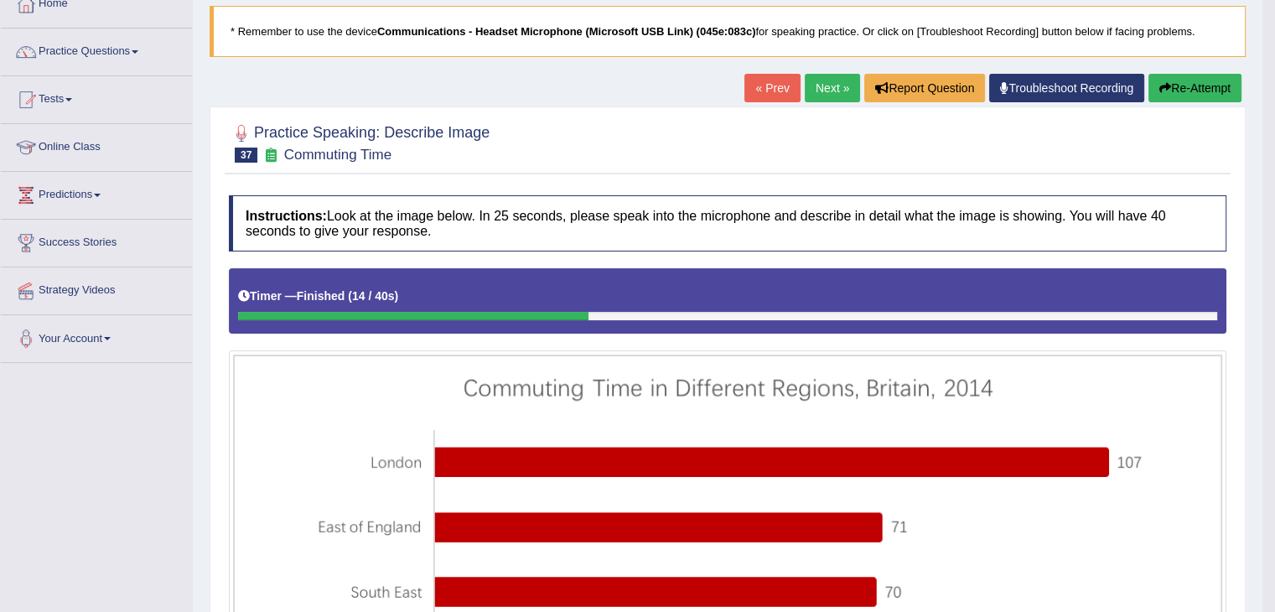
scroll to position [101, 0]
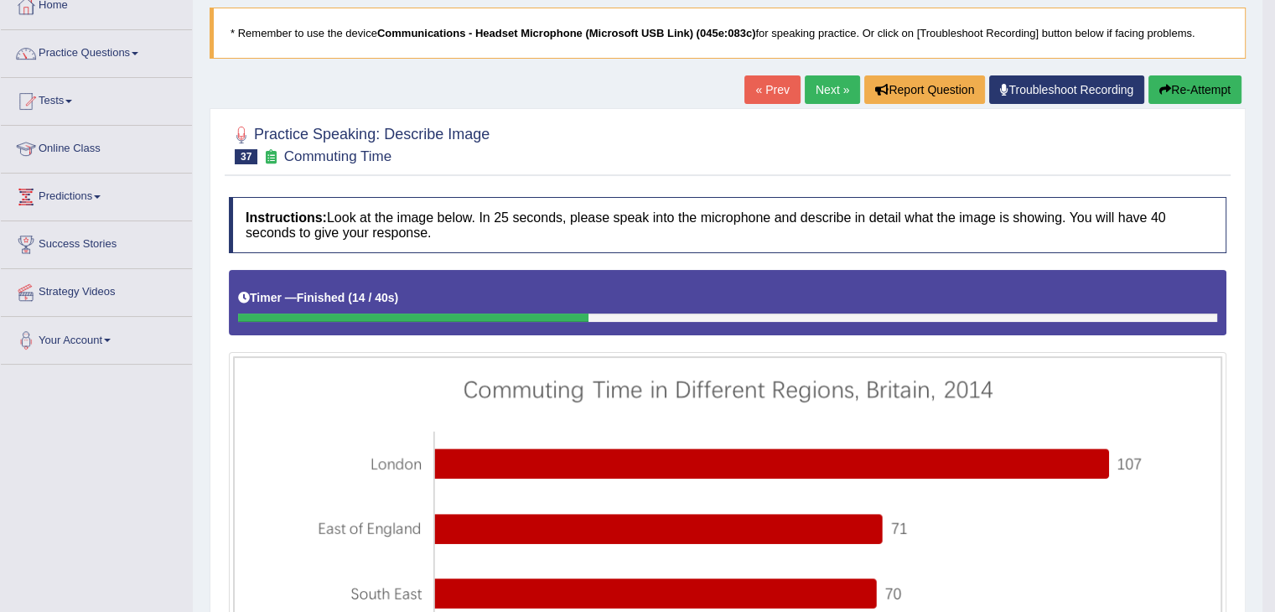
click at [1169, 95] on button "Re-Attempt" at bounding box center [1194, 89] width 93 height 29
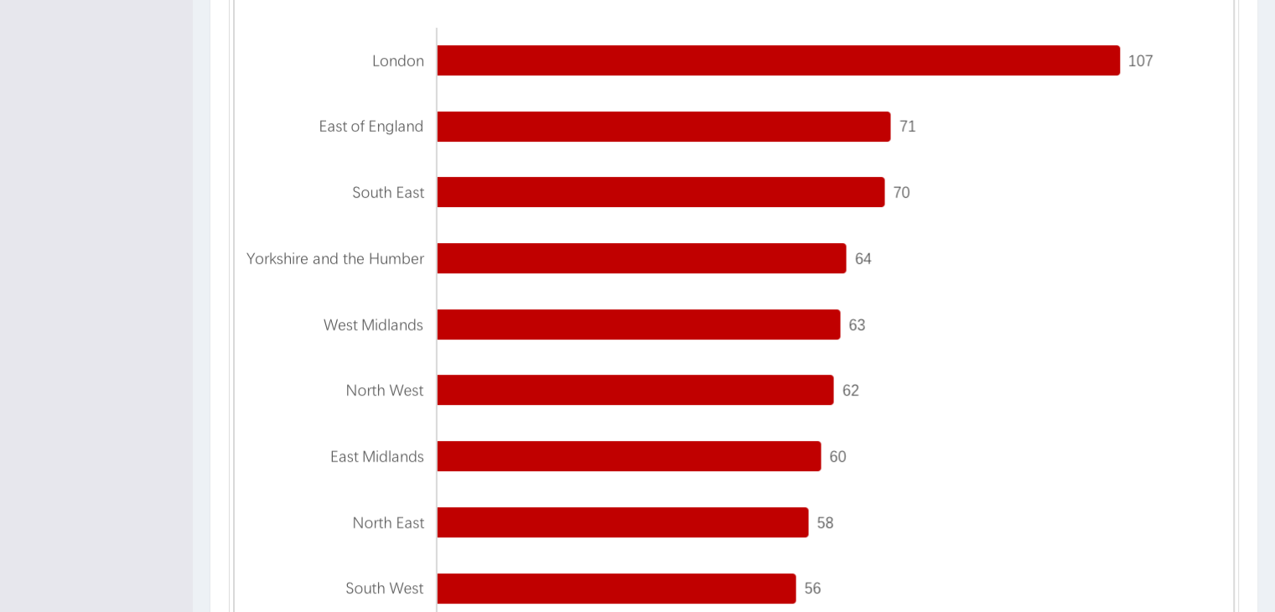
scroll to position [356, 0]
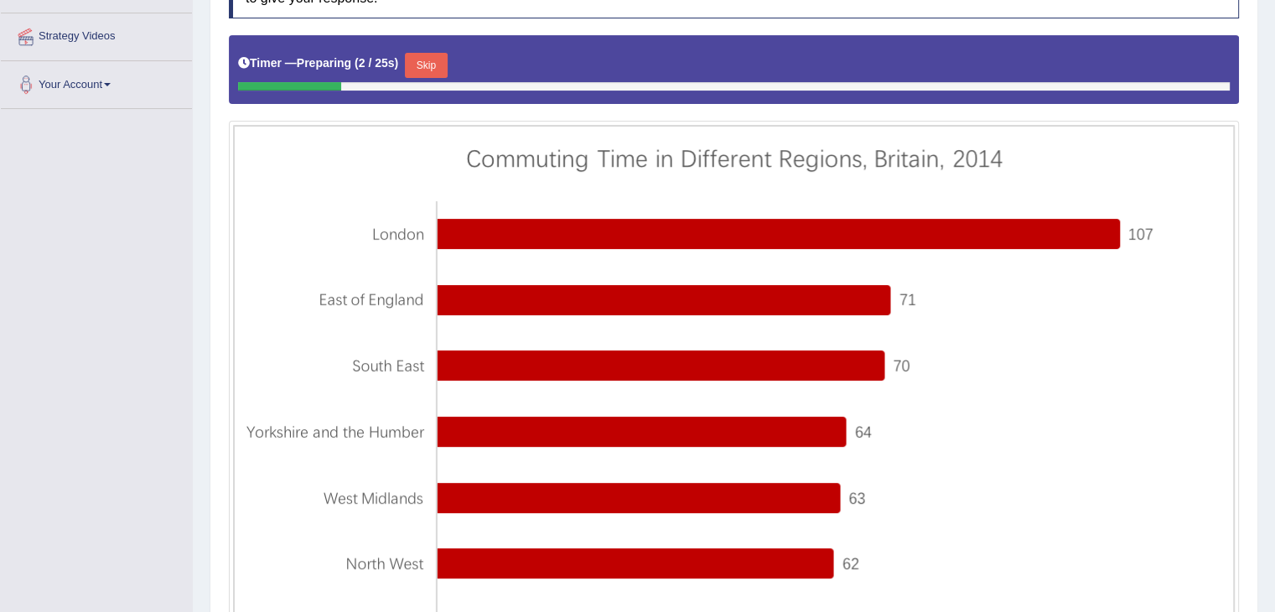
click at [442, 63] on button "Skip" at bounding box center [426, 65] width 42 height 25
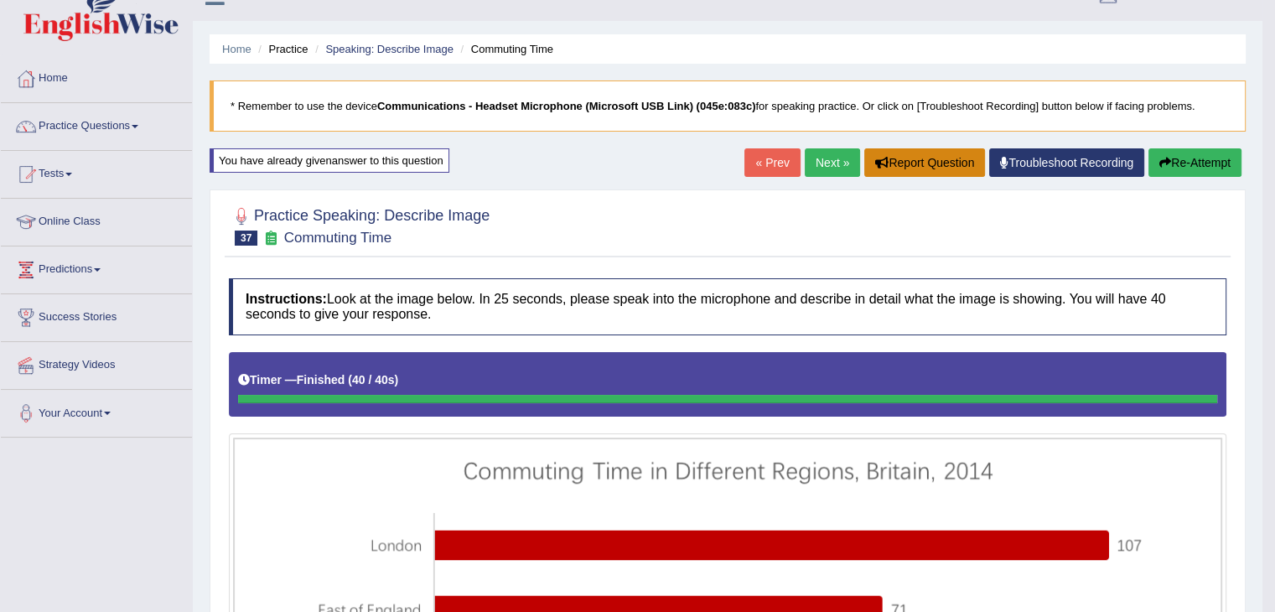
scroll to position [21, 0]
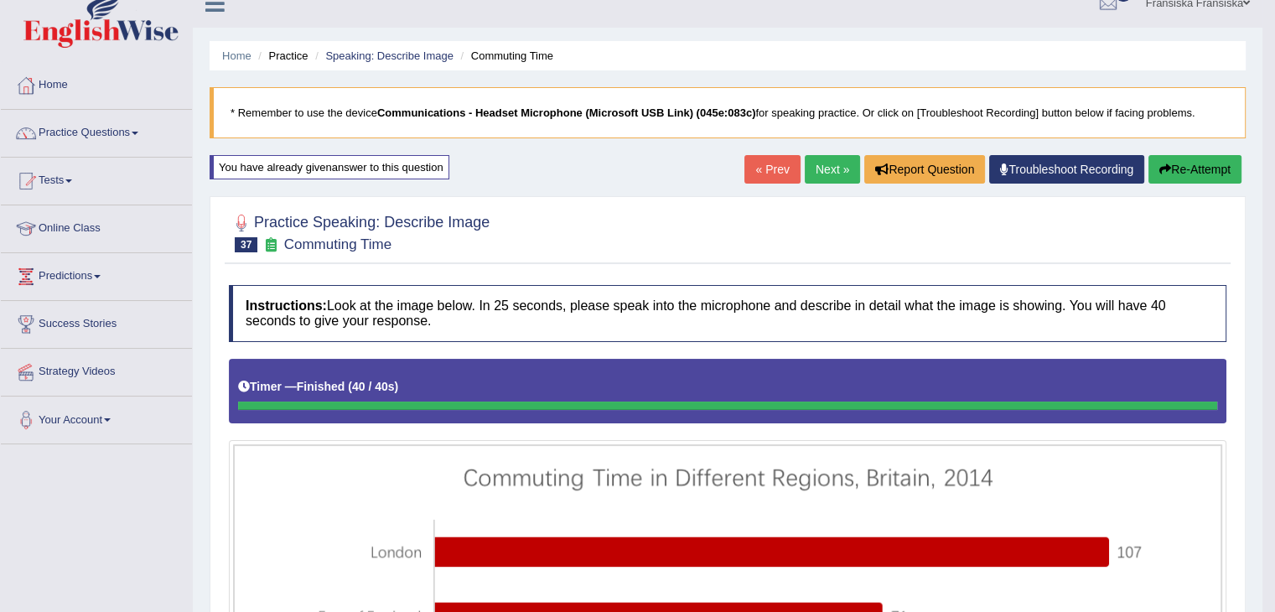
click at [832, 168] on link "Next »" at bounding box center [832, 169] width 55 height 29
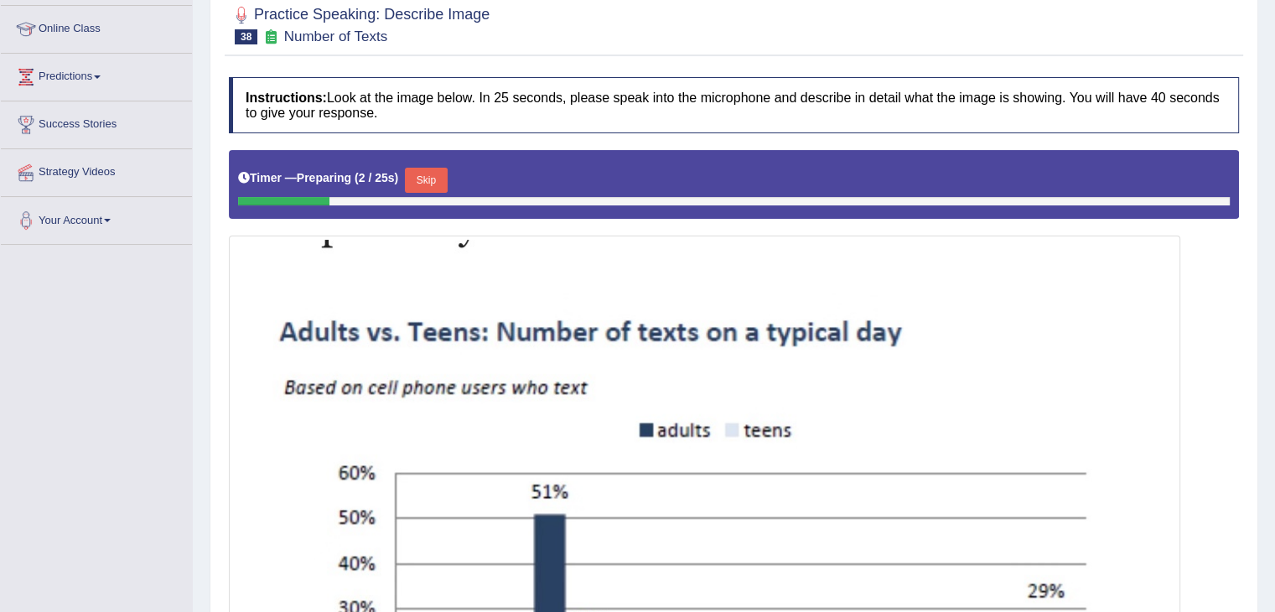
scroll to position [168, 0]
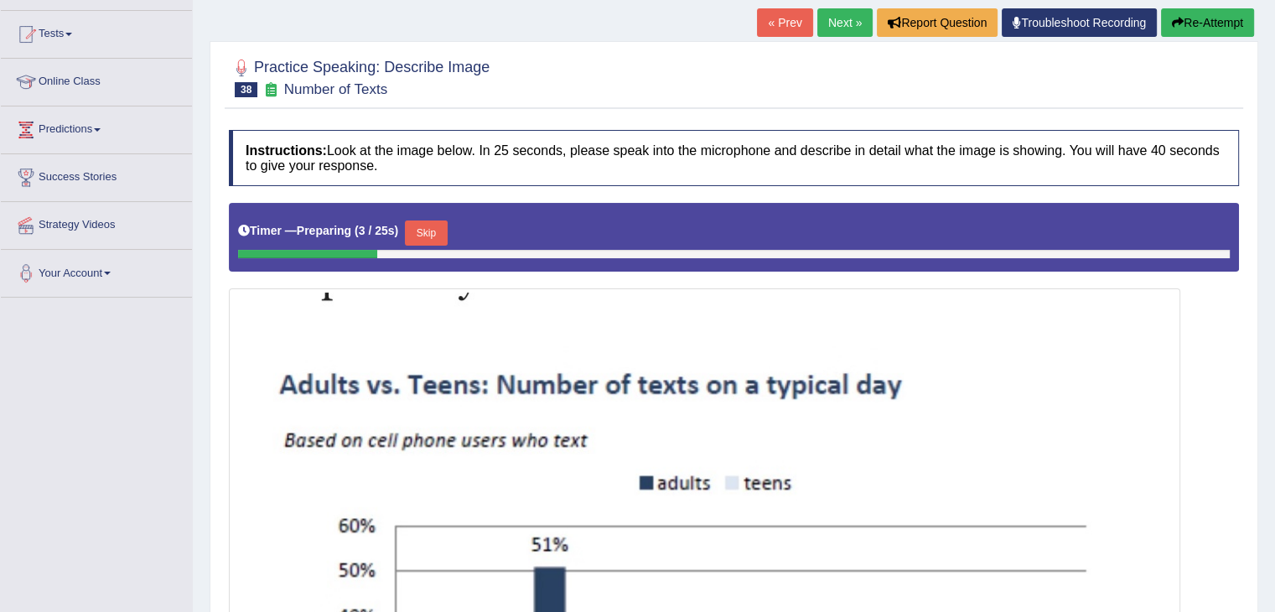
click at [426, 232] on button "Skip" at bounding box center [426, 232] width 42 height 25
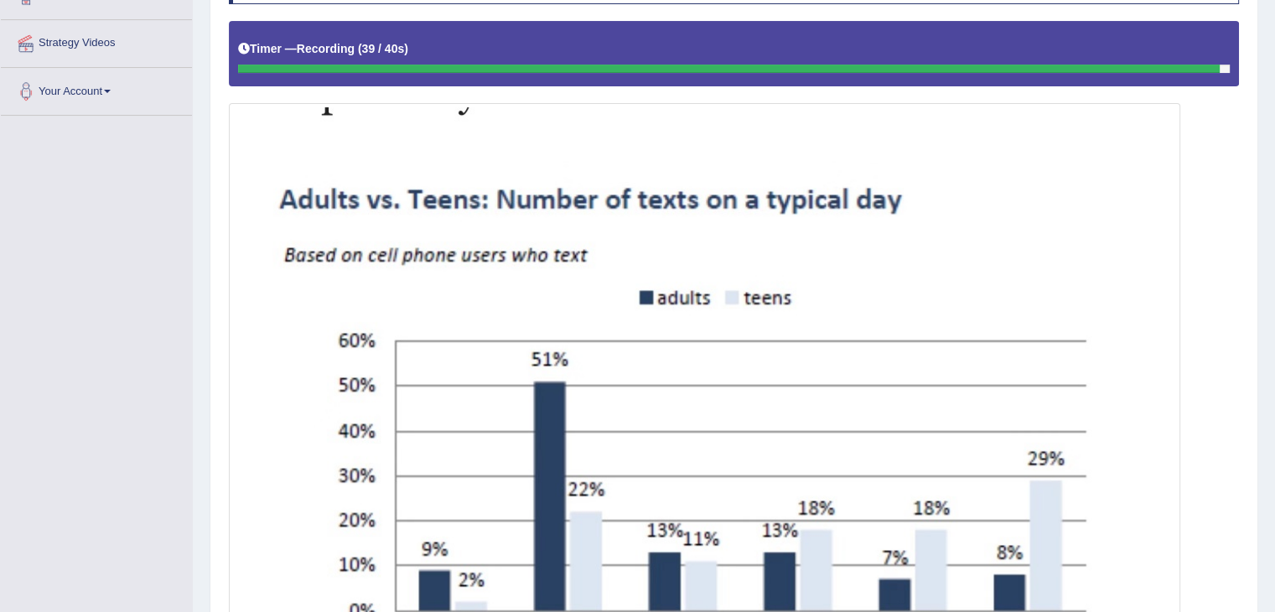
scroll to position [451, 0]
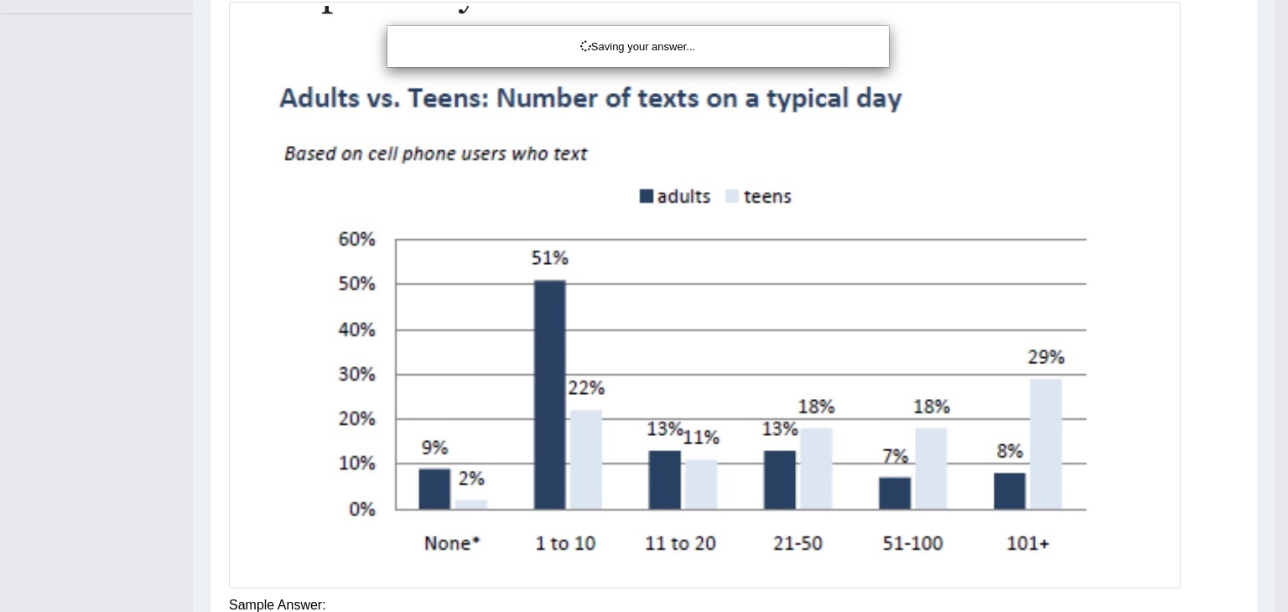
click at [993, 594] on div "Saving your answer..." at bounding box center [644, 306] width 1288 height 612
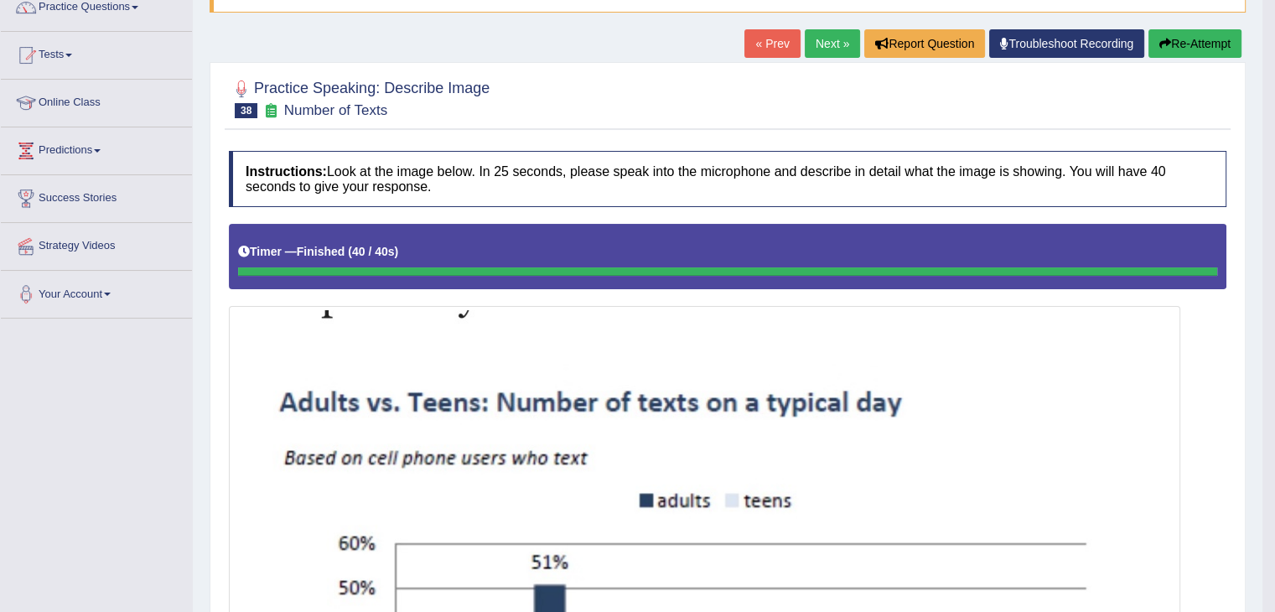
scroll to position [116, 0]
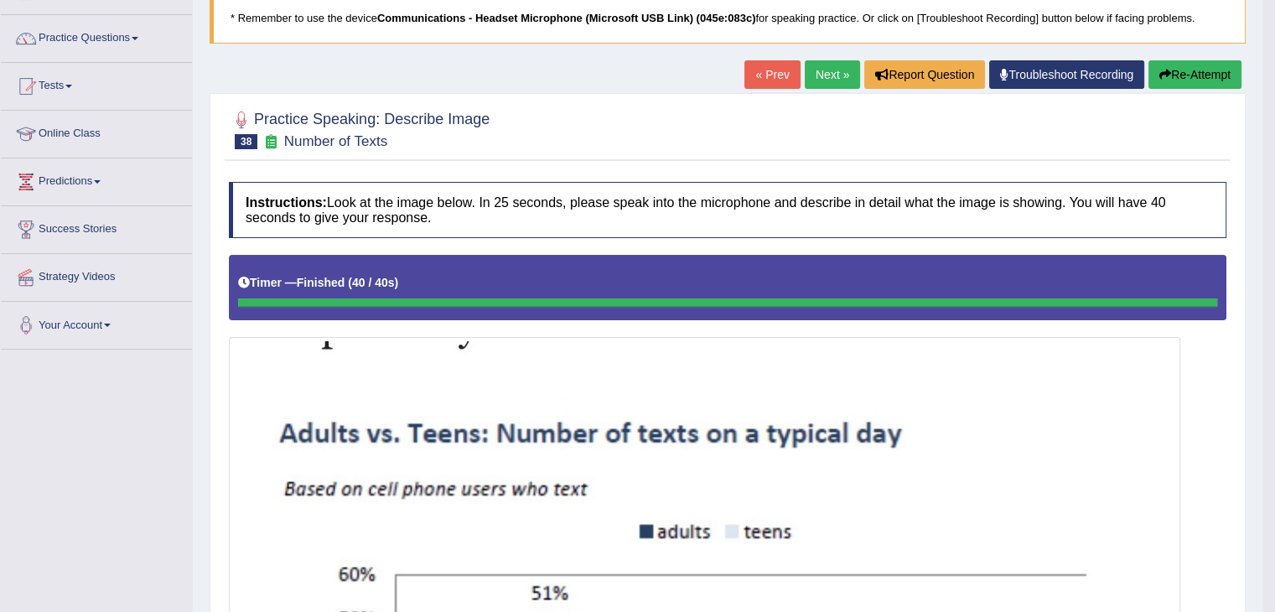
click at [837, 80] on link "Next »" at bounding box center [832, 74] width 55 height 29
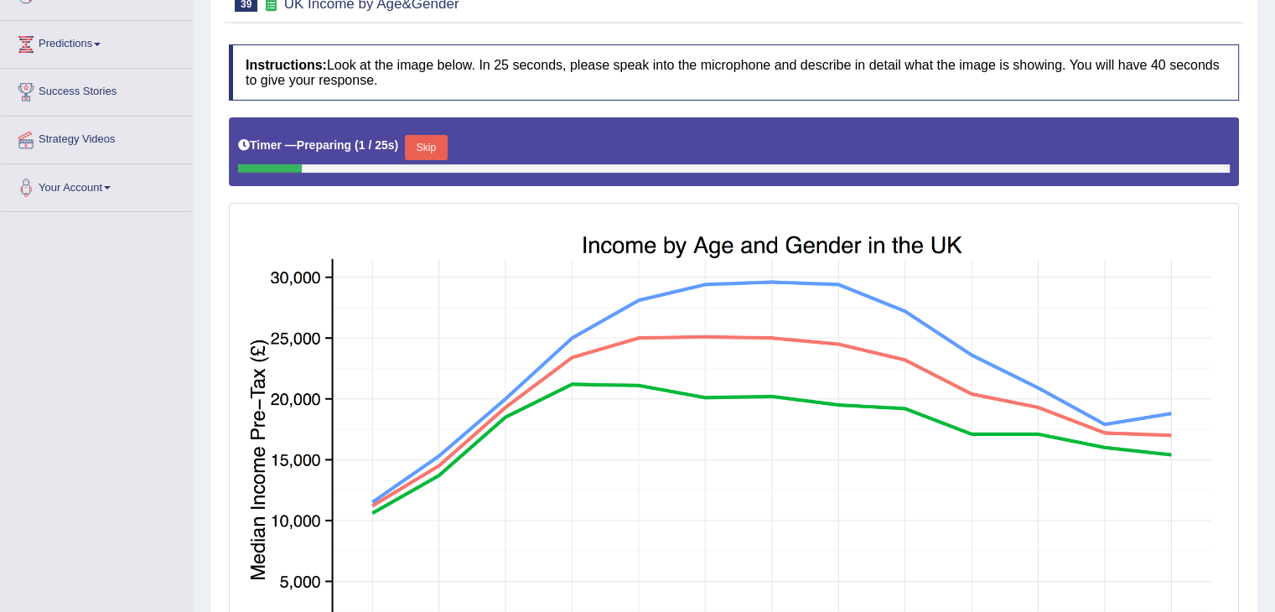
scroll to position [251, 0]
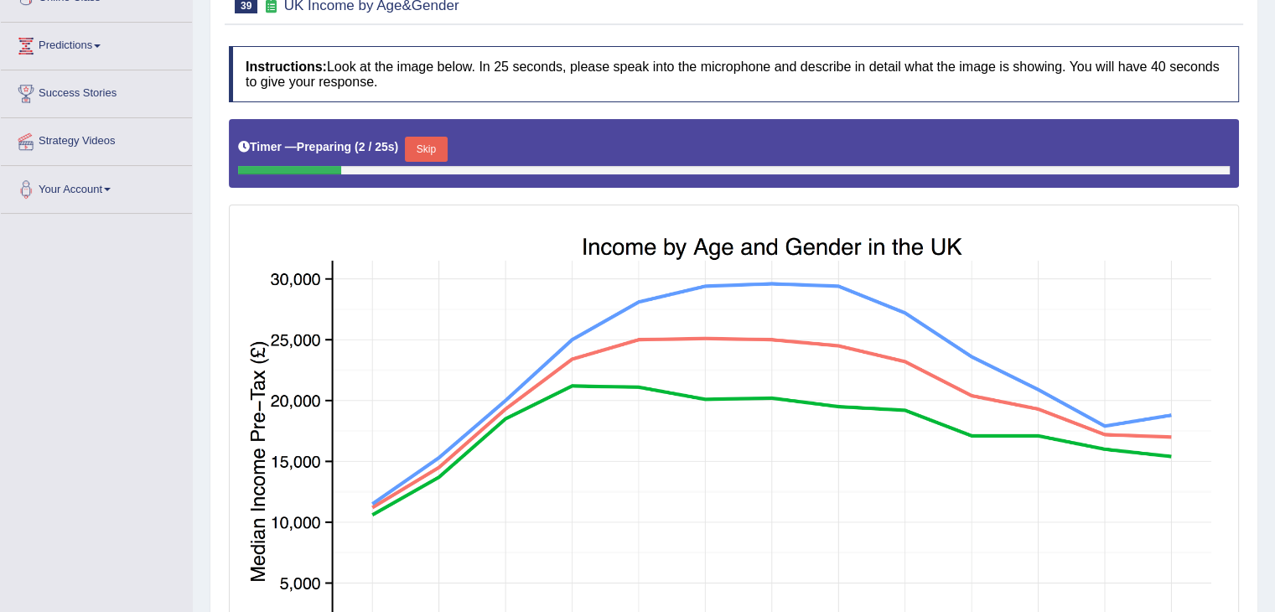
click at [437, 152] on button "Skip" at bounding box center [426, 149] width 42 height 25
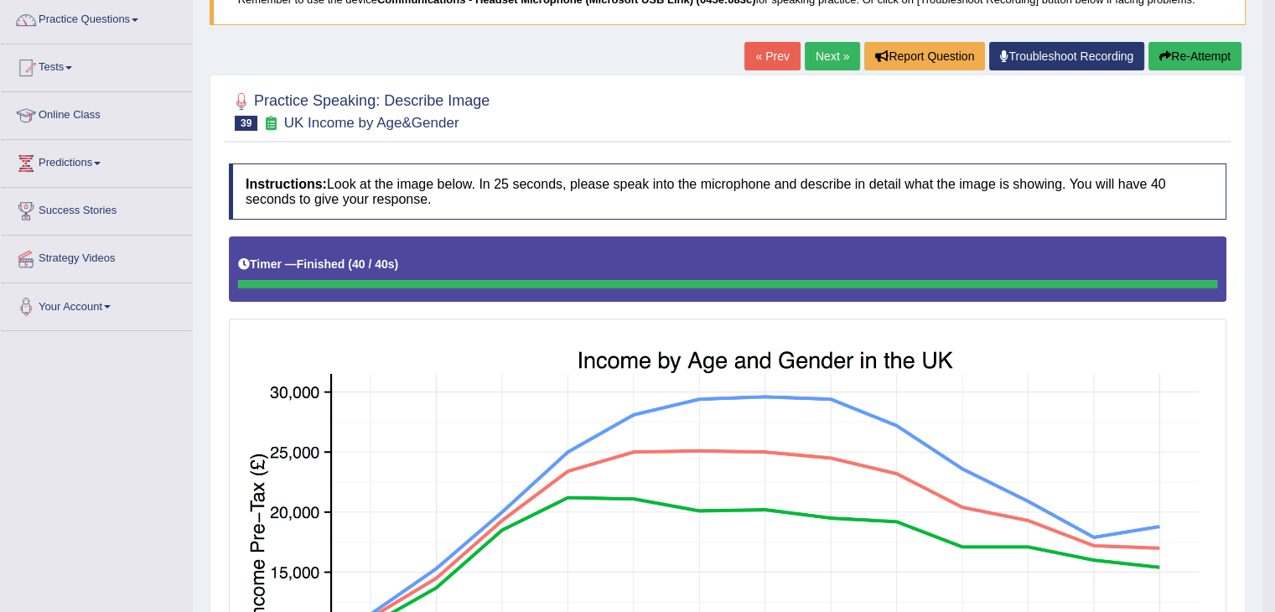
scroll to position [0, 0]
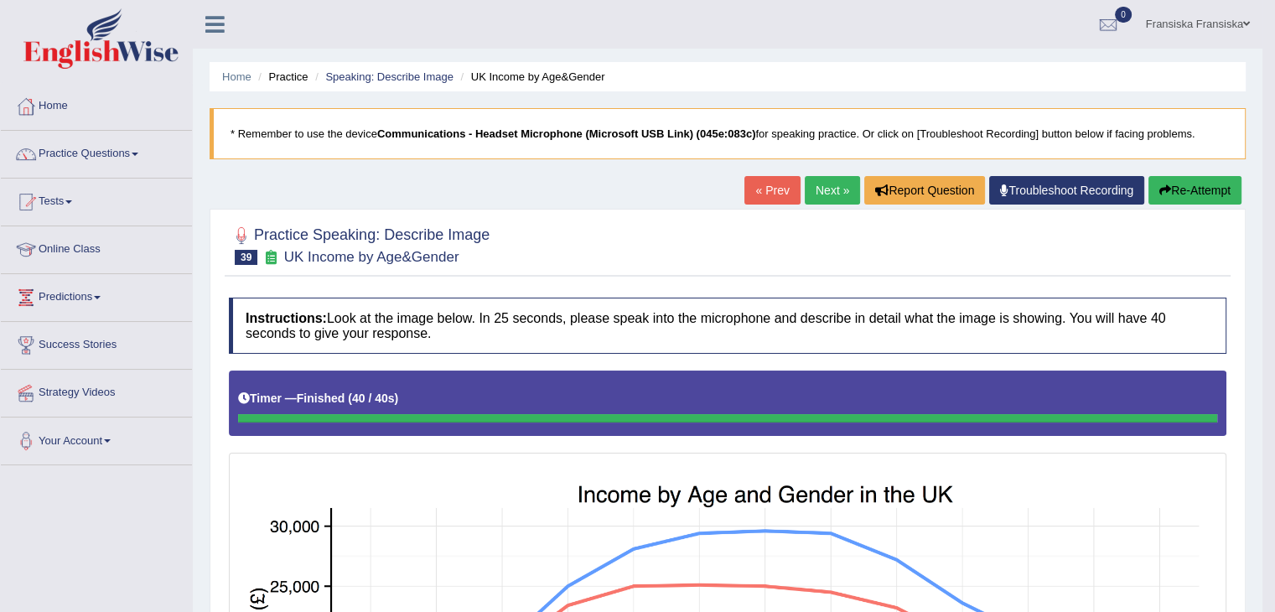
click at [835, 184] on link "Next »" at bounding box center [832, 190] width 55 height 29
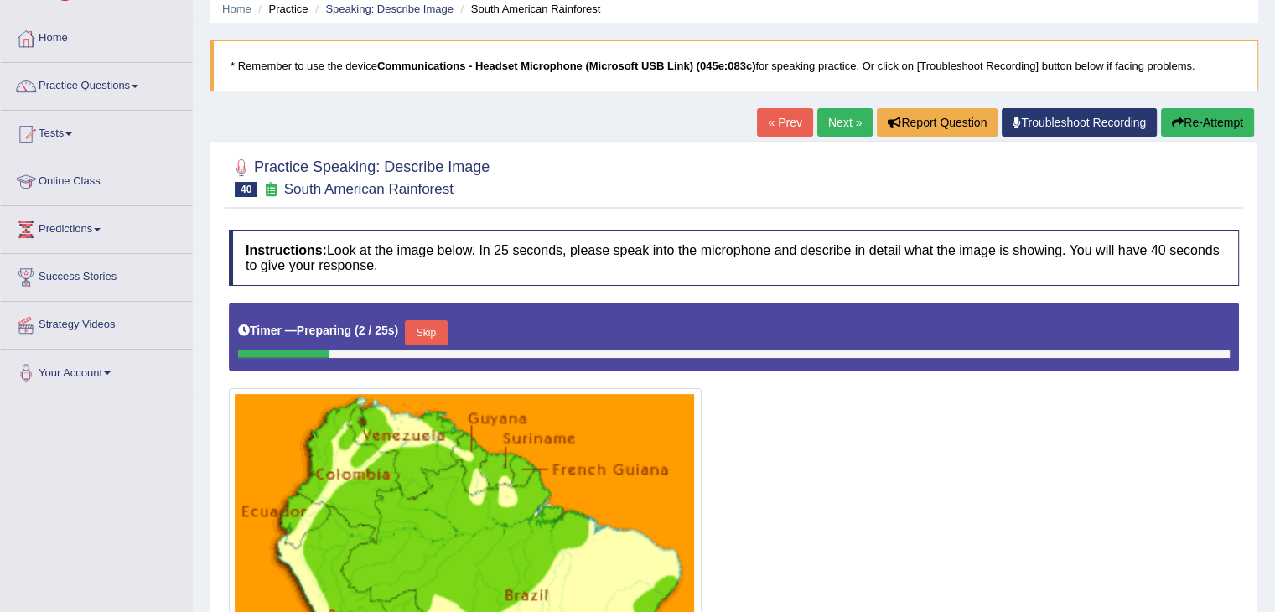
scroll to position [335, 0]
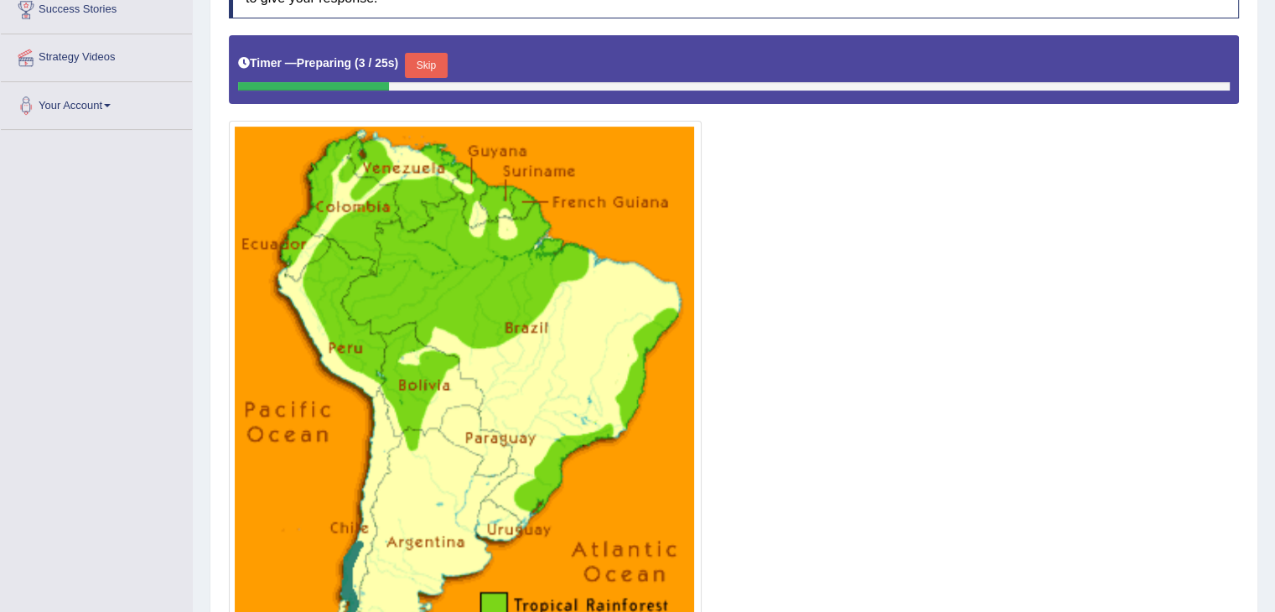
click at [438, 60] on button "Skip" at bounding box center [426, 65] width 42 height 25
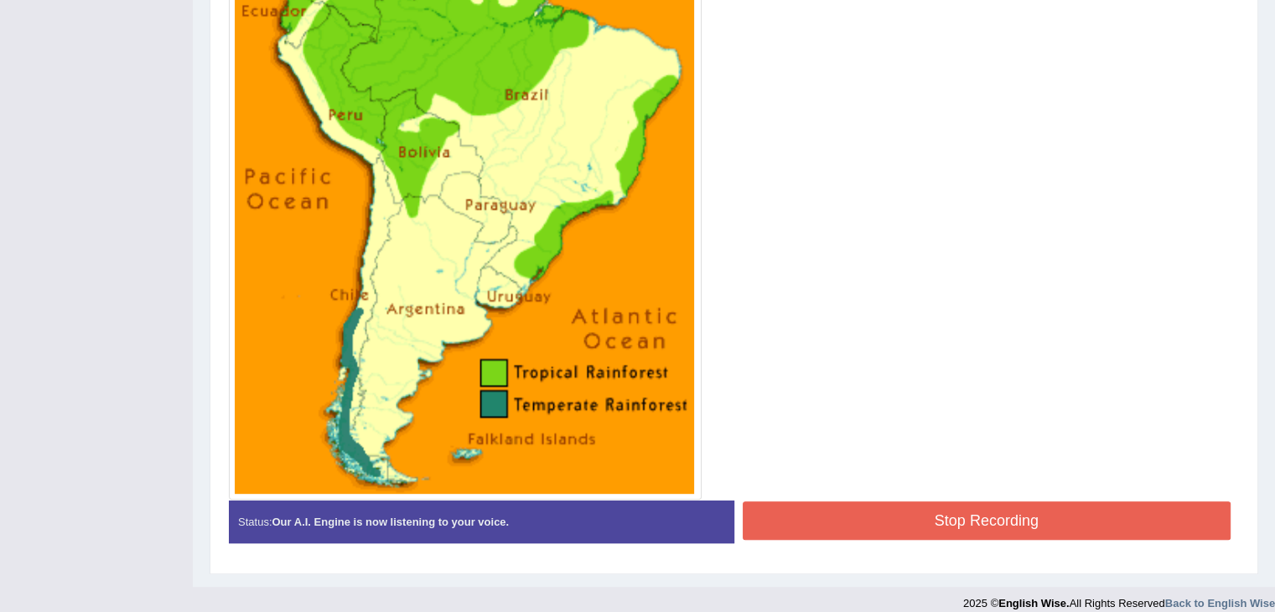
scroll to position [579, 0]
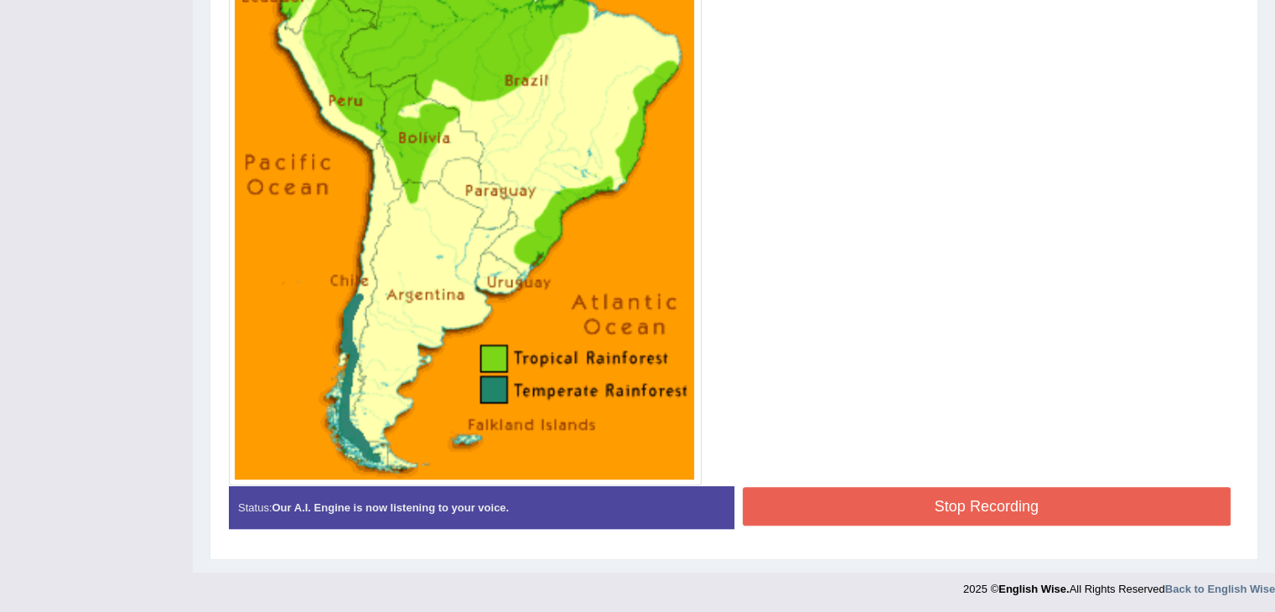
click at [789, 500] on button "Stop Recording" at bounding box center [987, 506] width 489 height 39
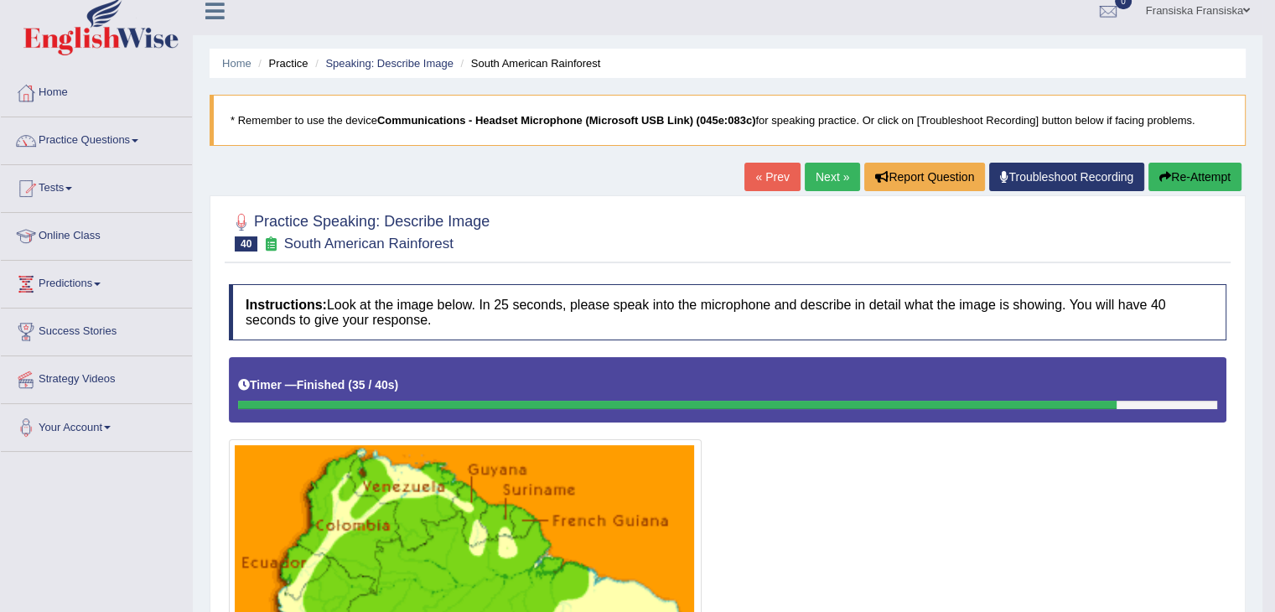
scroll to position [8, 0]
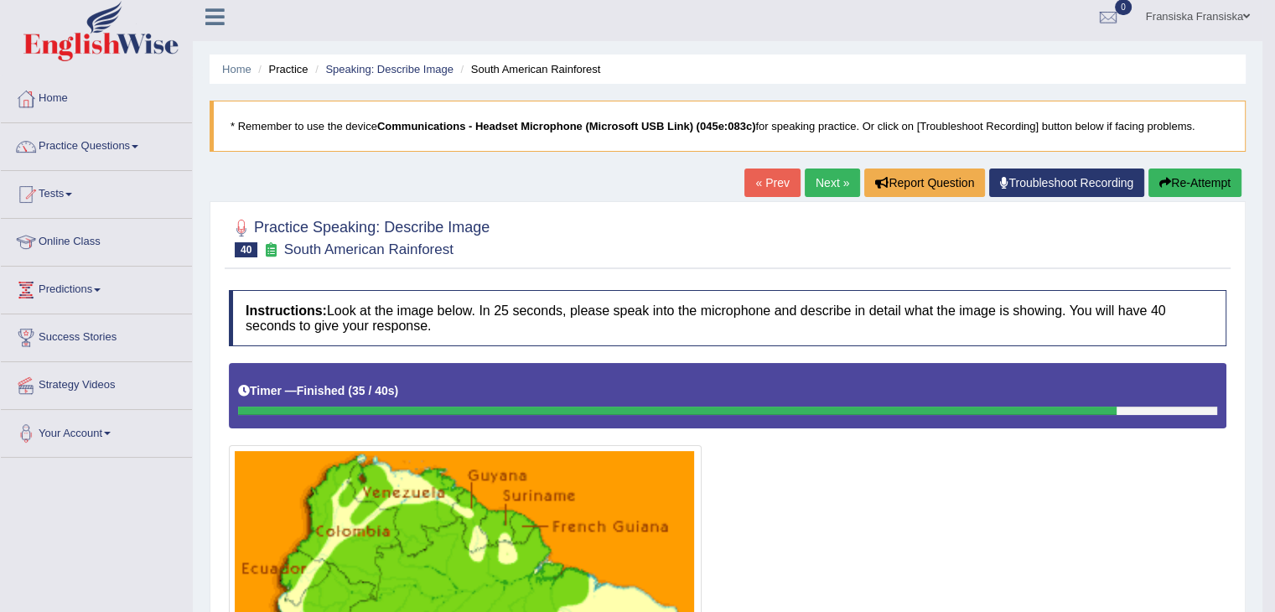
click at [814, 184] on link "Next »" at bounding box center [832, 182] width 55 height 29
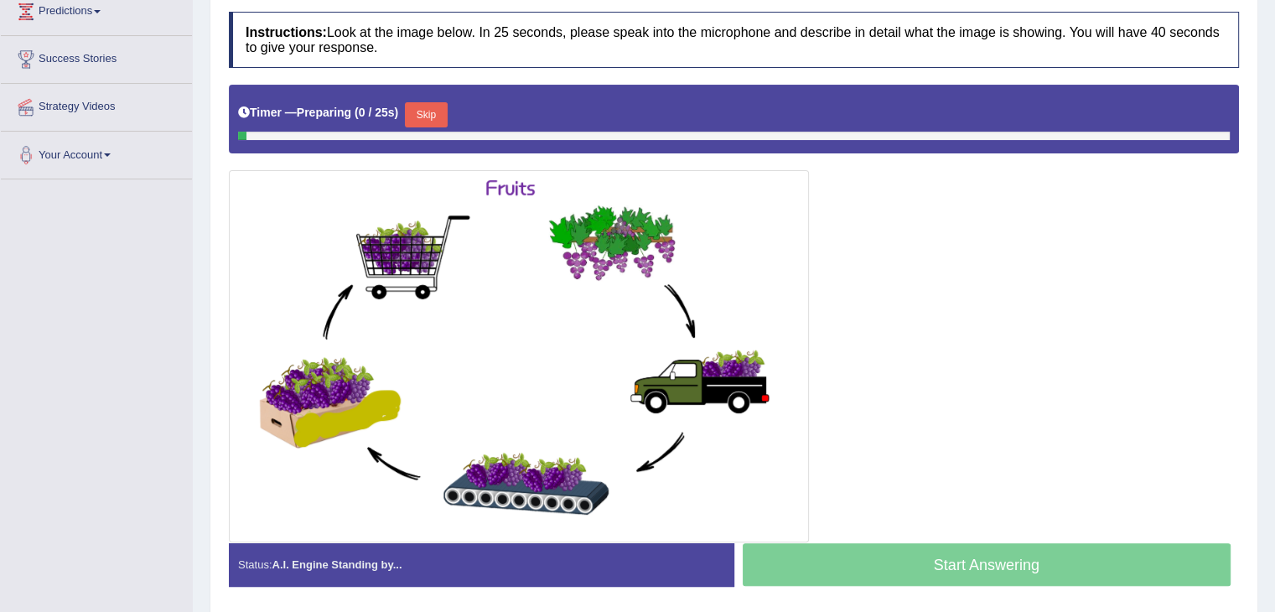
scroll to position [343, 0]
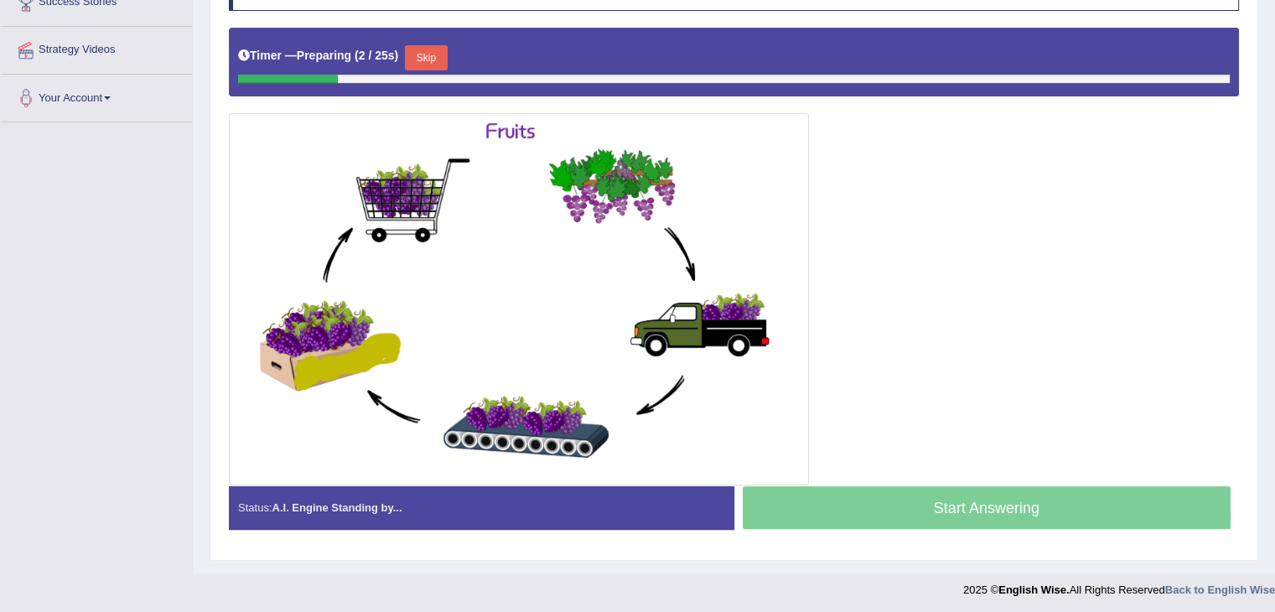
click at [429, 61] on button "Skip" at bounding box center [426, 57] width 42 height 25
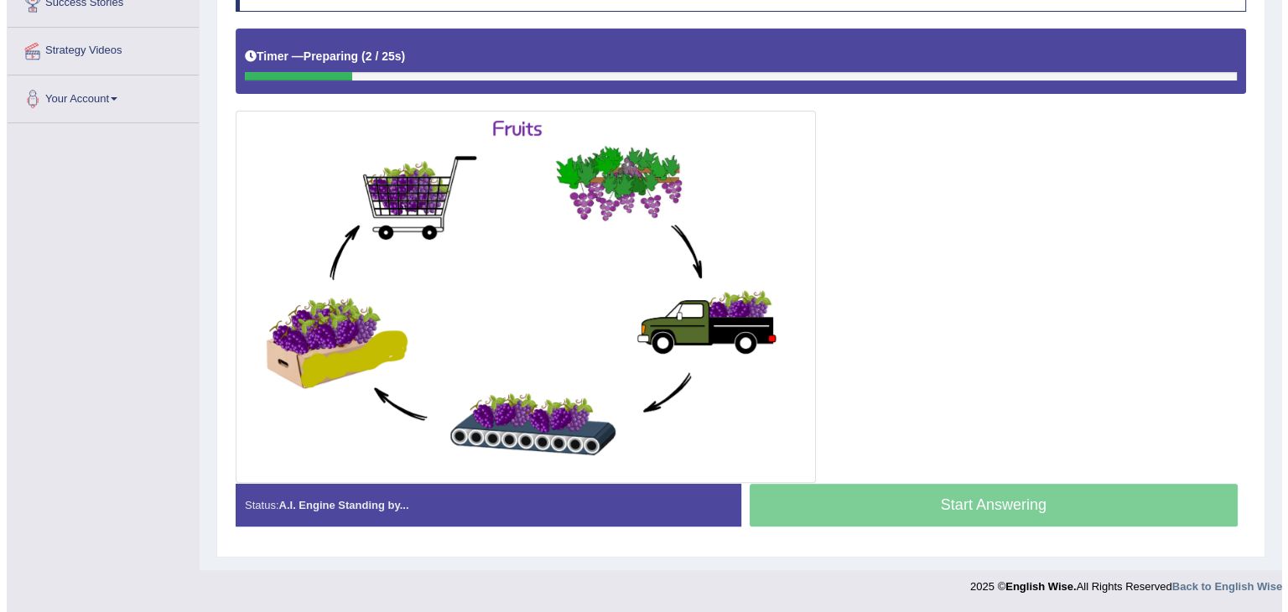
scroll to position [340, 0]
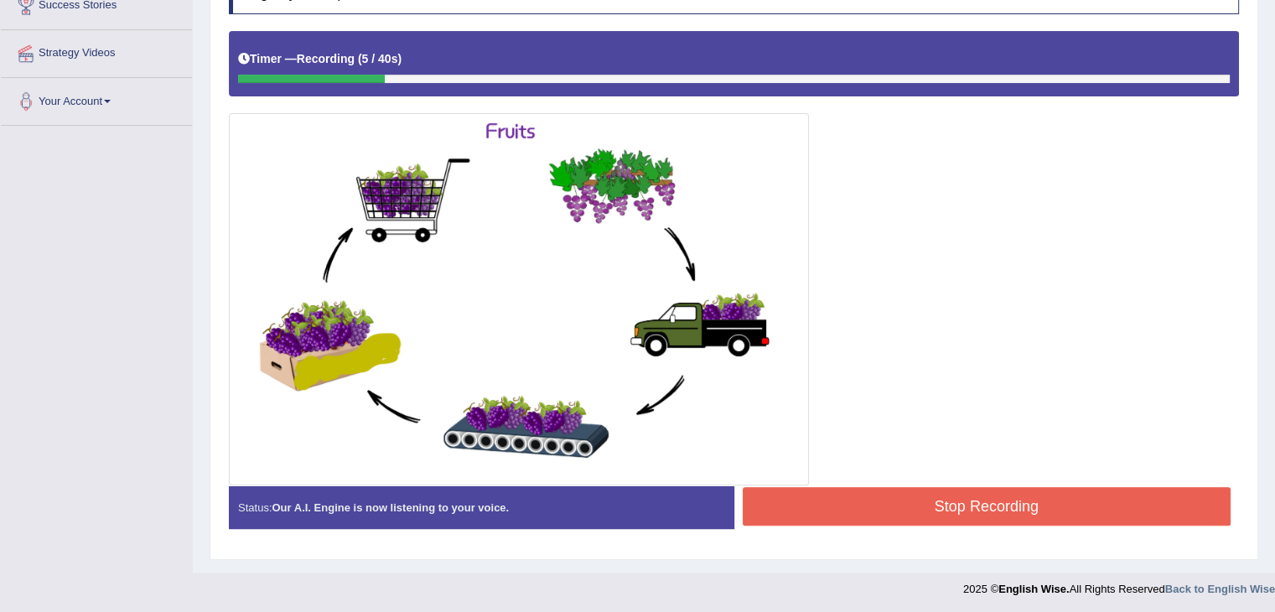
click at [796, 497] on button "Stop Recording" at bounding box center [987, 506] width 489 height 39
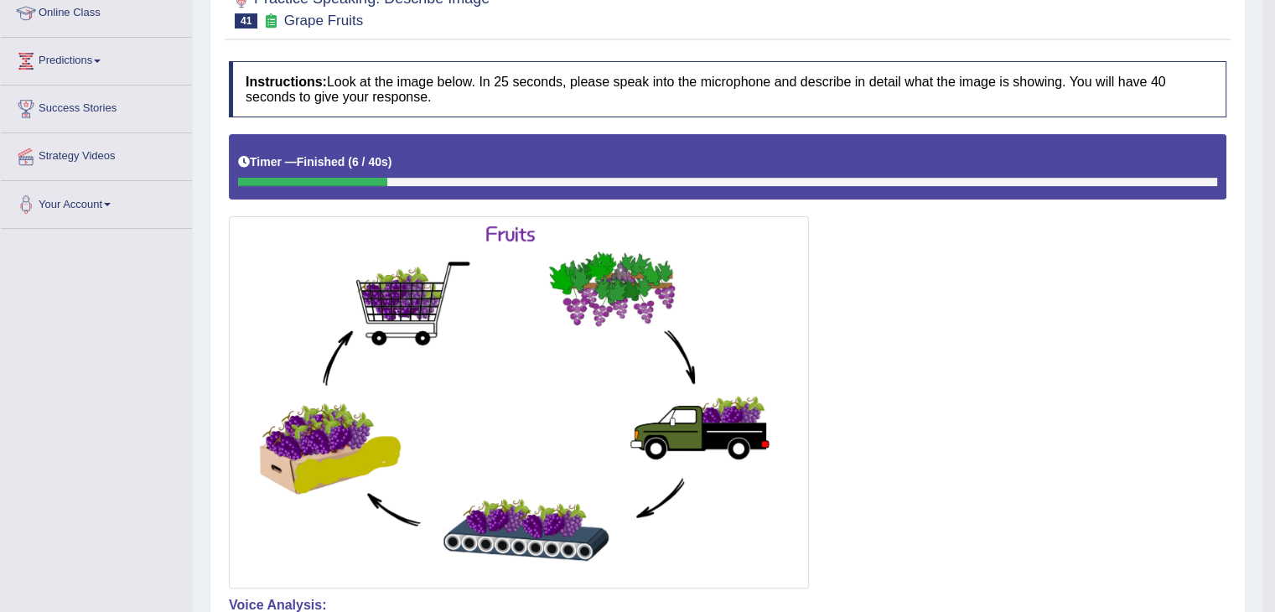
scroll to position [188, 0]
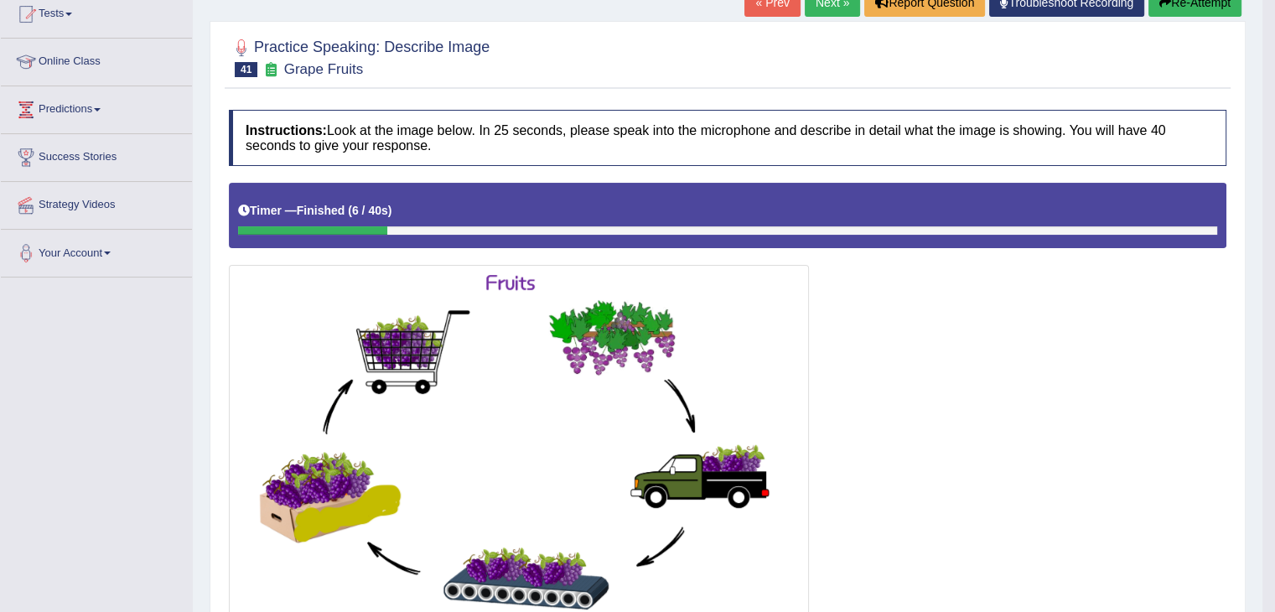
click at [1170, 16] on div "« Prev Next » Report Question Troubleshoot Recording Re-Attempt" at bounding box center [994, 4] width 501 height 33
click at [1164, 8] on button "Re-Attempt" at bounding box center [1194, 2] width 93 height 29
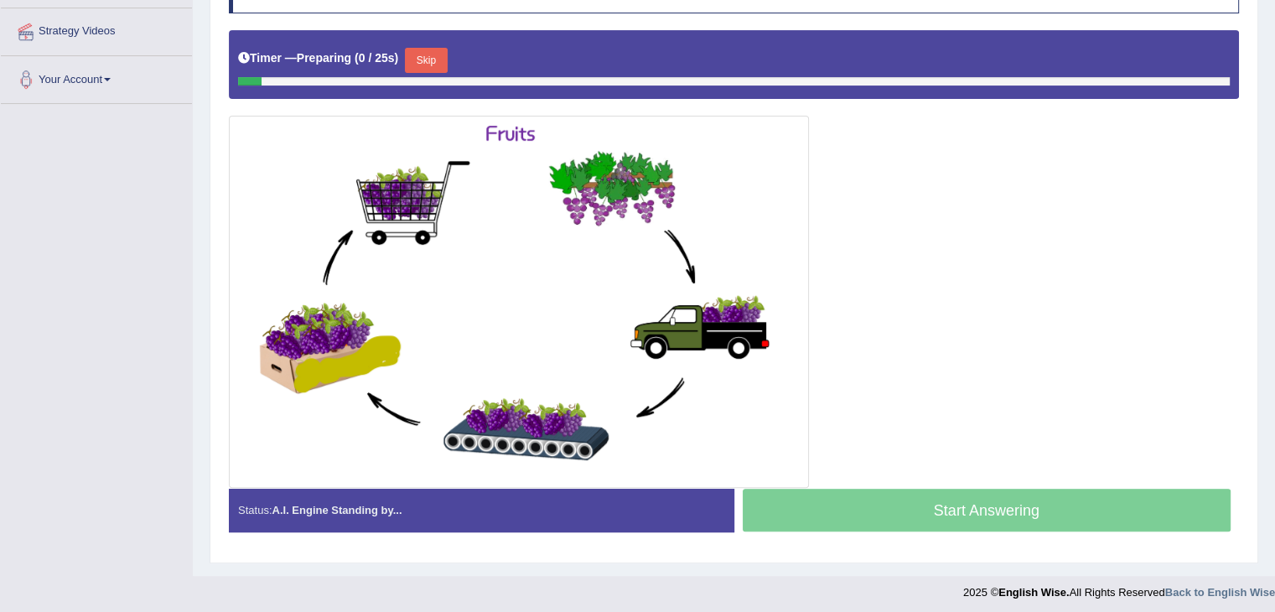
scroll to position [364, 0]
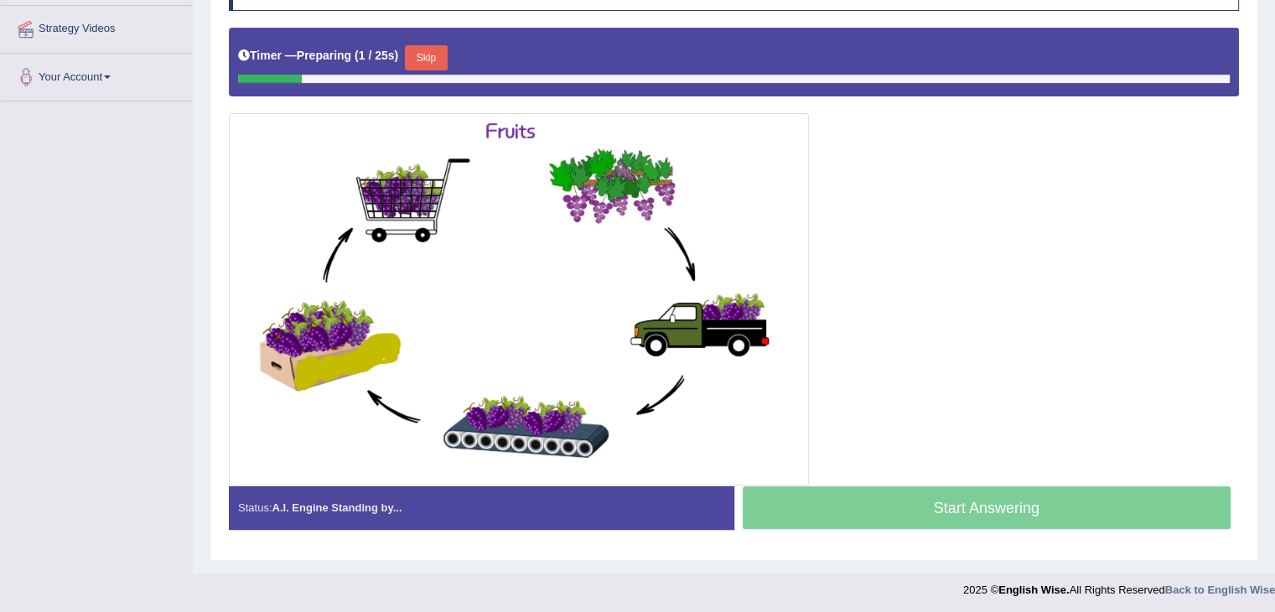
click at [442, 61] on button "Skip" at bounding box center [426, 57] width 42 height 25
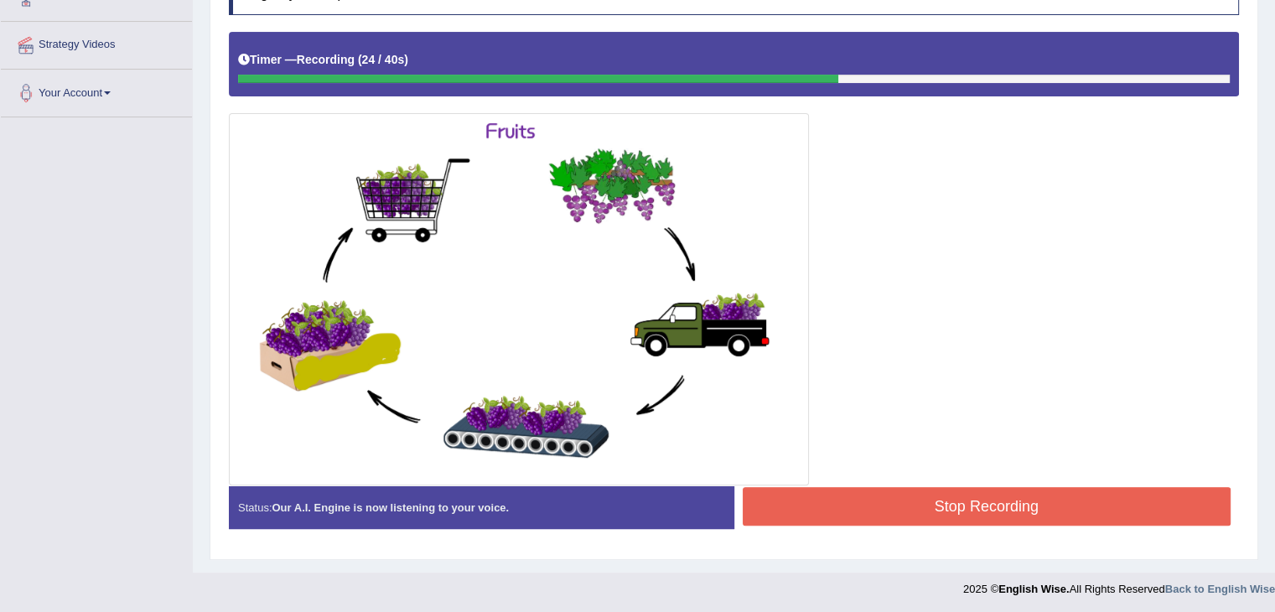
click at [824, 506] on button "Stop Recording" at bounding box center [987, 506] width 489 height 39
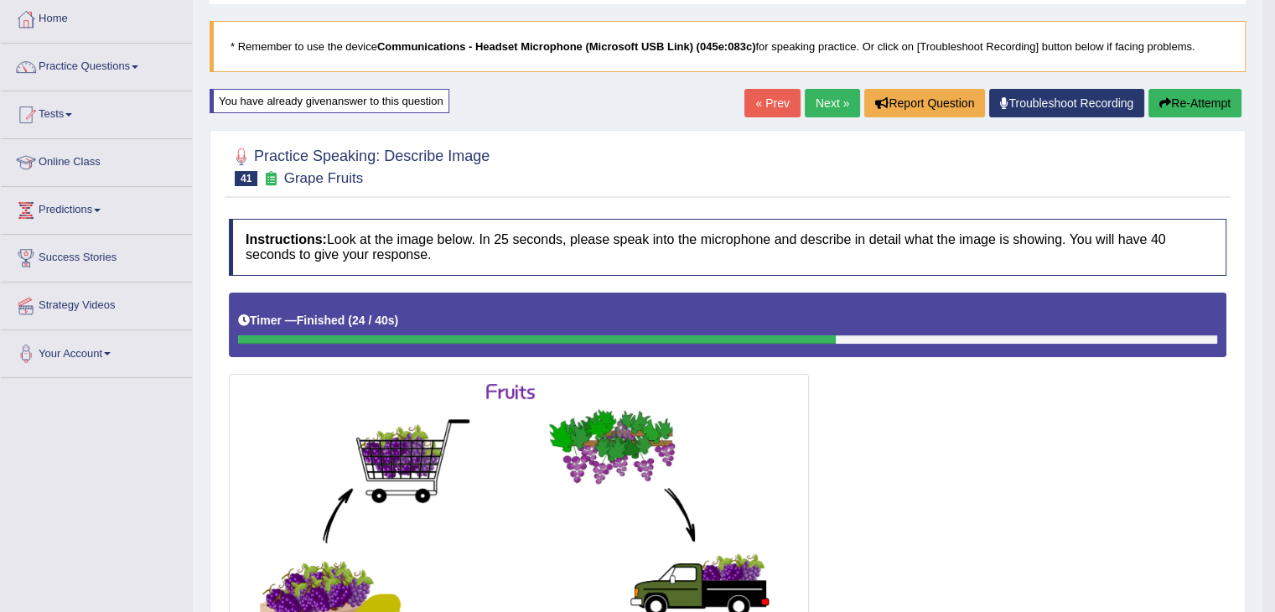
scroll to position [13, 0]
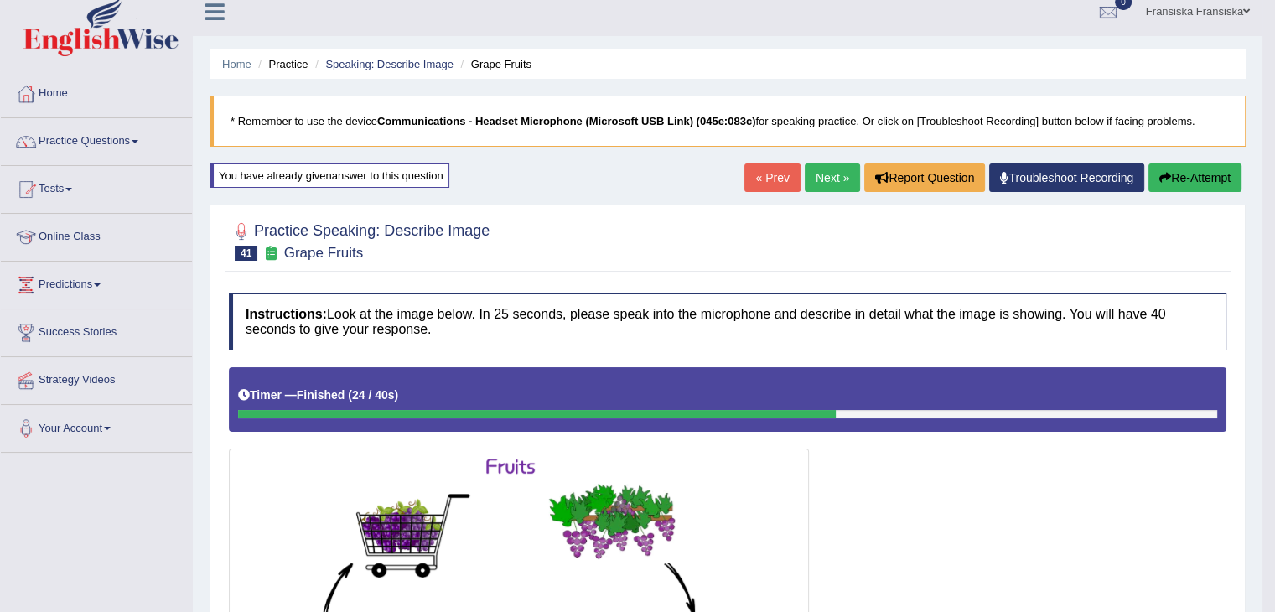
click at [839, 170] on link "Next »" at bounding box center [832, 177] width 55 height 29
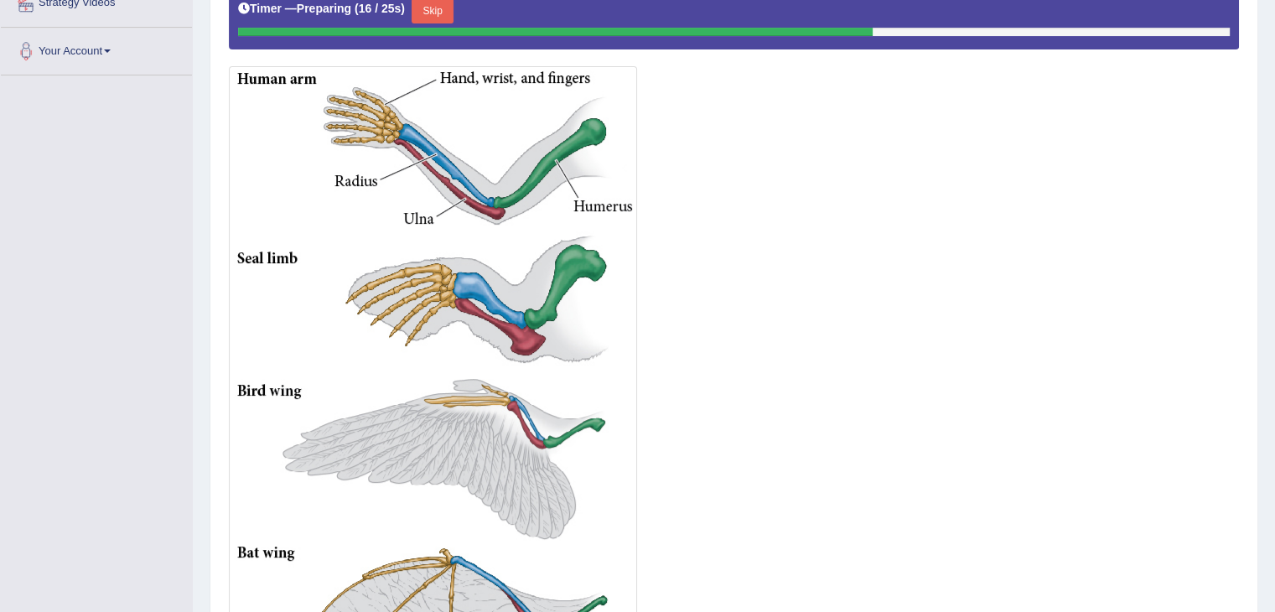
scroll to position [402, 0]
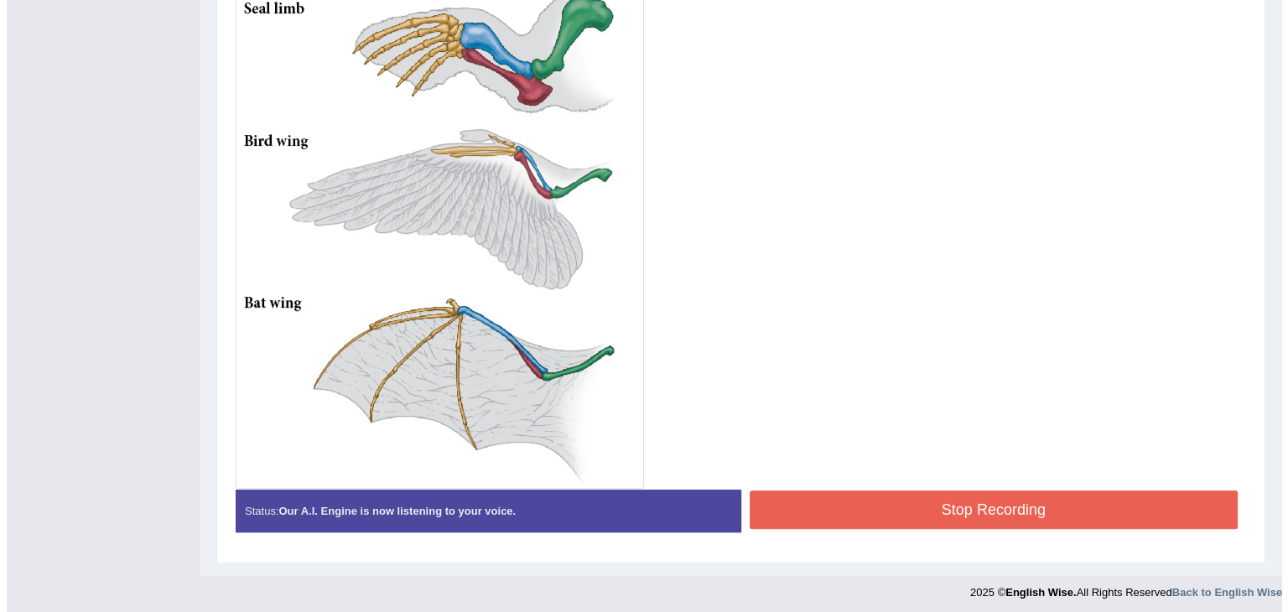
scroll to position [640, 0]
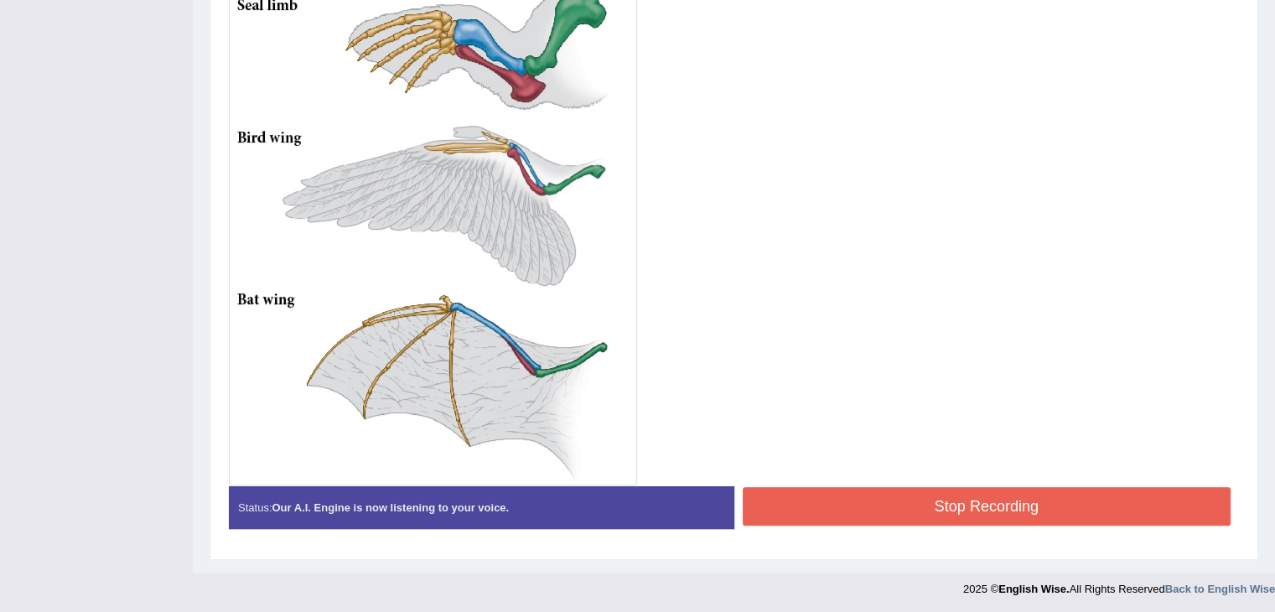
click at [819, 487] on button "Stop Recording" at bounding box center [987, 506] width 489 height 39
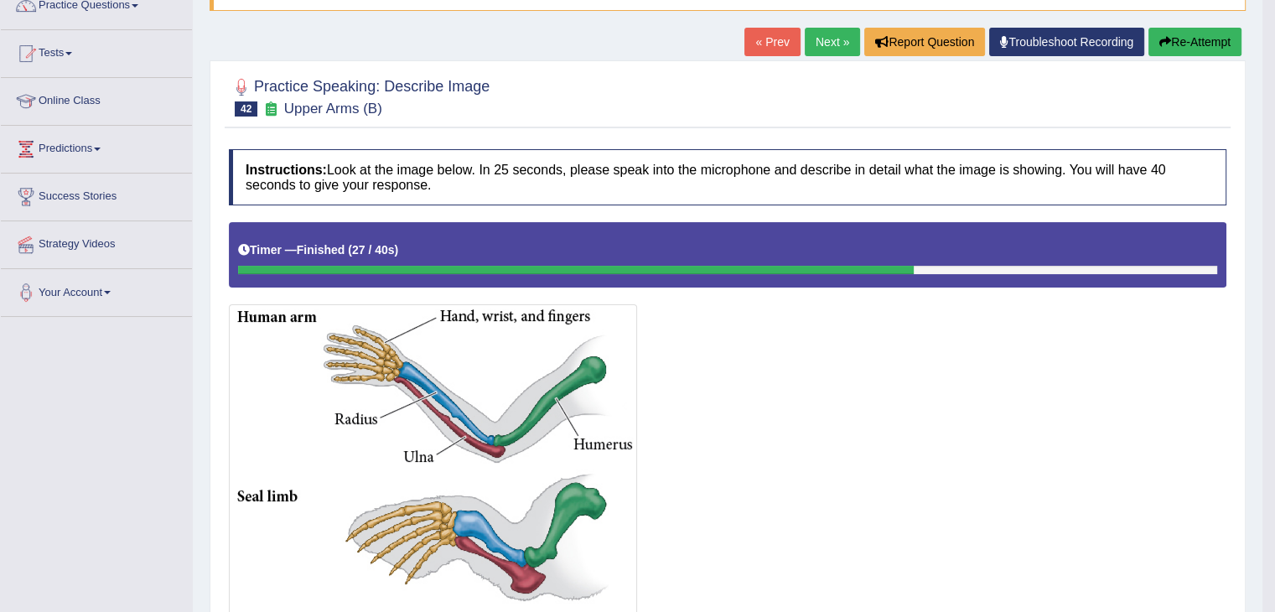
scroll to position [0, 0]
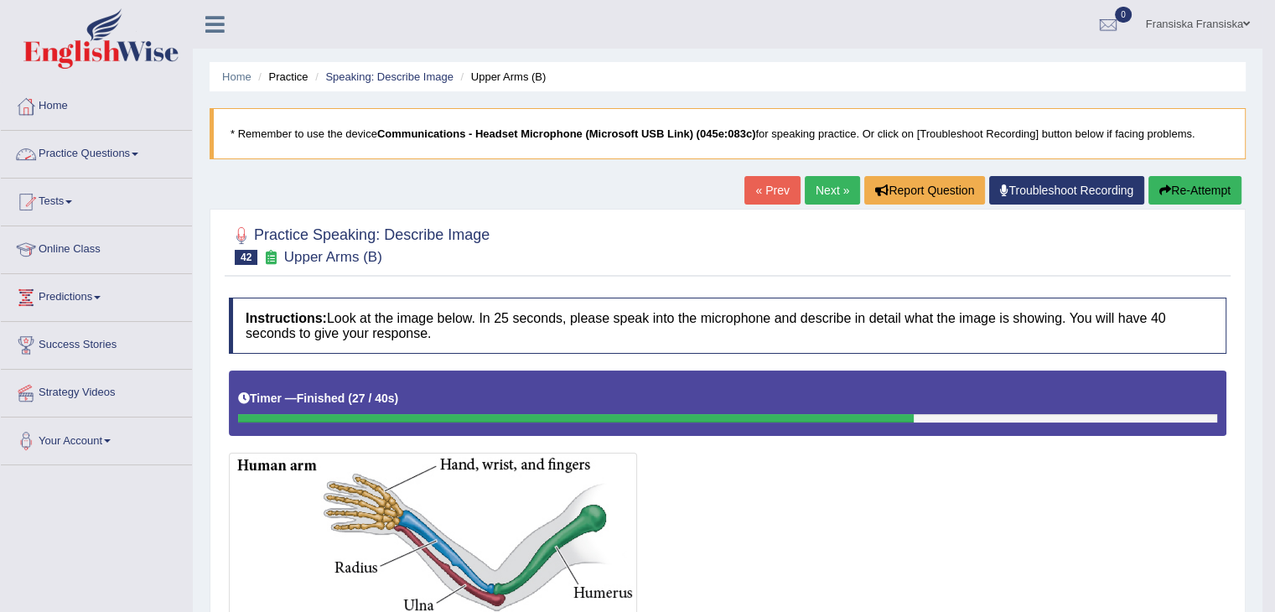
click at [112, 167] on link "Practice Questions" at bounding box center [96, 152] width 191 height 42
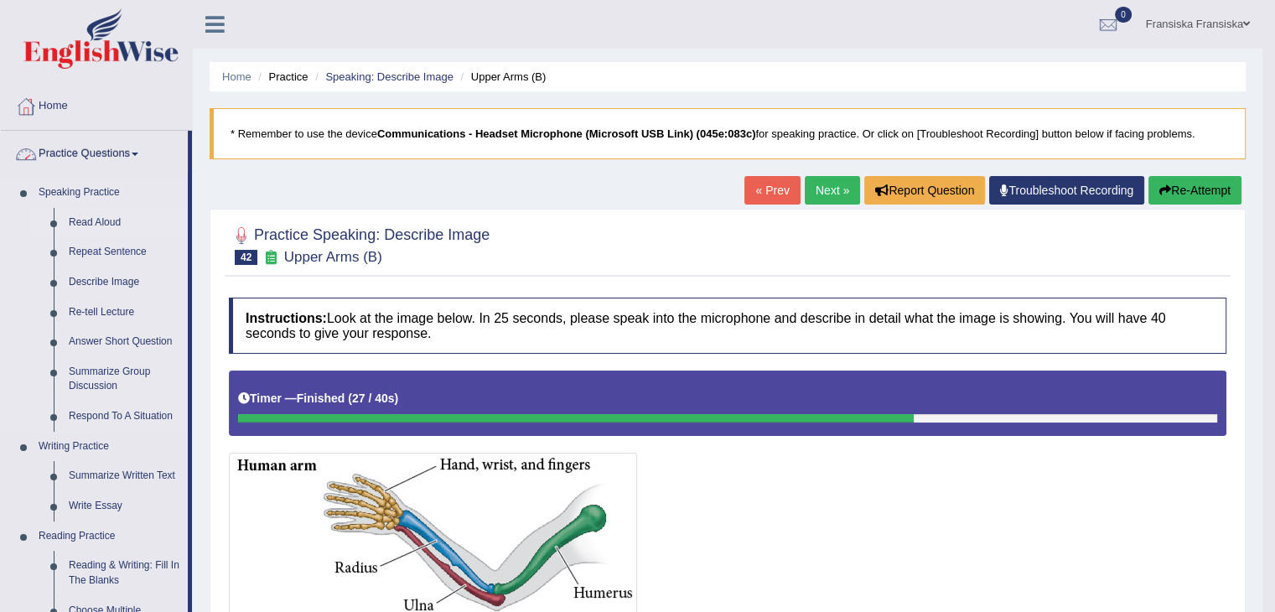
click at [102, 218] on link "Read Aloud" at bounding box center [124, 223] width 127 height 30
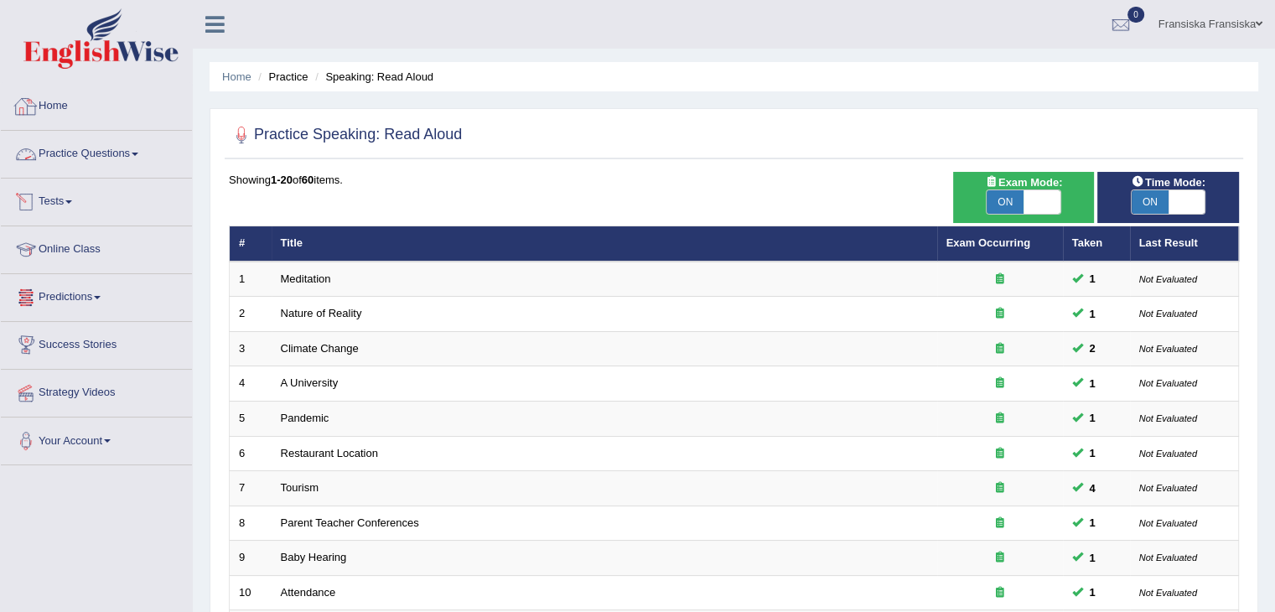
click at [117, 177] on li "Practice Questions Speaking Practice Read Aloud Repeat Sentence Describe Image …" at bounding box center [96, 155] width 191 height 48
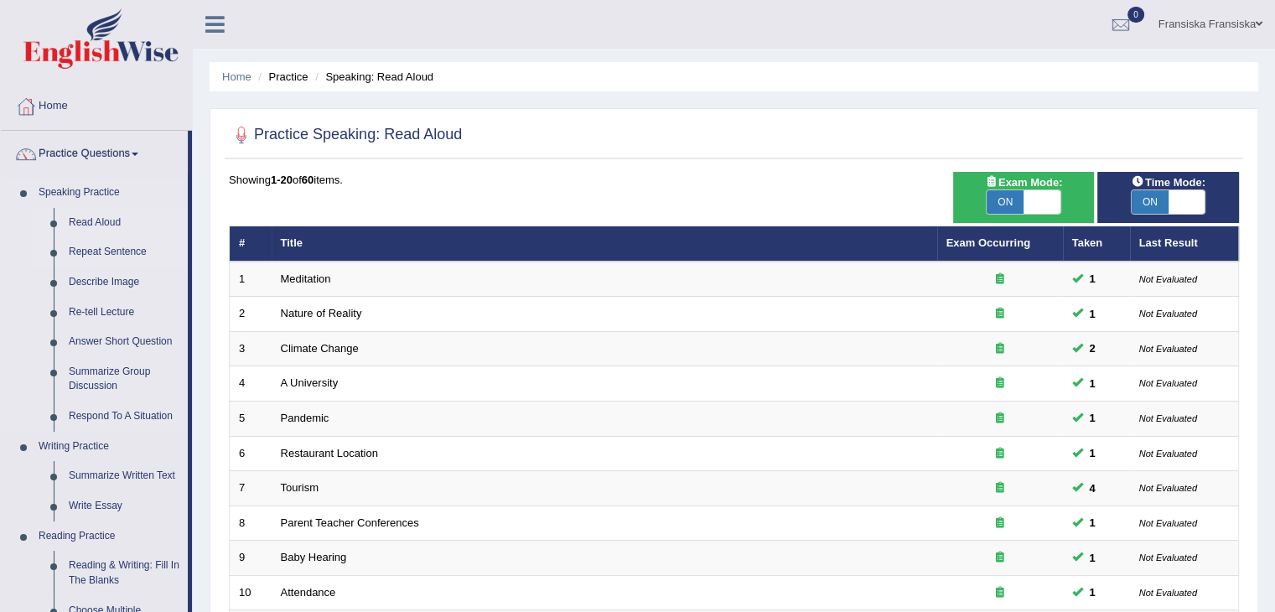
click at [92, 249] on link "Repeat Sentence" at bounding box center [124, 252] width 127 height 30
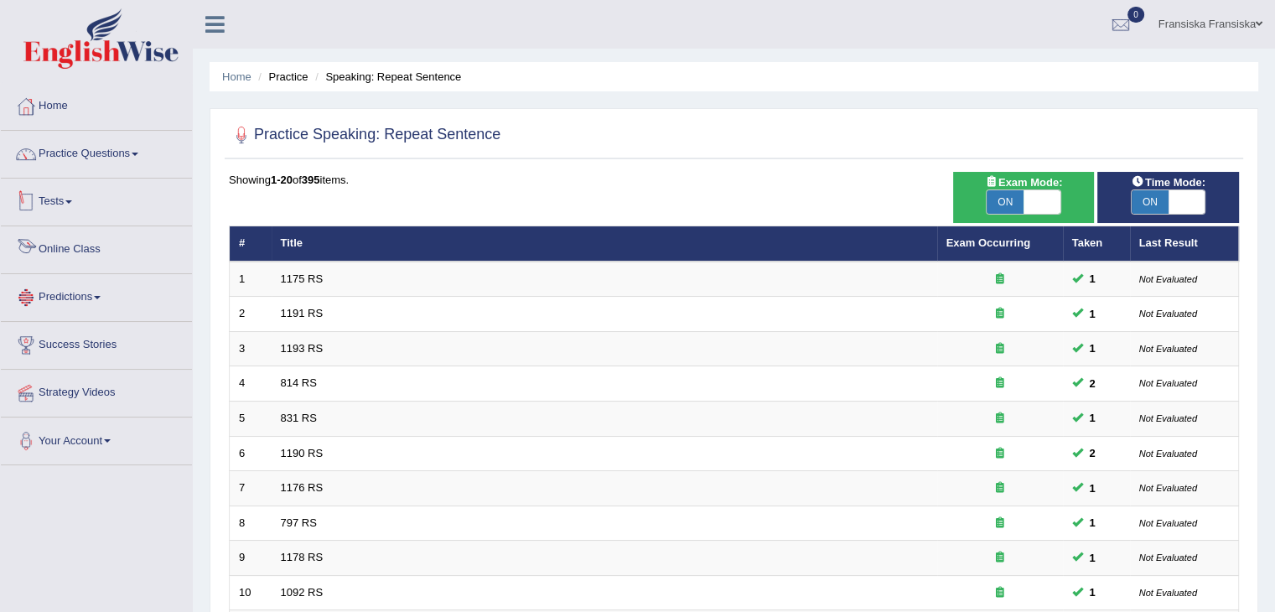
click at [114, 171] on link "Practice Questions" at bounding box center [96, 152] width 191 height 42
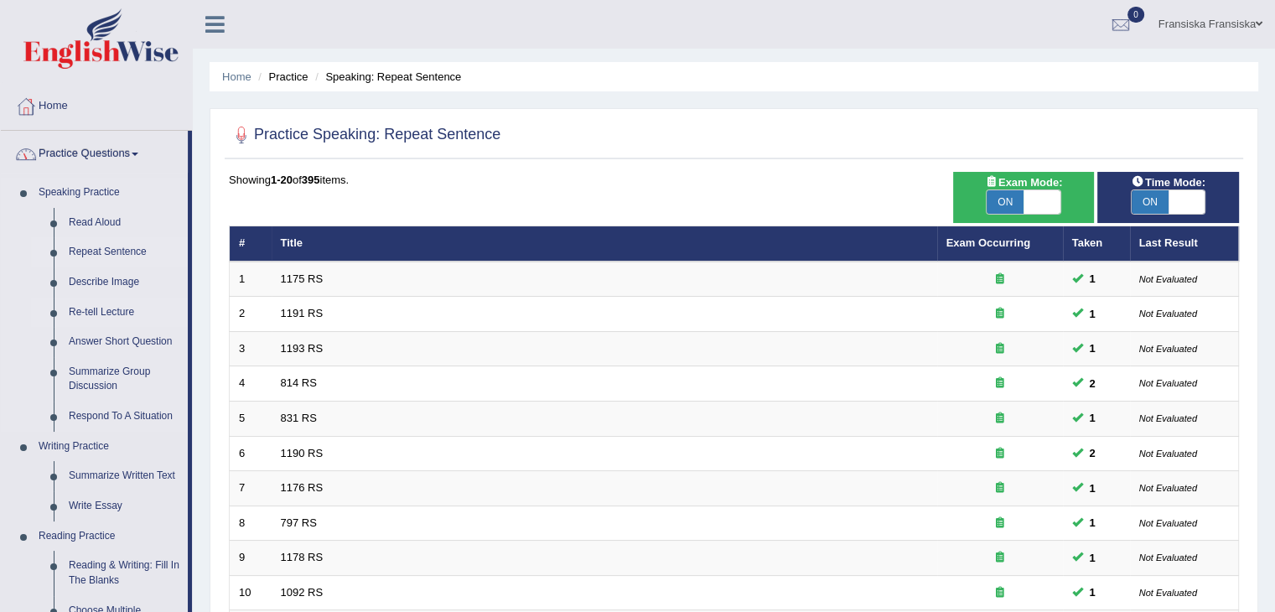
click at [84, 308] on link "Re-tell Lecture" at bounding box center [124, 313] width 127 height 30
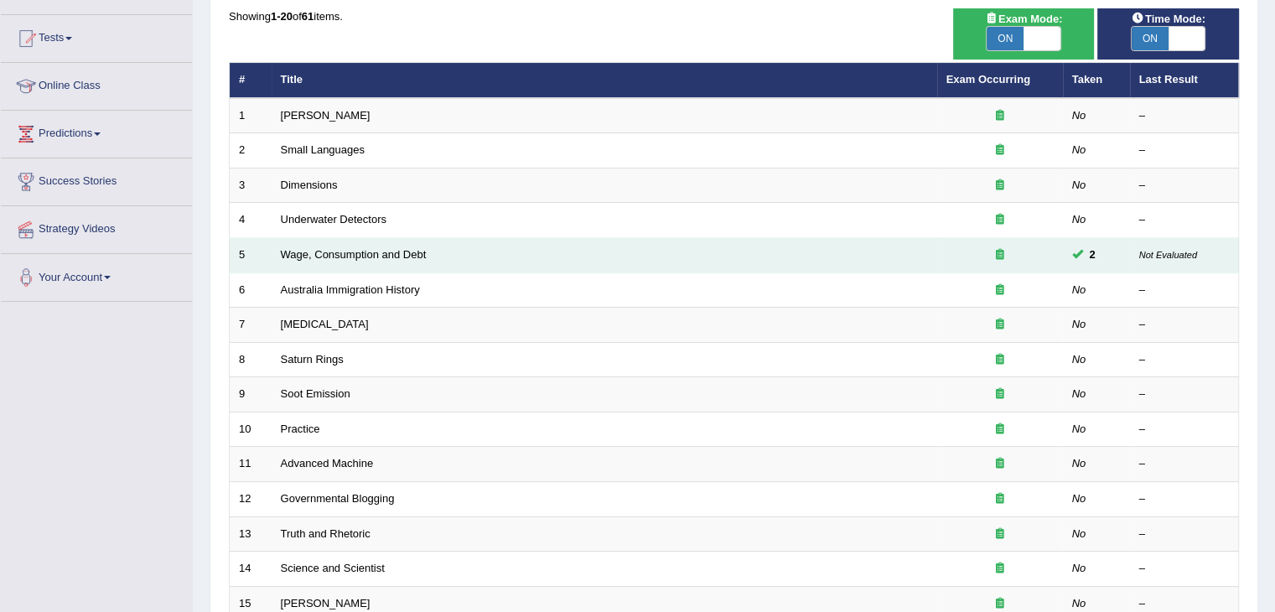
scroll to position [168, 0]
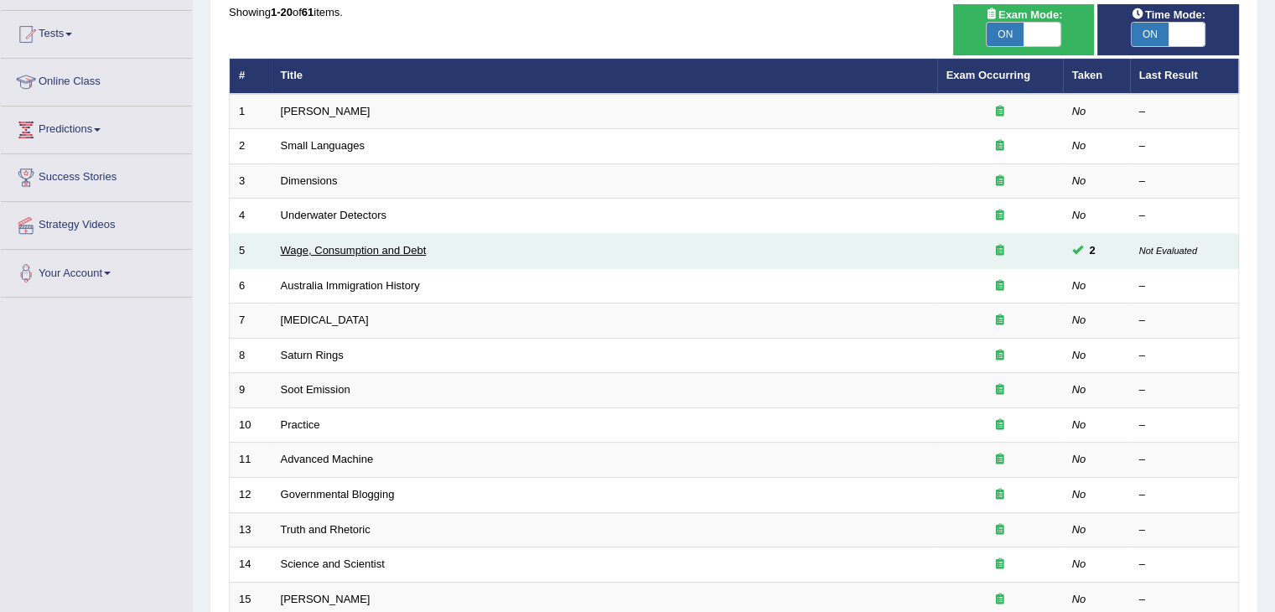
click at [384, 248] on link "Wage, Consumption and Debt" at bounding box center [354, 250] width 146 height 13
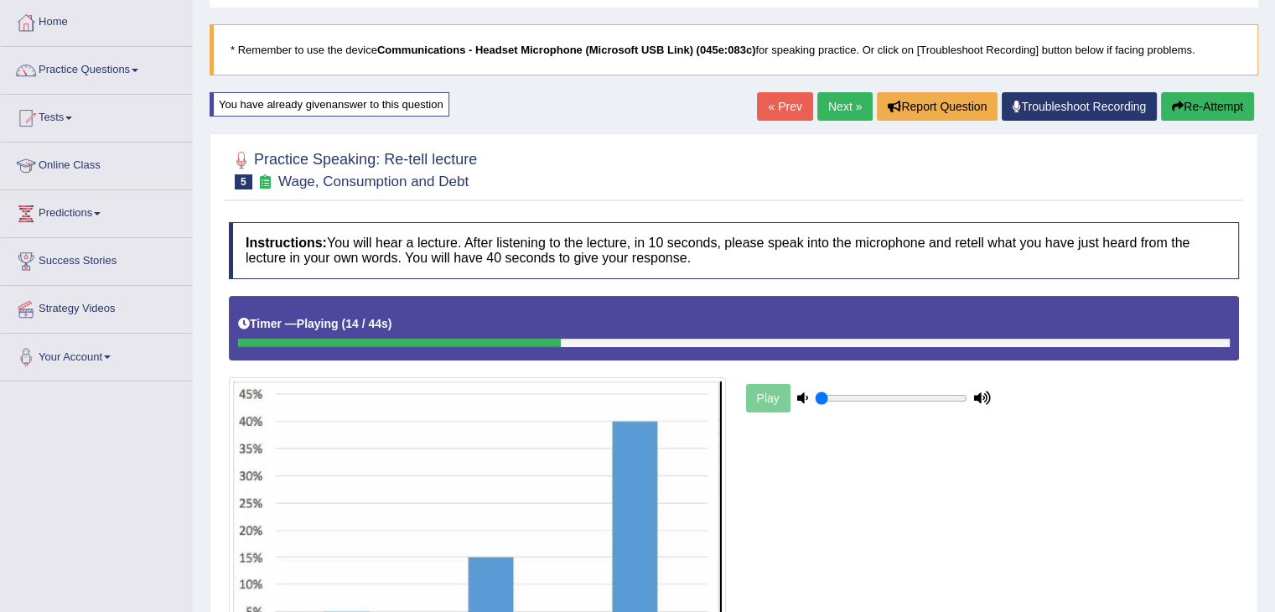
scroll to position [113, 0]
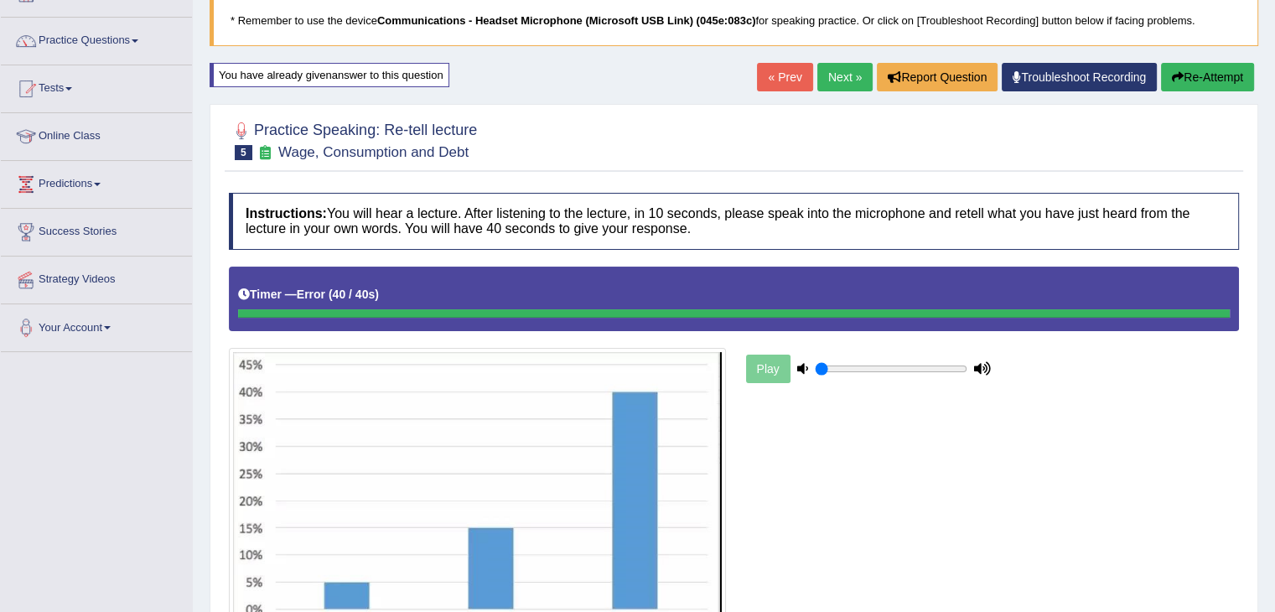
click at [865, 488] on div "Play" at bounding box center [733, 460] width 1027 height 386
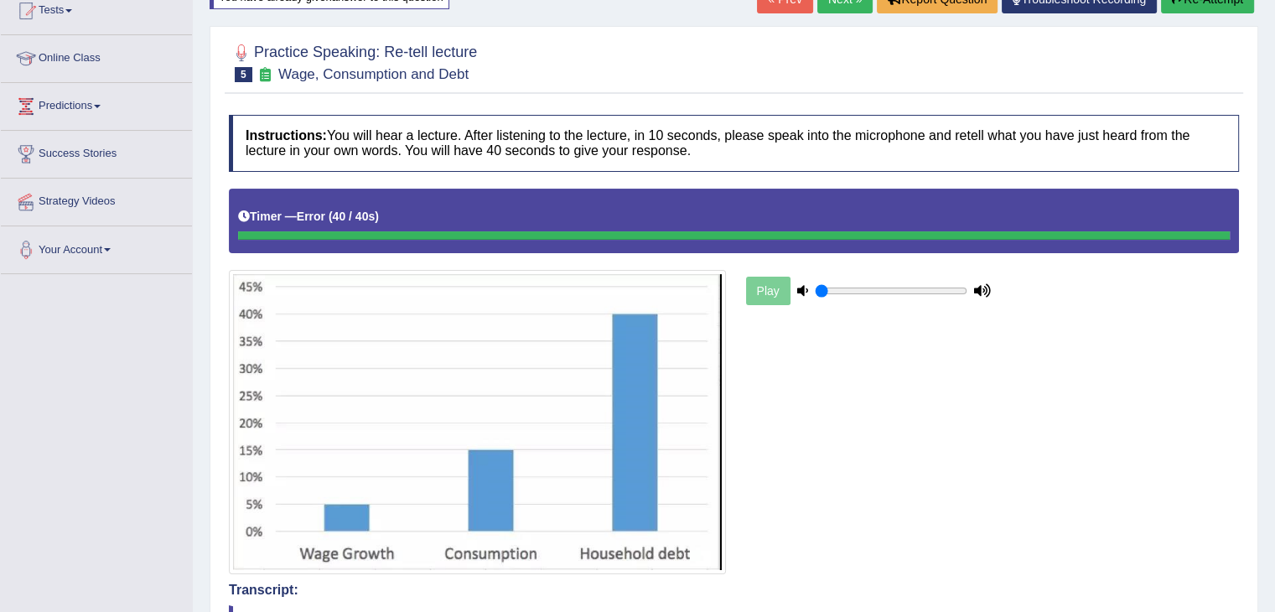
scroll to position [183, 0]
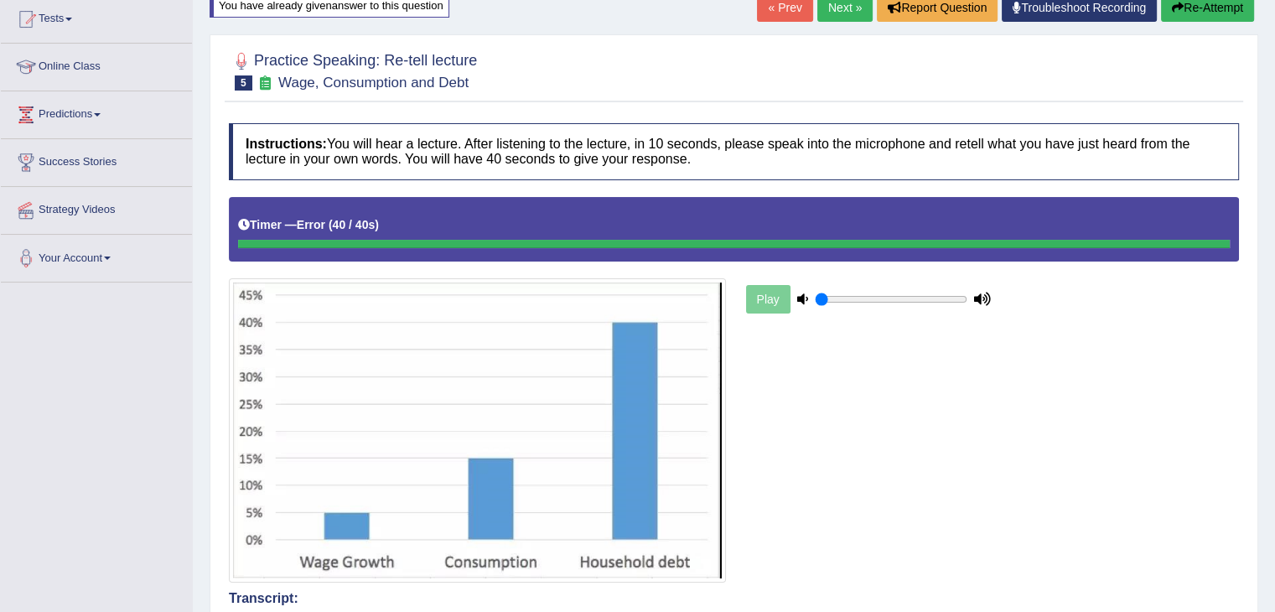
click at [1207, 21] on div "« Prev Next » Report Question Troubleshoot Recording Re-Attempt" at bounding box center [1007, 9] width 501 height 33
click at [1202, 18] on button "Re-Attempt" at bounding box center [1207, 7] width 93 height 29
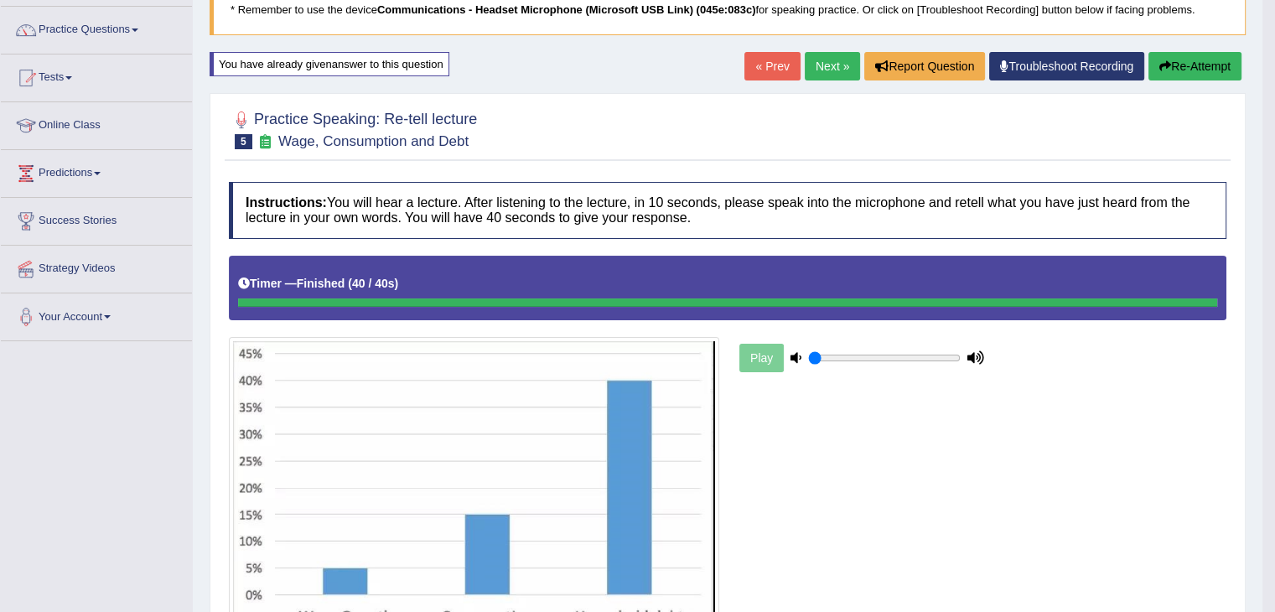
scroll to position [113, 0]
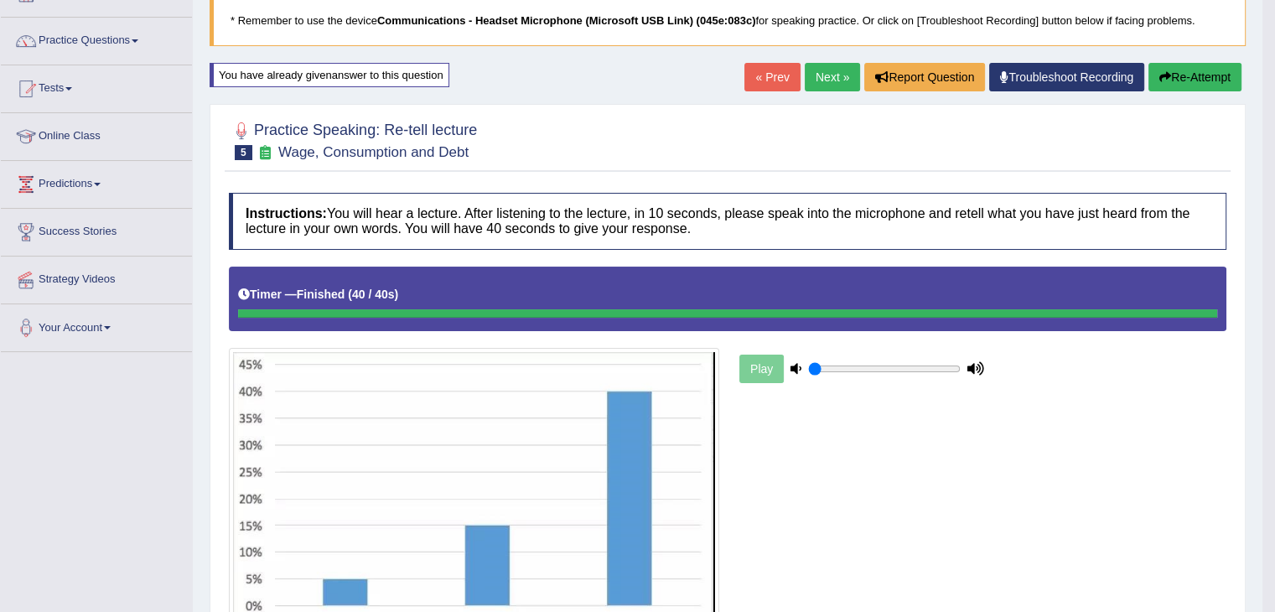
click at [824, 83] on link "Next »" at bounding box center [832, 77] width 55 height 29
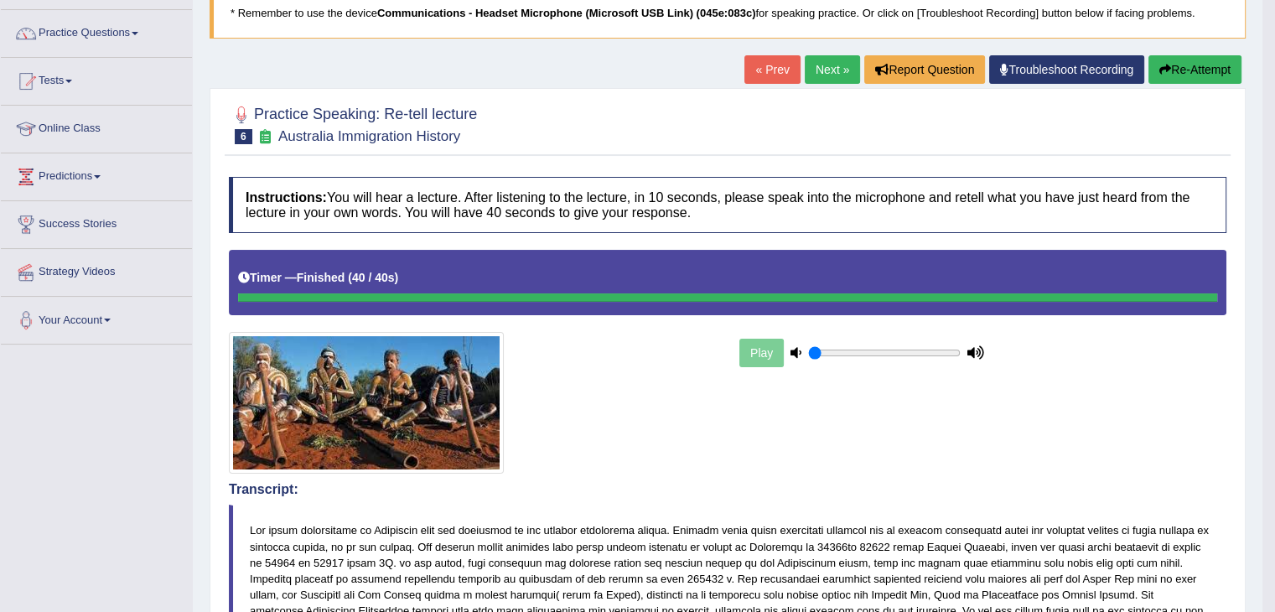
scroll to position [84, 0]
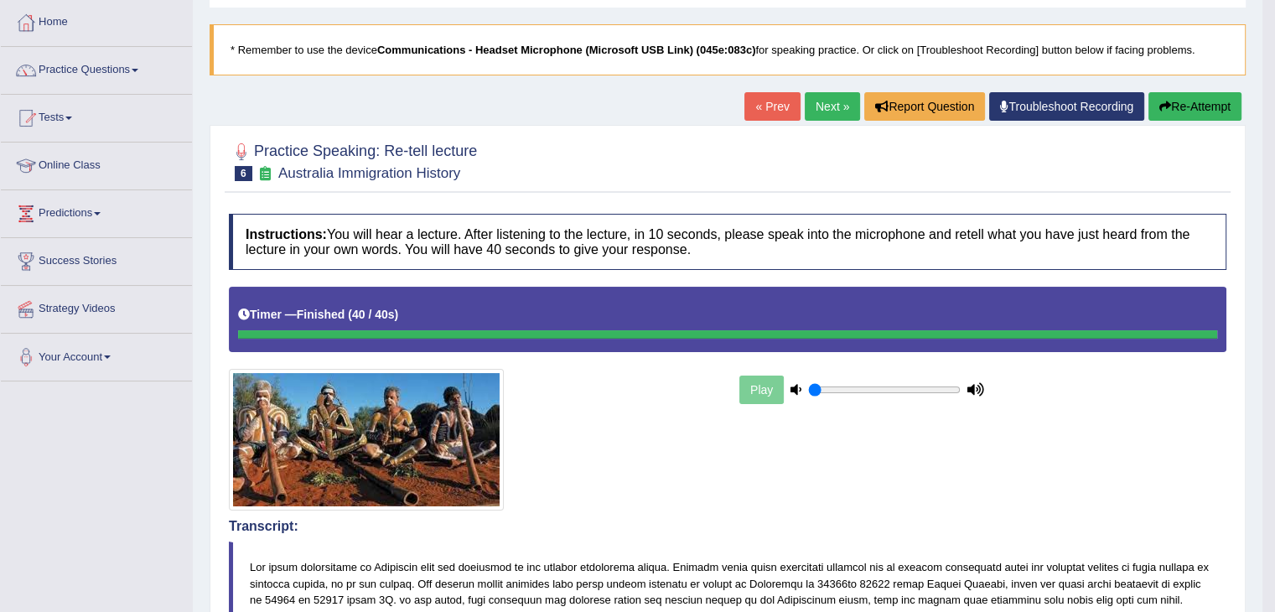
click at [838, 110] on link "Next »" at bounding box center [832, 106] width 55 height 29
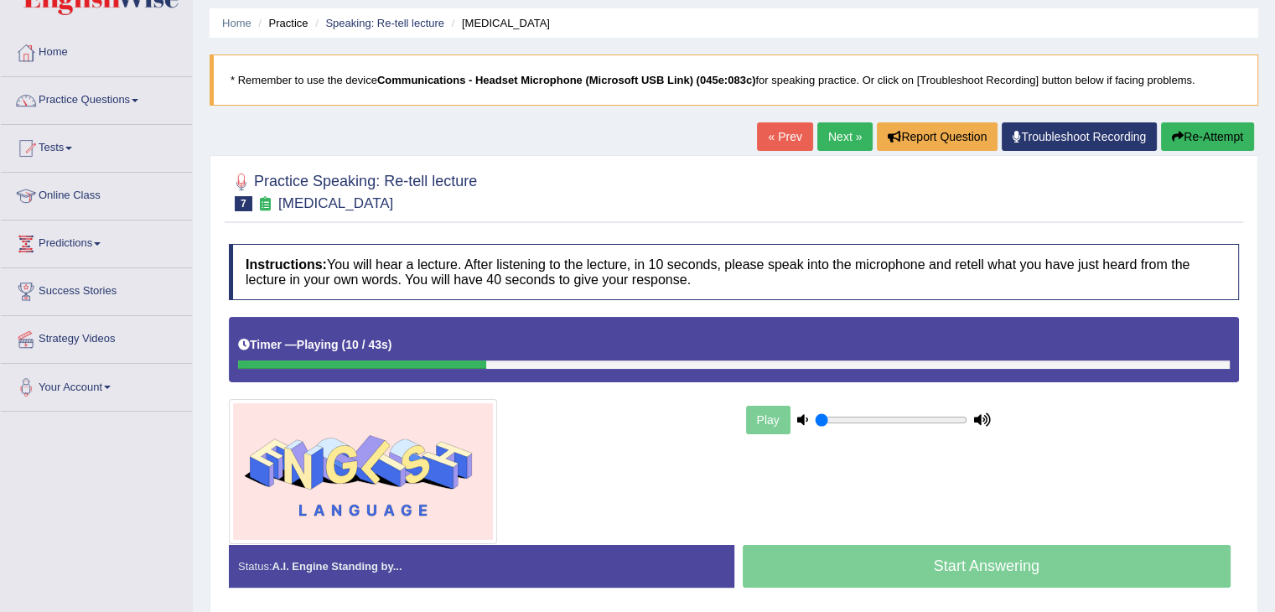
scroll to position [84, 0]
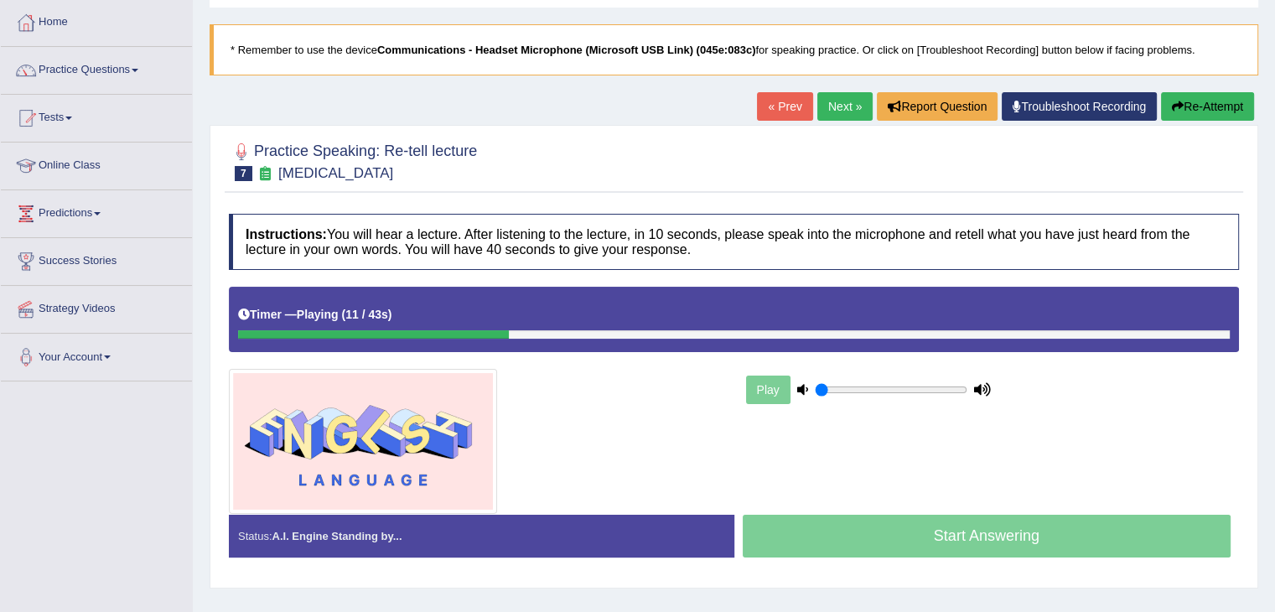
click at [241, 330] on div at bounding box center [373, 334] width 271 height 8
click at [822, 111] on link "Next »" at bounding box center [844, 106] width 55 height 29
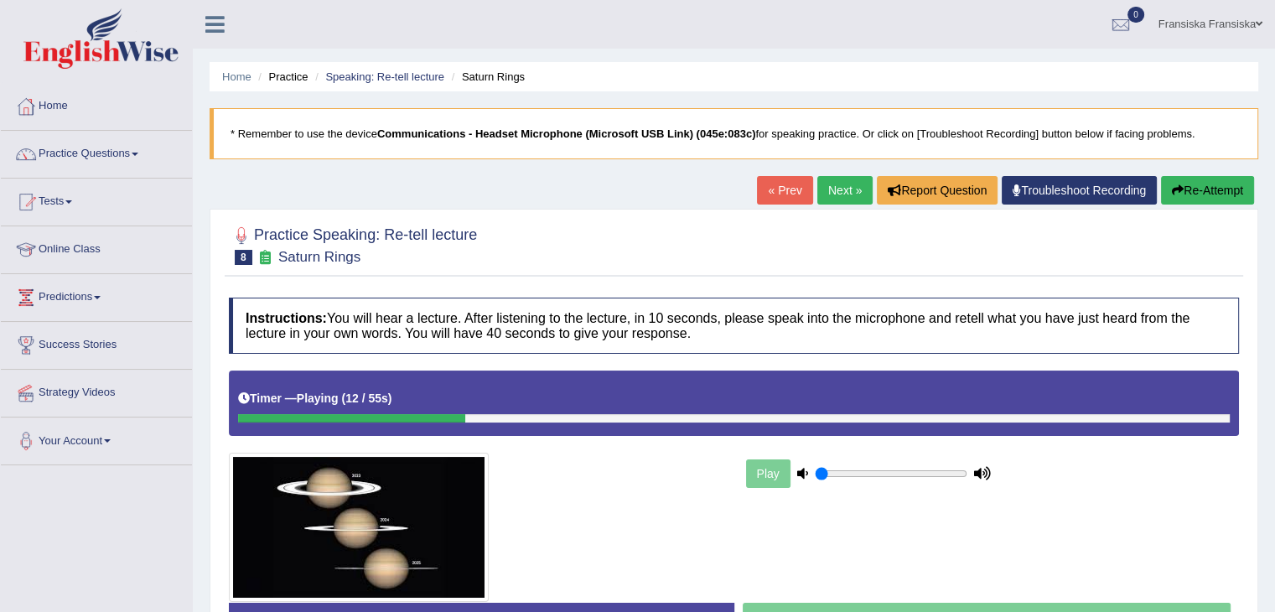
click at [785, 188] on link "« Prev" at bounding box center [784, 190] width 55 height 29
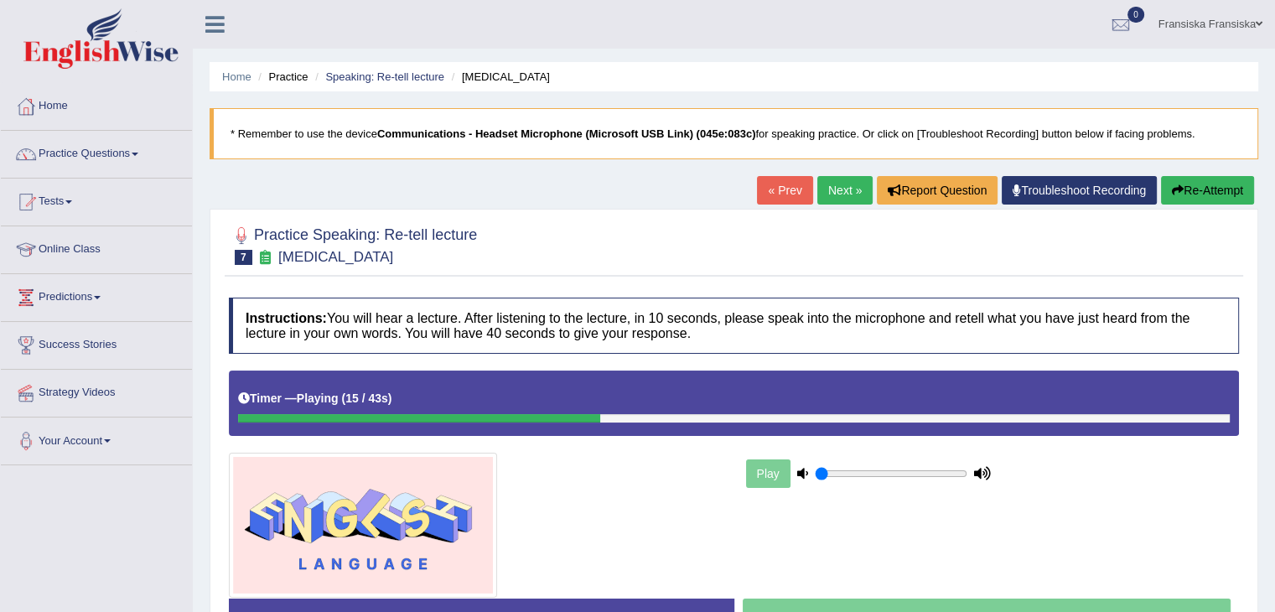
click at [757, 192] on link "« Prev" at bounding box center [784, 190] width 55 height 29
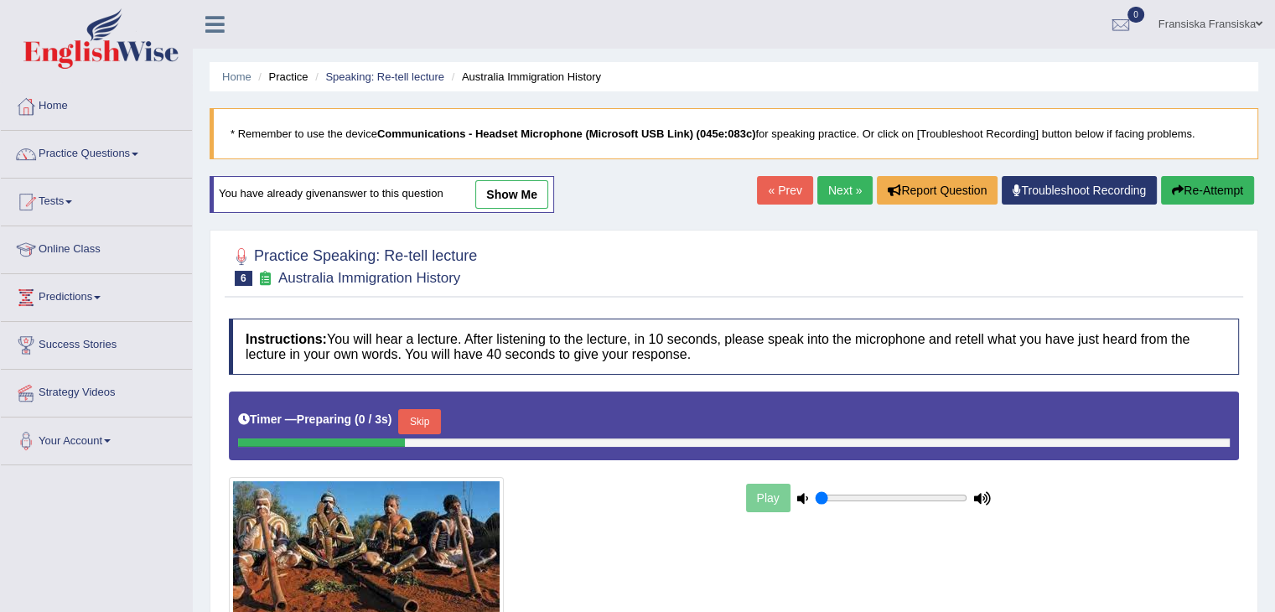
click at [827, 198] on link "Next »" at bounding box center [844, 190] width 55 height 29
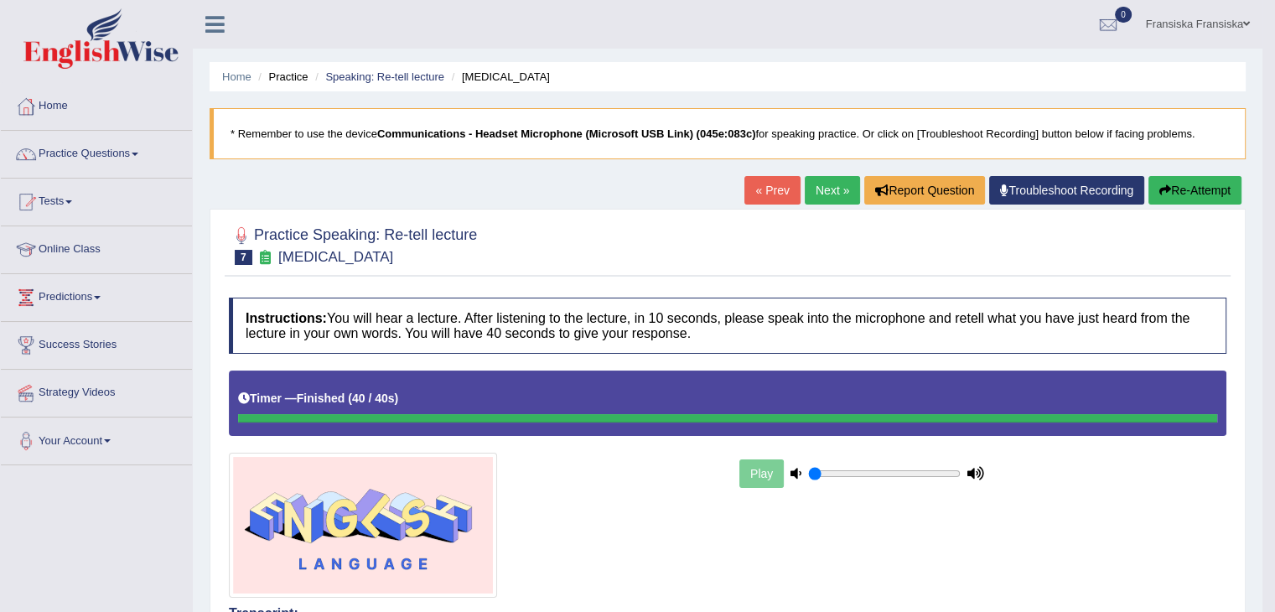
click at [839, 185] on link "Next »" at bounding box center [832, 190] width 55 height 29
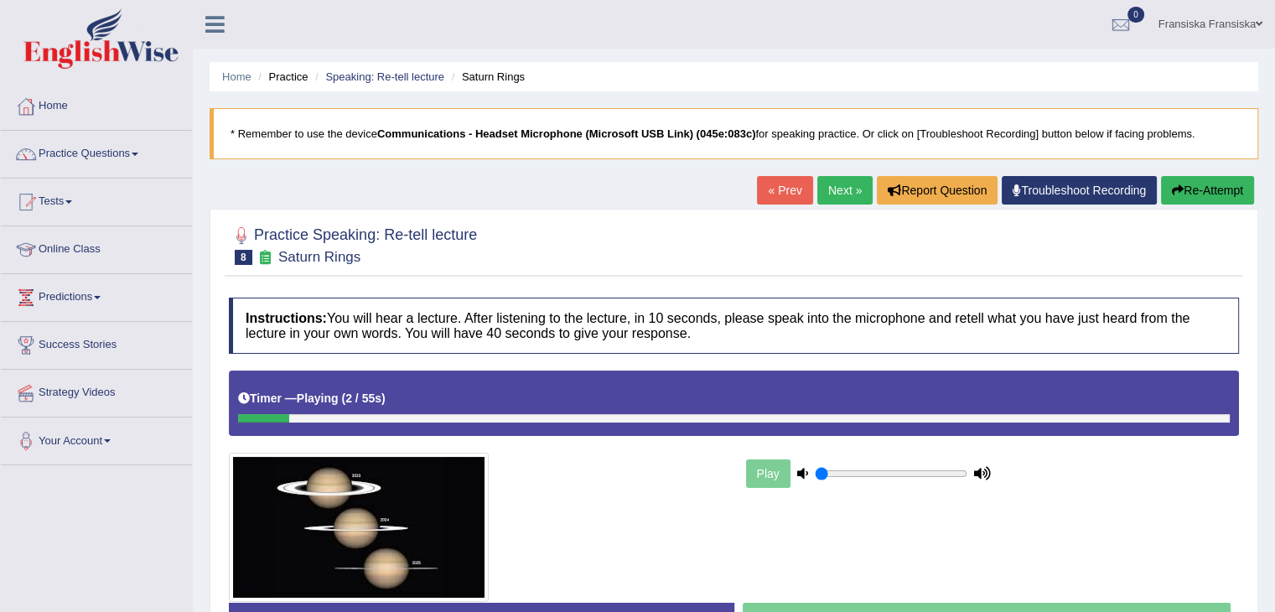
click at [763, 192] on link "« Prev" at bounding box center [784, 190] width 55 height 29
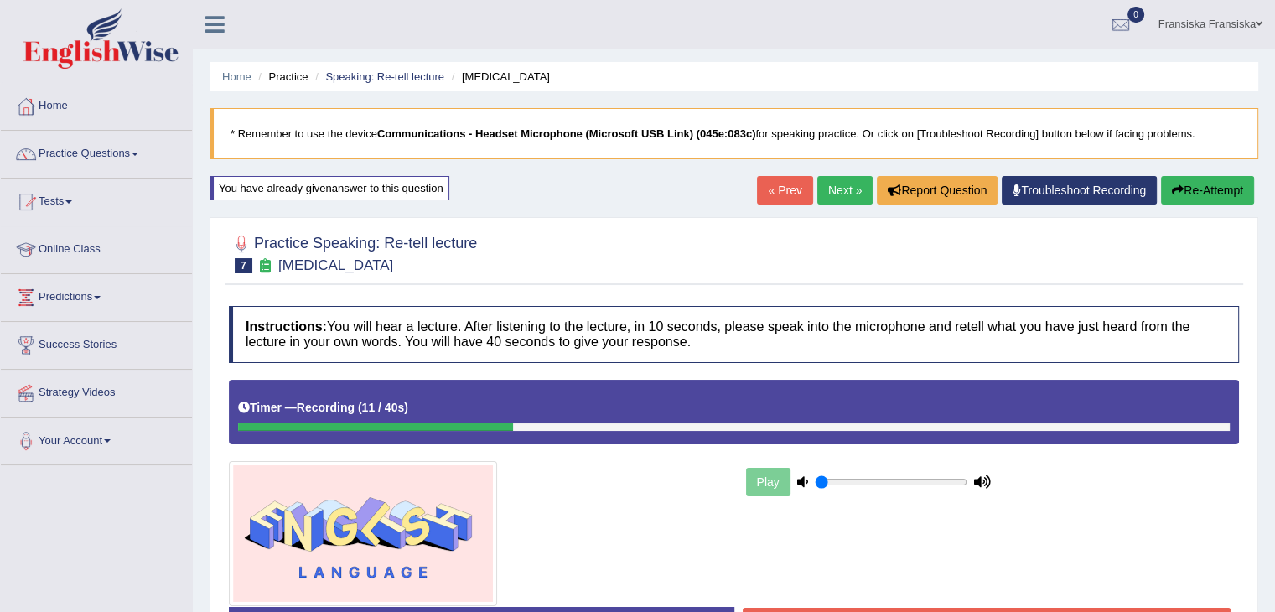
click at [781, 197] on link "« Prev" at bounding box center [784, 190] width 55 height 29
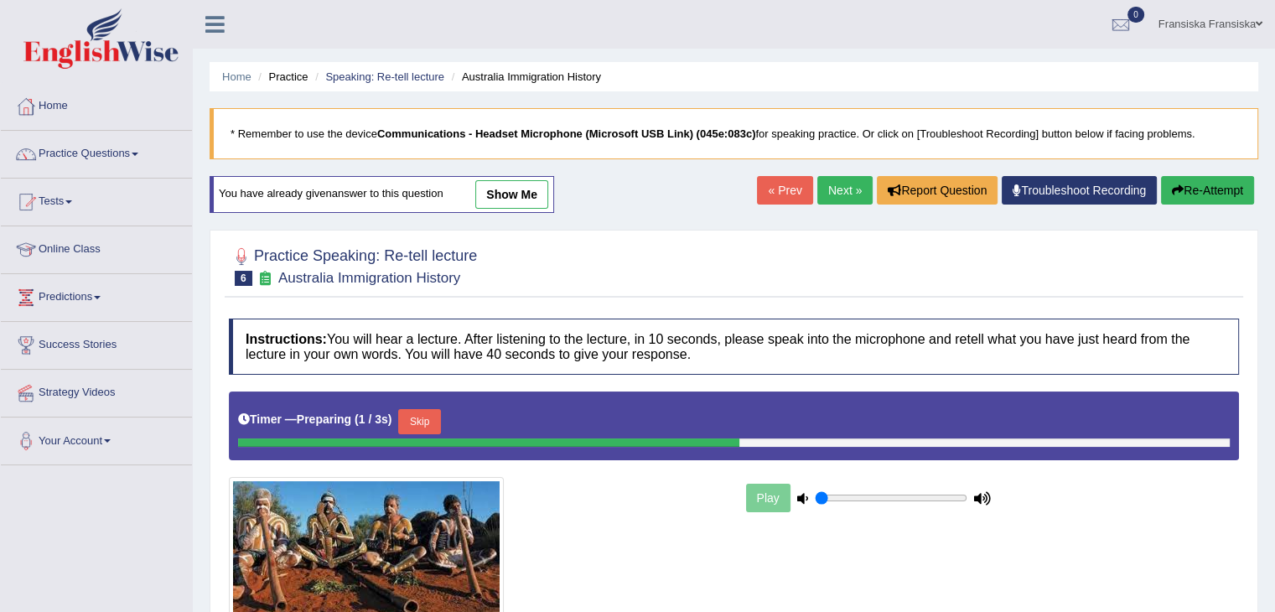
click at [825, 199] on link "Next »" at bounding box center [844, 190] width 55 height 29
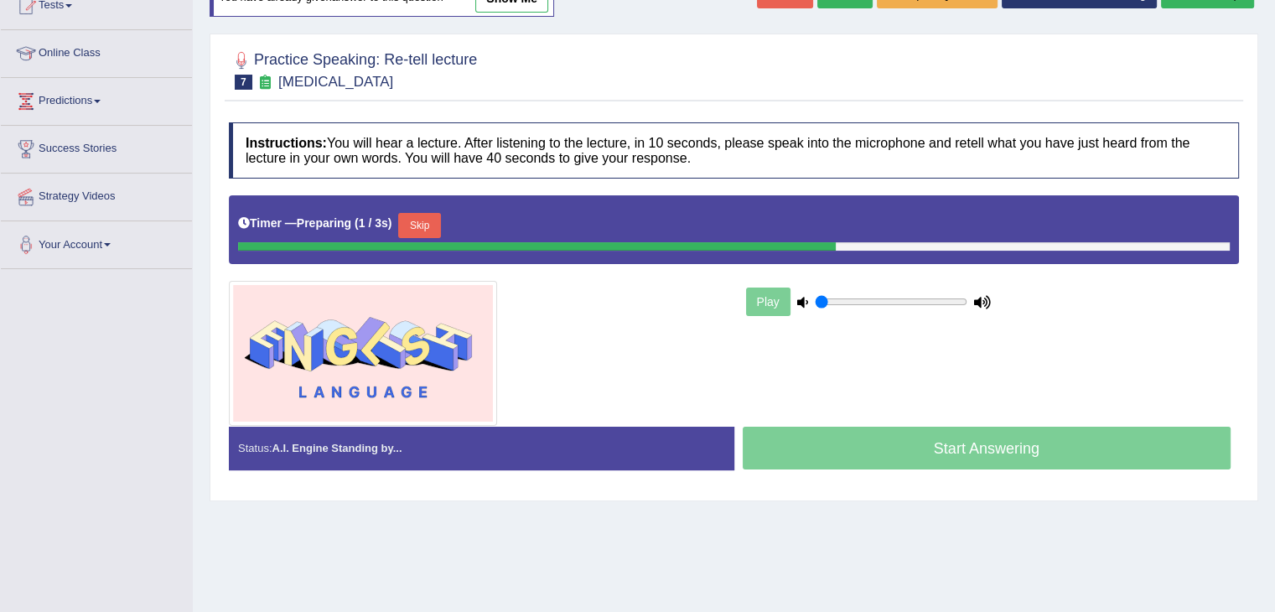
scroll to position [168, 0]
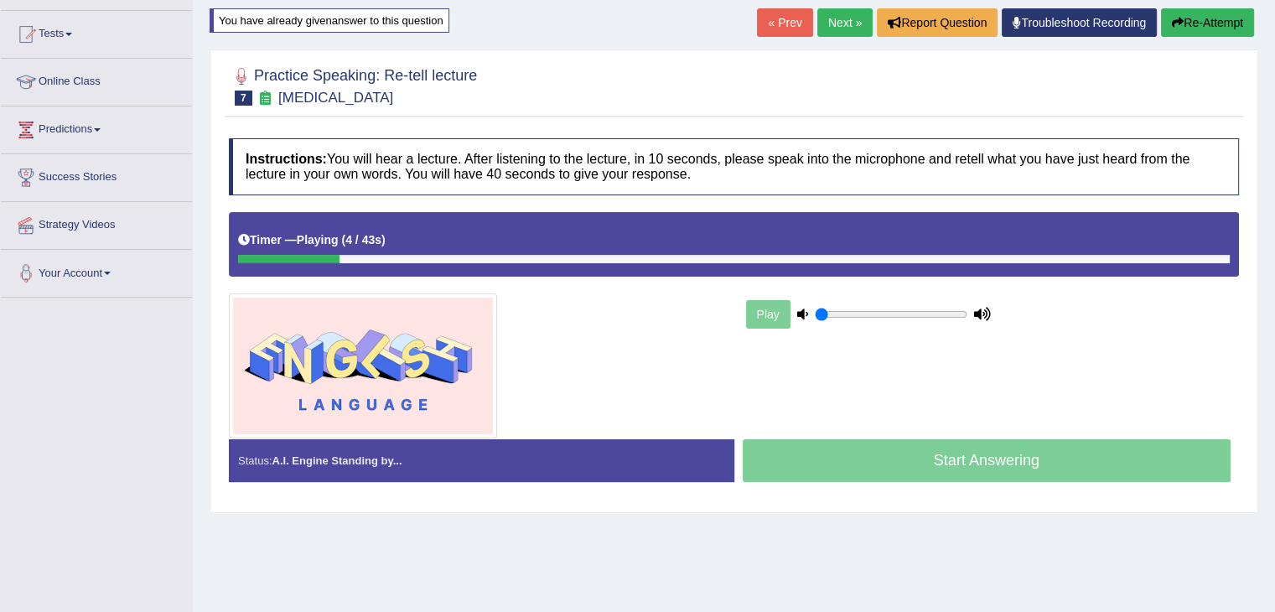
click at [765, 14] on link "« Prev" at bounding box center [784, 22] width 55 height 29
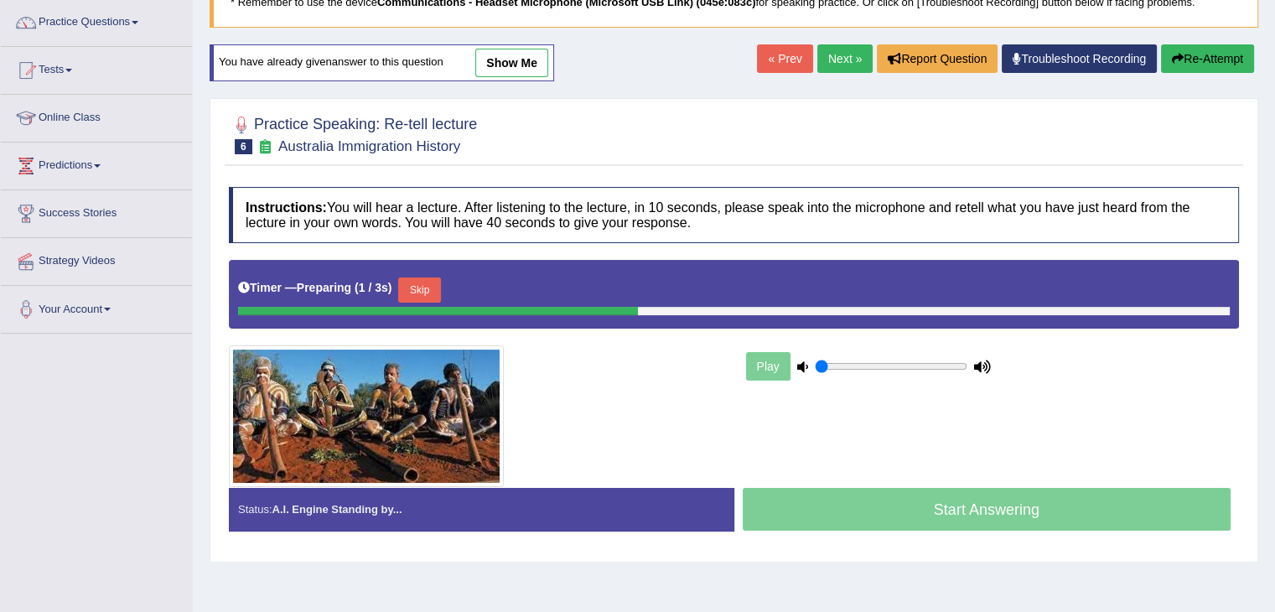
scroll to position [84, 0]
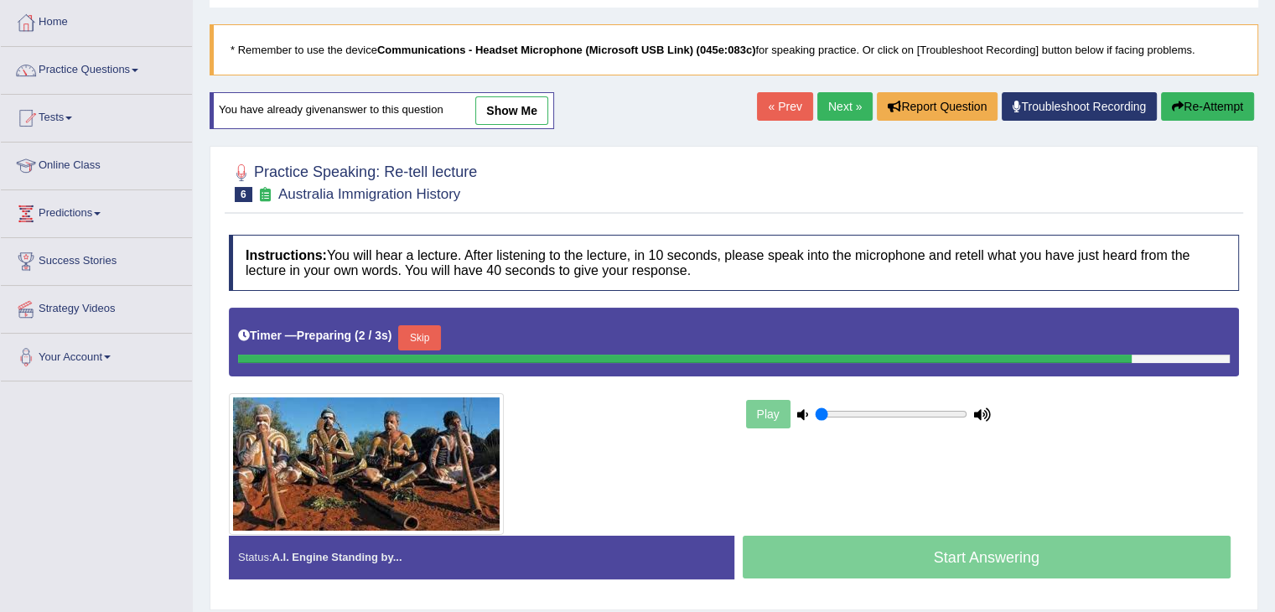
click at [522, 116] on link "show me" at bounding box center [511, 110] width 73 height 29
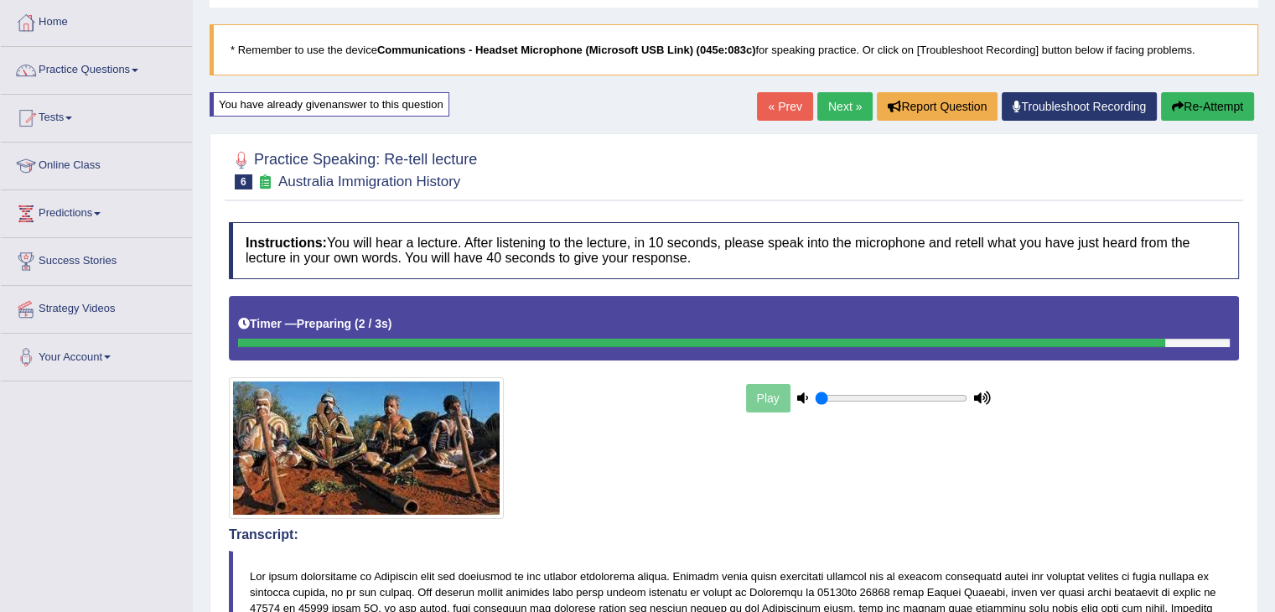
click at [834, 116] on link "Next »" at bounding box center [844, 106] width 55 height 29
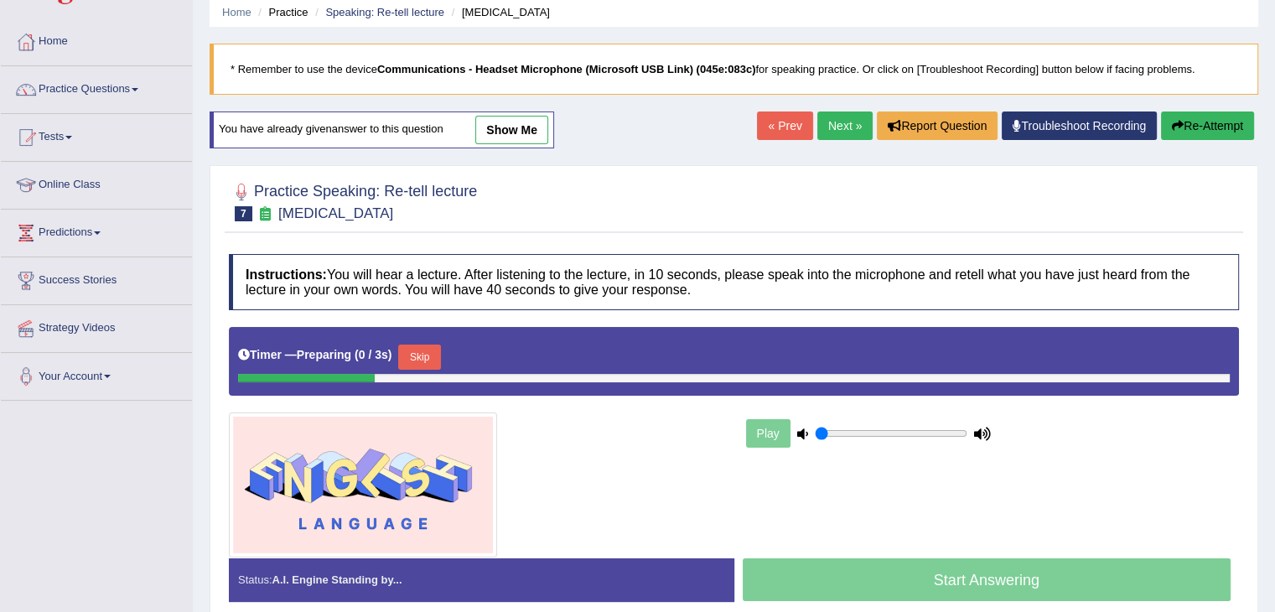
scroll to position [168, 0]
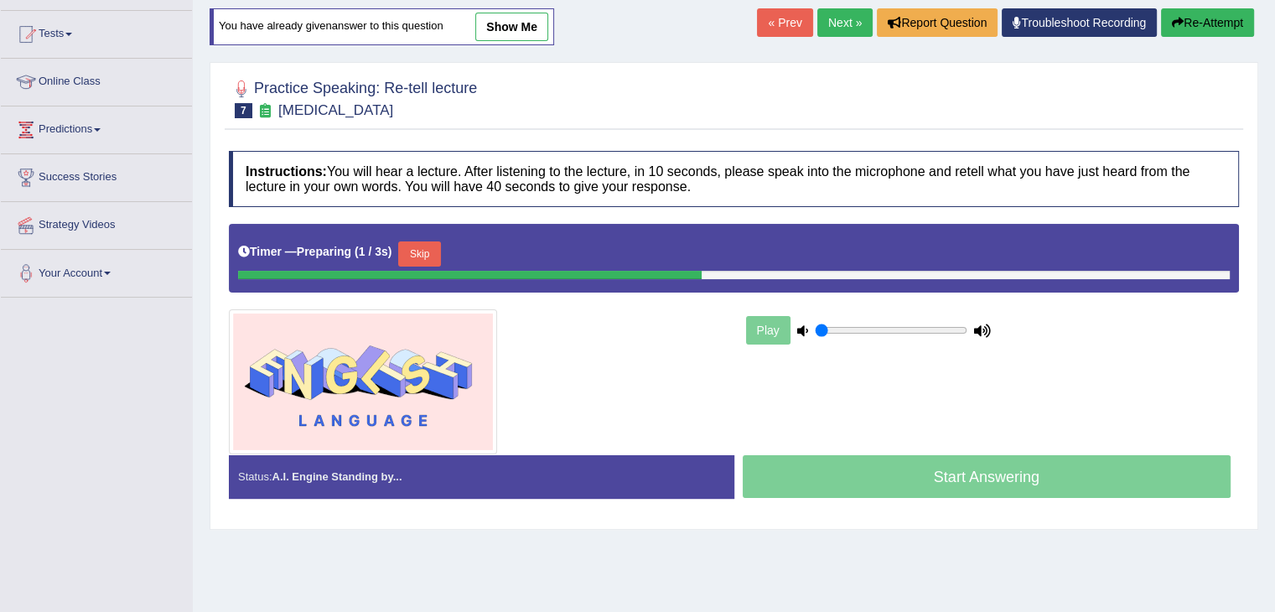
click at [514, 33] on link "show me" at bounding box center [511, 27] width 73 height 29
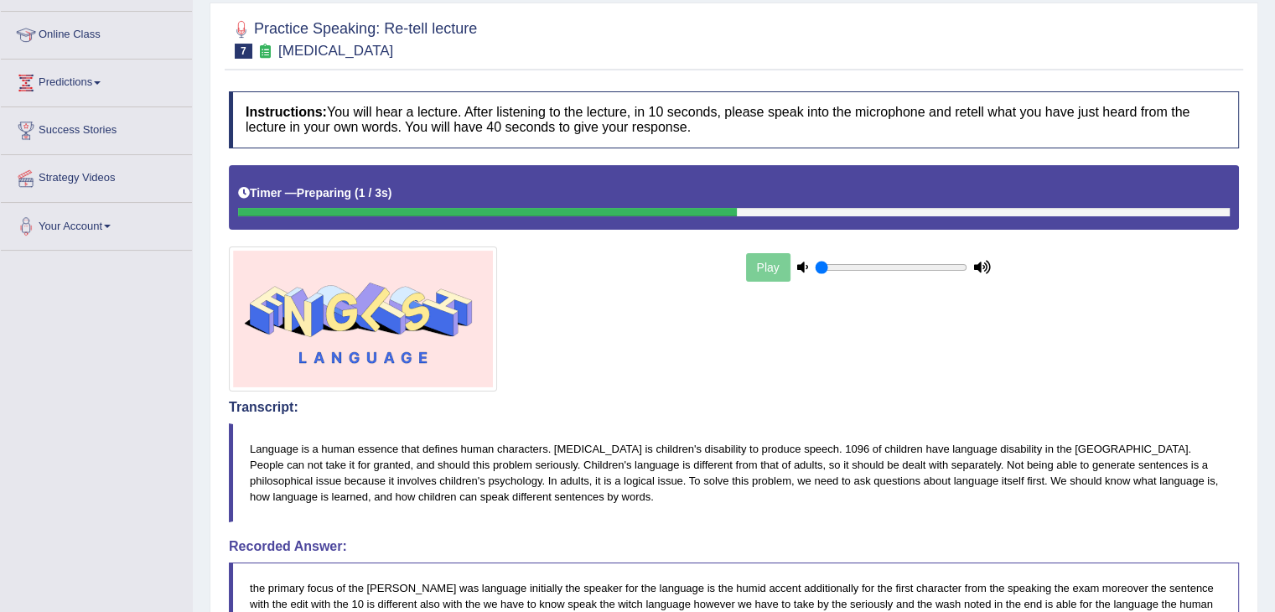
scroll to position [144, 0]
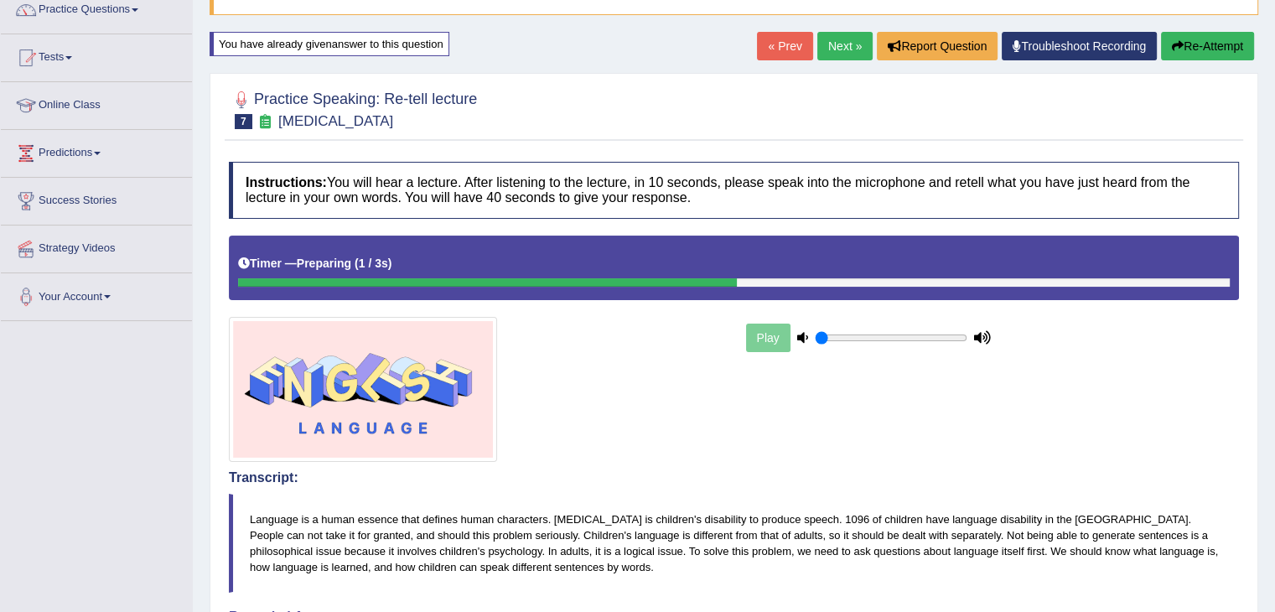
click at [822, 54] on link "Next »" at bounding box center [844, 46] width 55 height 29
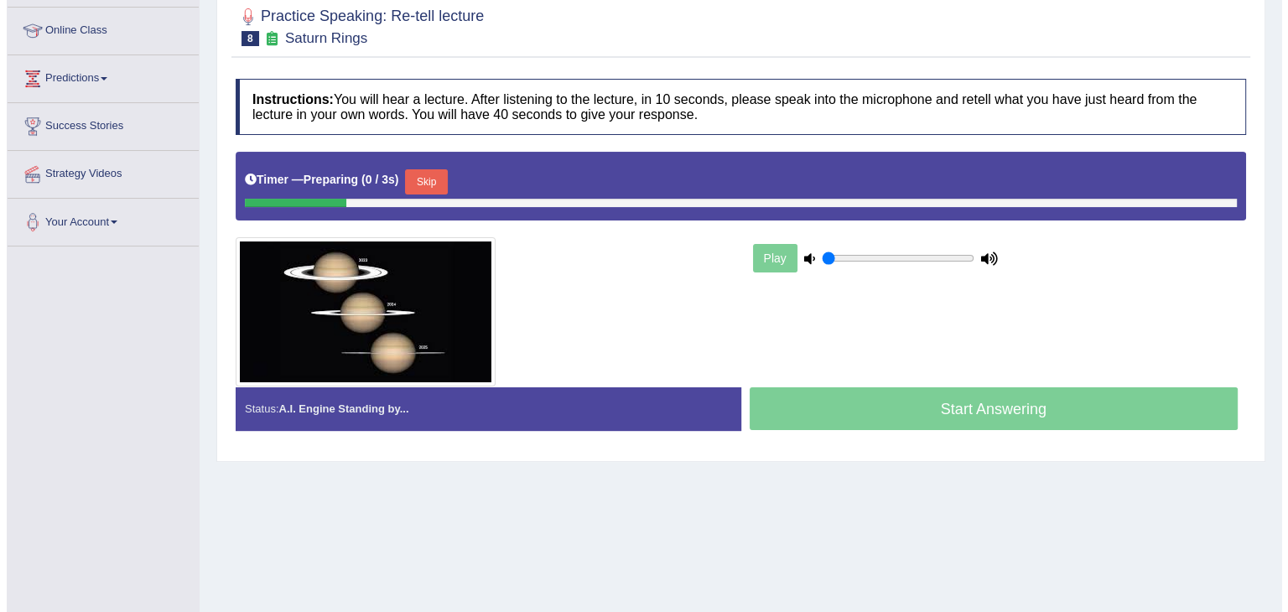
scroll to position [251, 0]
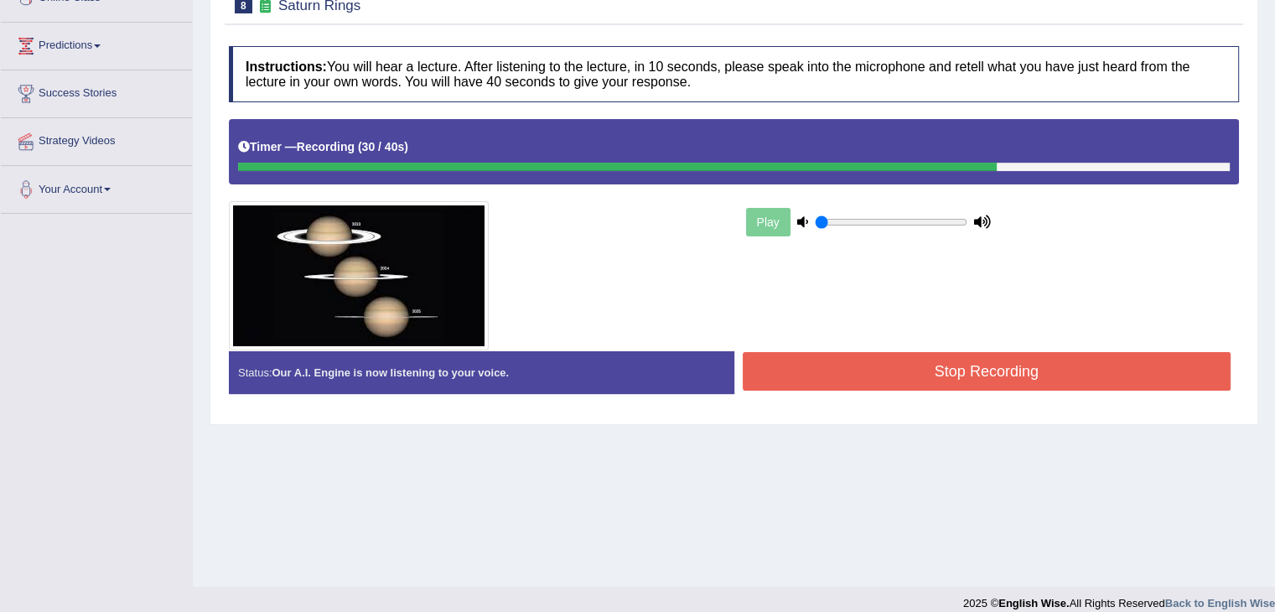
click at [905, 359] on button "Stop Recording" at bounding box center [987, 371] width 489 height 39
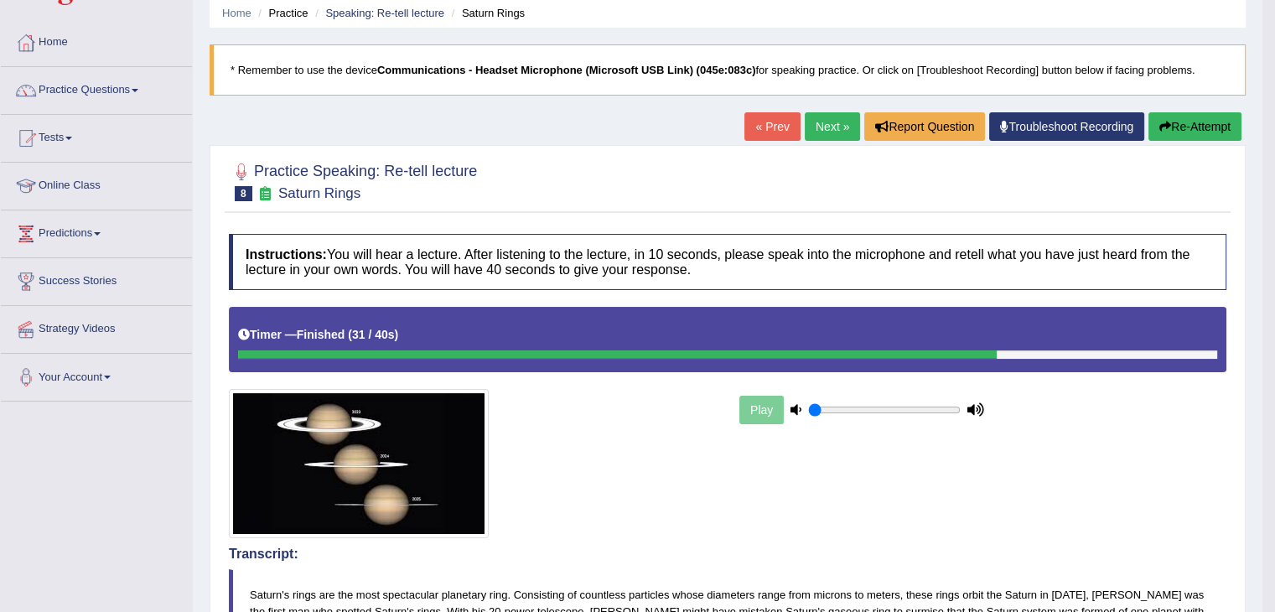
scroll to position [0, 0]
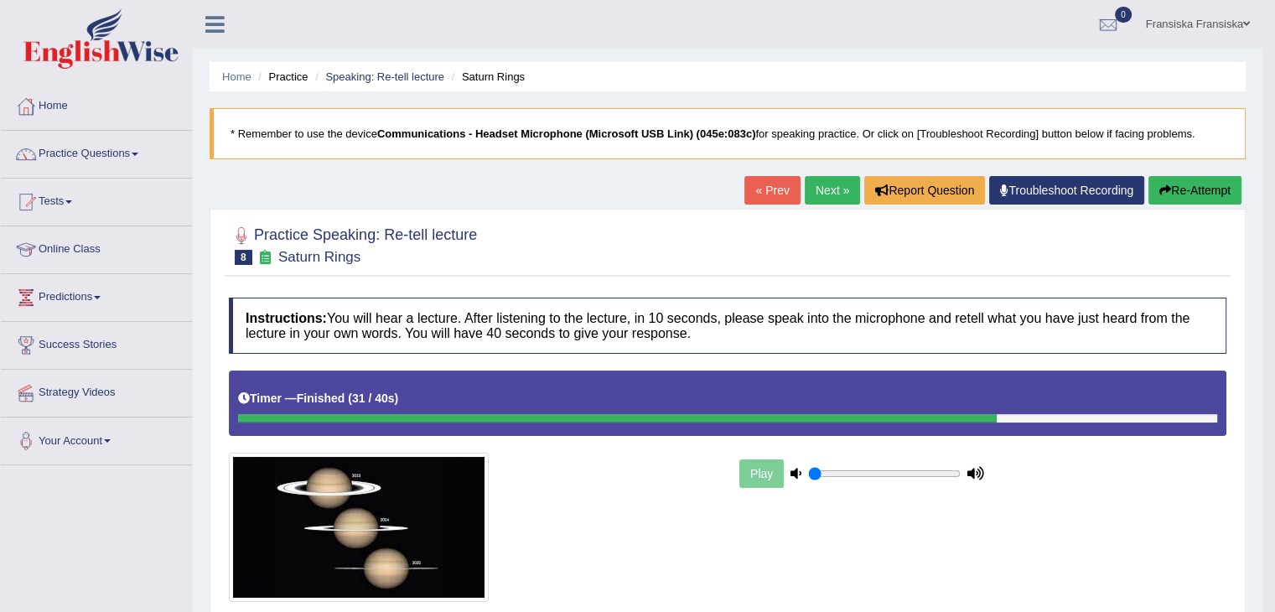
click at [817, 196] on link "Next »" at bounding box center [832, 190] width 55 height 29
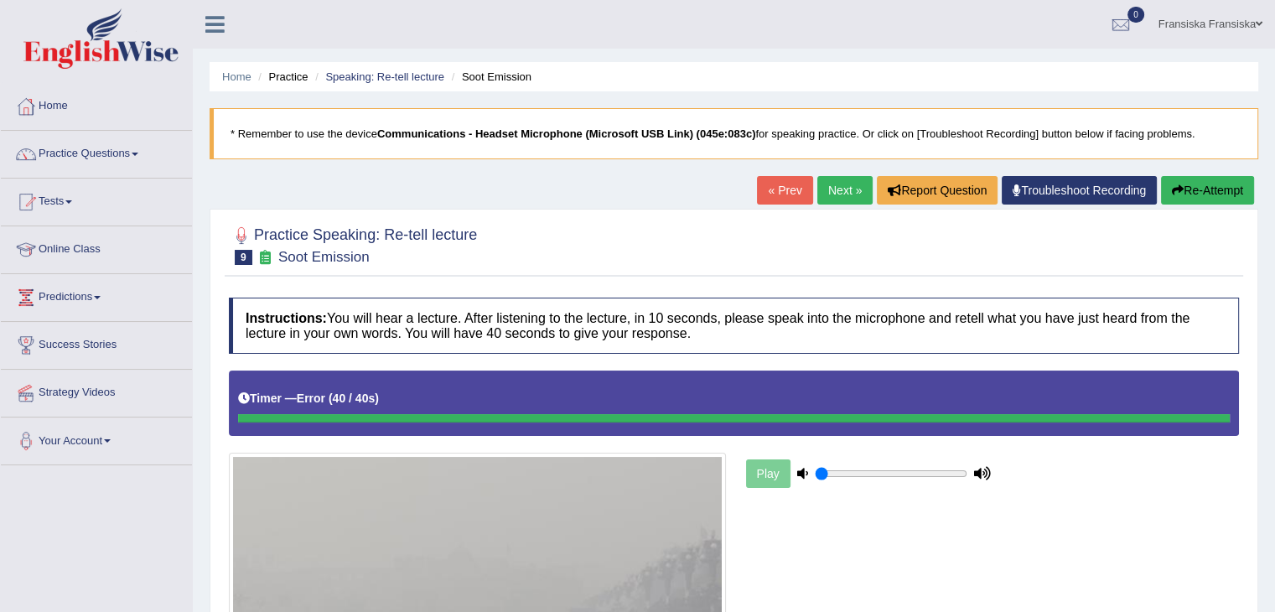
click at [767, 188] on link "« Prev" at bounding box center [784, 190] width 55 height 29
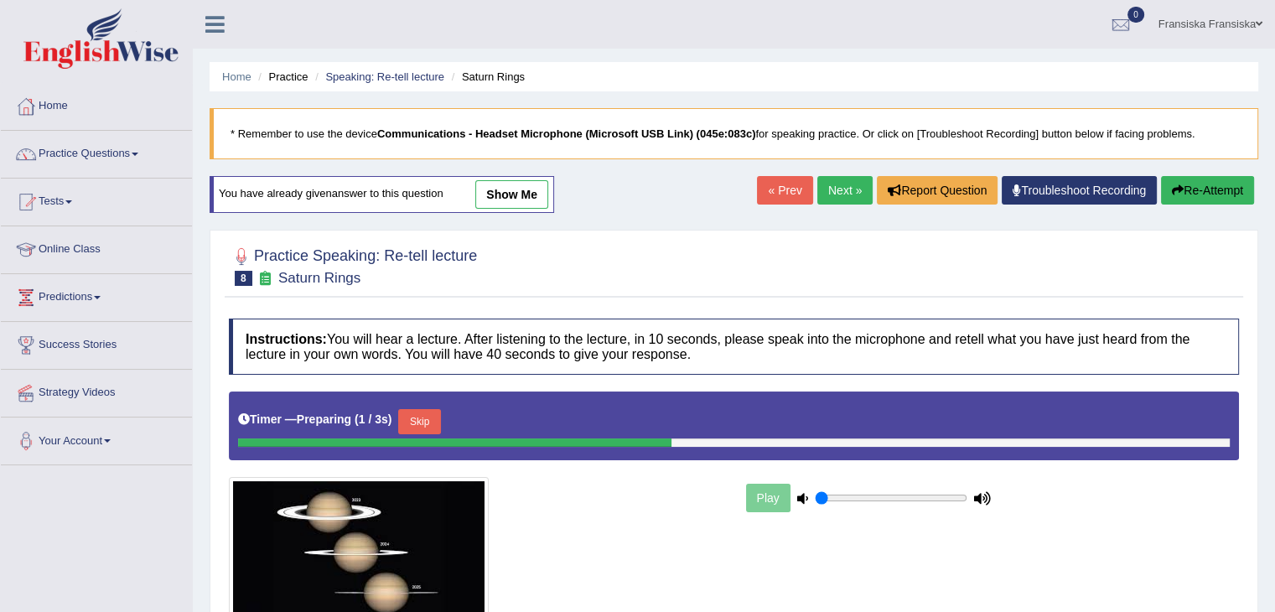
click at [499, 195] on link "show me" at bounding box center [511, 194] width 73 height 29
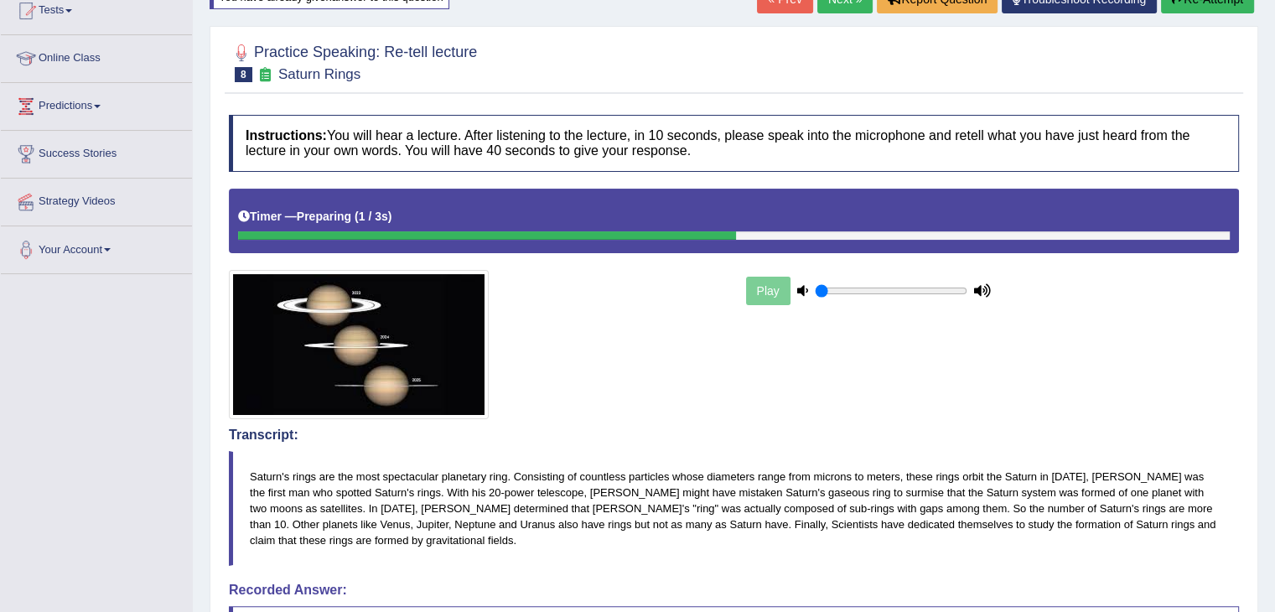
scroll to position [168, 0]
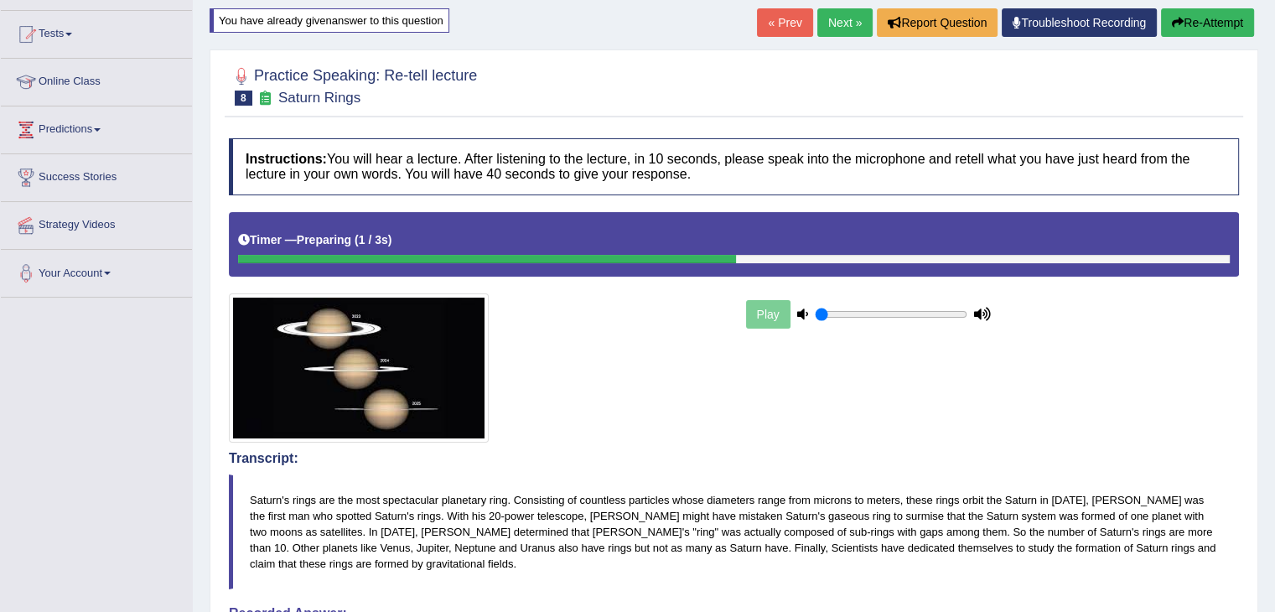
click at [853, 30] on link "Next »" at bounding box center [844, 22] width 55 height 29
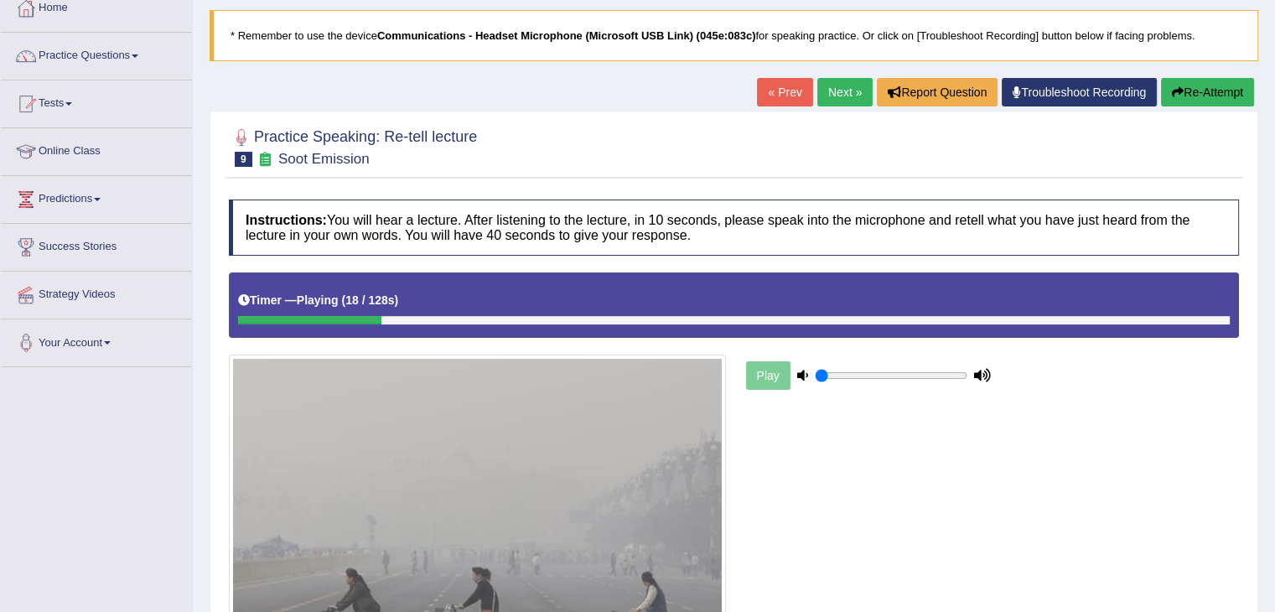
scroll to position [48, 0]
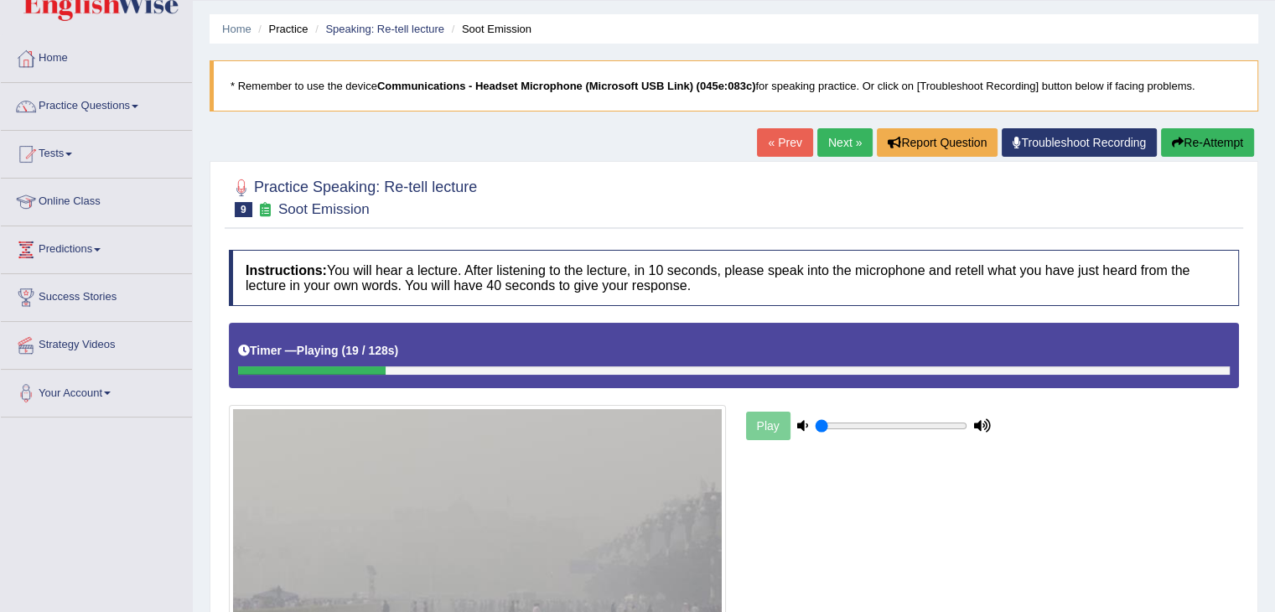
click at [822, 154] on link "Next »" at bounding box center [844, 142] width 55 height 29
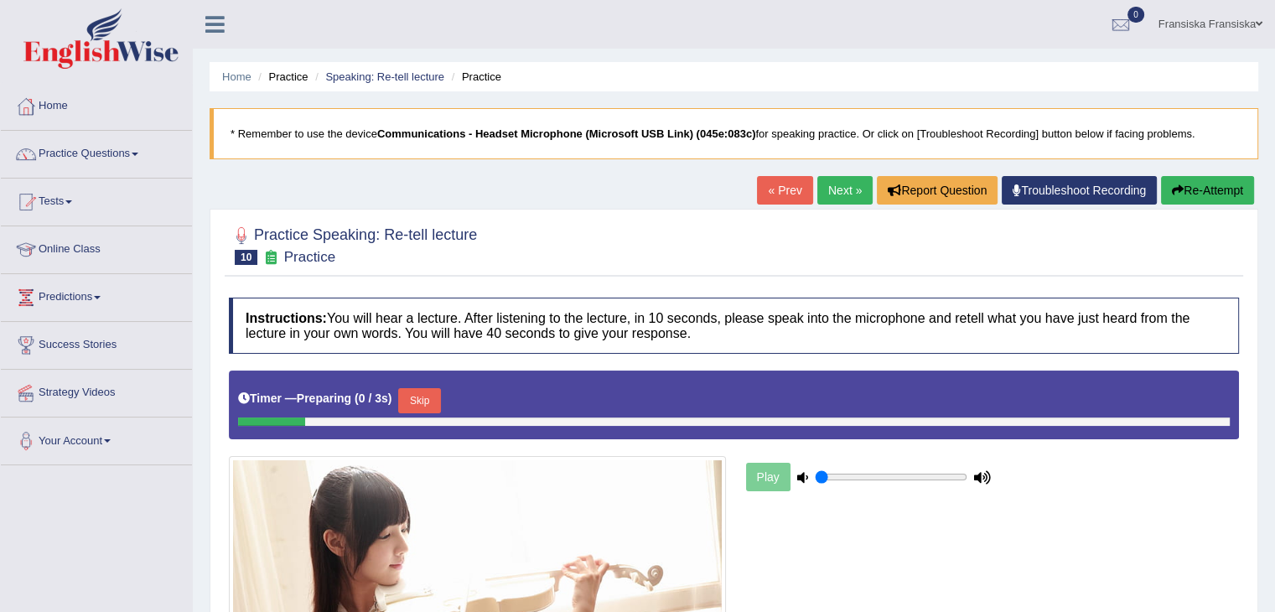
click at [757, 194] on link "« Prev" at bounding box center [784, 190] width 55 height 29
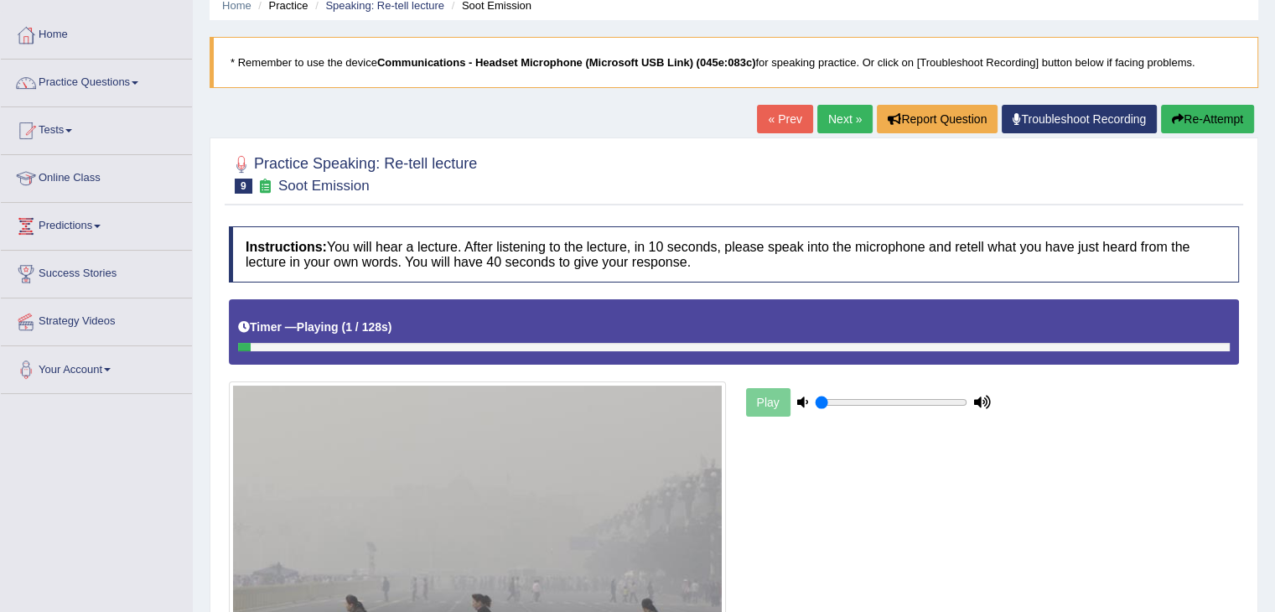
scroll to position [168, 0]
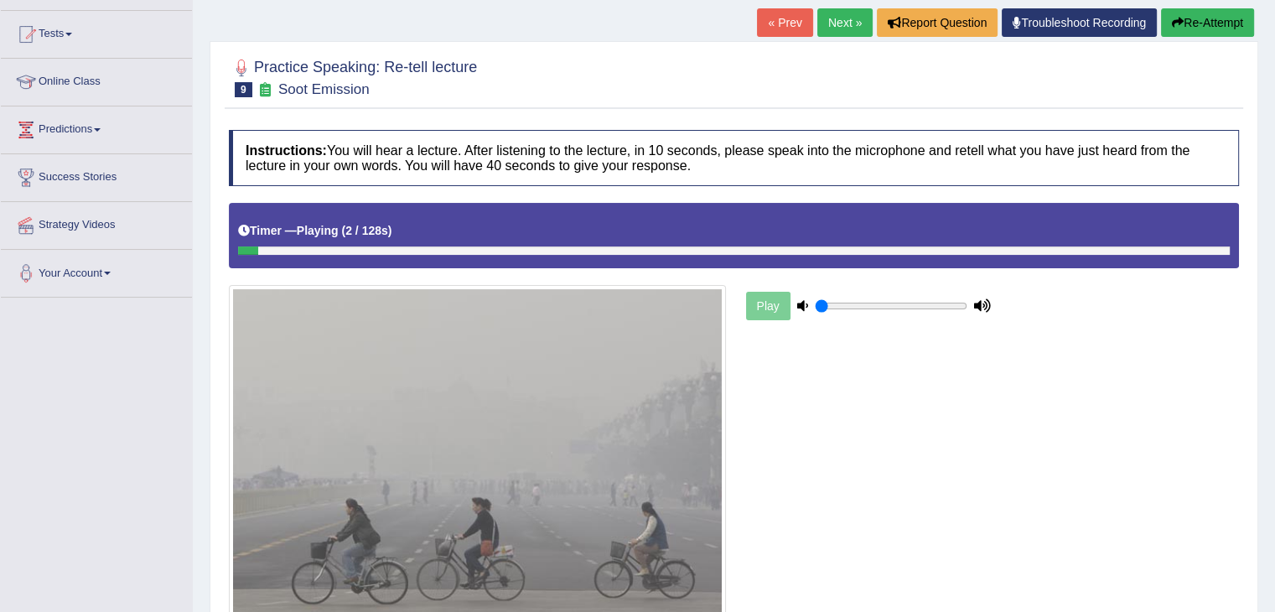
click at [774, 35] on link "« Prev" at bounding box center [784, 22] width 55 height 29
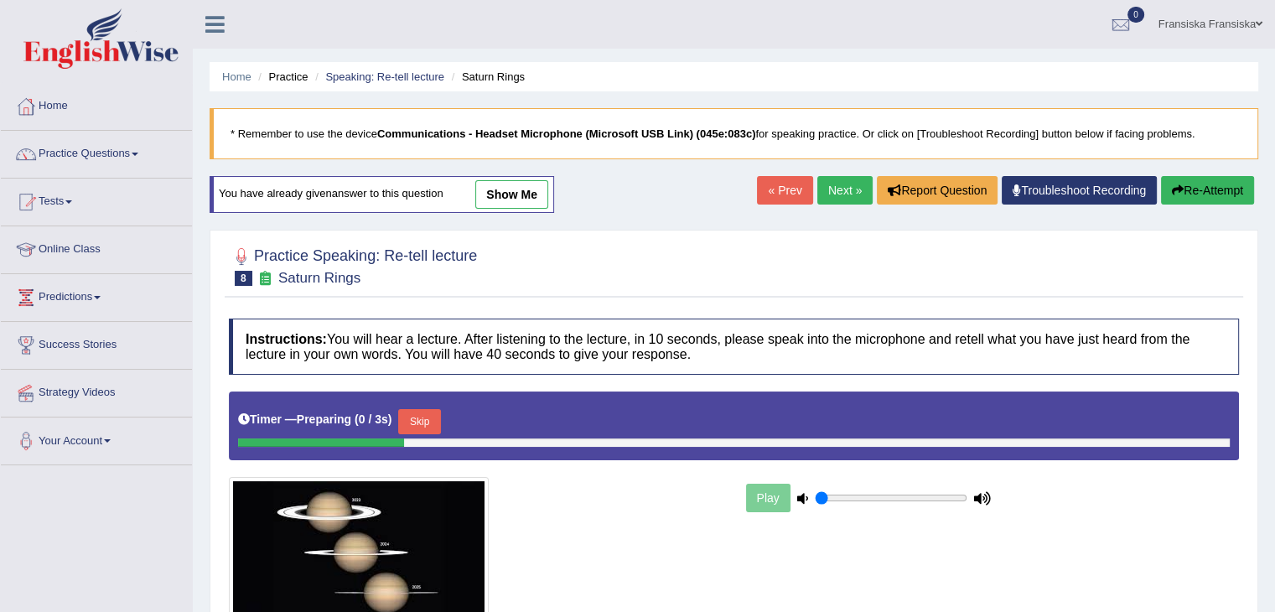
click at [828, 186] on link "Next »" at bounding box center [844, 190] width 55 height 29
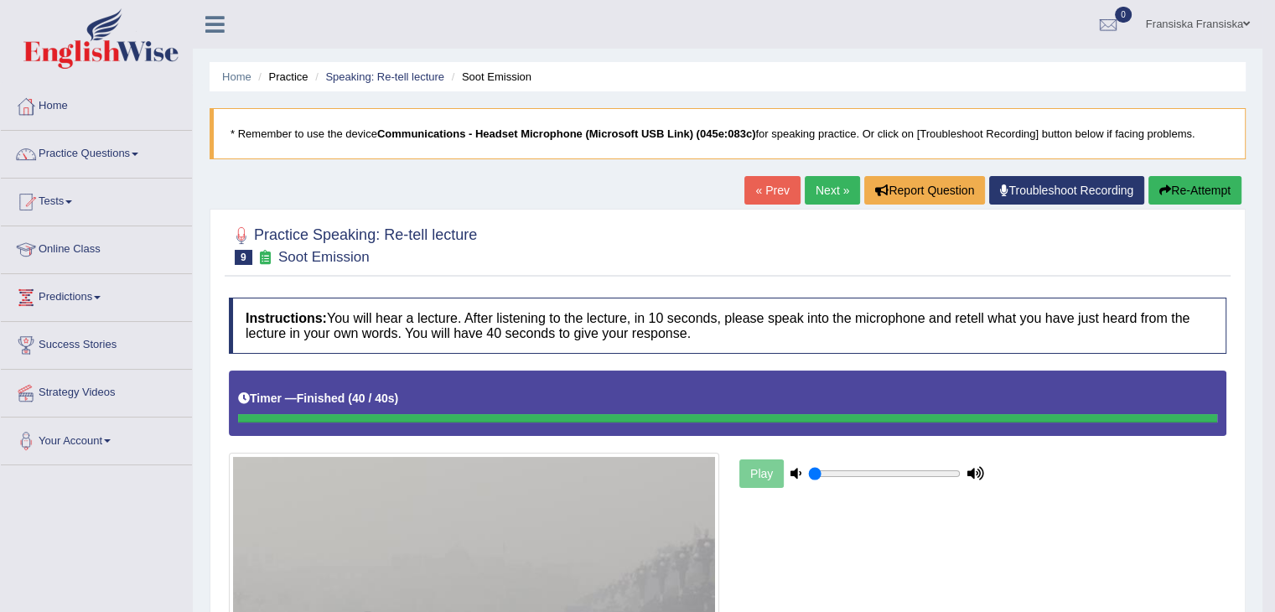
click at [825, 190] on link "Next »" at bounding box center [832, 190] width 55 height 29
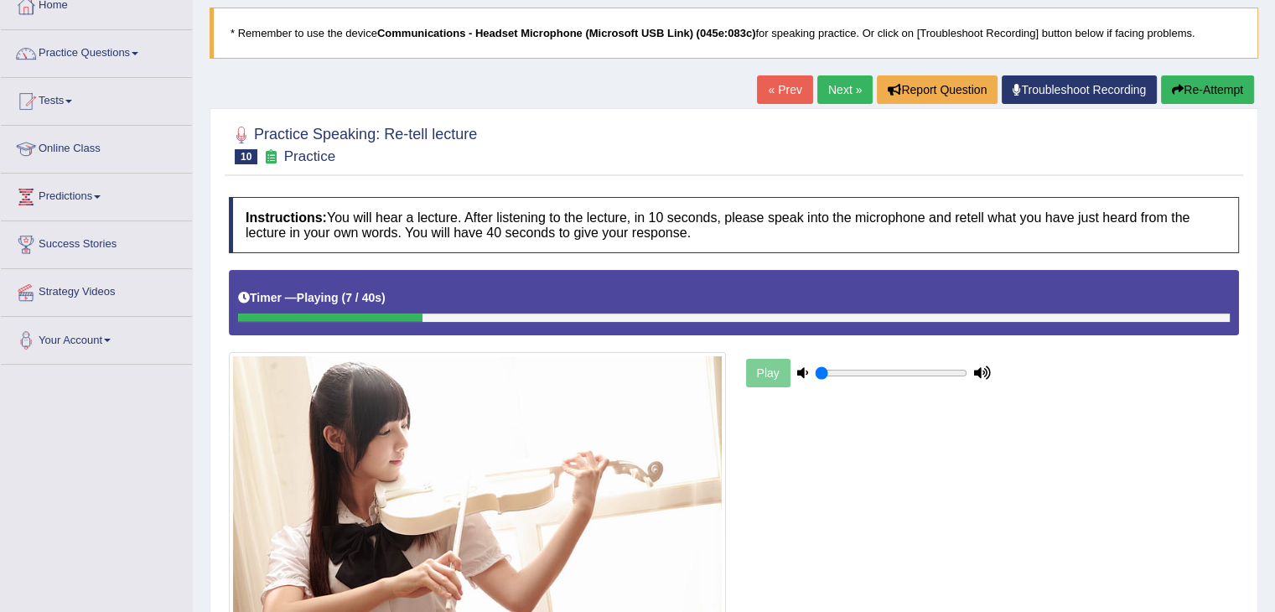
scroll to position [84, 0]
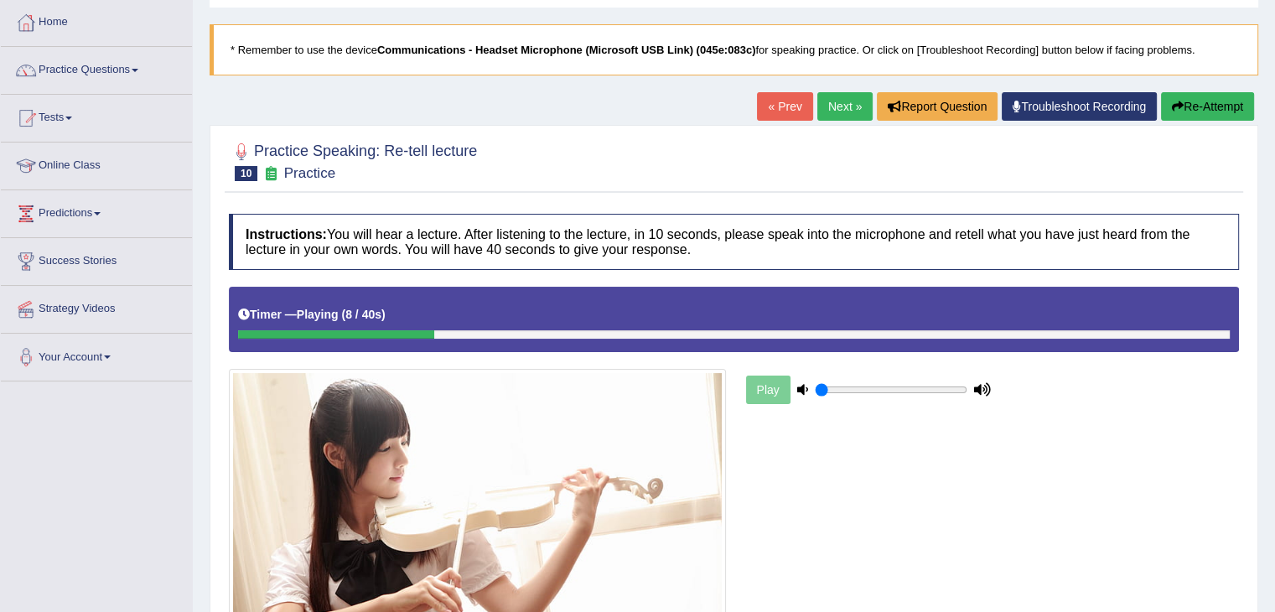
click at [791, 98] on link "« Prev" at bounding box center [784, 106] width 55 height 29
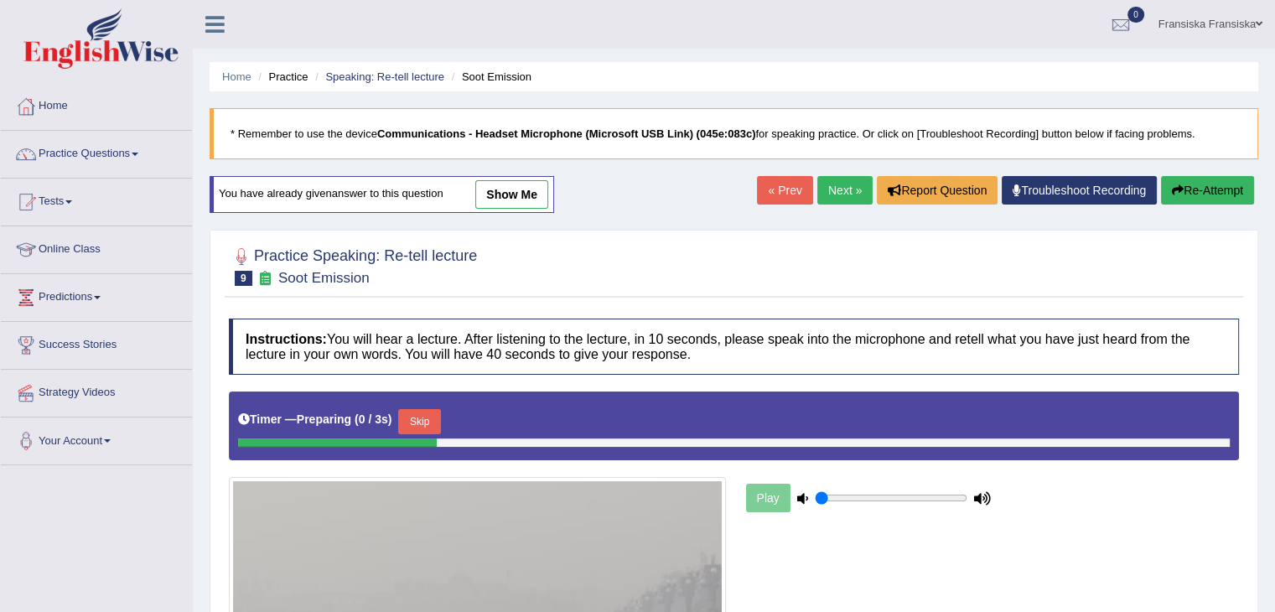
click at [840, 176] on link "Next »" at bounding box center [844, 190] width 55 height 29
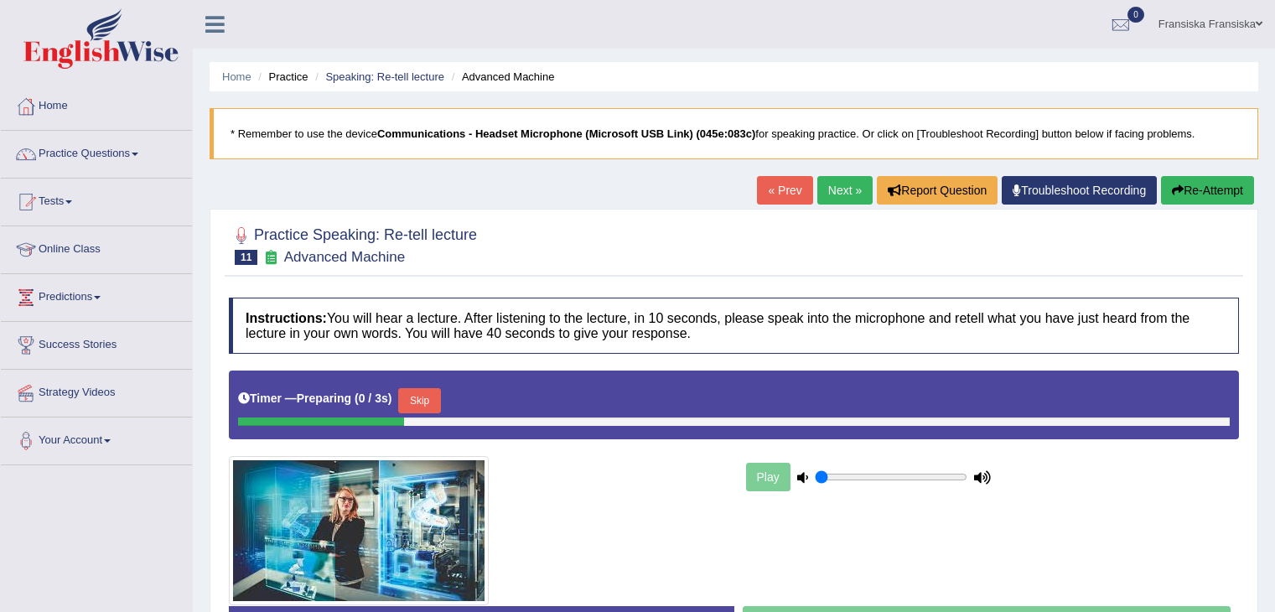
click at [775, 180] on link "« Prev" at bounding box center [784, 190] width 55 height 29
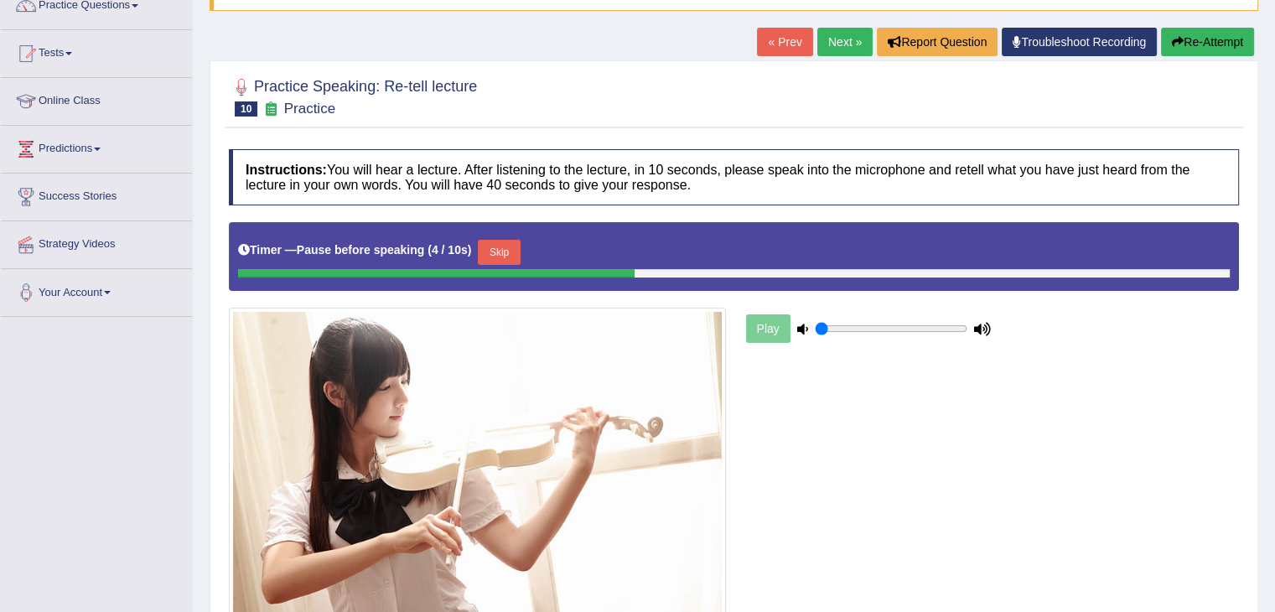
scroll to position [168, 0]
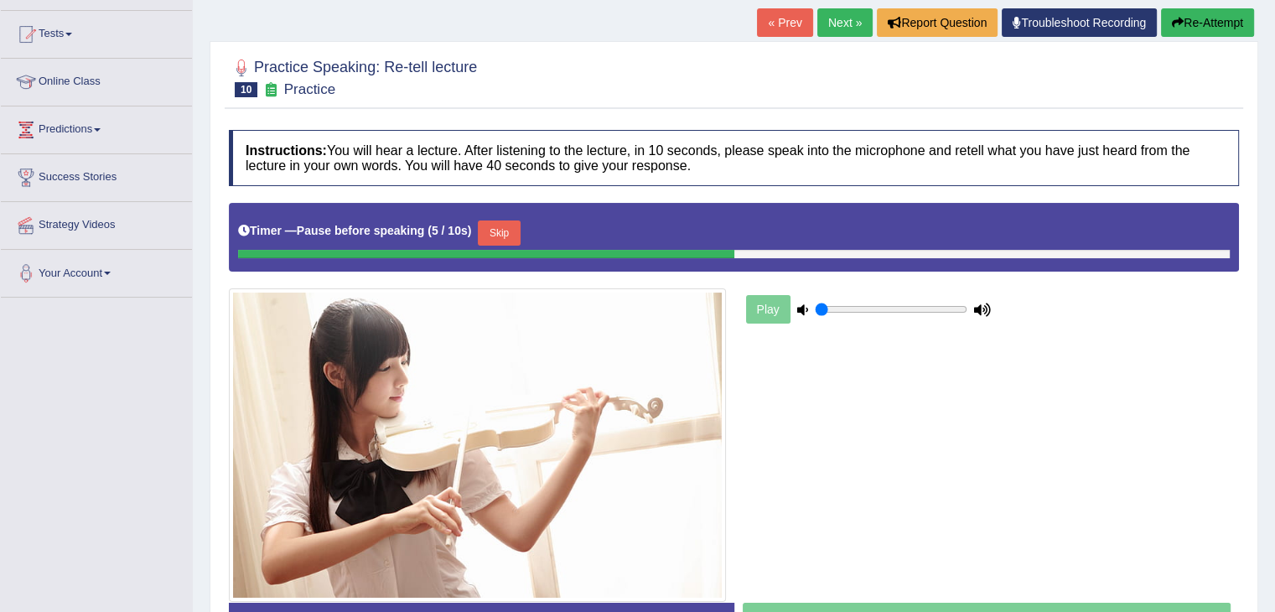
click at [506, 224] on button "Skip" at bounding box center [499, 232] width 42 height 25
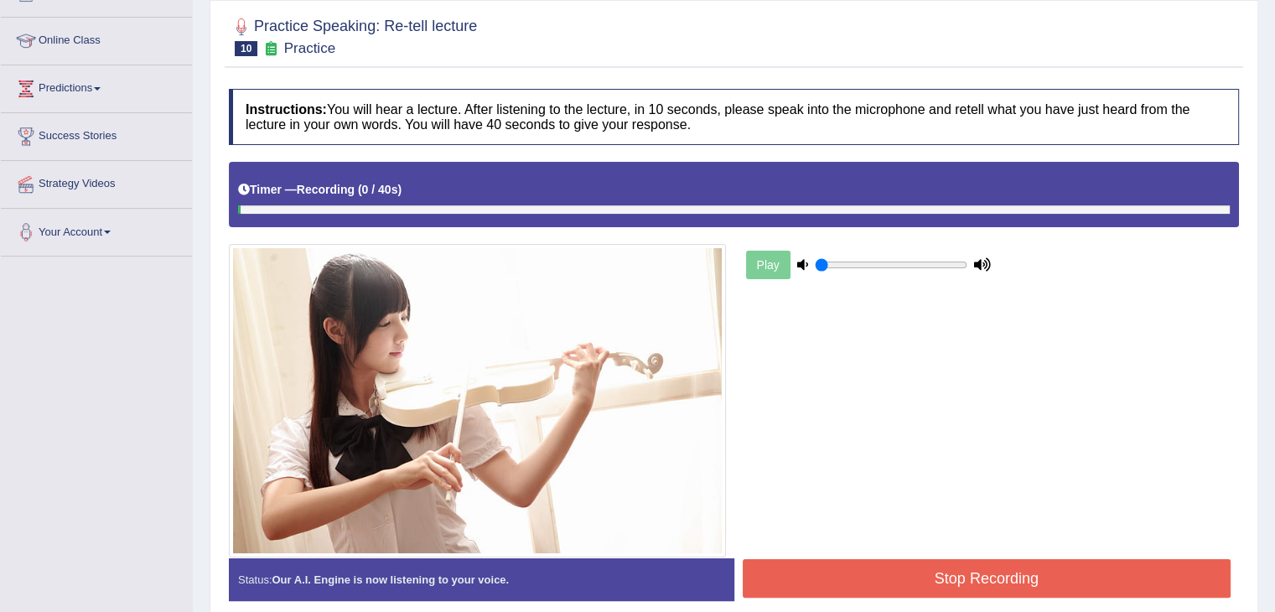
scroll to position [282, 0]
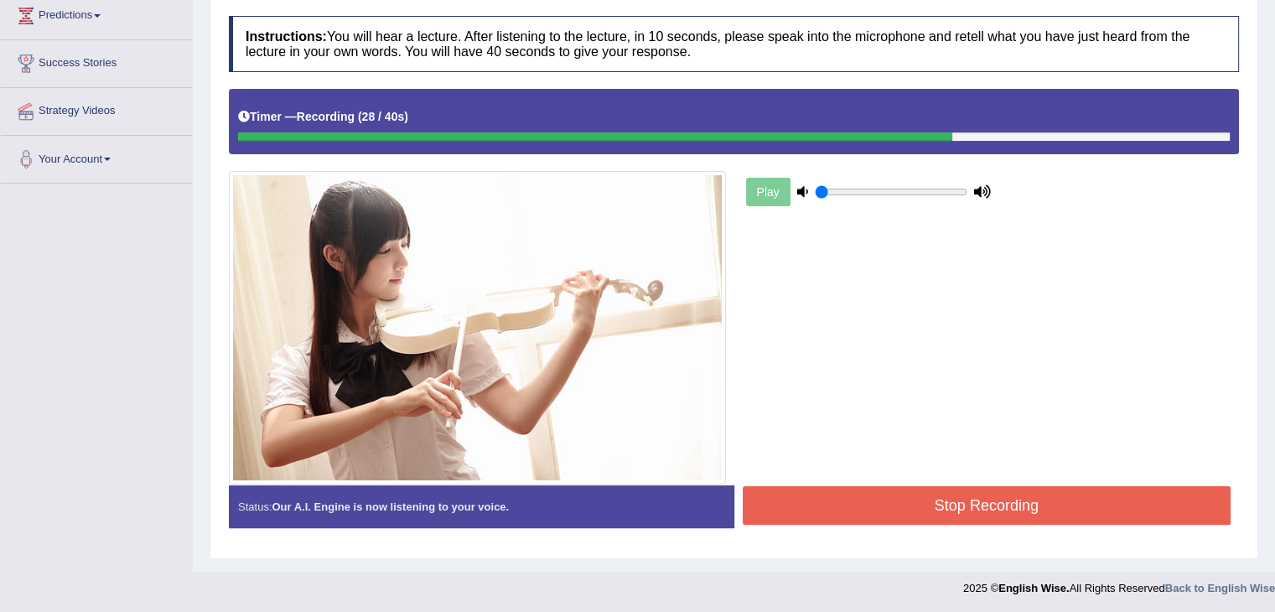
click at [853, 488] on button "Stop Recording" at bounding box center [987, 505] width 489 height 39
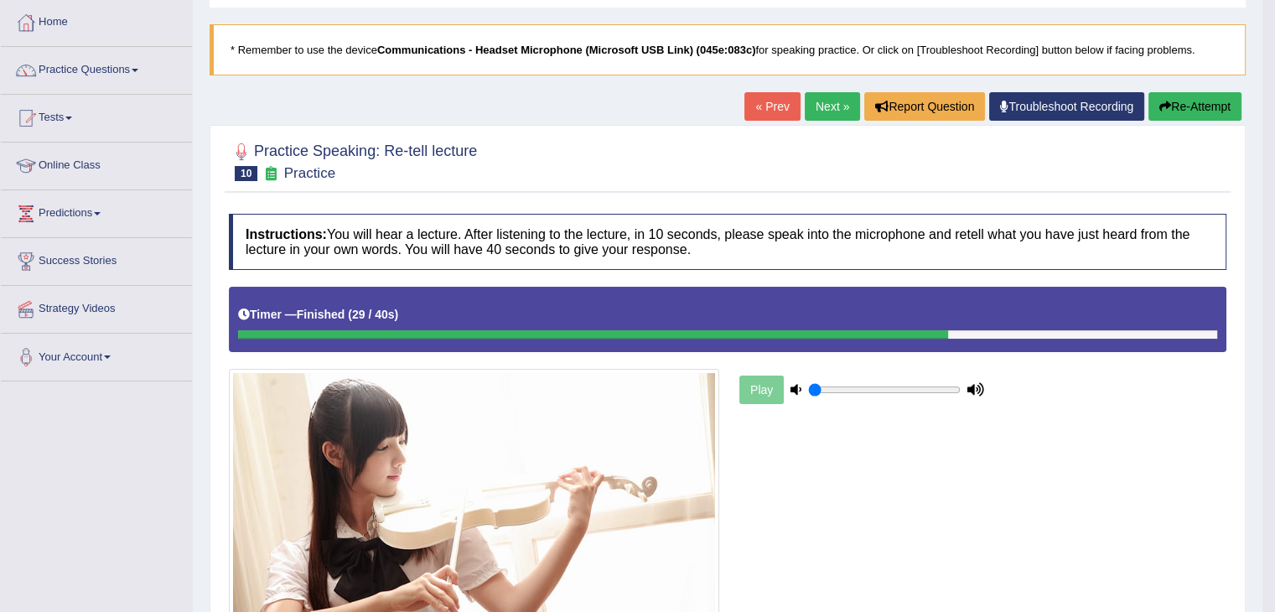
scroll to position [30, 0]
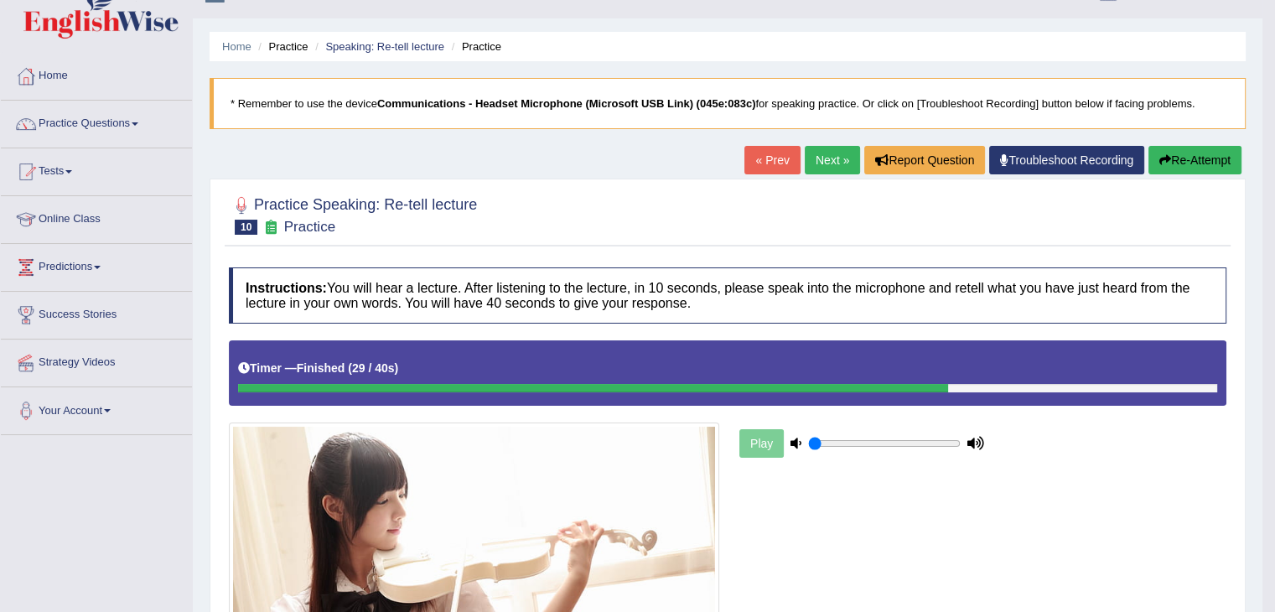
click at [842, 165] on link "Next »" at bounding box center [832, 160] width 55 height 29
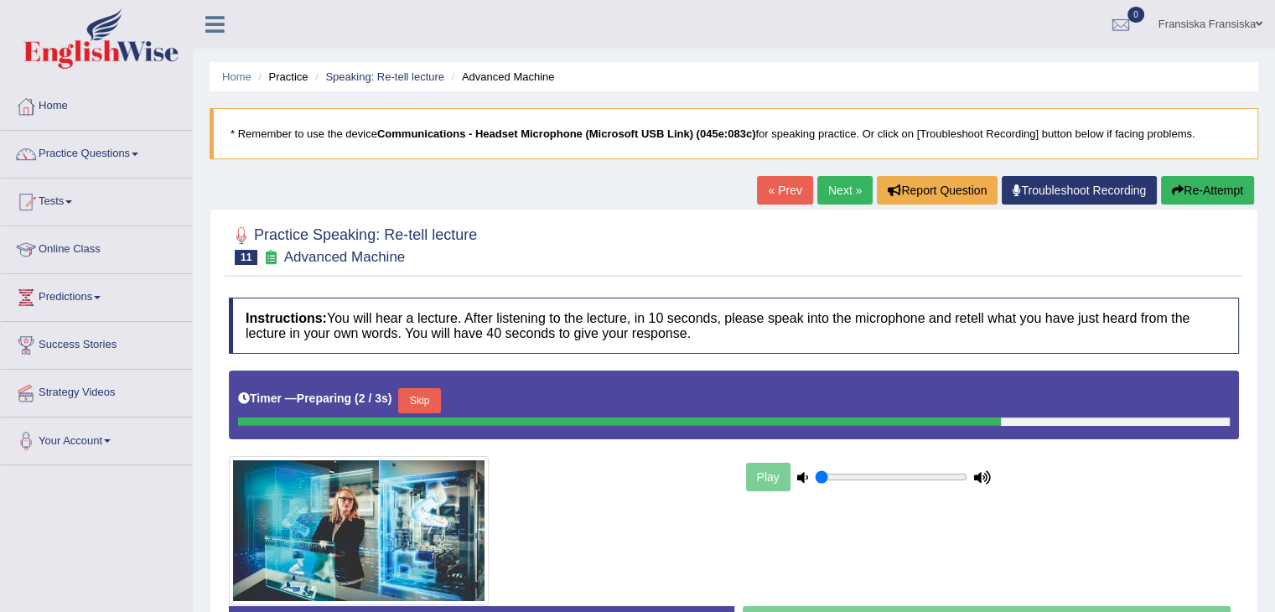
click at [788, 193] on link "« Prev" at bounding box center [784, 190] width 55 height 29
